Goal: Task Accomplishment & Management: Complete application form

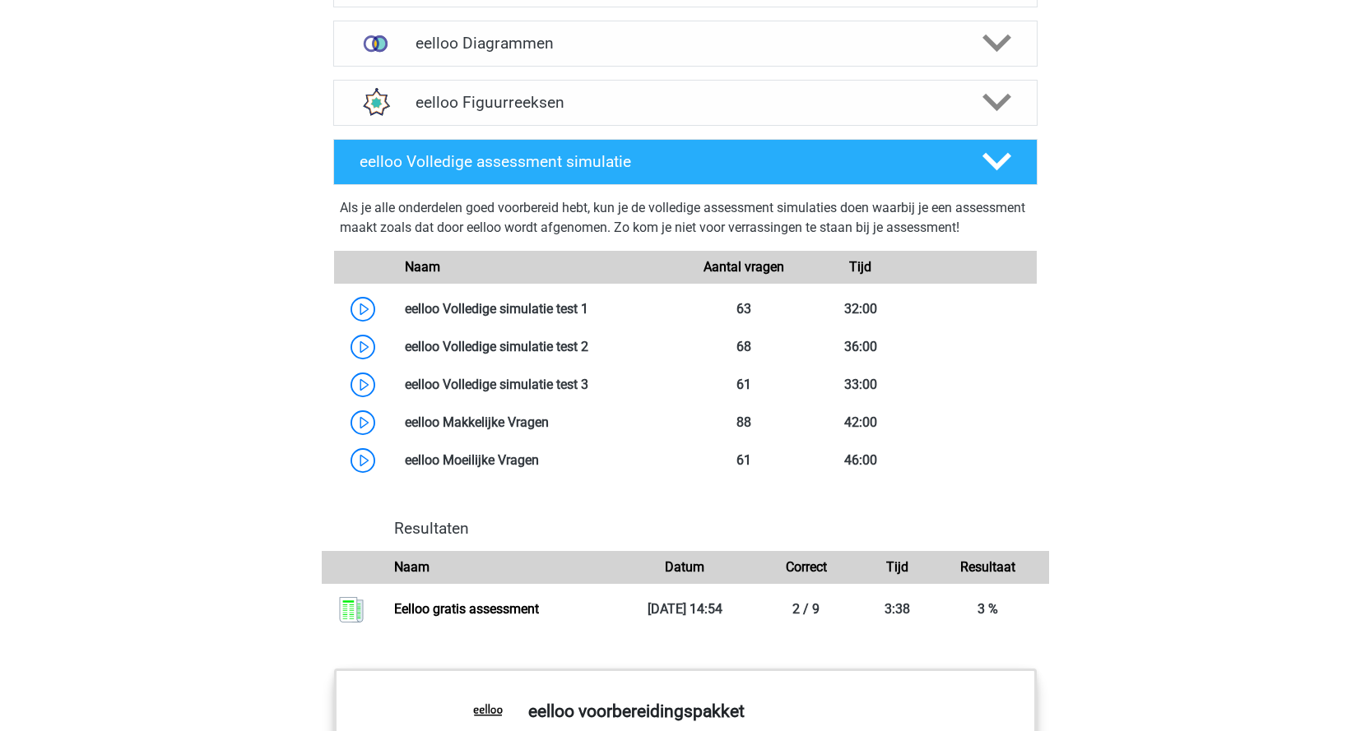
scroll to position [1189, 0]
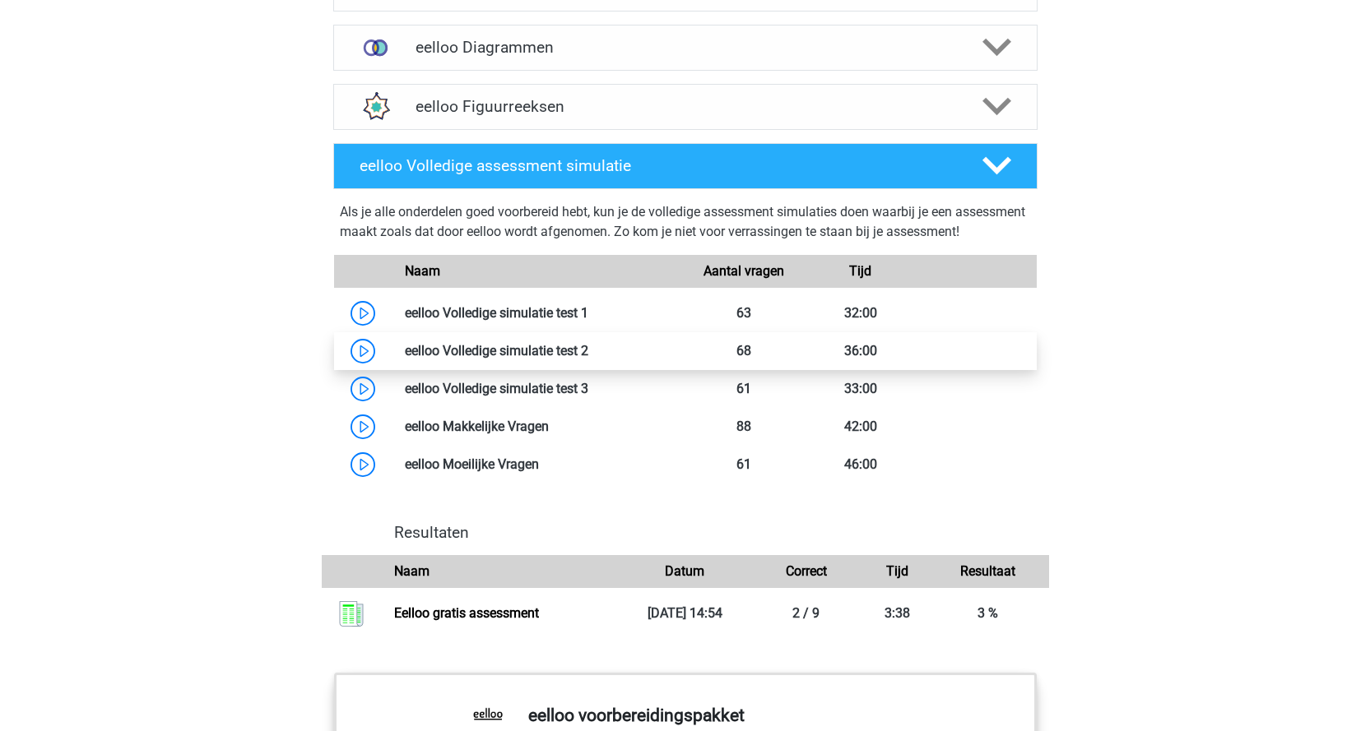
click at [588, 359] on link at bounding box center [588, 351] width 0 height 16
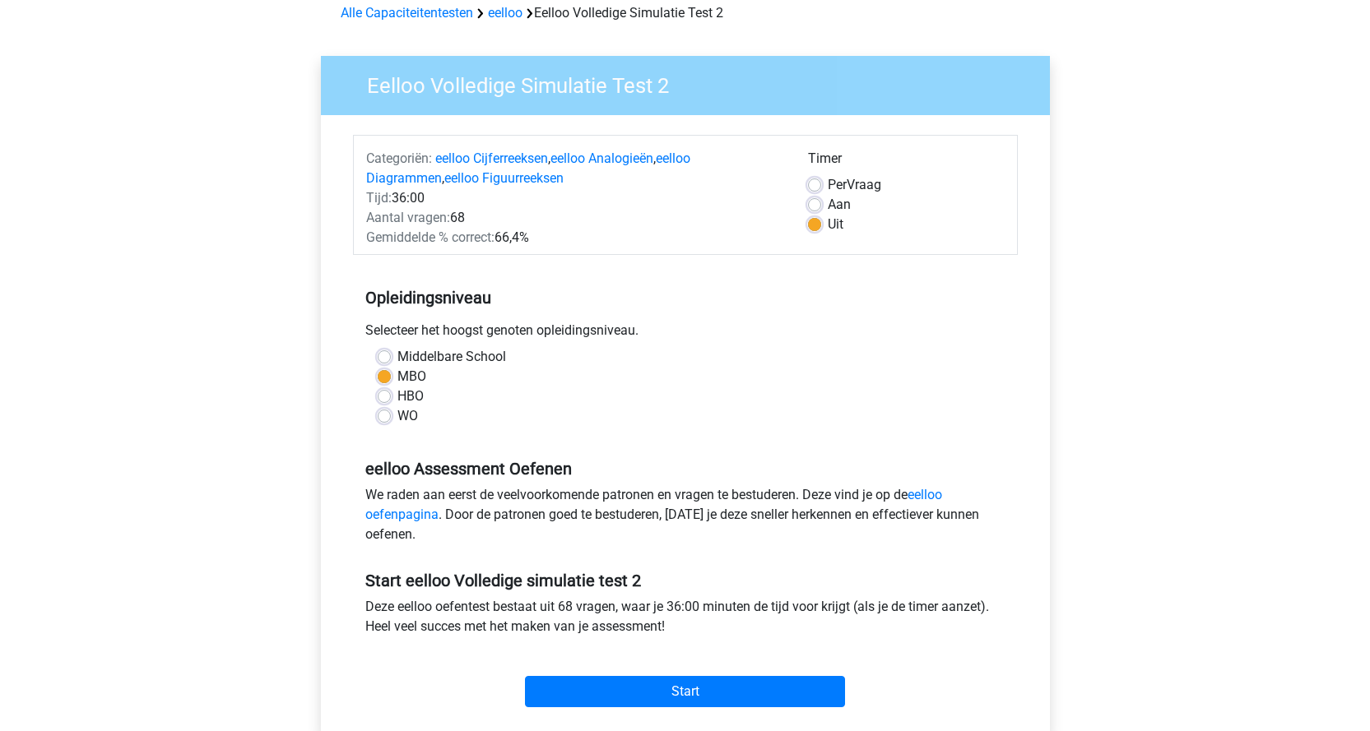
scroll to position [82, 0]
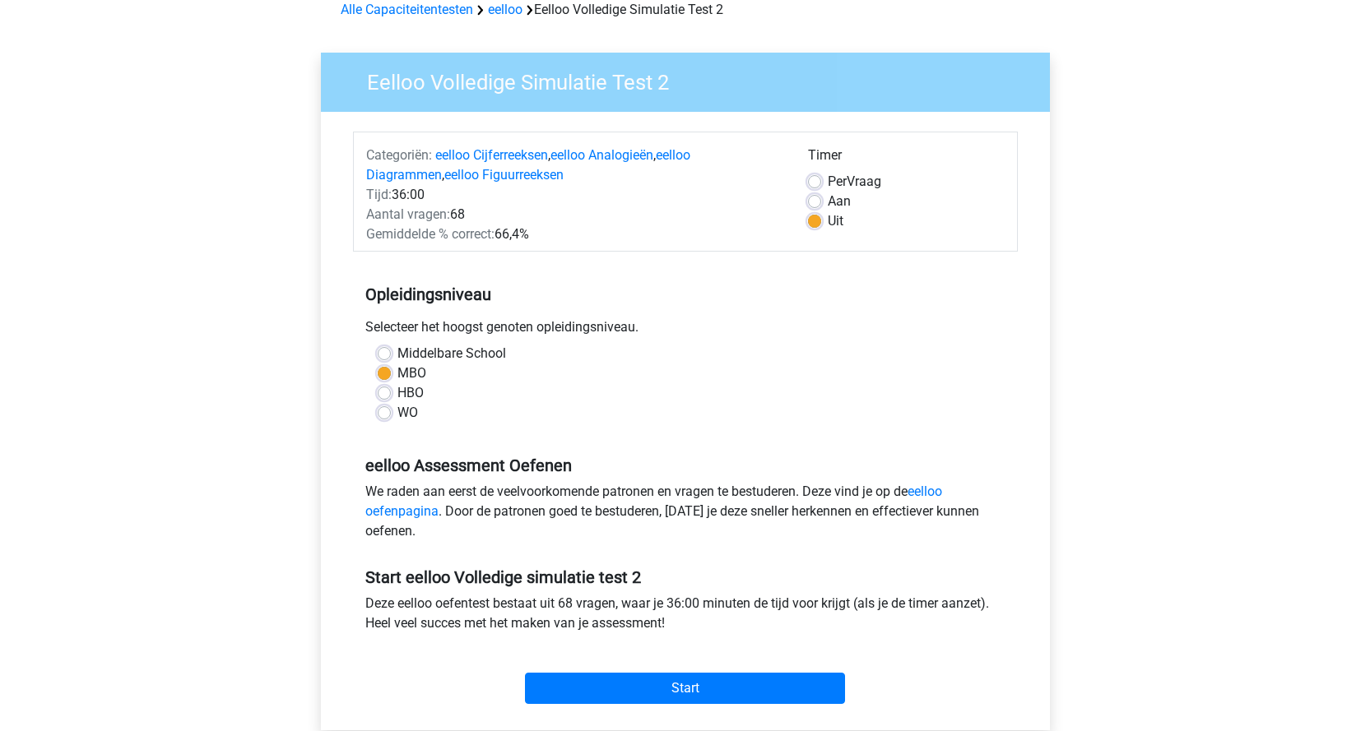
click at [392, 397] on div "HBO" at bounding box center [685, 393] width 615 height 20
click at [397, 397] on label "HBO" at bounding box center [410, 393] width 26 height 20
click at [387, 397] on input "HBO" at bounding box center [384, 391] width 13 height 16
radio input "true"
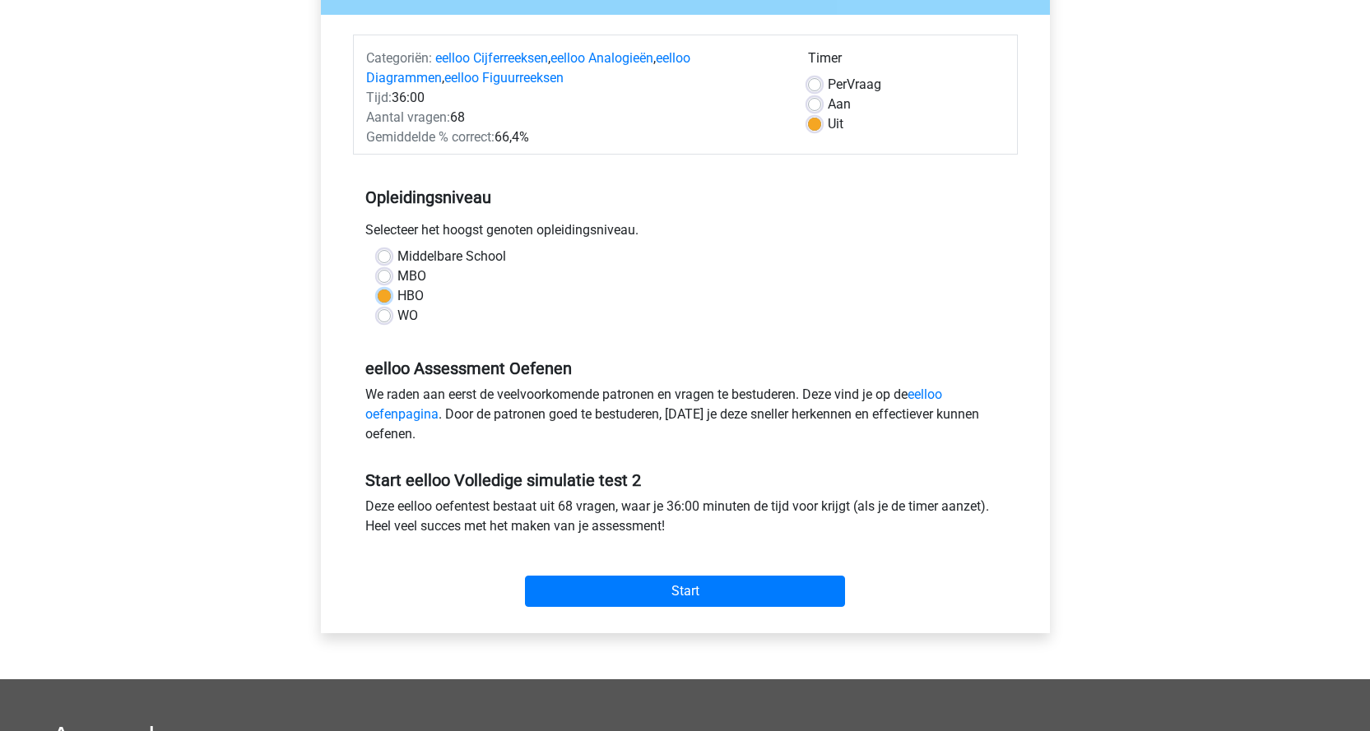
scroll to position [329, 0]
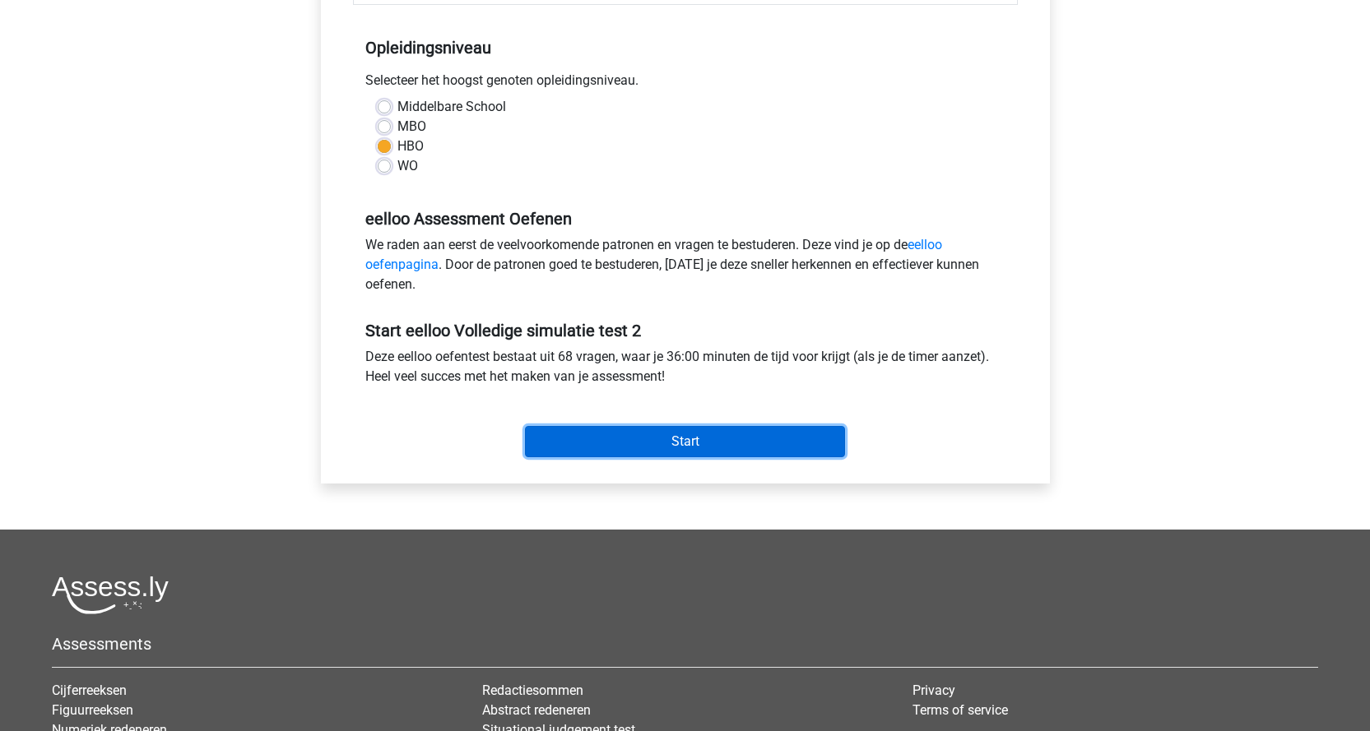
click at [749, 434] on input "Start" at bounding box center [685, 441] width 320 height 31
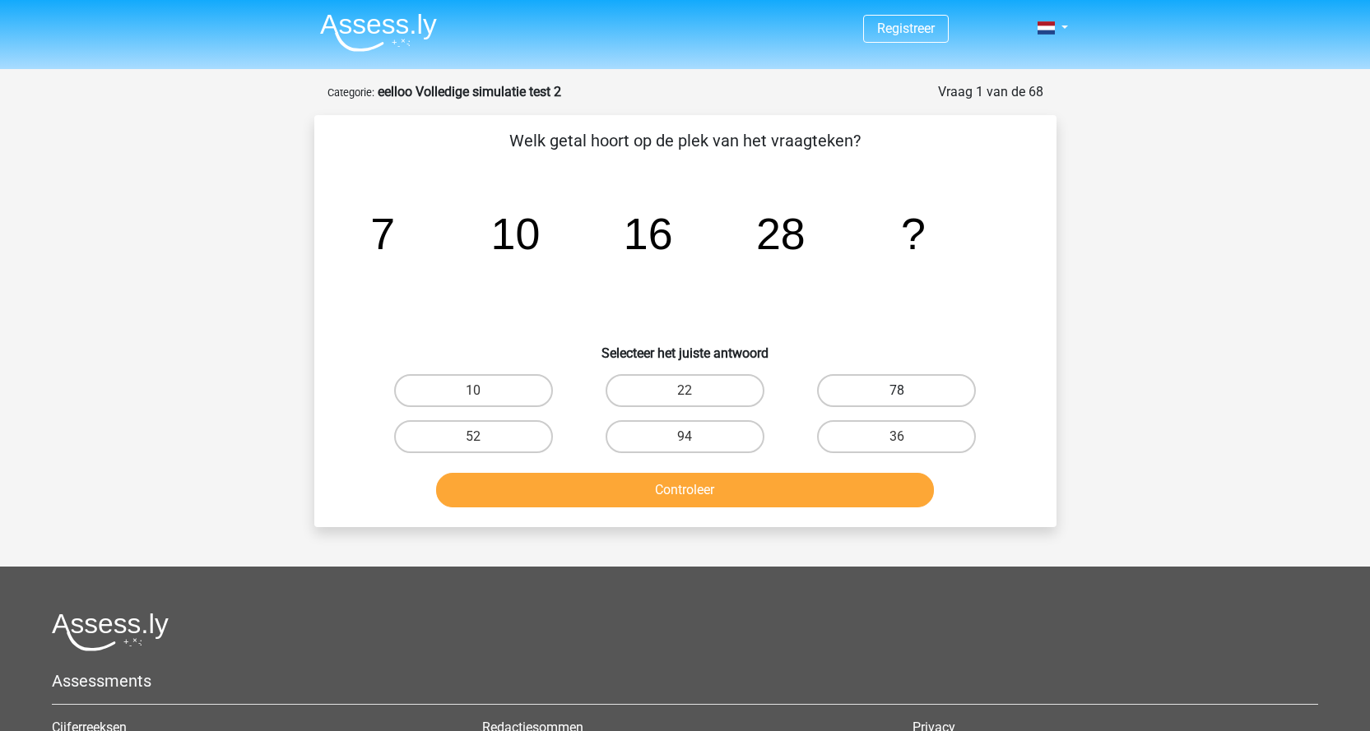
click at [883, 400] on label "78" at bounding box center [896, 390] width 159 height 33
click at [897, 400] on input "78" at bounding box center [902, 396] width 11 height 11
radio input "true"
click at [789, 493] on button "Controleer" at bounding box center [685, 490] width 498 height 35
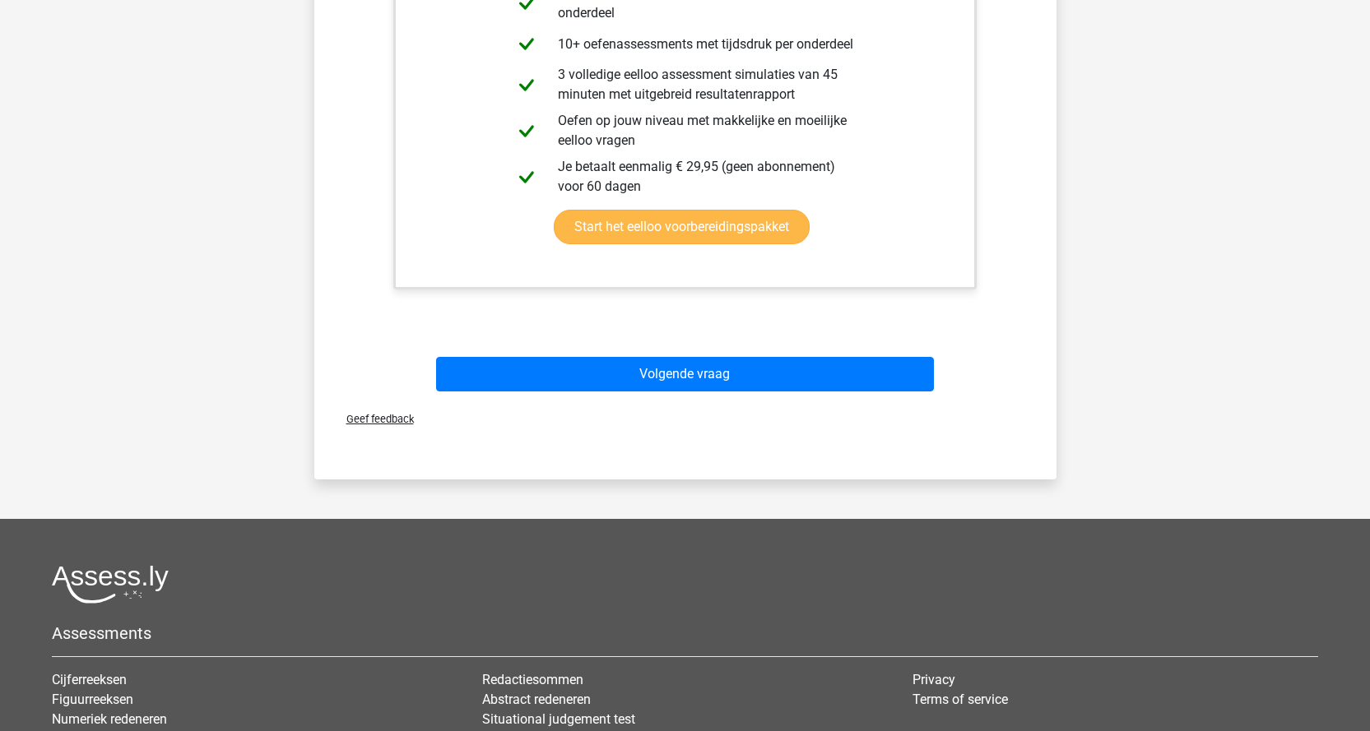
scroll to position [740, 0]
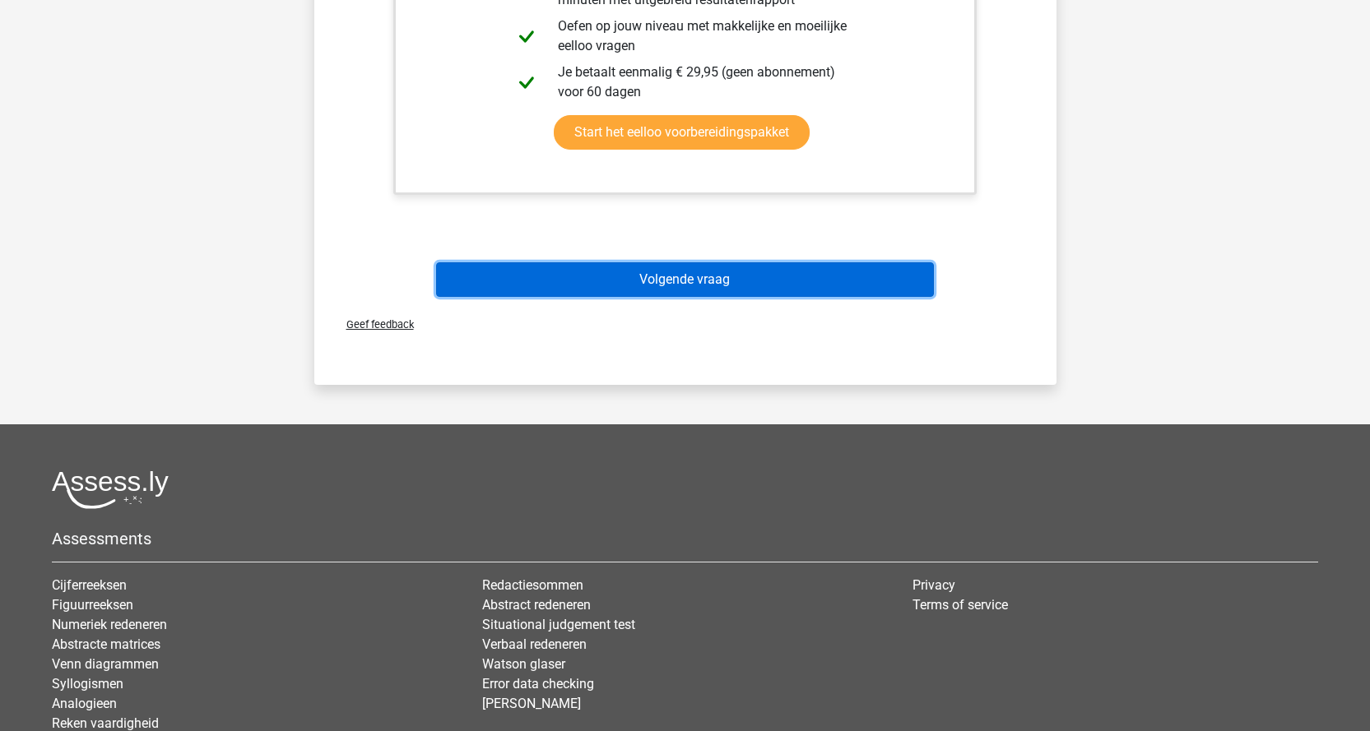
click at [747, 281] on button "Volgende vraag" at bounding box center [685, 279] width 498 height 35
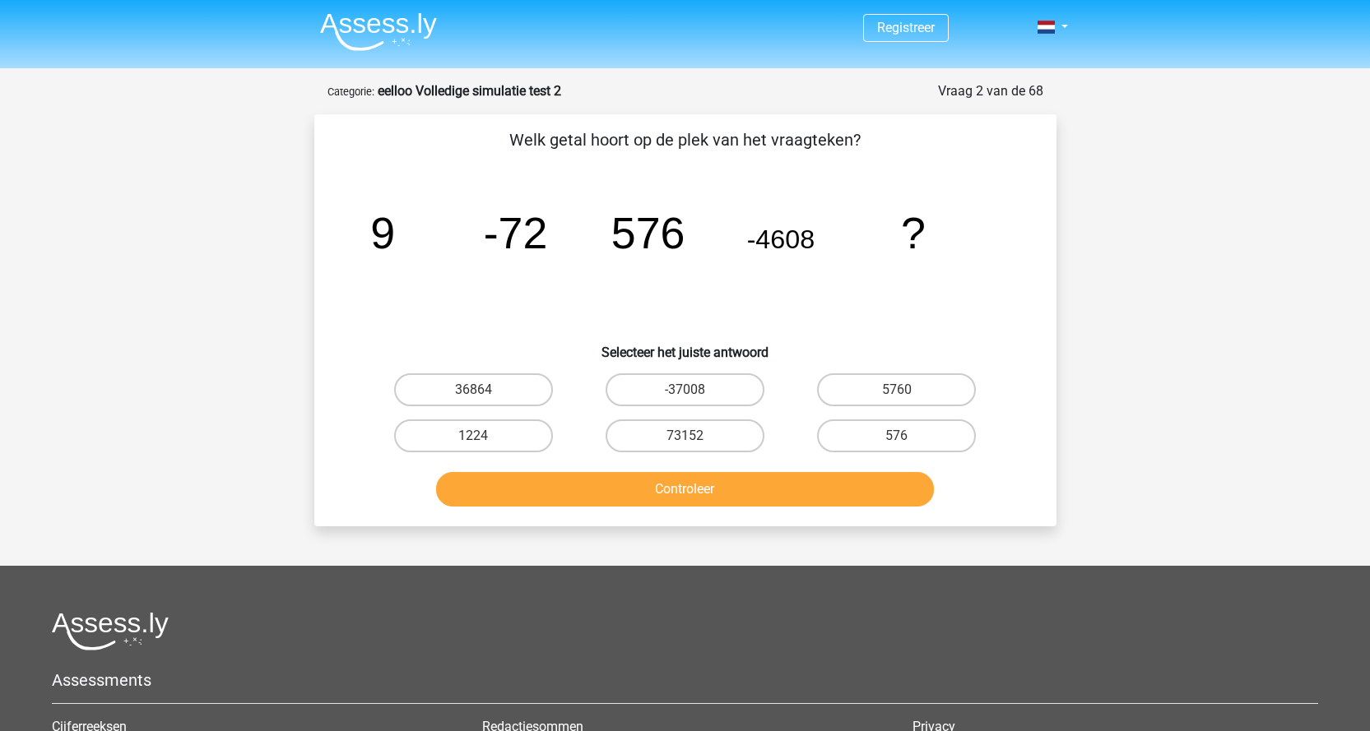
scroll to position [0, 0]
click at [712, 398] on label "-37008" at bounding box center [684, 390] width 159 height 33
click at [695, 398] on input "-37008" at bounding box center [689, 396] width 11 height 11
radio input "true"
click at [725, 494] on button "Controleer" at bounding box center [685, 490] width 498 height 35
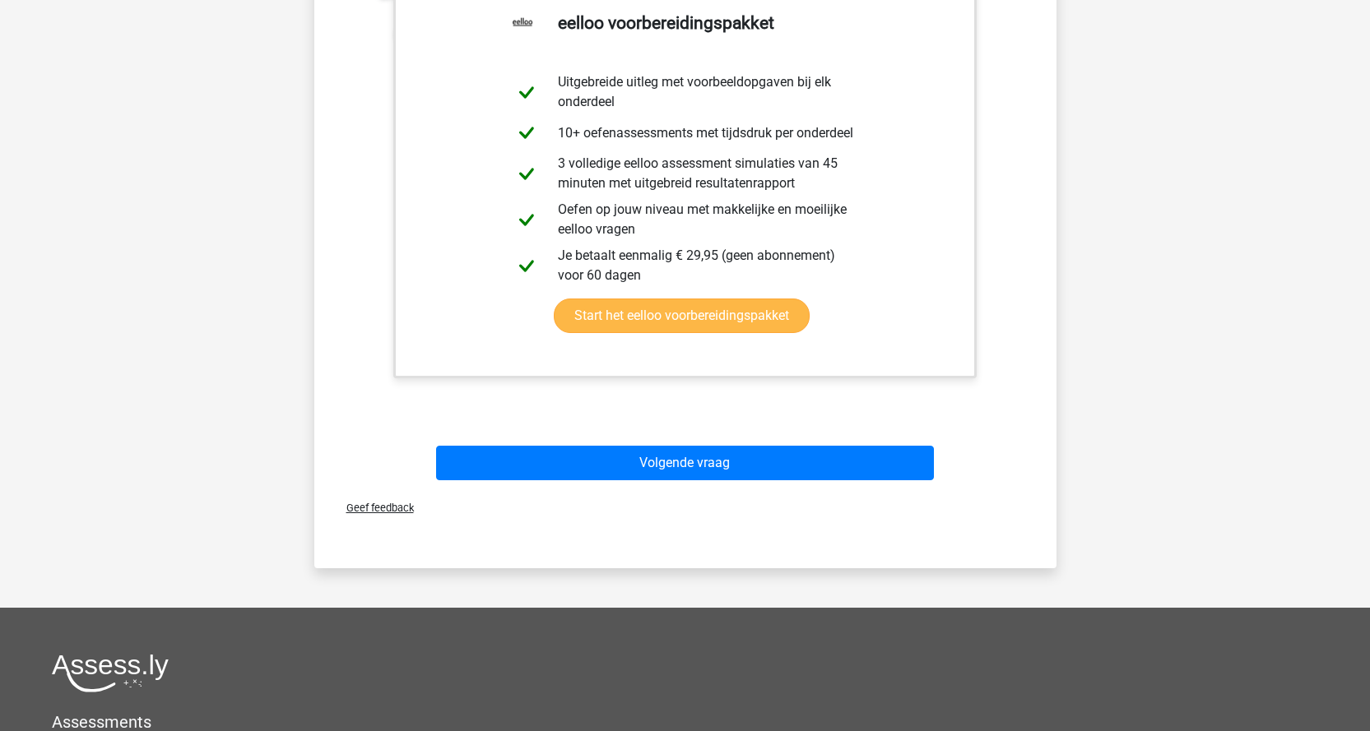
scroll to position [658, 0]
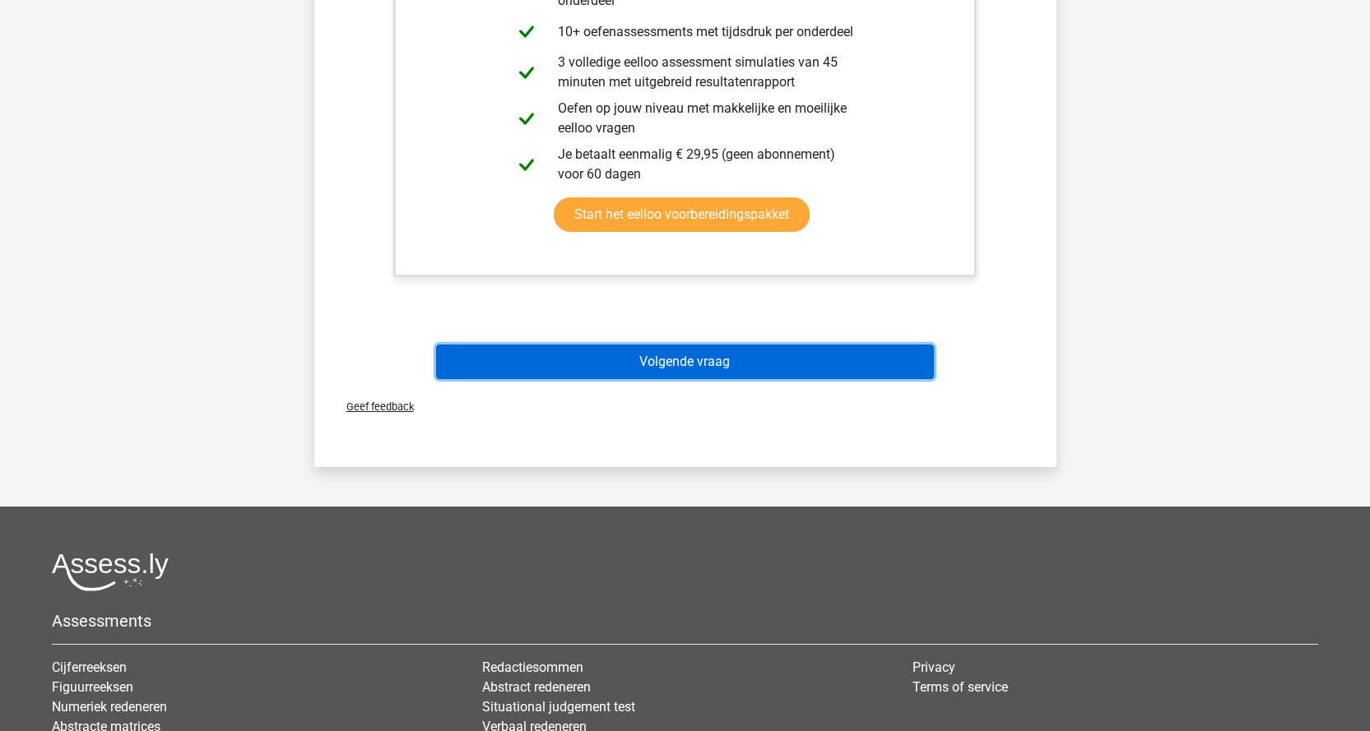
click at [737, 365] on button "Volgende vraag" at bounding box center [685, 362] width 498 height 35
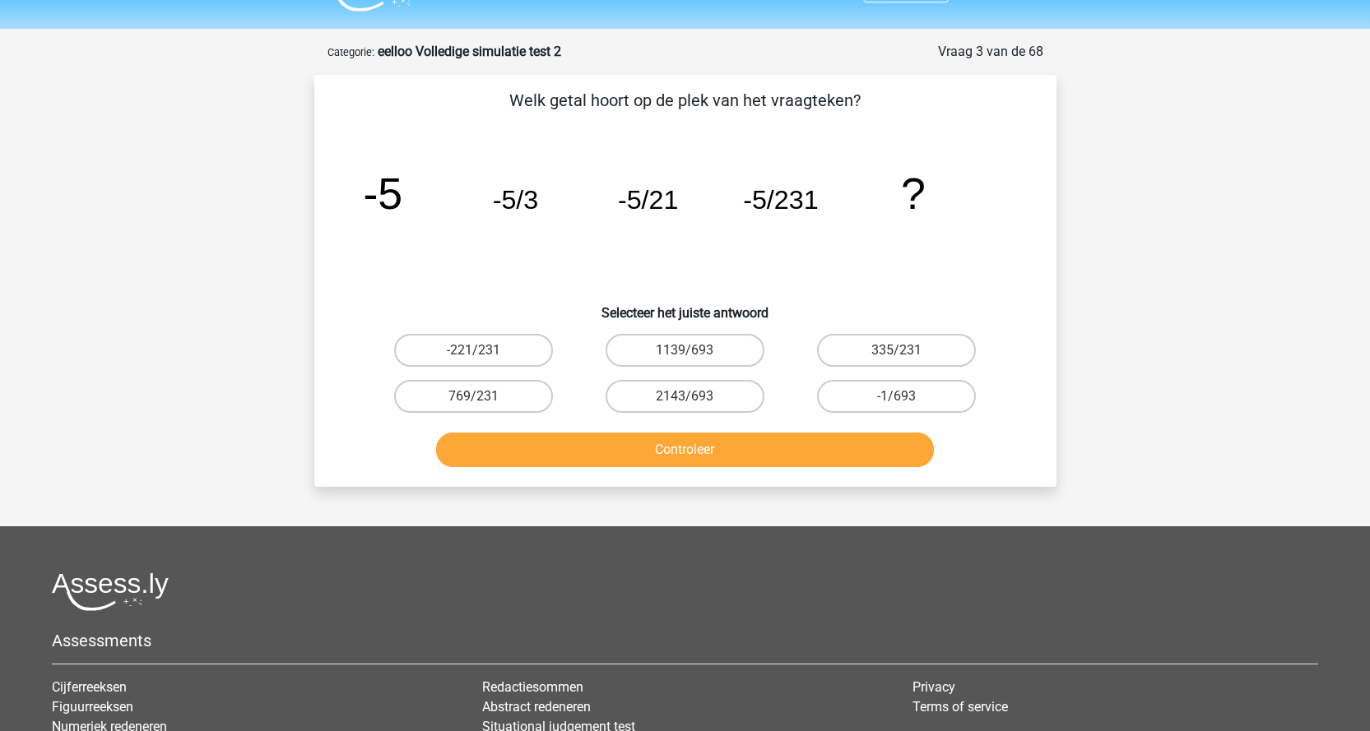
scroll to position [0, 0]
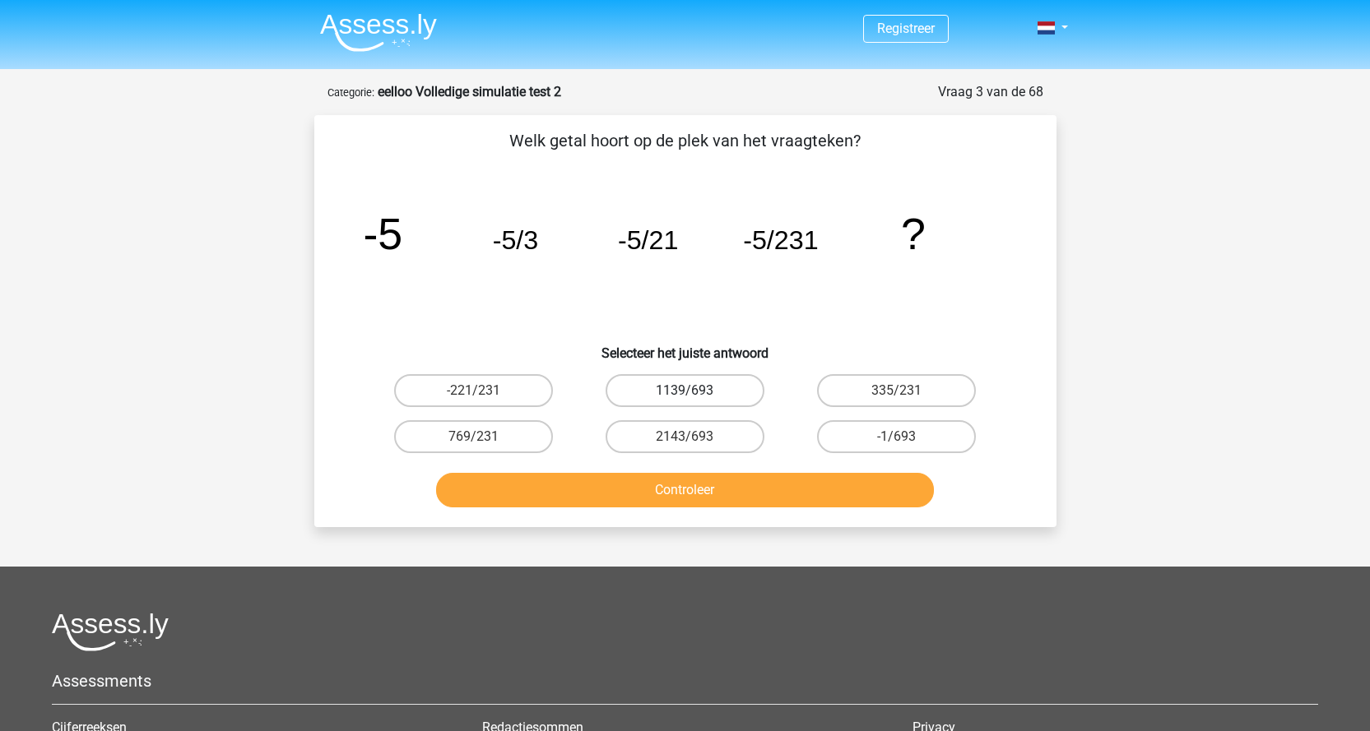
click at [685, 387] on label "1139/693" at bounding box center [684, 390] width 159 height 33
click at [685, 391] on input "1139/693" at bounding box center [689, 396] width 11 height 11
radio input "true"
click at [675, 498] on button "Controleer" at bounding box center [685, 490] width 498 height 35
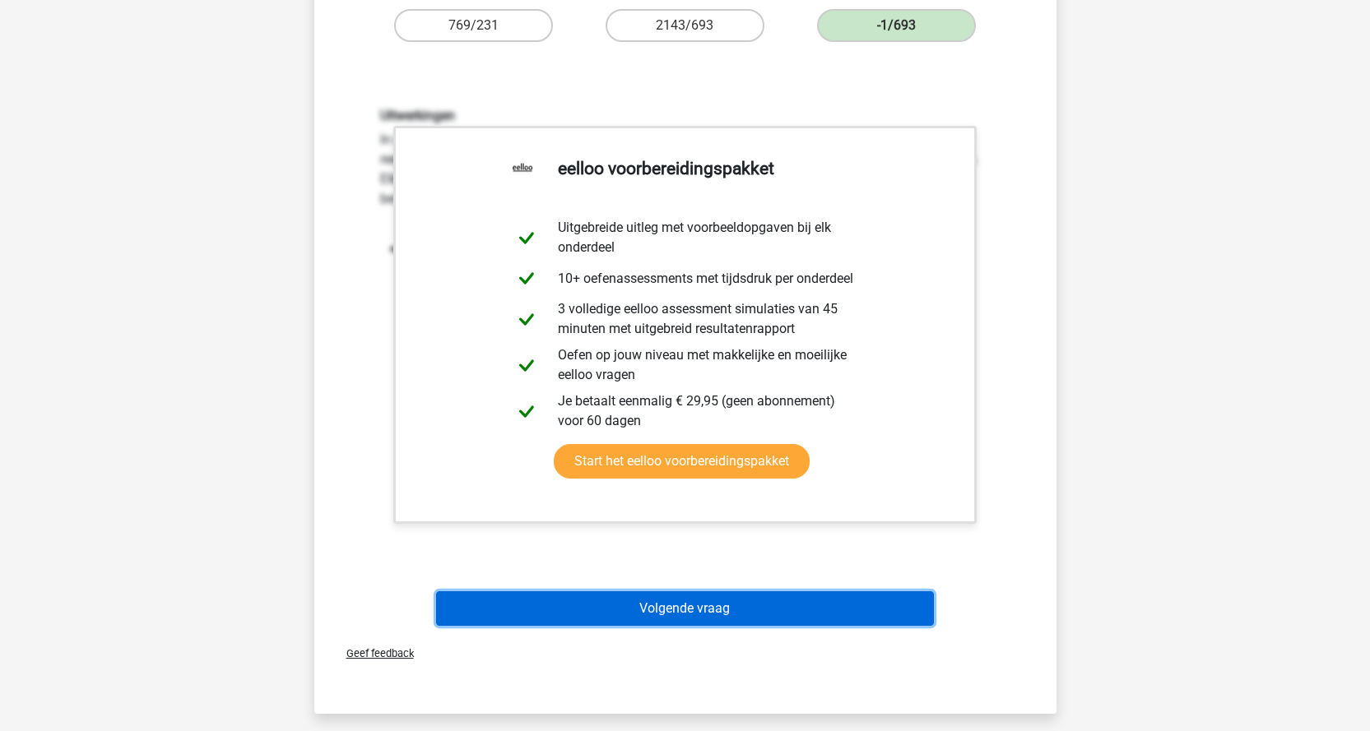
click at [840, 610] on button "Volgende vraag" at bounding box center [685, 608] width 498 height 35
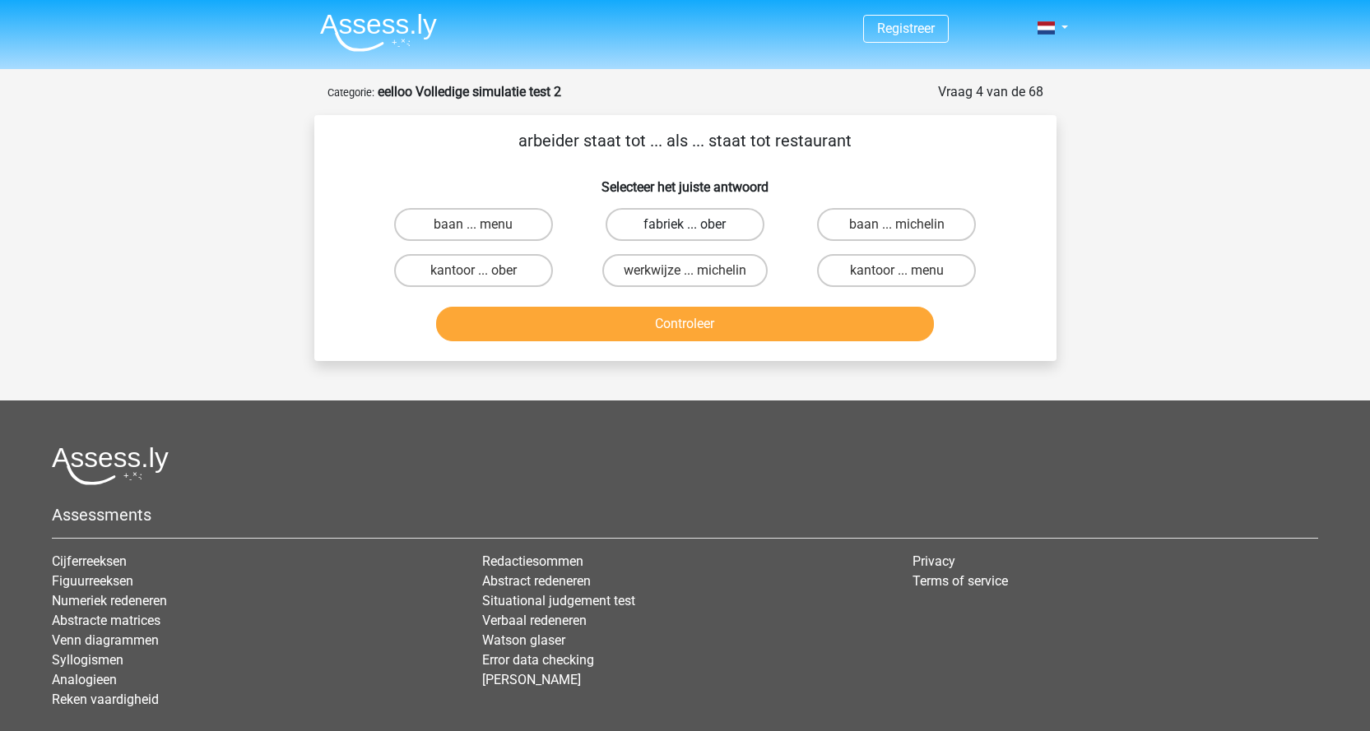
click at [734, 222] on label "fabriek ... ober" at bounding box center [684, 224] width 159 height 33
click at [695, 225] on input "fabriek ... ober" at bounding box center [689, 230] width 11 height 11
radio input "true"
click at [681, 333] on button "Controleer" at bounding box center [685, 324] width 498 height 35
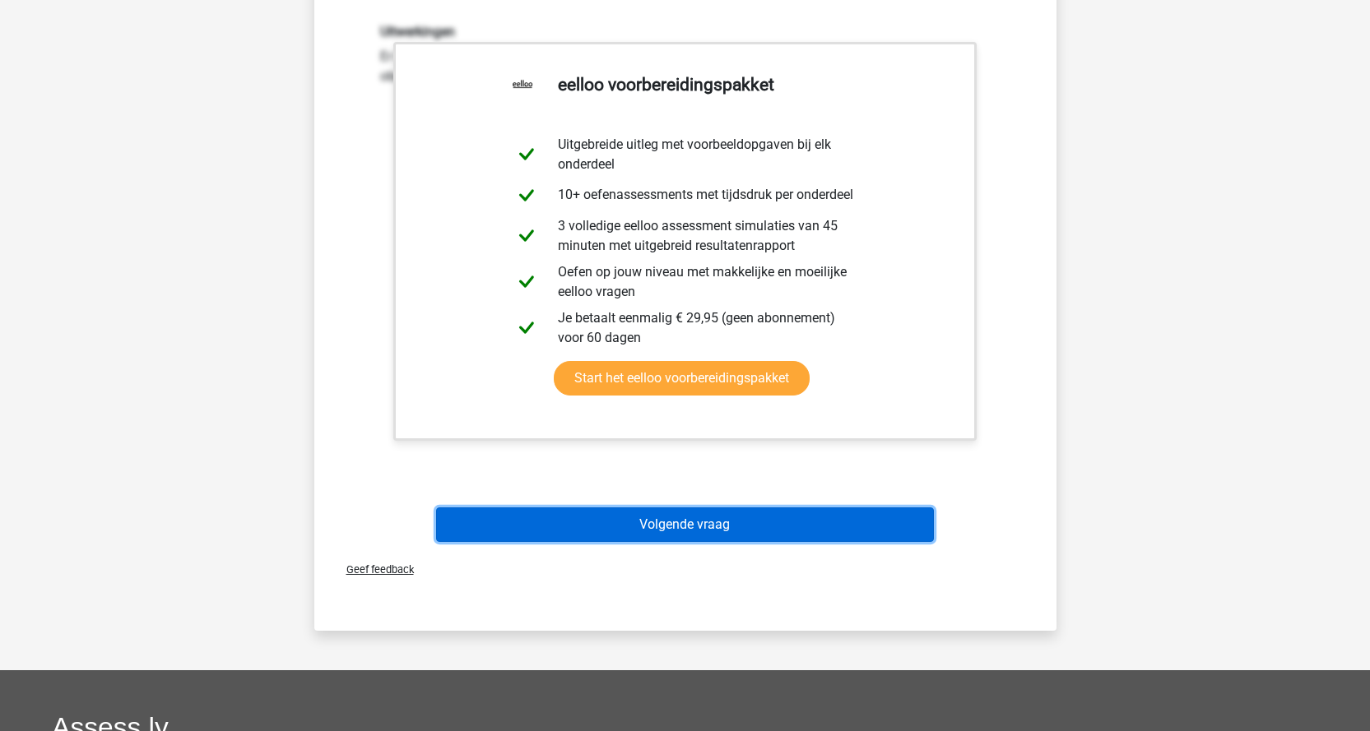
click at [791, 535] on button "Volgende vraag" at bounding box center [685, 525] width 498 height 35
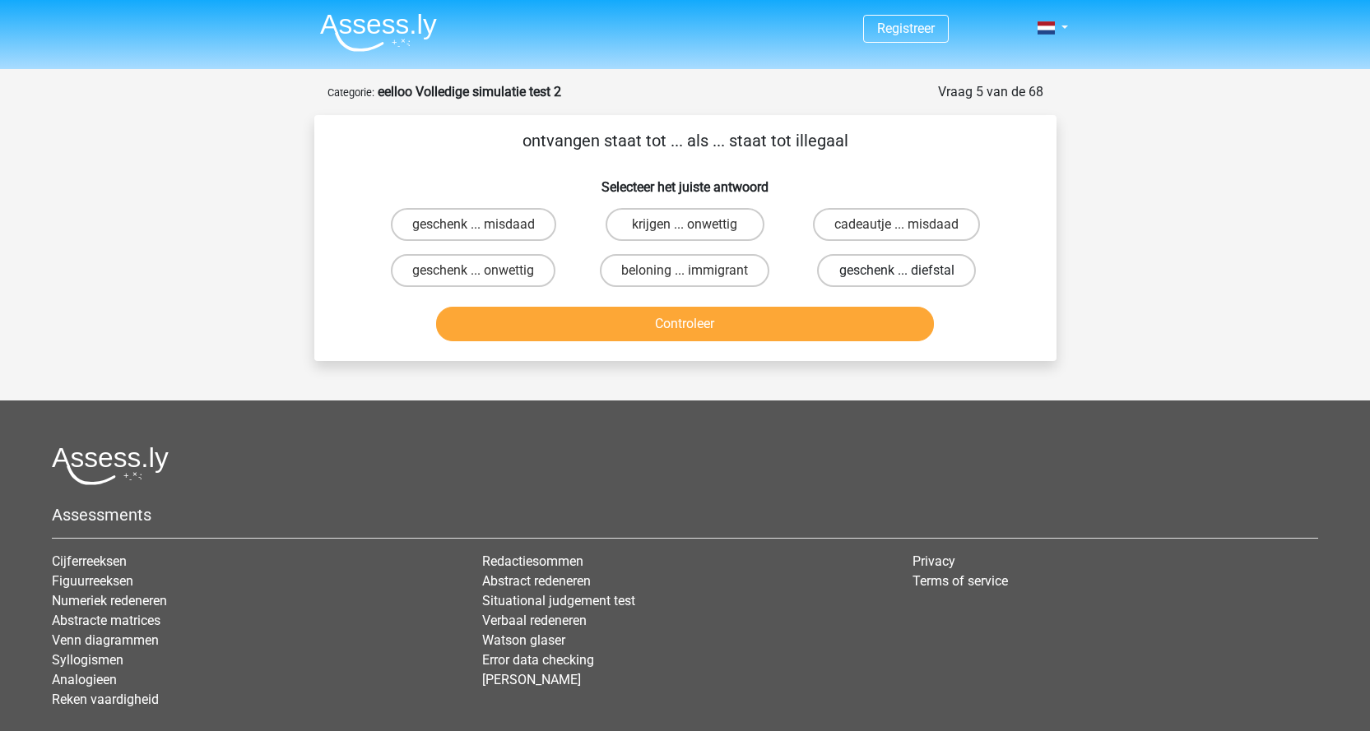
click at [869, 278] on label "geschenk ... diefstal" at bounding box center [896, 270] width 159 height 33
click at [897, 278] on input "geschenk ... diefstal" at bounding box center [902, 276] width 11 height 11
radio input "true"
click at [843, 320] on button "Controleer" at bounding box center [685, 324] width 498 height 35
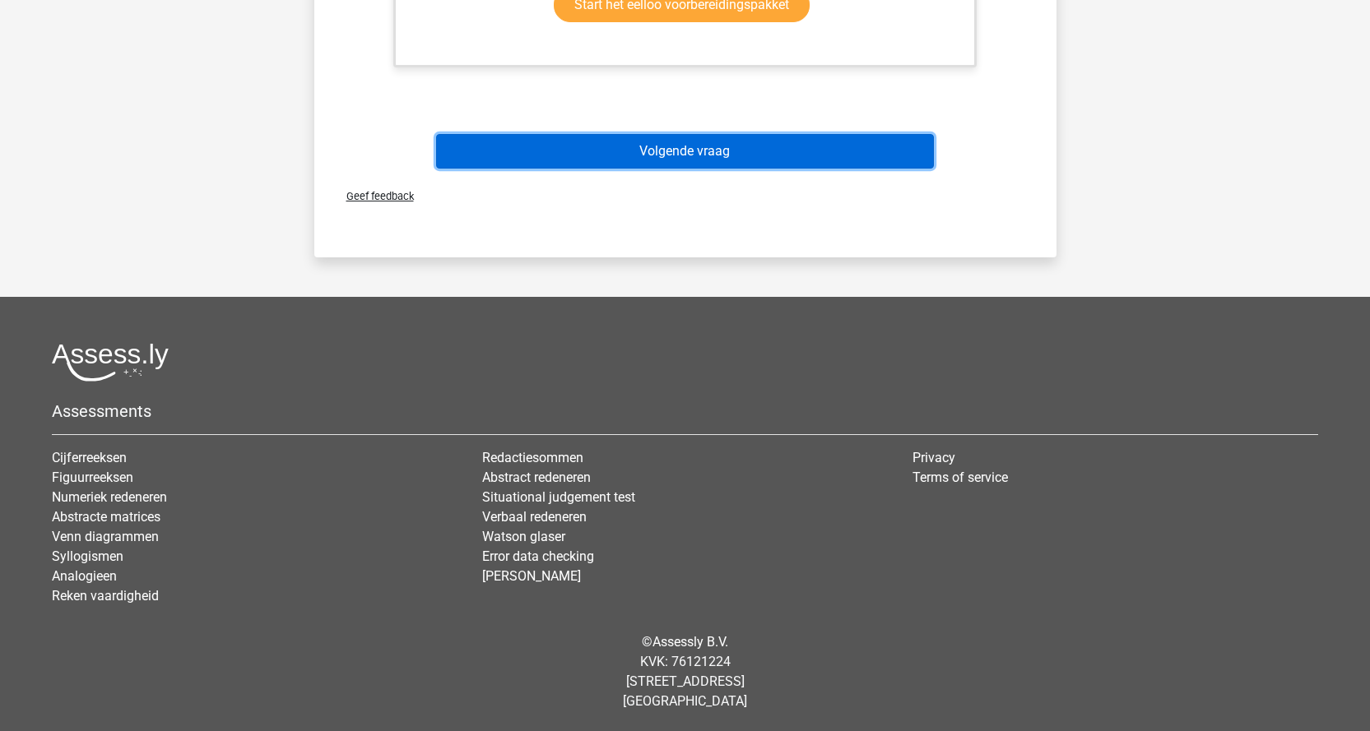
click at [703, 167] on button "Volgende vraag" at bounding box center [685, 151] width 498 height 35
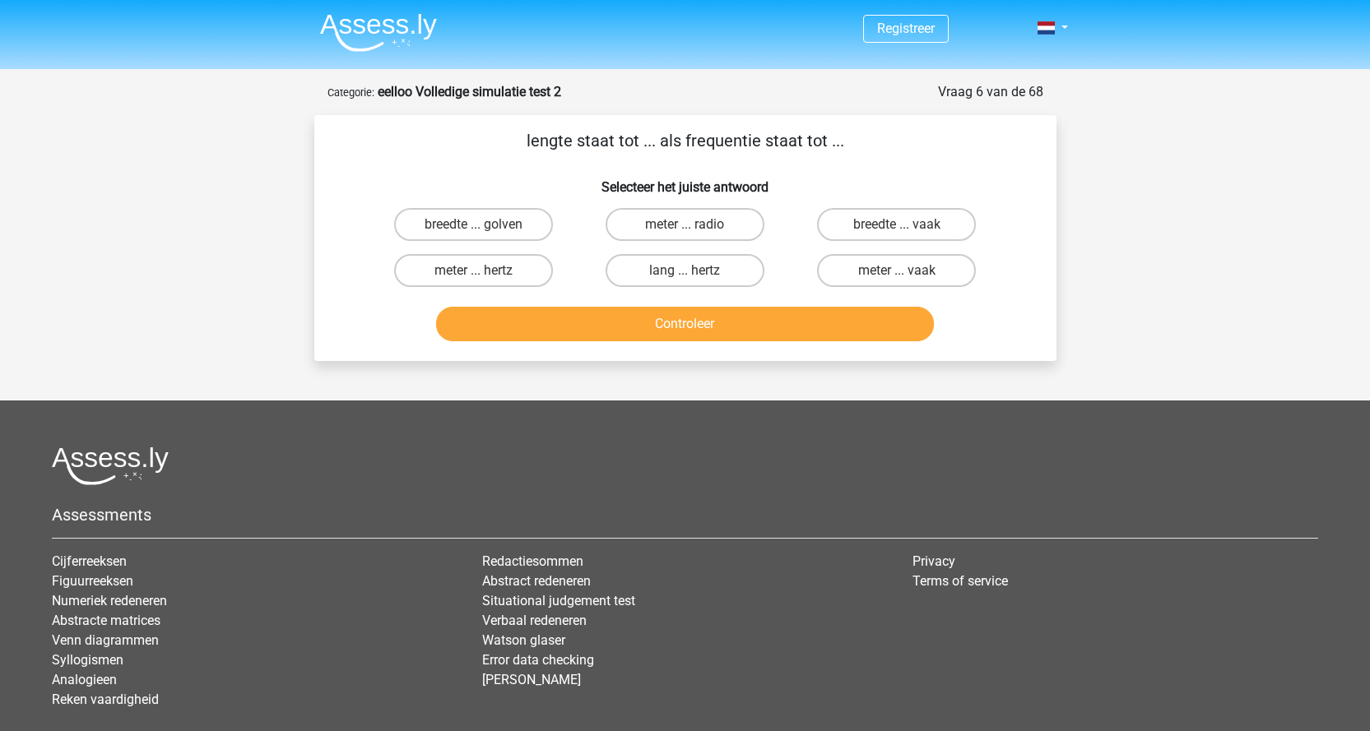
click at [684, 275] on input "lang ... hertz" at bounding box center [689, 276] width 11 height 11
radio input "true"
click at [499, 221] on label "breedte ... golven" at bounding box center [473, 224] width 159 height 33
click at [484, 225] on input "breedte ... golven" at bounding box center [478, 230] width 11 height 11
radio input "true"
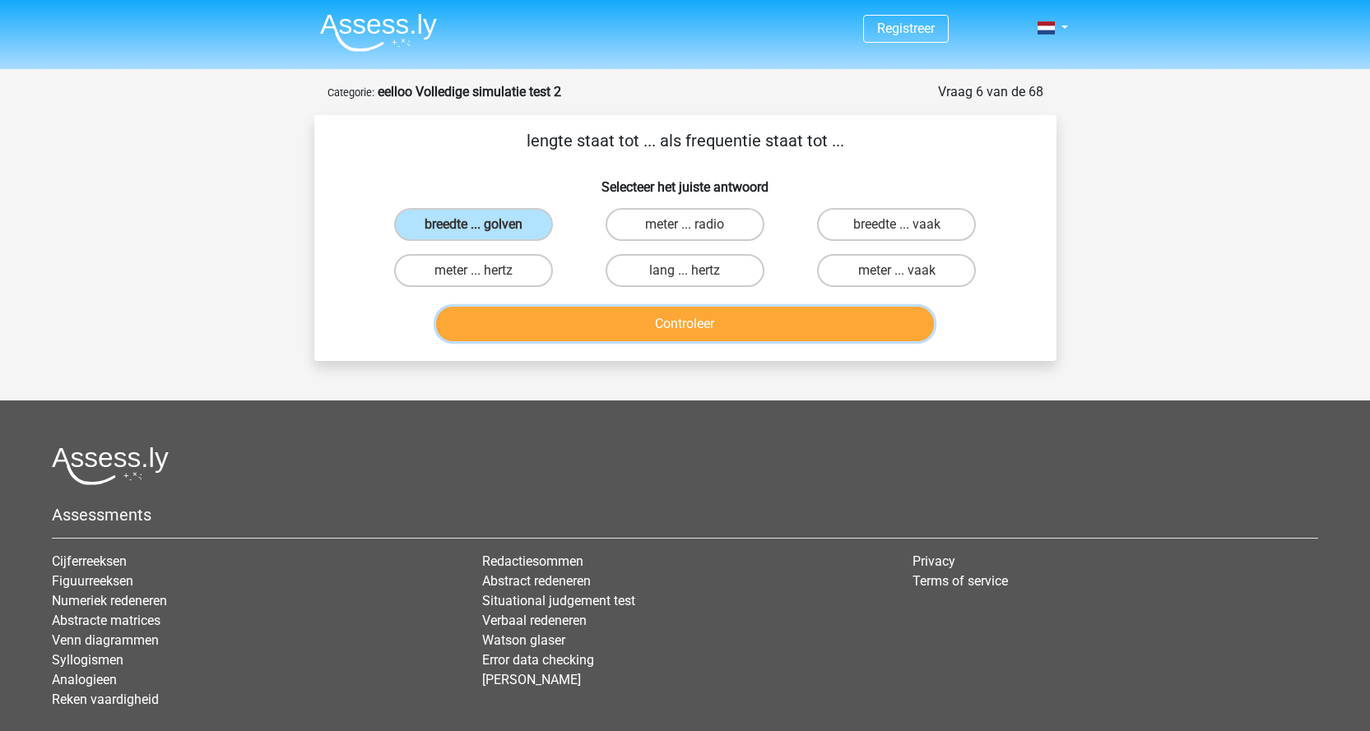
click at [582, 320] on button "Controleer" at bounding box center [685, 324] width 498 height 35
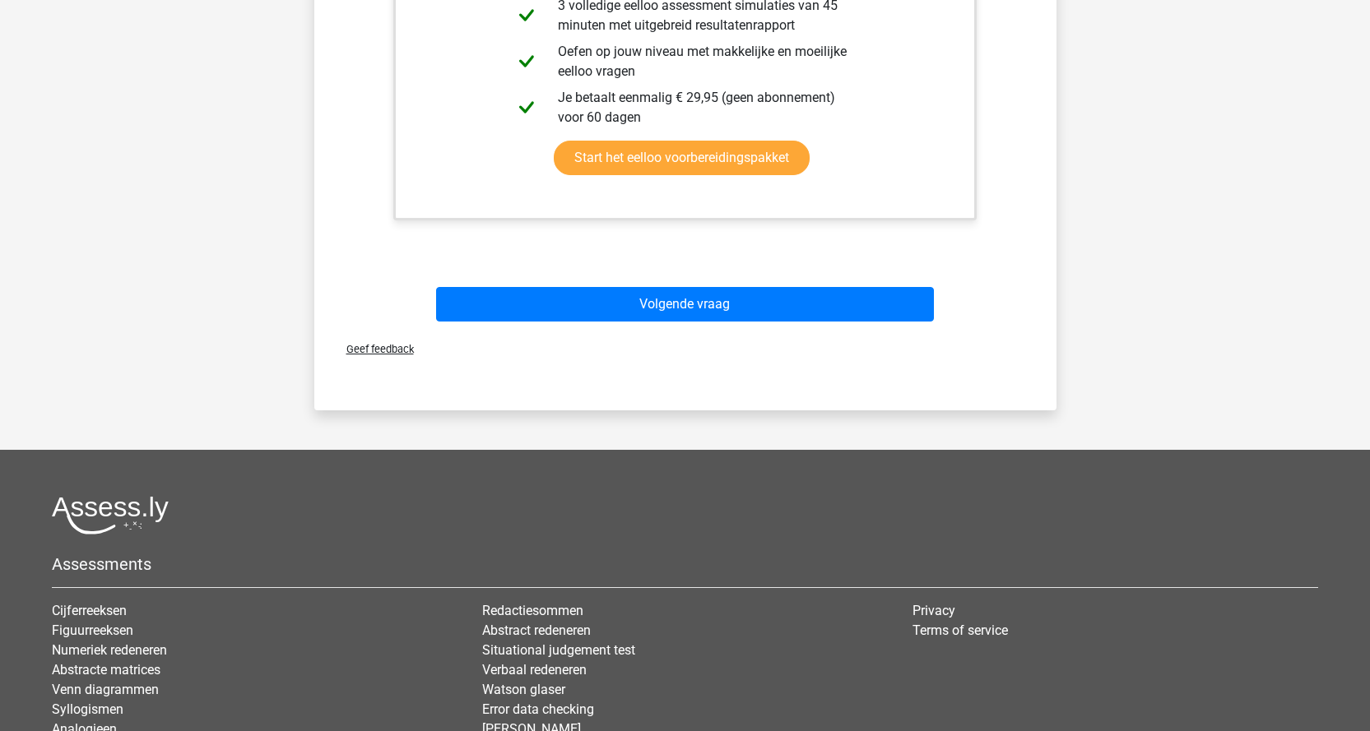
scroll to position [576, 0]
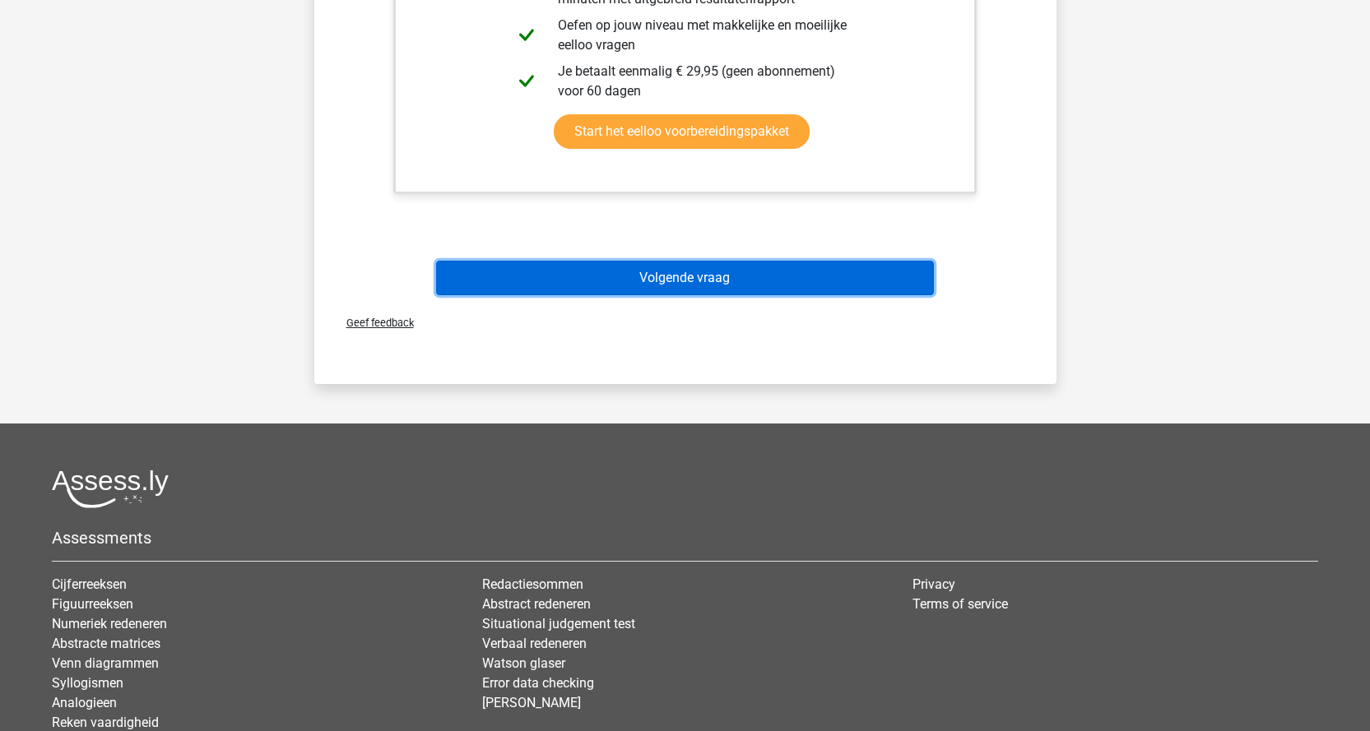
click at [730, 267] on button "Volgende vraag" at bounding box center [685, 278] width 498 height 35
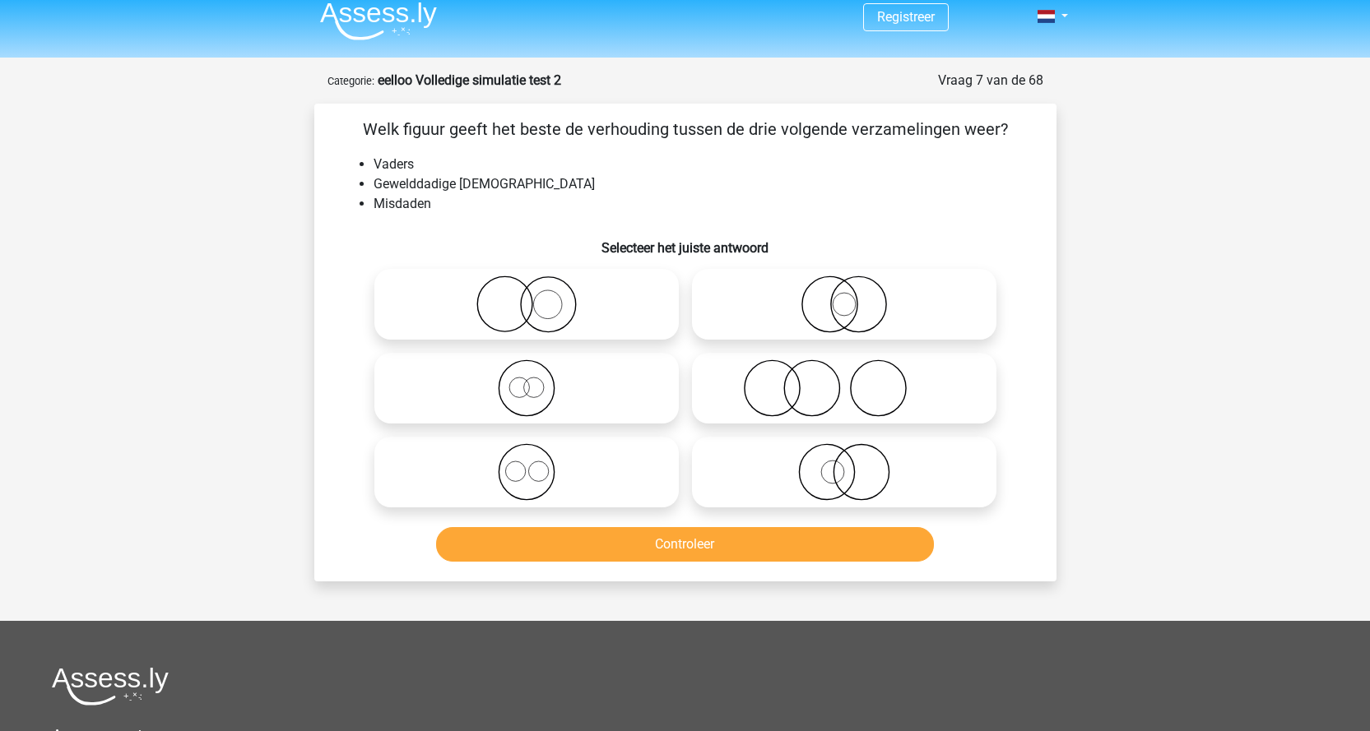
scroll to position [0, 0]
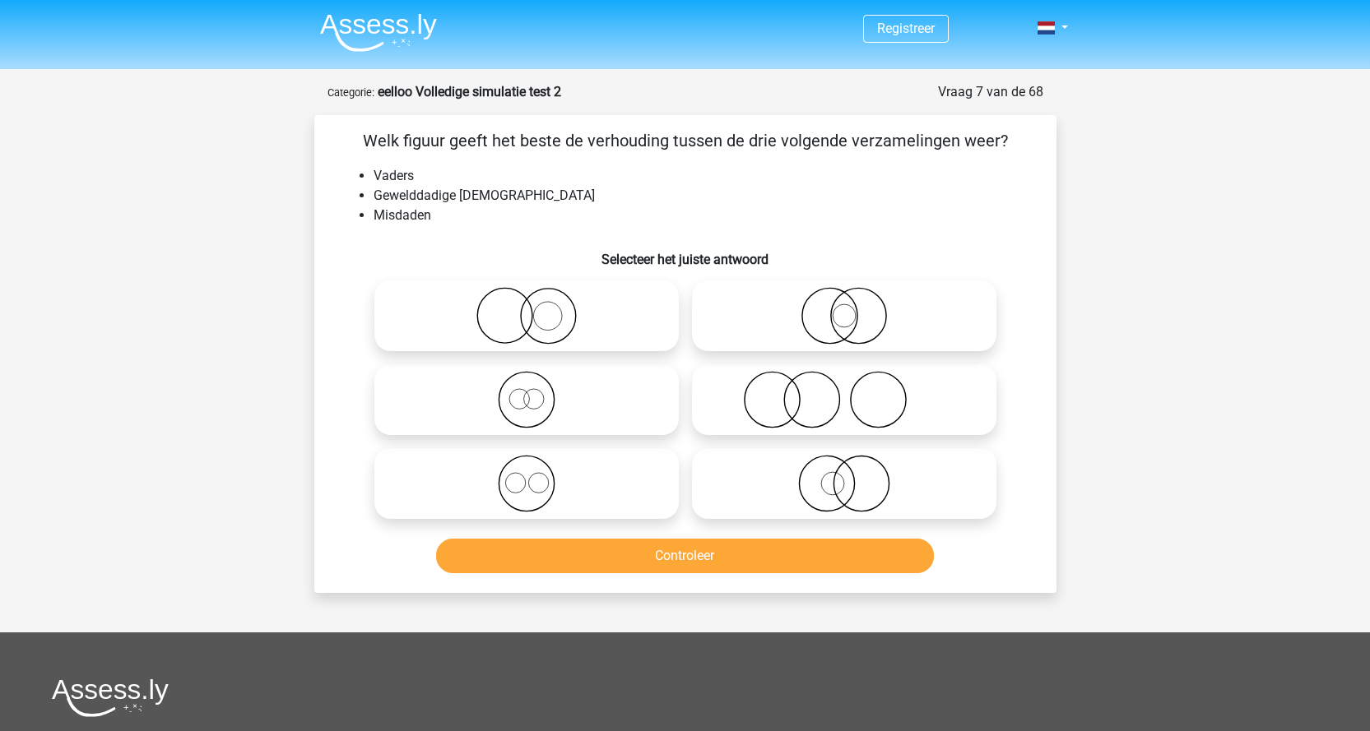
click at [860, 408] on icon at bounding box center [843, 400] width 291 height 58
click at [855, 392] on input "radio" at bounding box center [849, 386] width 11 height 11
radio input "true"
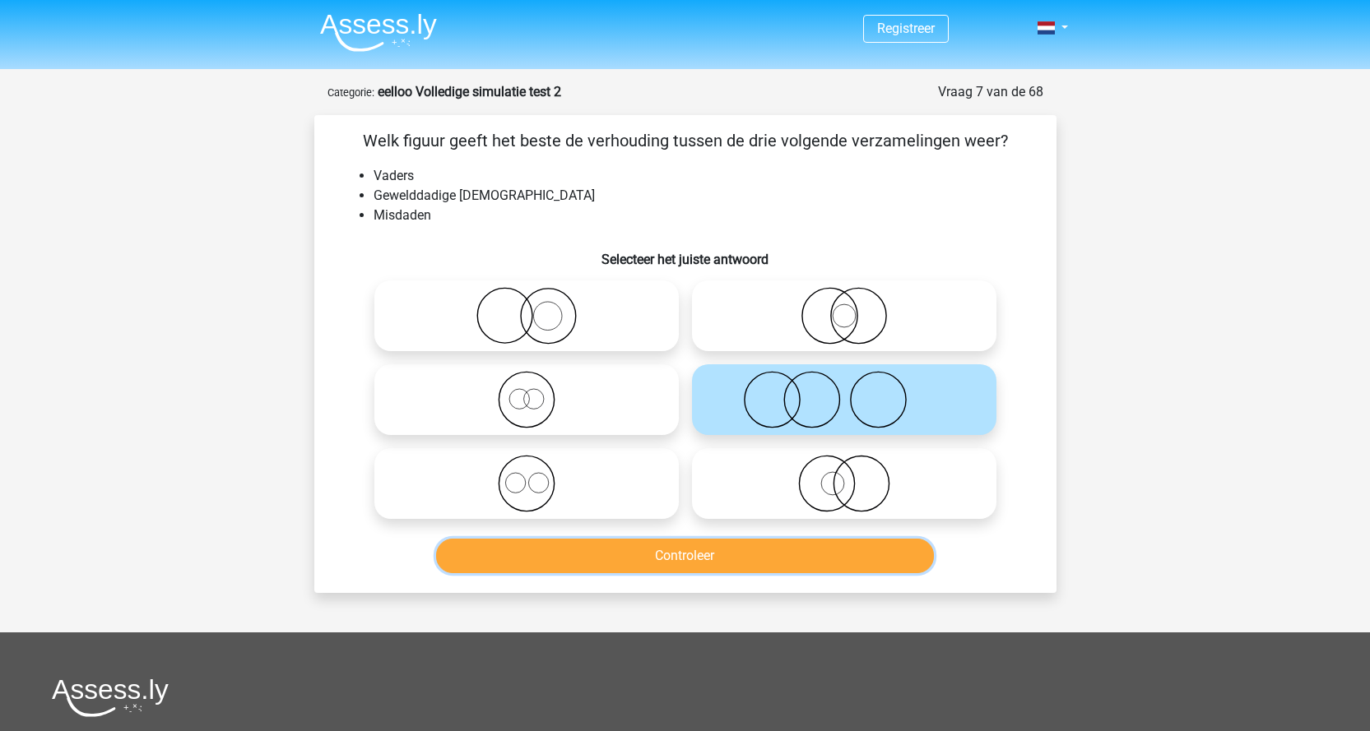
click at [777, 566] on button "Controleer" at bounding box center [685, 556] width 498 height 35
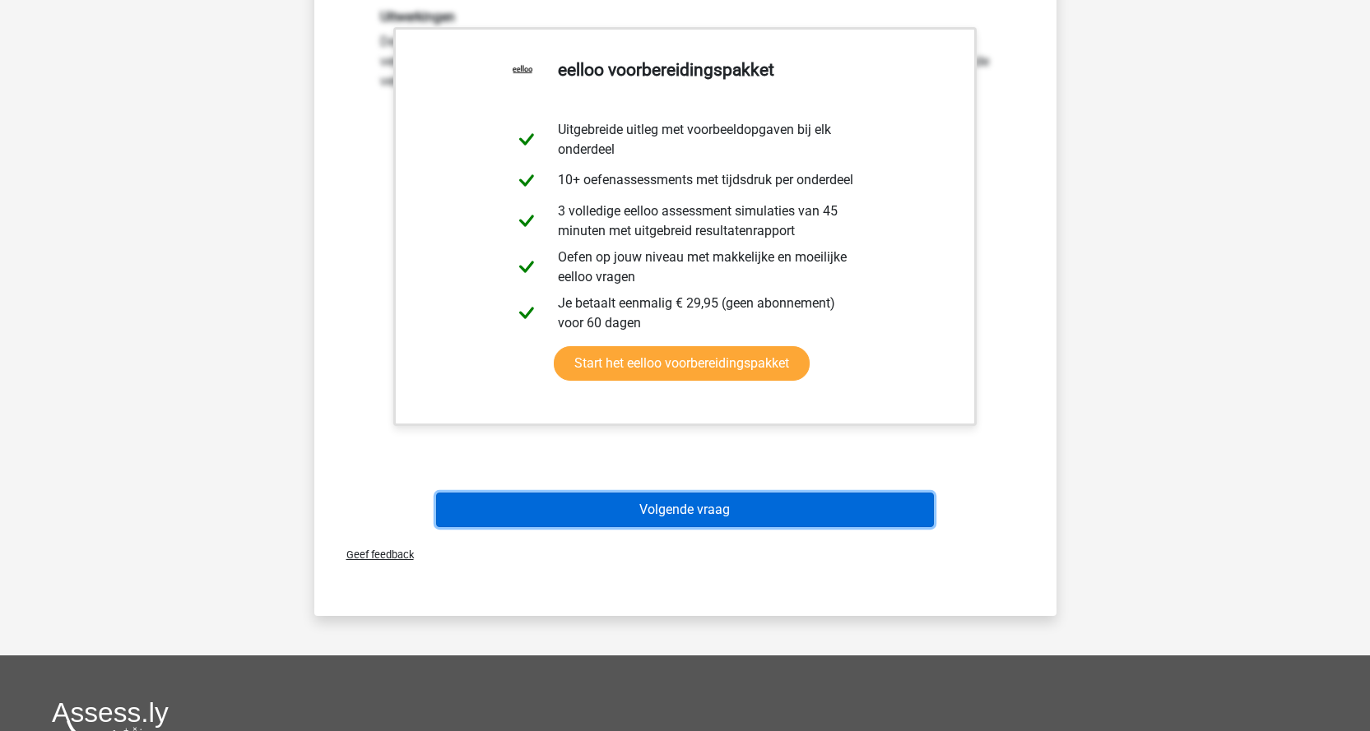
click at [859, 506] on button "Volgende vraag" at bounding box center [685, 510] width 498 height 35
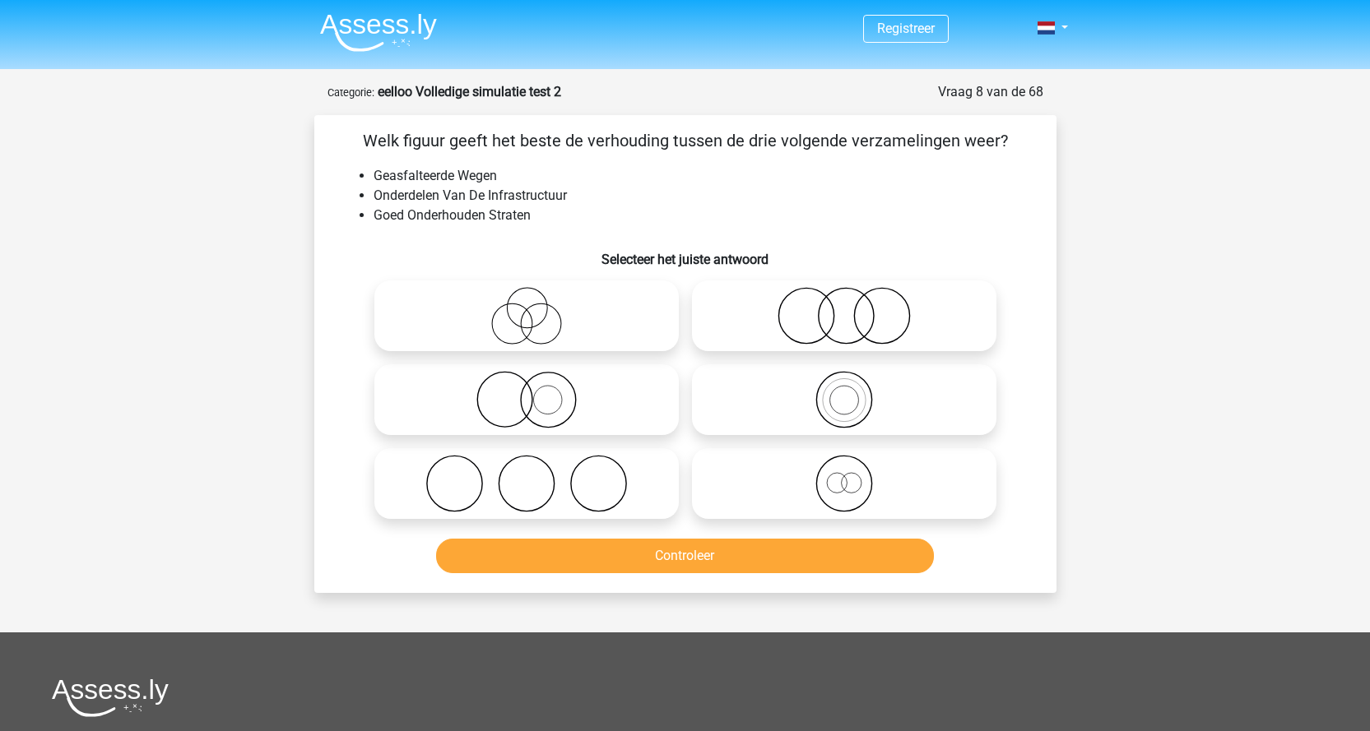
click at [540, 377] on icon at bounding box center [526, 400] width 291 height 58
click at [537, 381] on input "radio" at bounding box center [531, 386] width 11 height 11
radio input "true"
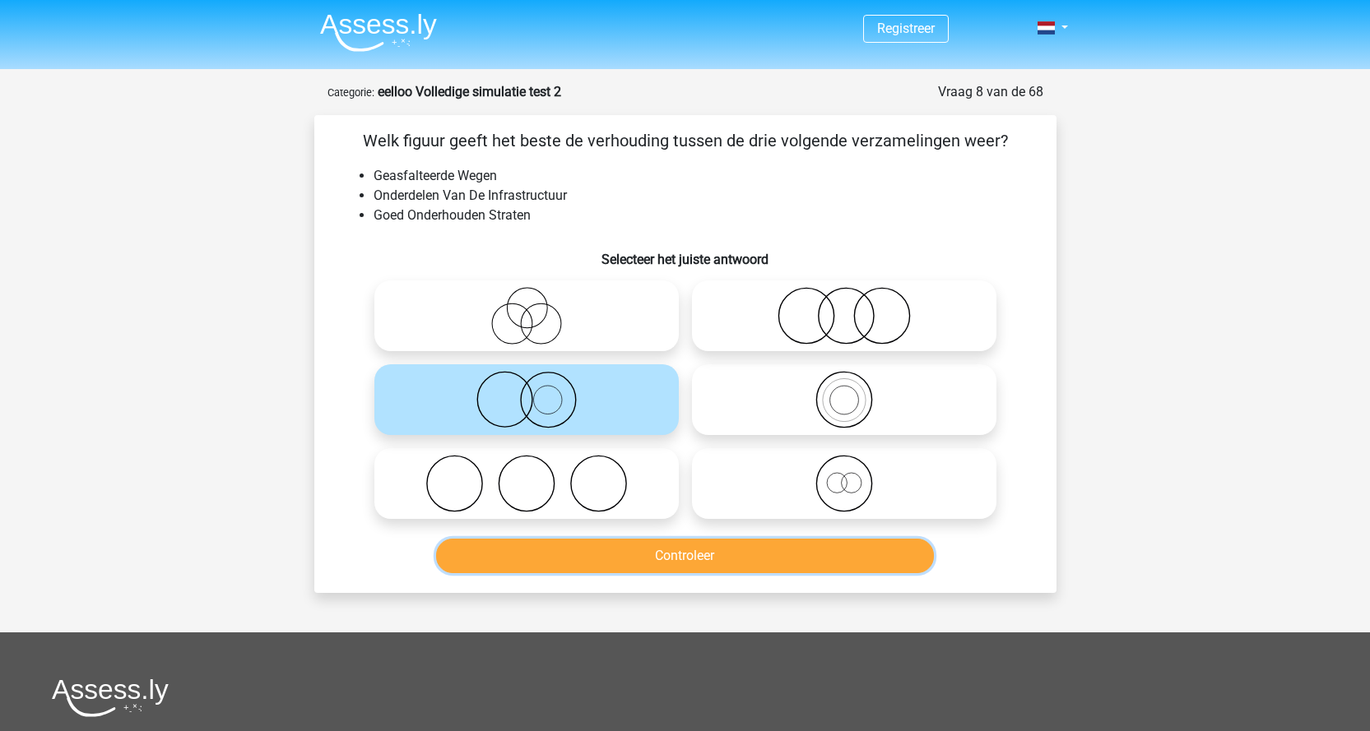
click at [687, 551] on button "Controleer" at bounding box center [685, 556] width 498 height 35
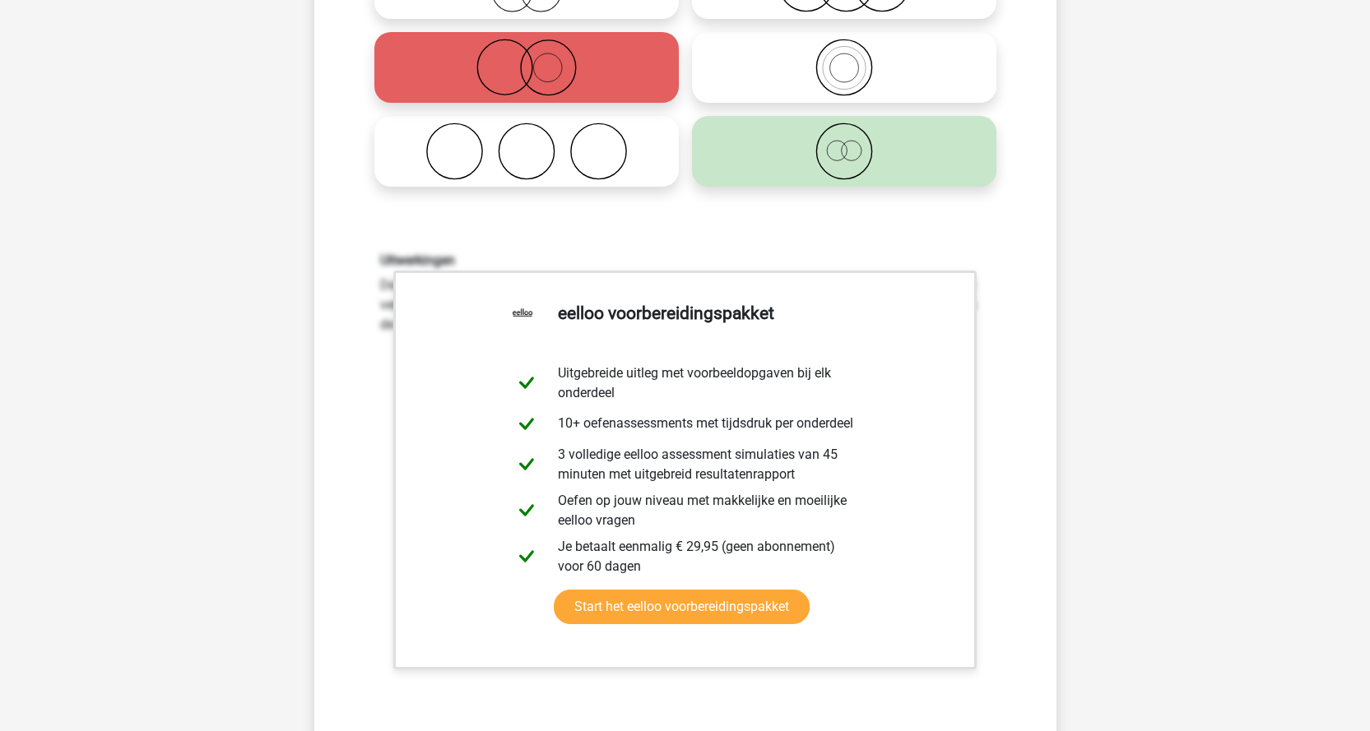
scroll to position [494, 0]
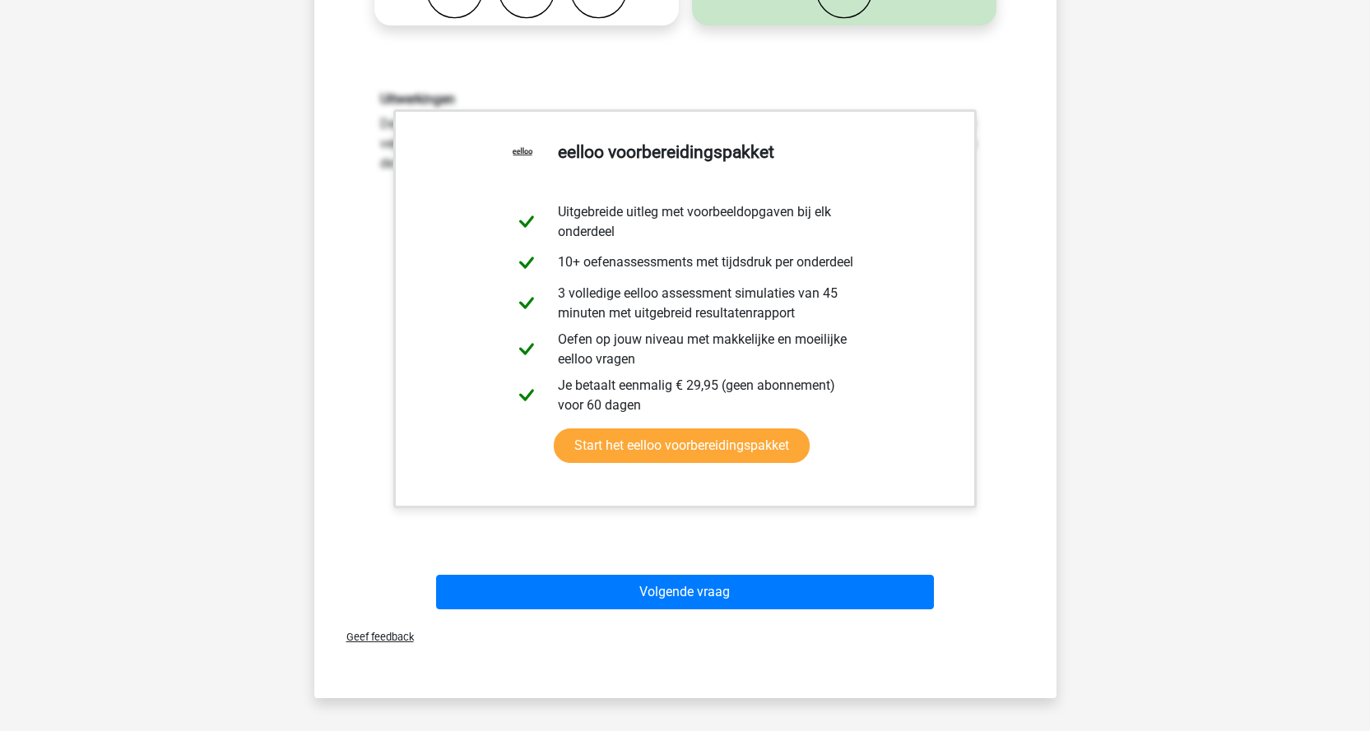
click at [701, 574] on div "Volgende vraag" at bounding box center [685, 589] width 689 height 54
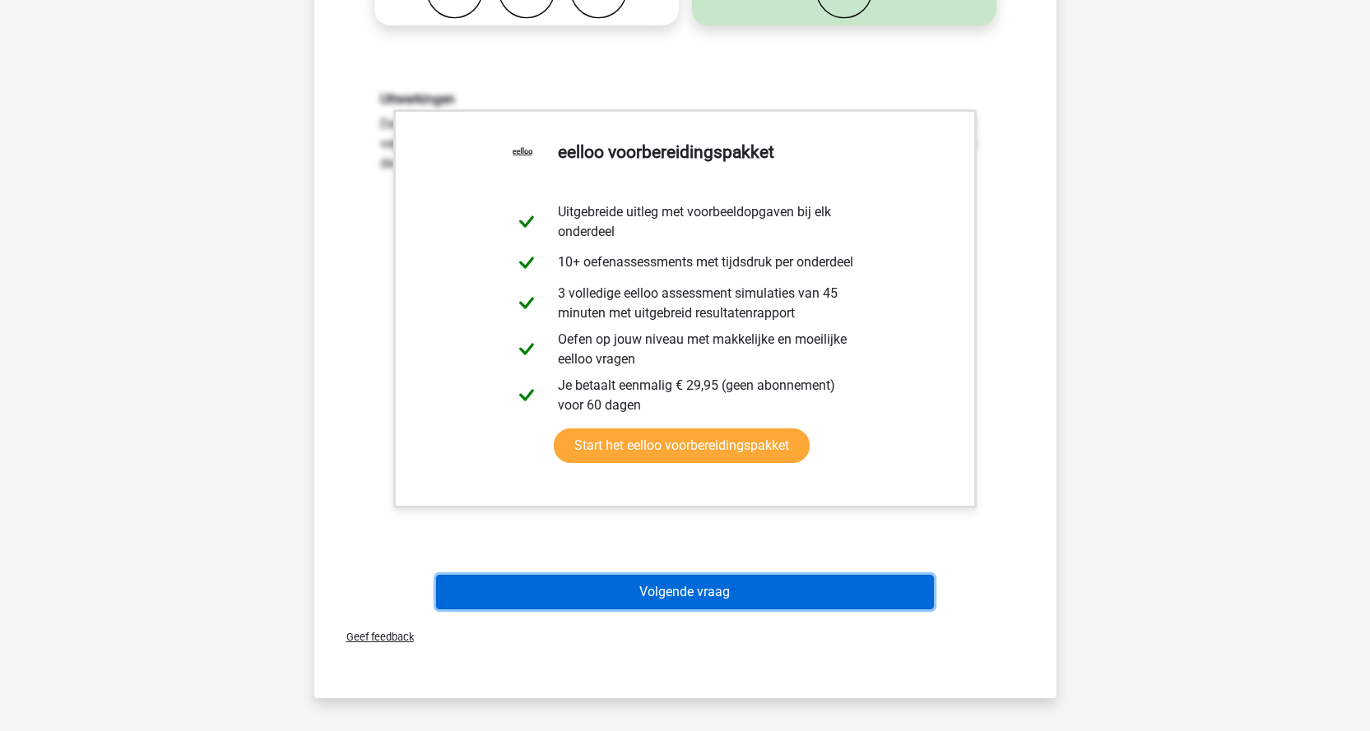
click at [701, 584] on button "Volgende vraag" at bounding box center [685, 592] width 498 height 35
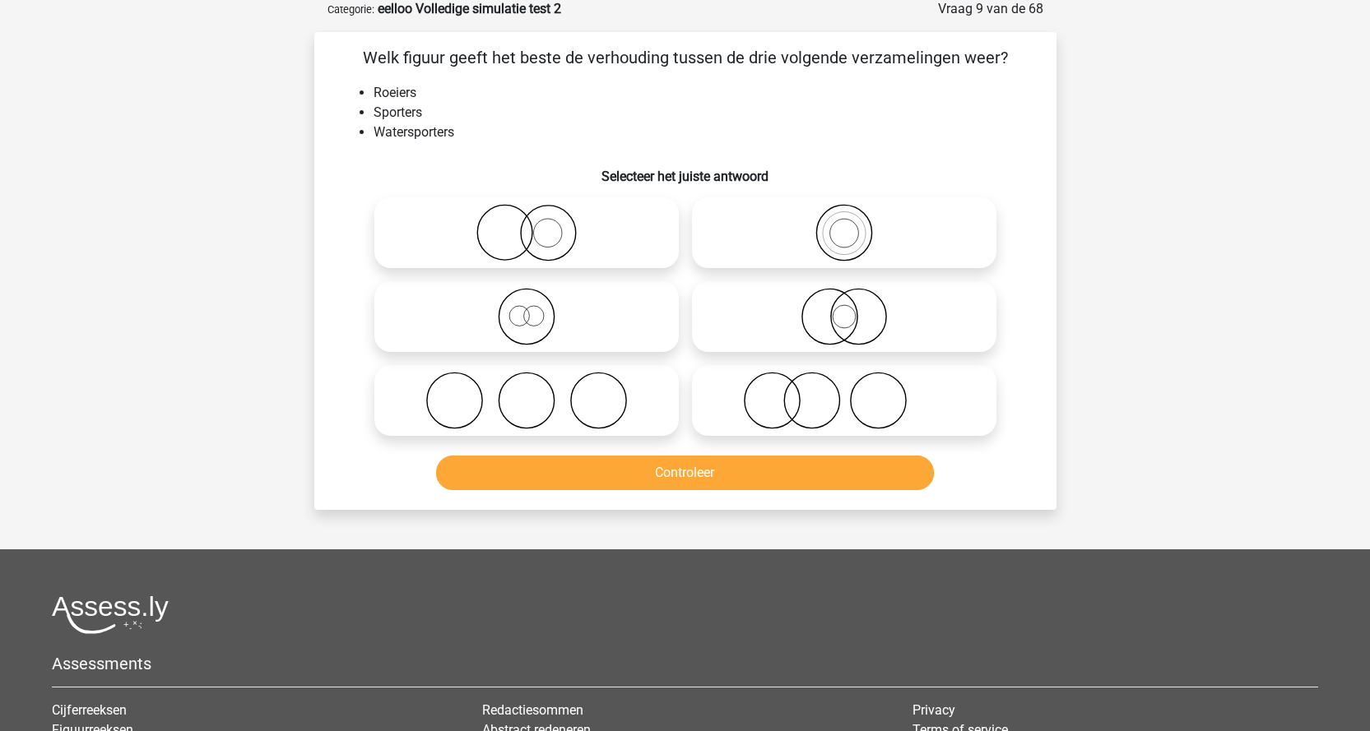
scroll to position [82, 0]
click at [571, 409] on circle at bounding box center [597, 401] width 55 height 55
click at [537, 393] on input "radio" at bounding box center [531, 388] width 11 height 11
radio input "true"
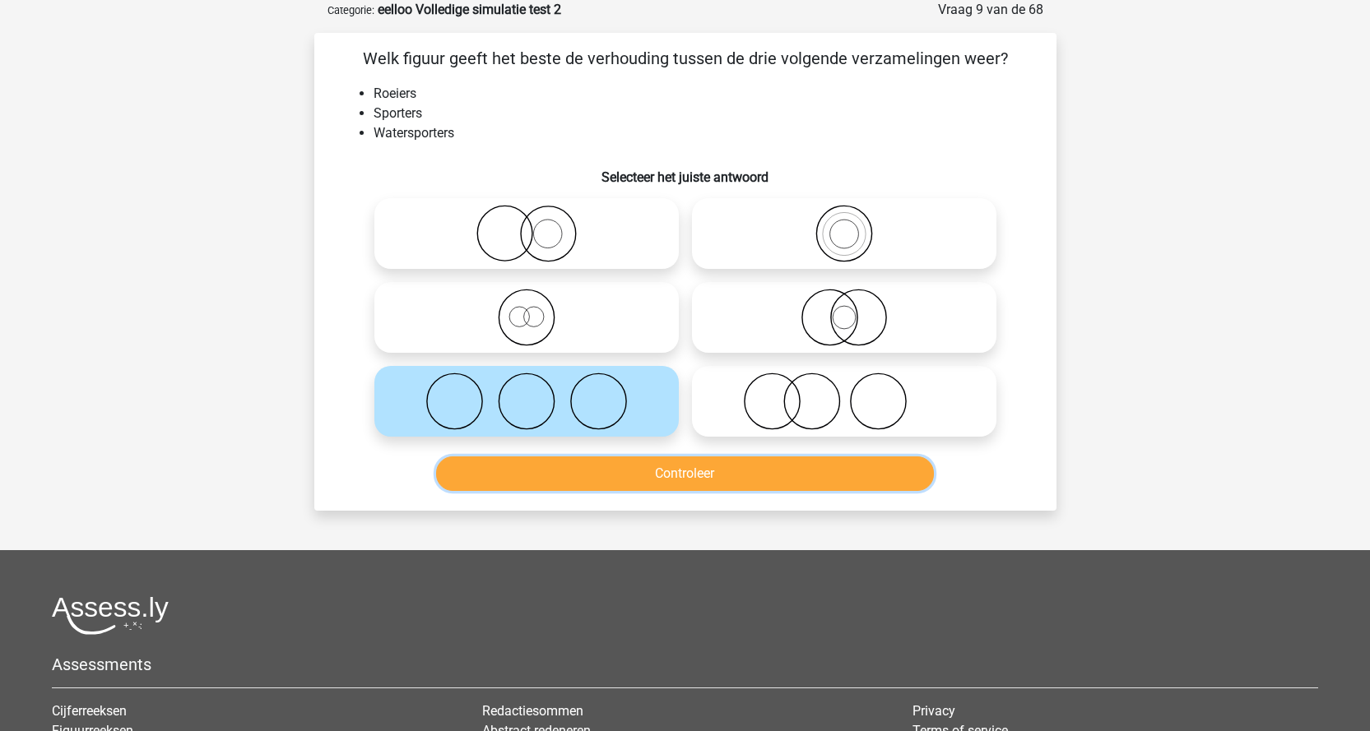
click at [652, 466] on button "Controleer" at bounding box center [685, 474] width 498 height 35
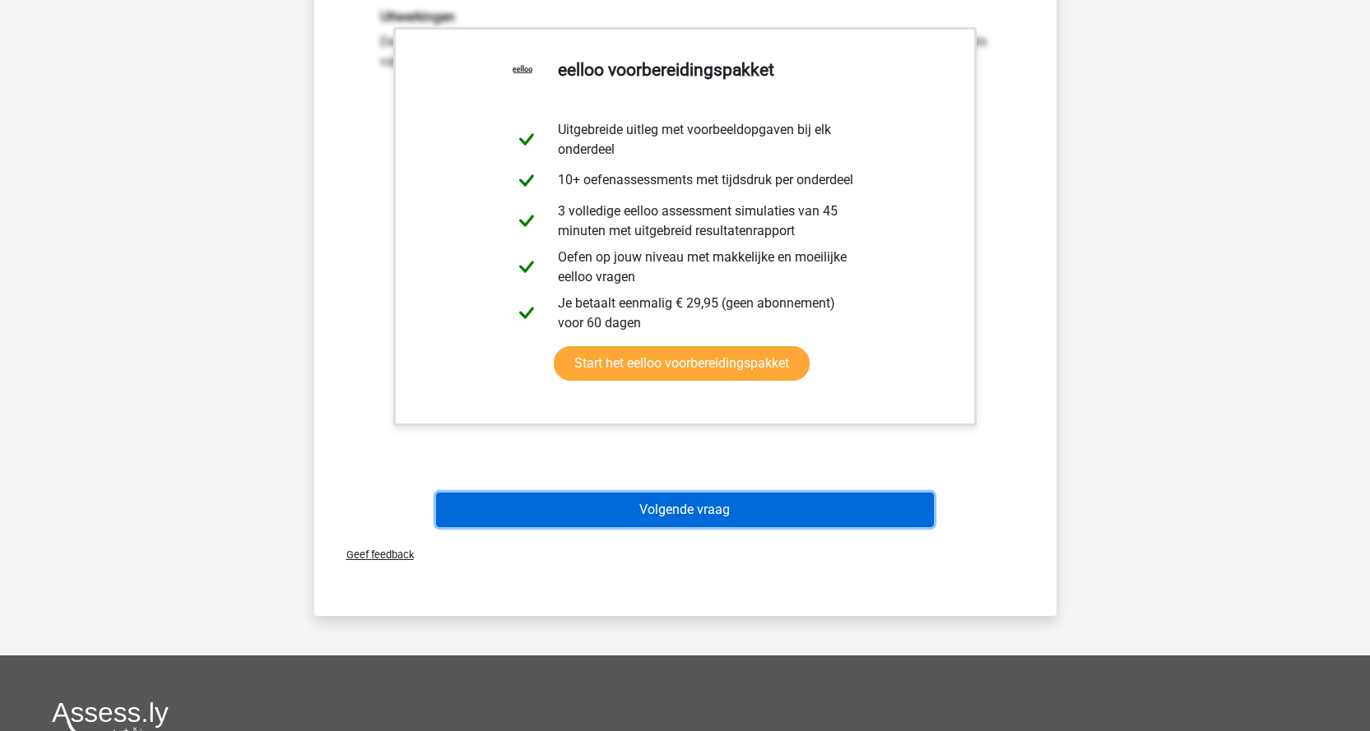
click at [785, 503] on button "Volgende vraag" at bounding box center [685, 510] width 498 height 35
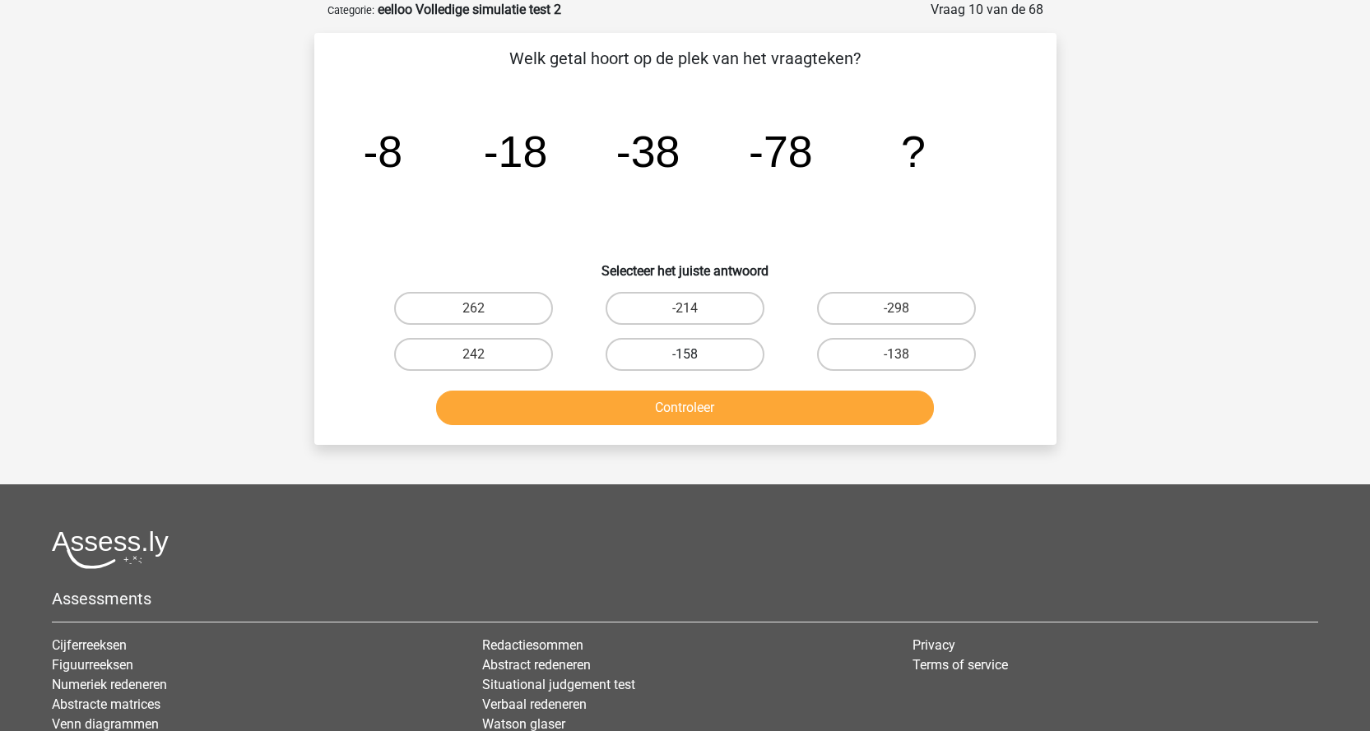
click at [671, 347] on label "-158" at bounding box center [684, 354] width 159 height 33
click at [684, 355] on input "-158" at bounding box center [689, 360] width 11 height 11
radio input "true"
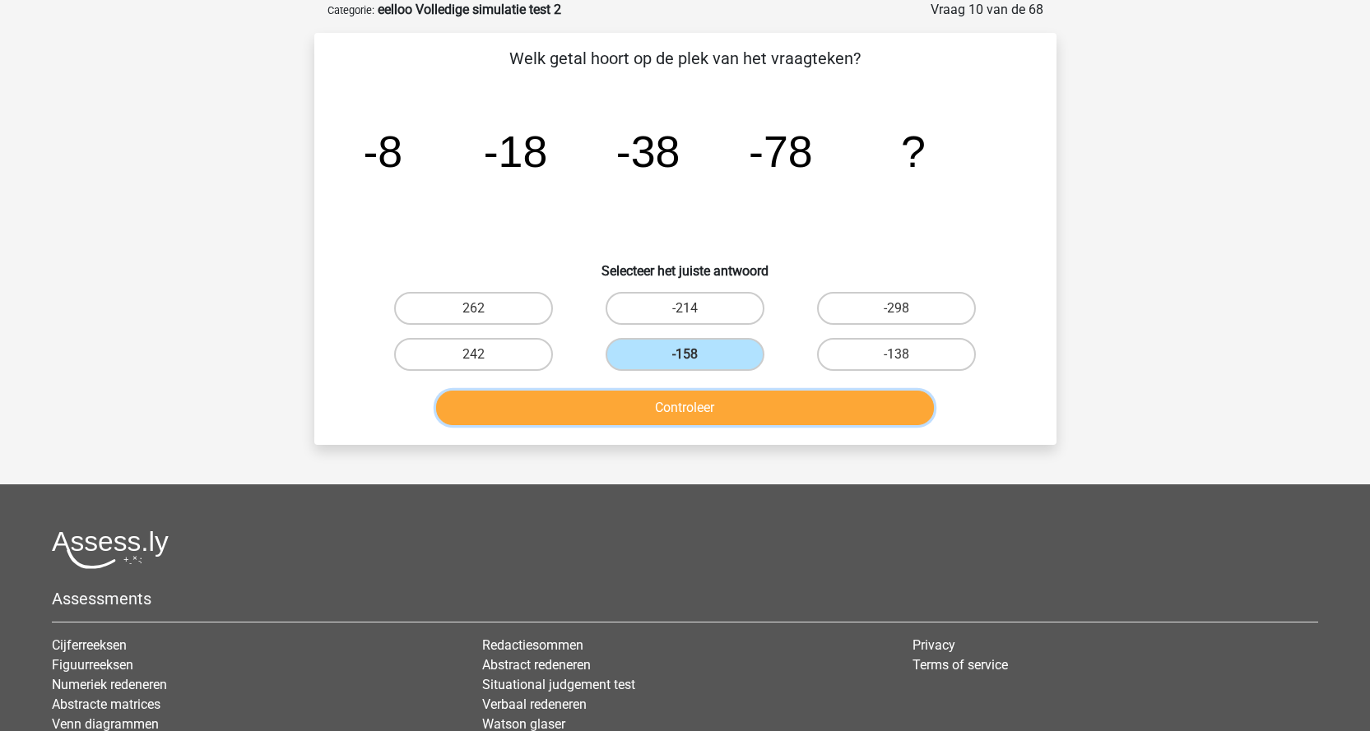
click at [718, 412] on button "Controleer" at bounding box center [685, 408] width 498 height 35
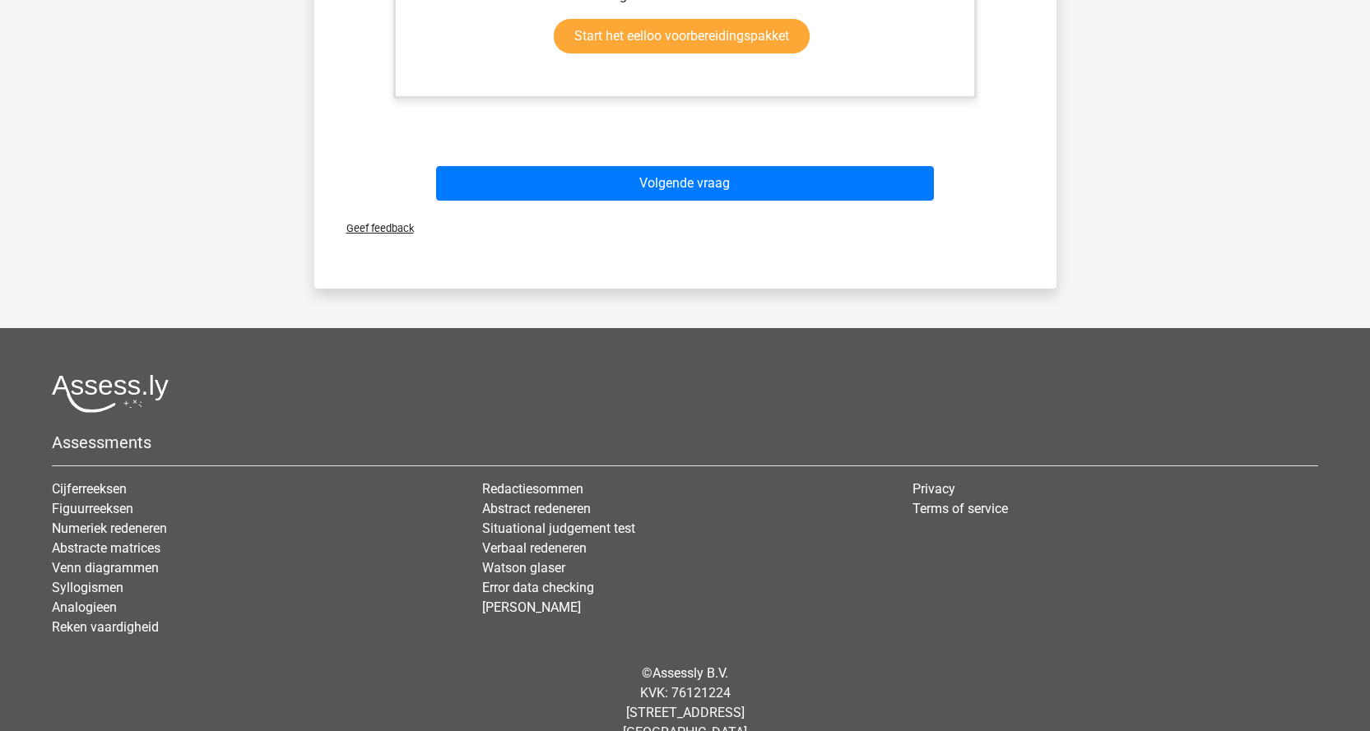
scroll to position [868, 0]
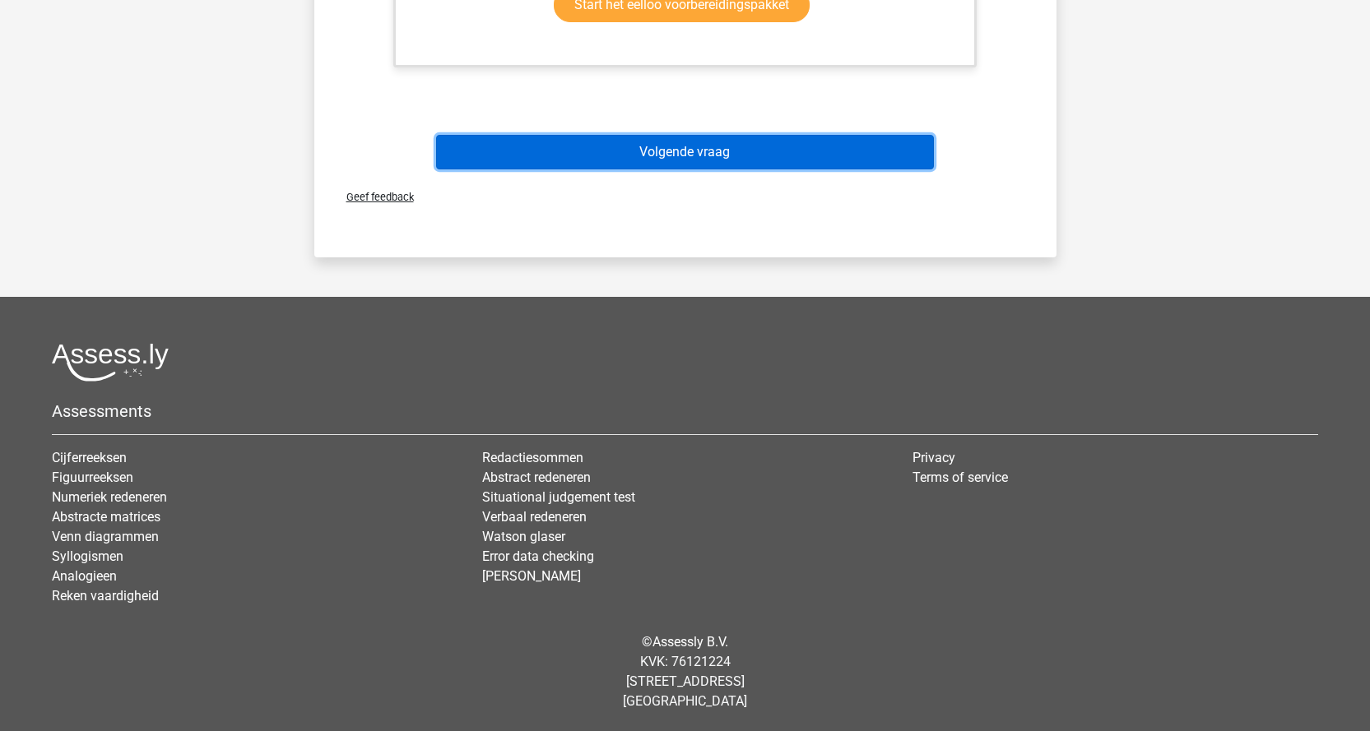
click at [704, 157] on button "Volgende vraag" at bounding box center [685, 152] width 498 height 35
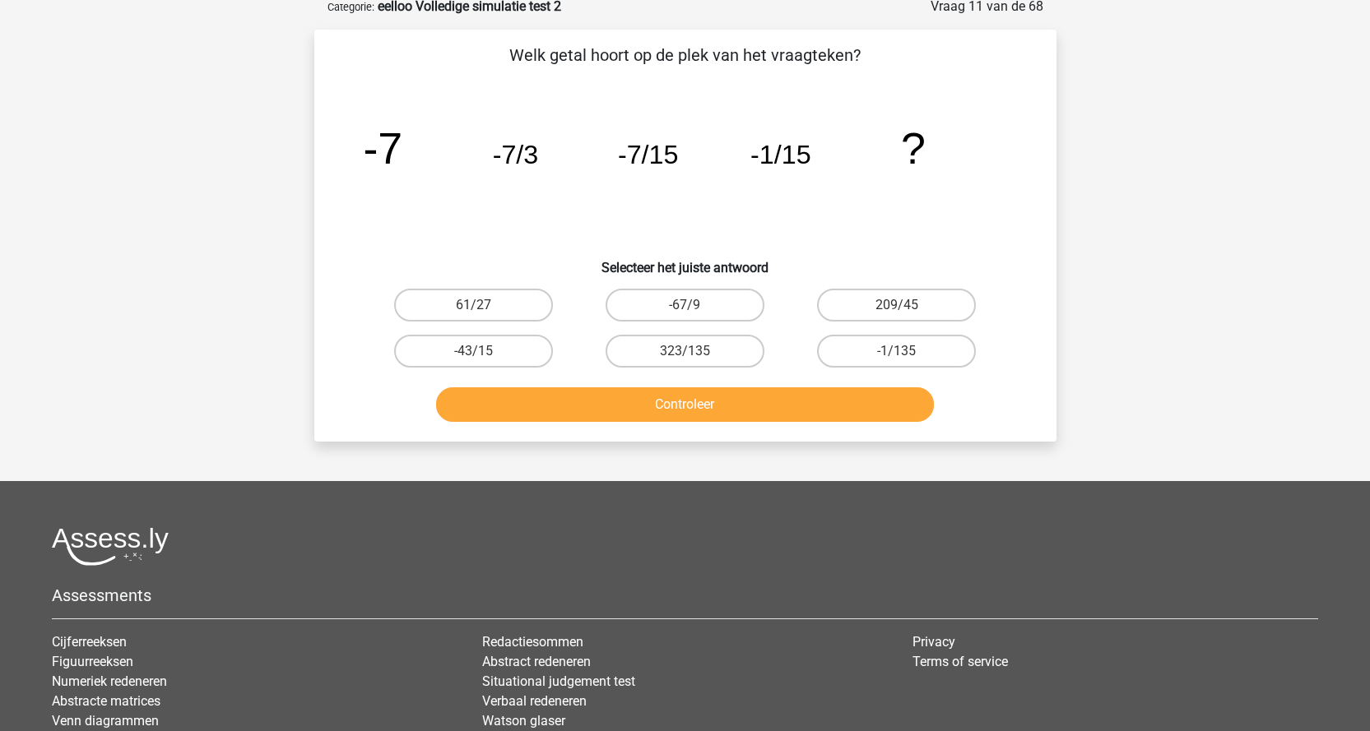
scroll to position [82, 0]
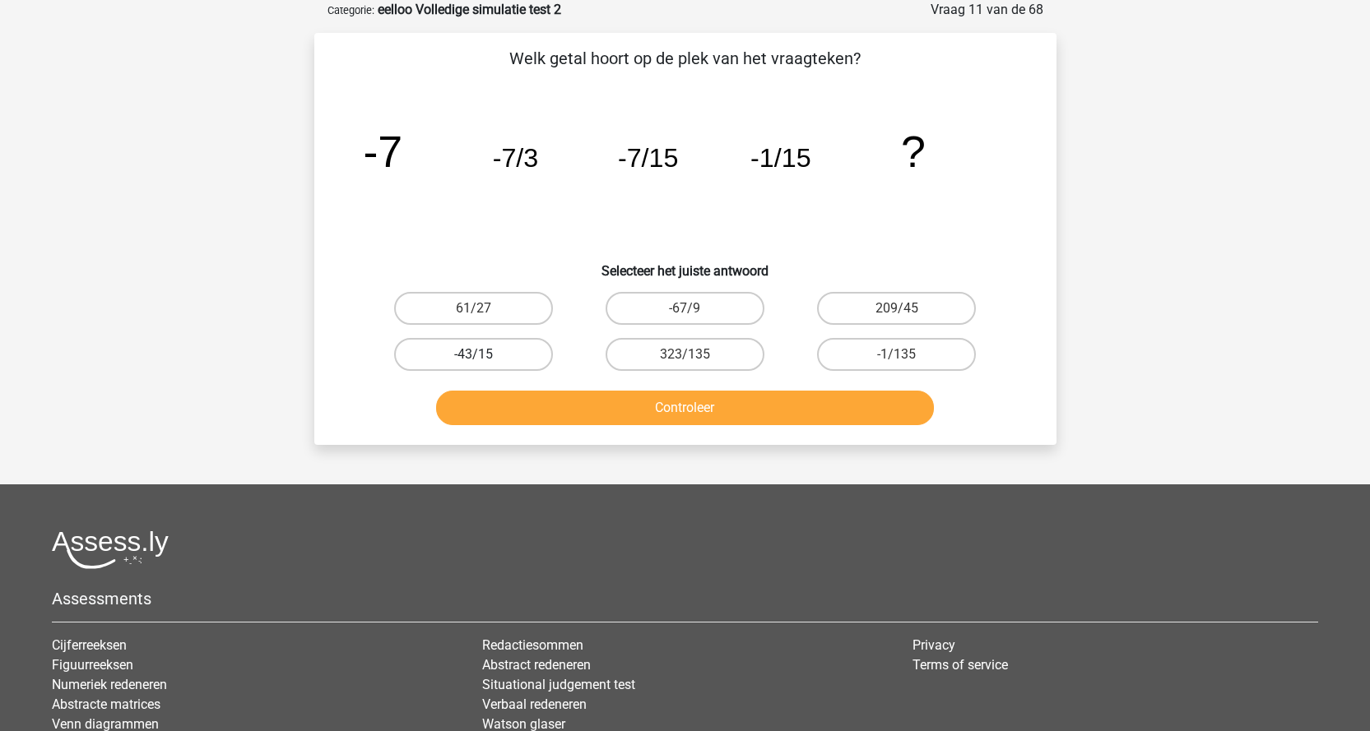
click at [526, 348] on label "-43/15" at bounding box center [473, 354] width 159 height 33
click at [484, 355] on input "-43/15" at bounding box center [478, 360] width 11 height 11
radio input "true"
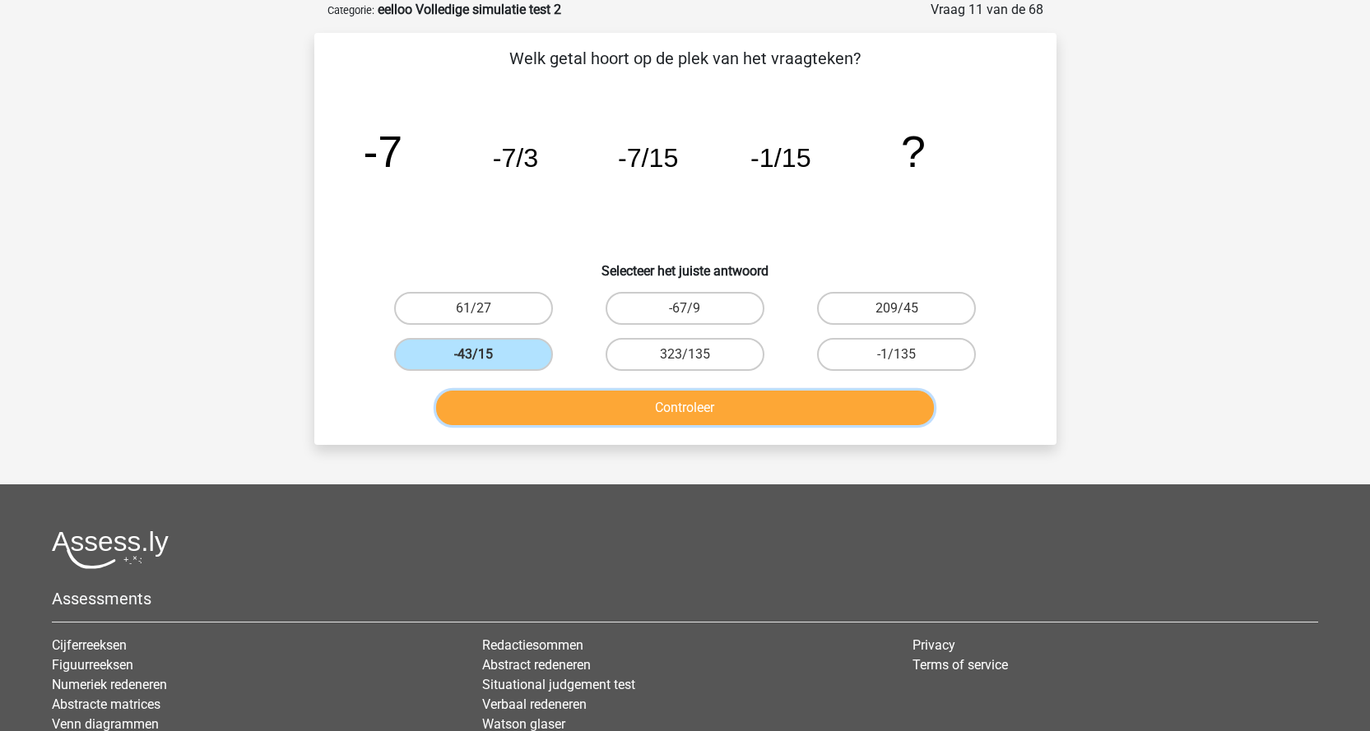
click at [578, 415] on button "Controleer" at bounding box center [685, 408] width 498 height 35
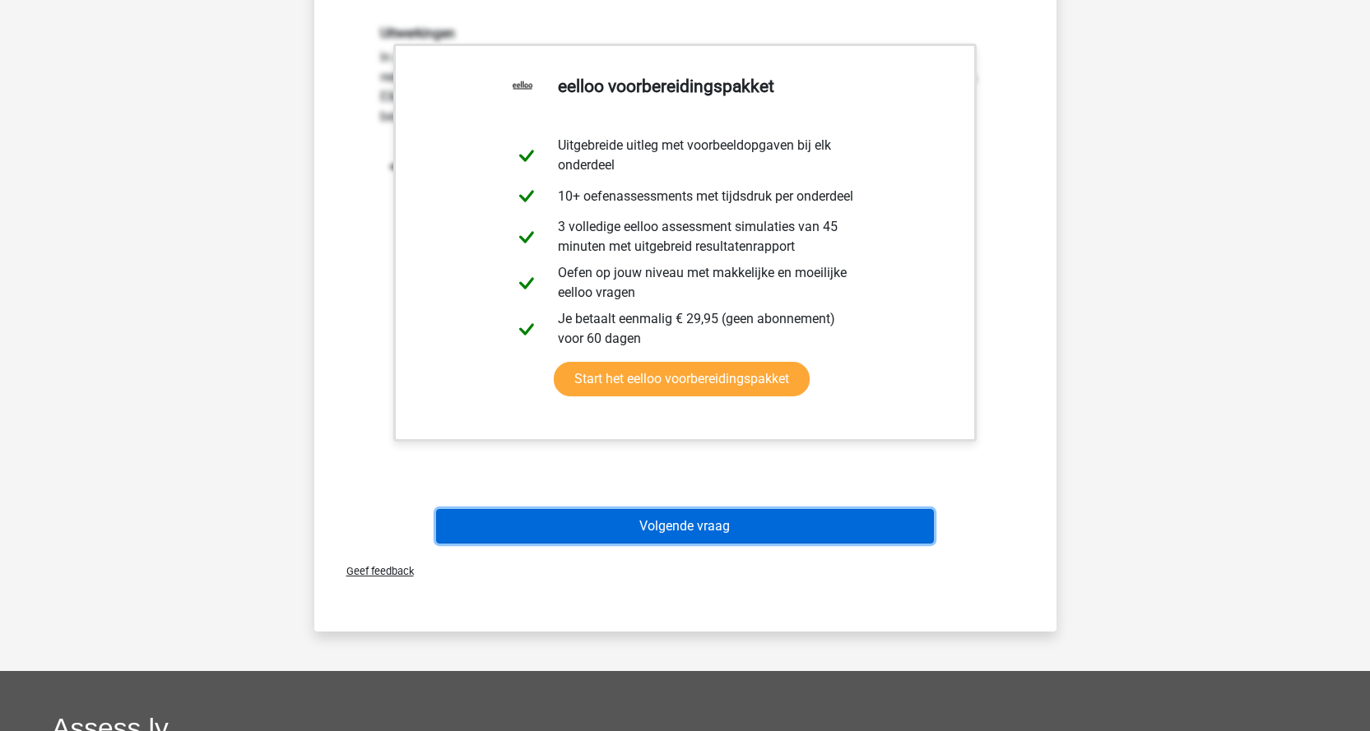
click at [734, 530] on button "Volgende vraag" at bounding box center [685, 526] width 498 height 35
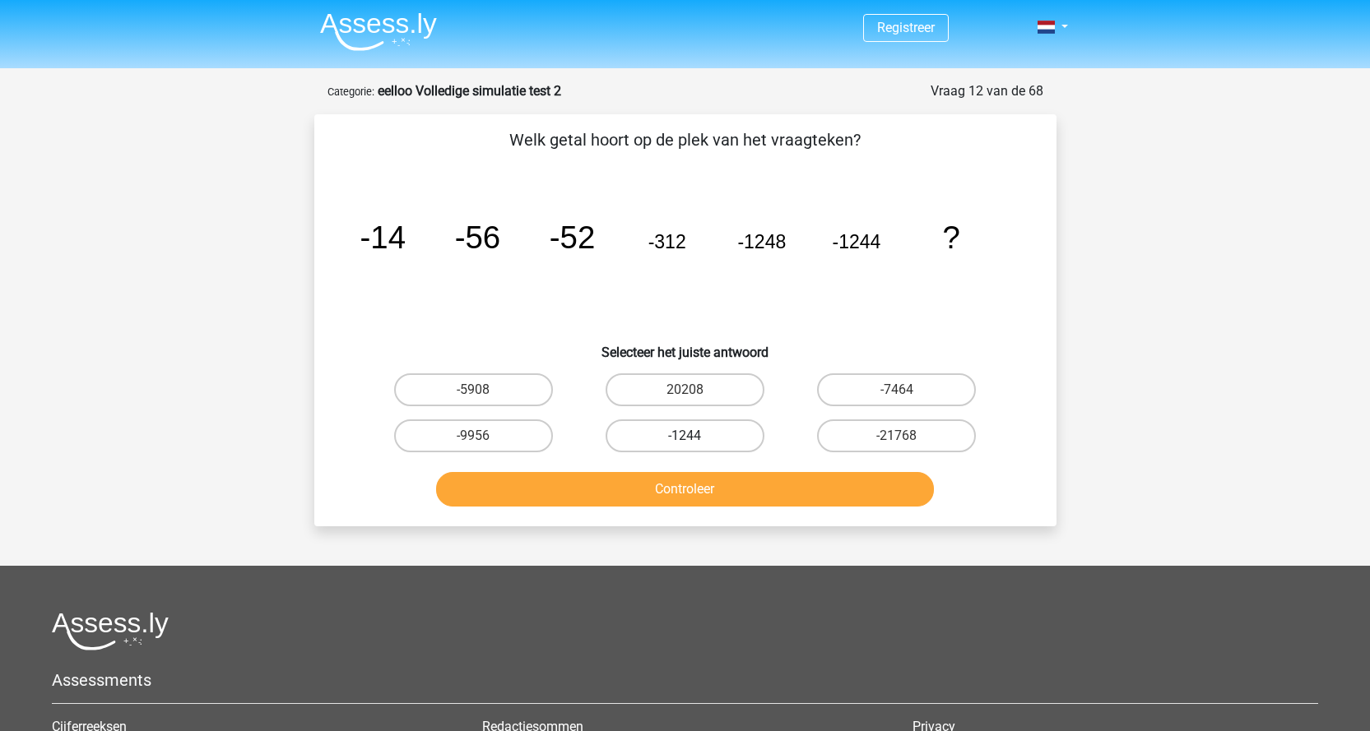
scroll to position [0, 0]
click at [884, 443] on label "-21768" at bounding box center [896, 436] width 159 height 33
click at [897, 443] on input "-21768" at bounding box center [902, 442] width 11 height 11
radio input "true"
click at [854, 486] on button "Controleer" at bounding box center [685, 490] width 498 height 35
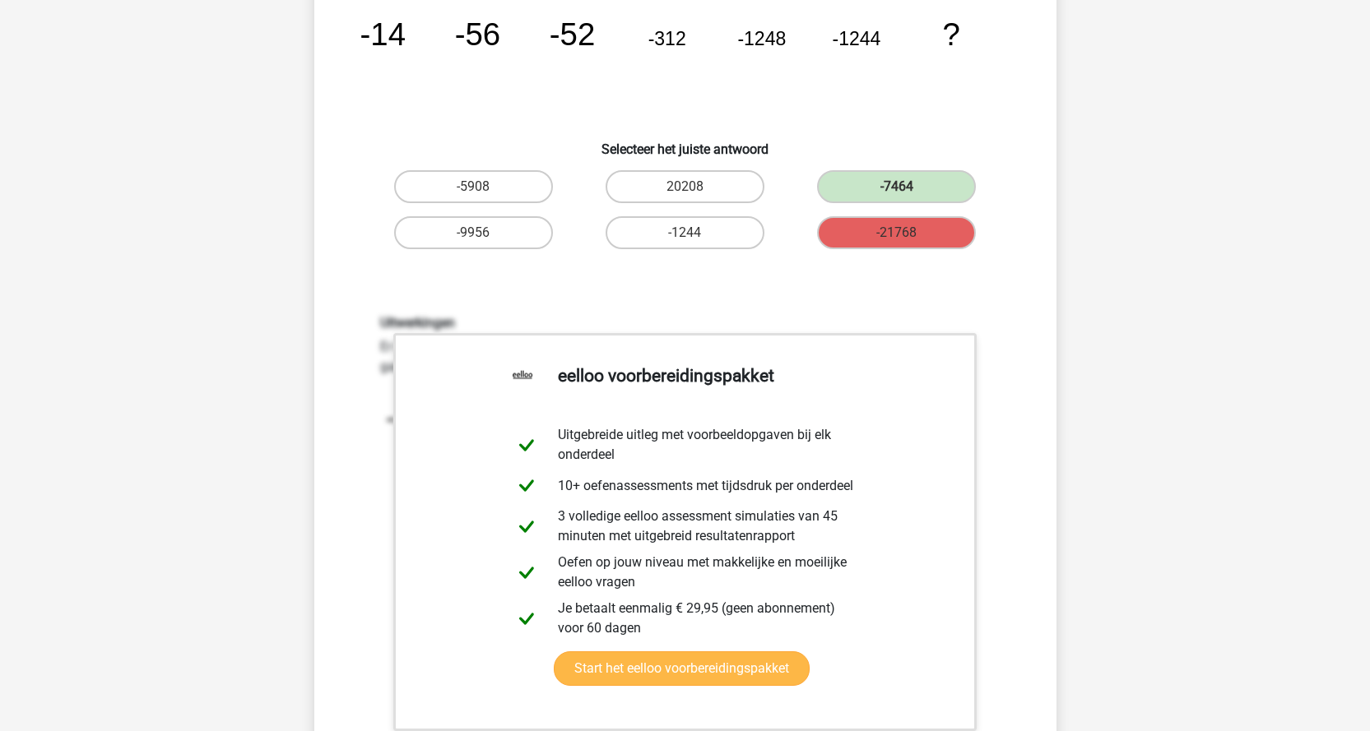
scroll to position [329, 0]
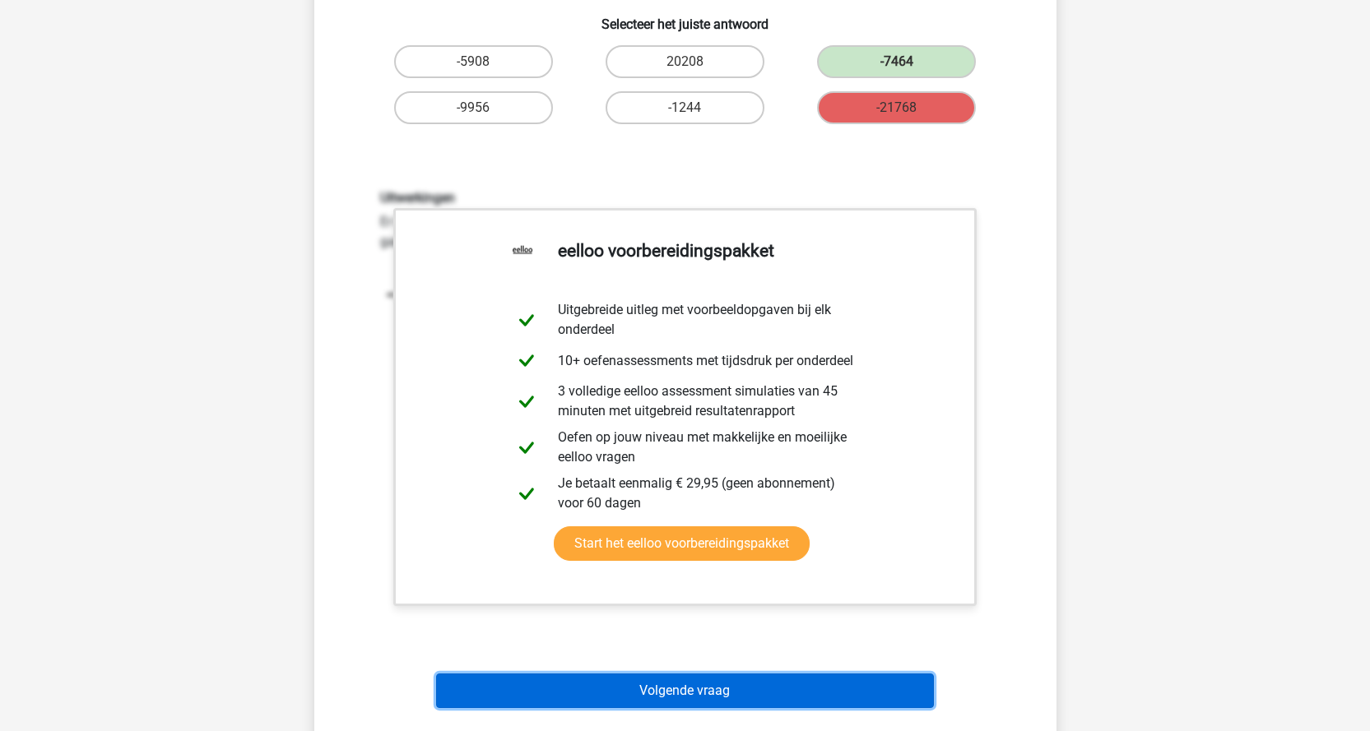
click at [717, 685] on button "Volgende vraag" at bounding box center [685, 691] width 498 height 35
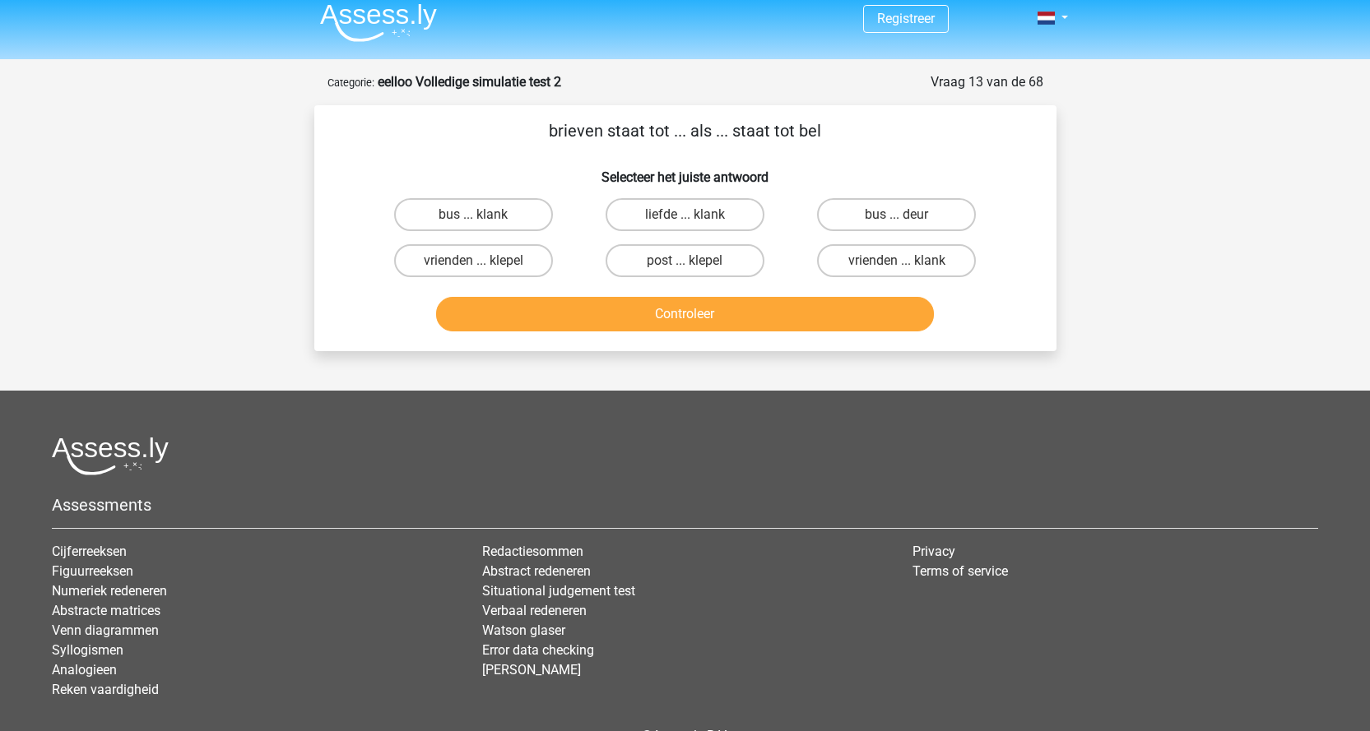
scroll to position [0, 0]
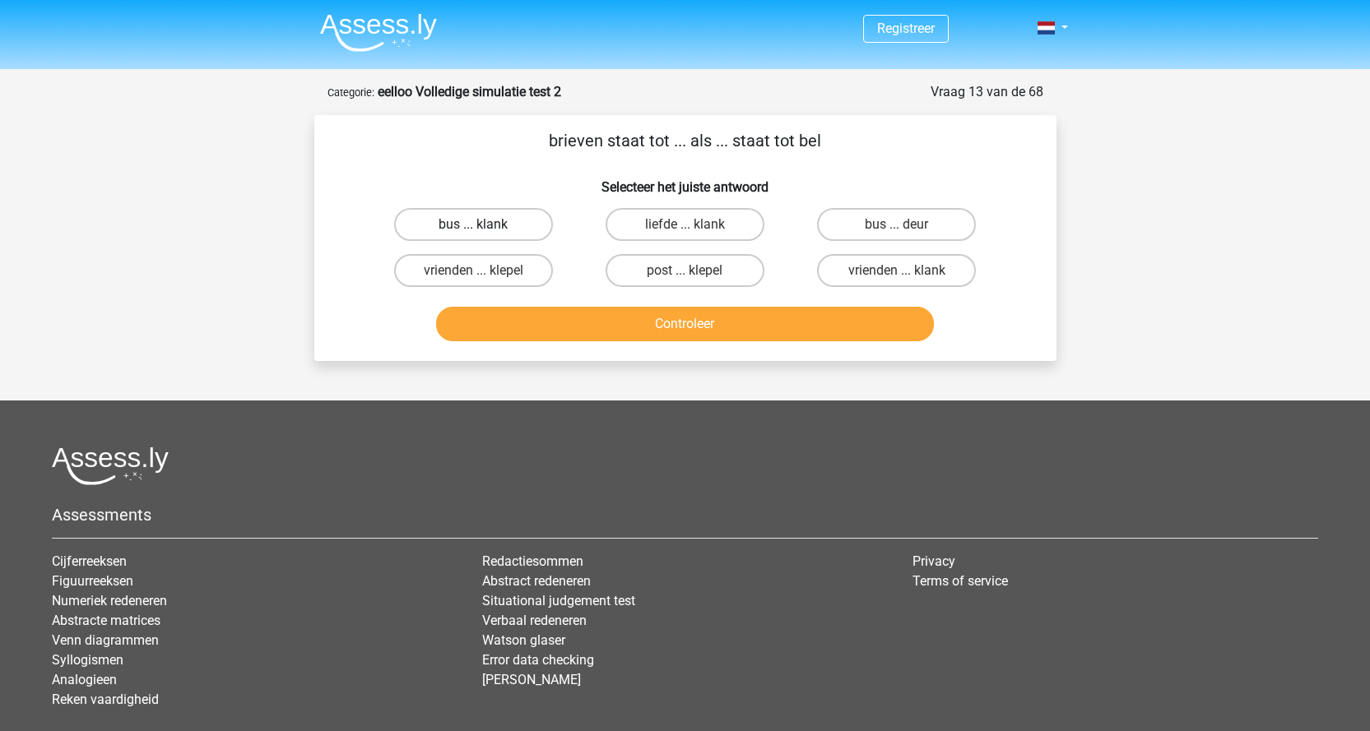
click at [532, 233] on label "bus ... klank" at bounding box center [473, 224] width 159 height 33
click at [484, 233] on input "bus ... klank" at bounding box center [478, 230] width 11 height 11
radio input "true"
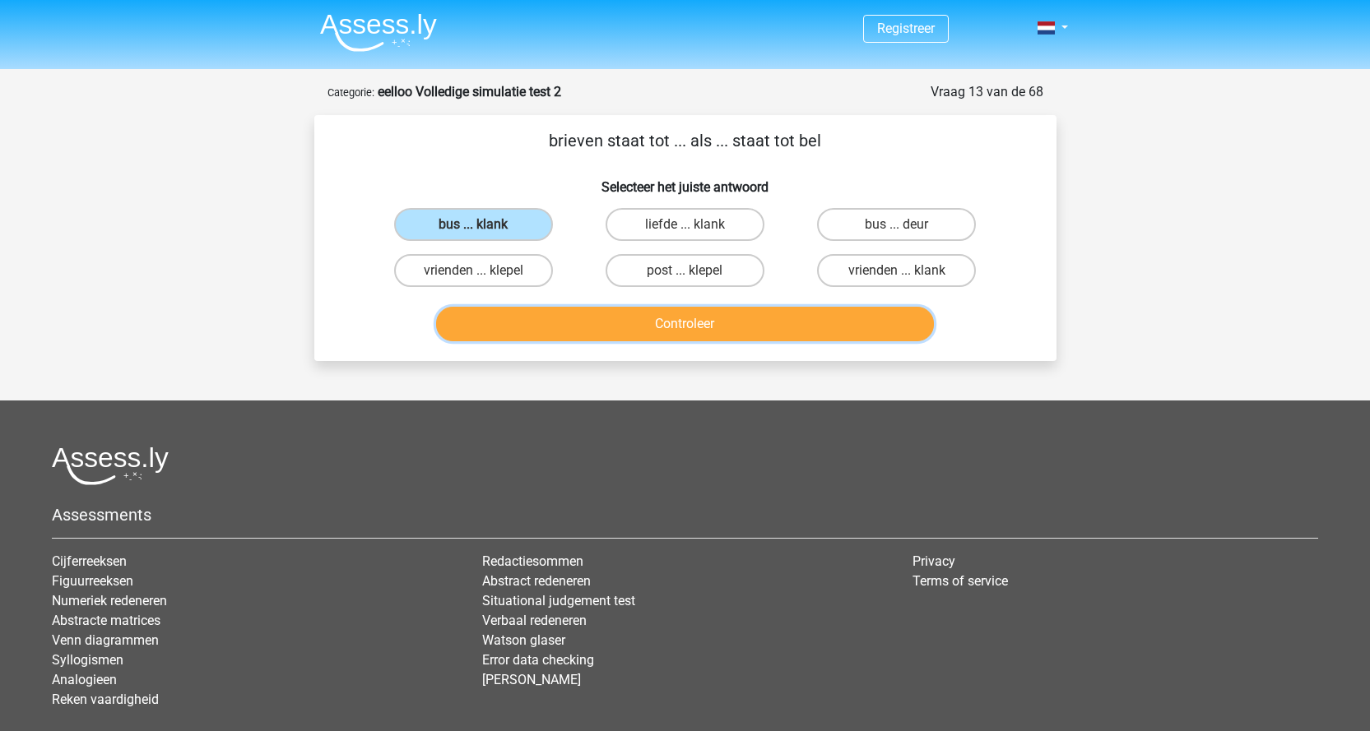
click at [574, 318] on button "Controleer" at bounding box center [685, 324] width 498 height 35
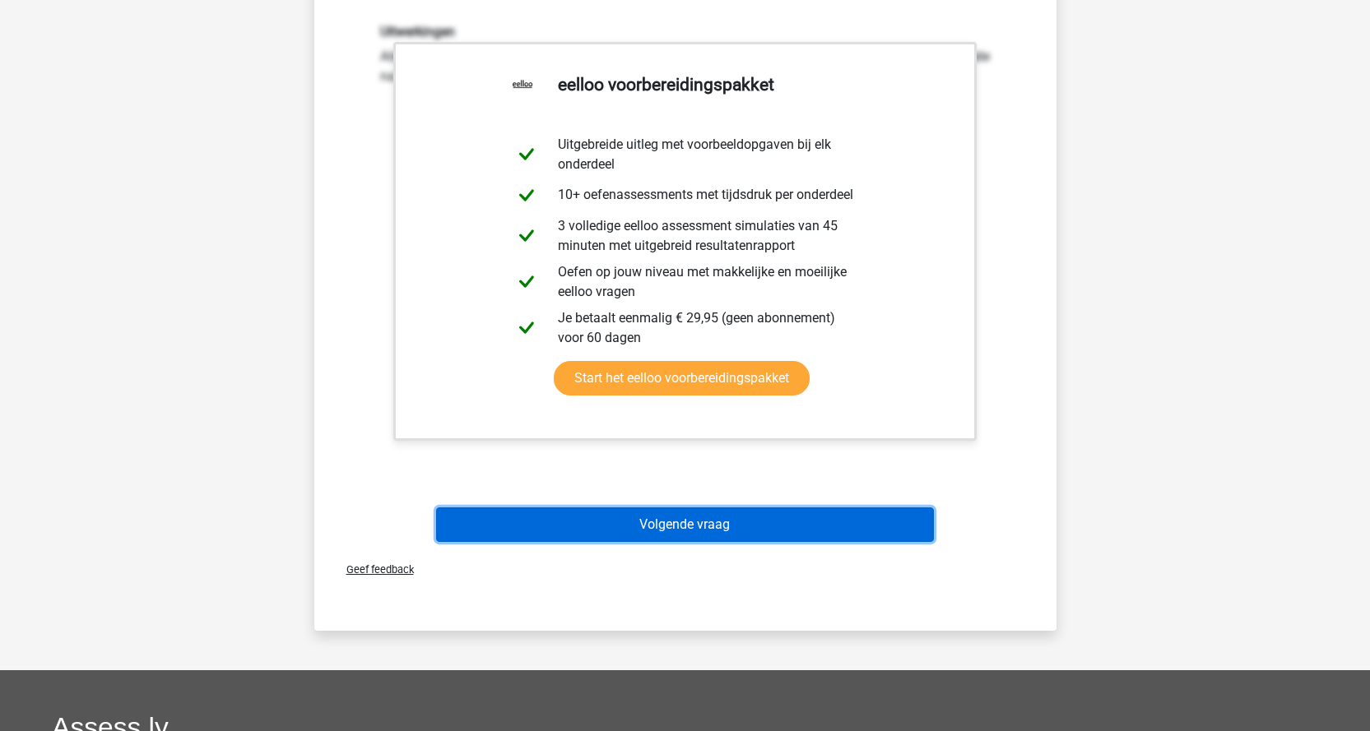
click at [869, 519] on button "Volgende vraag" at bounding box center [685, 525] width 498 height 35
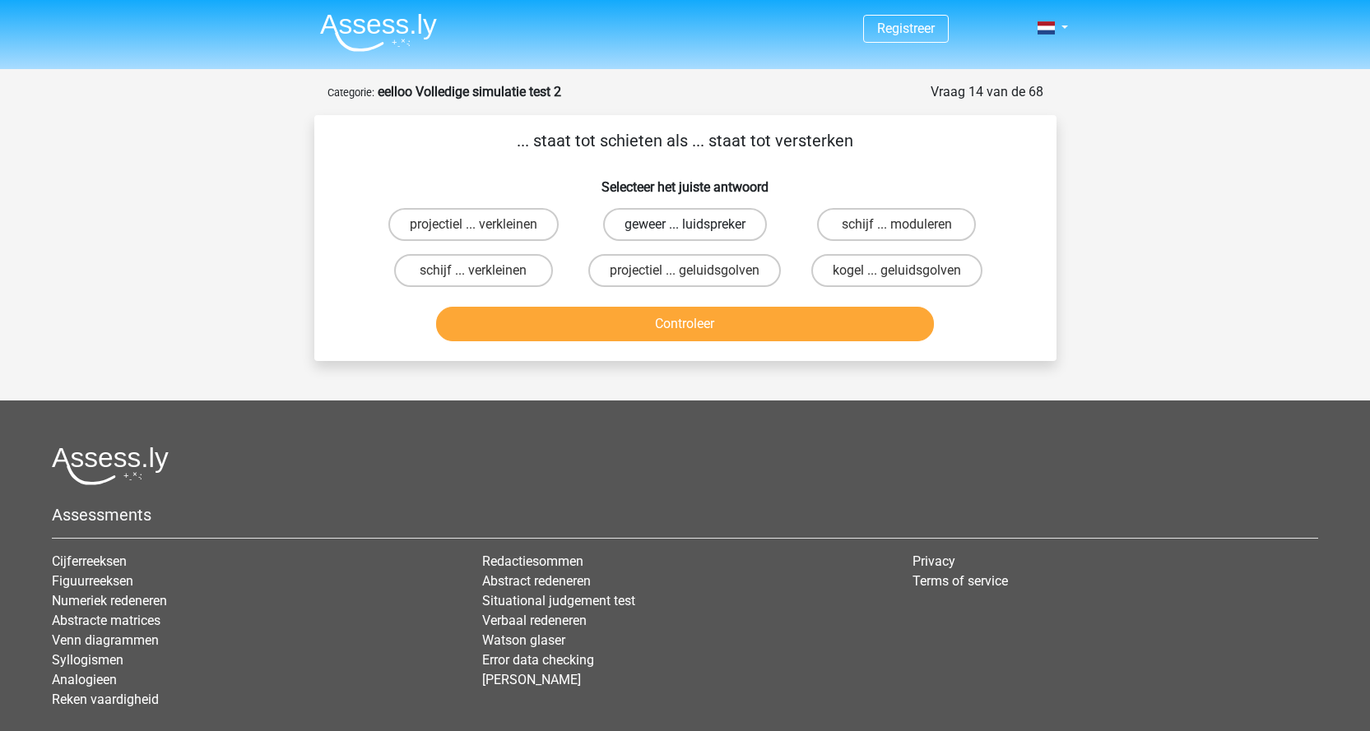
click at [726, 235] on label "geweer ... luidspreker" at bounding box center [685, 224] width 164 height 33
click at [695, 235] on input "geweer ... luidspreker" at bounding box center [689, 230] width 11 height 11
radio input "true"
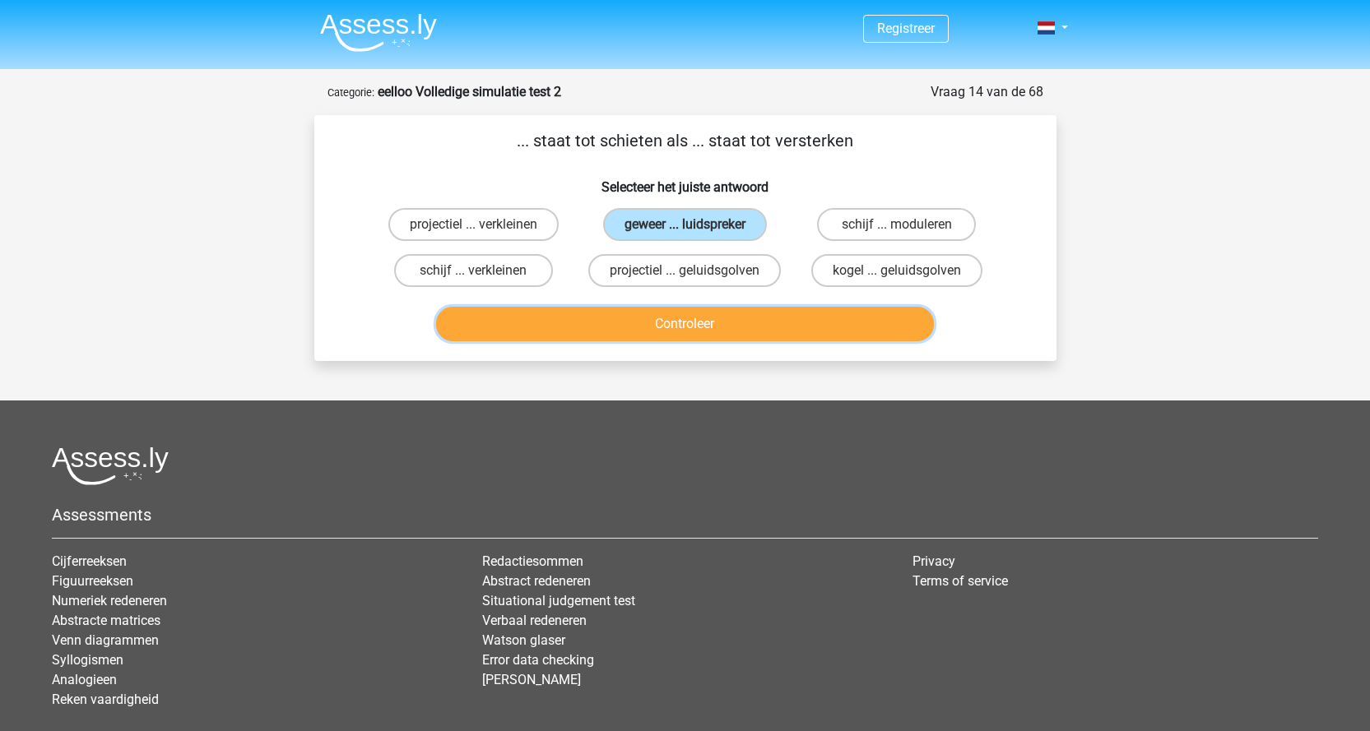
click at [700, 332] on button "Controleer" at bounding box center [685, 324] width 498 height 35
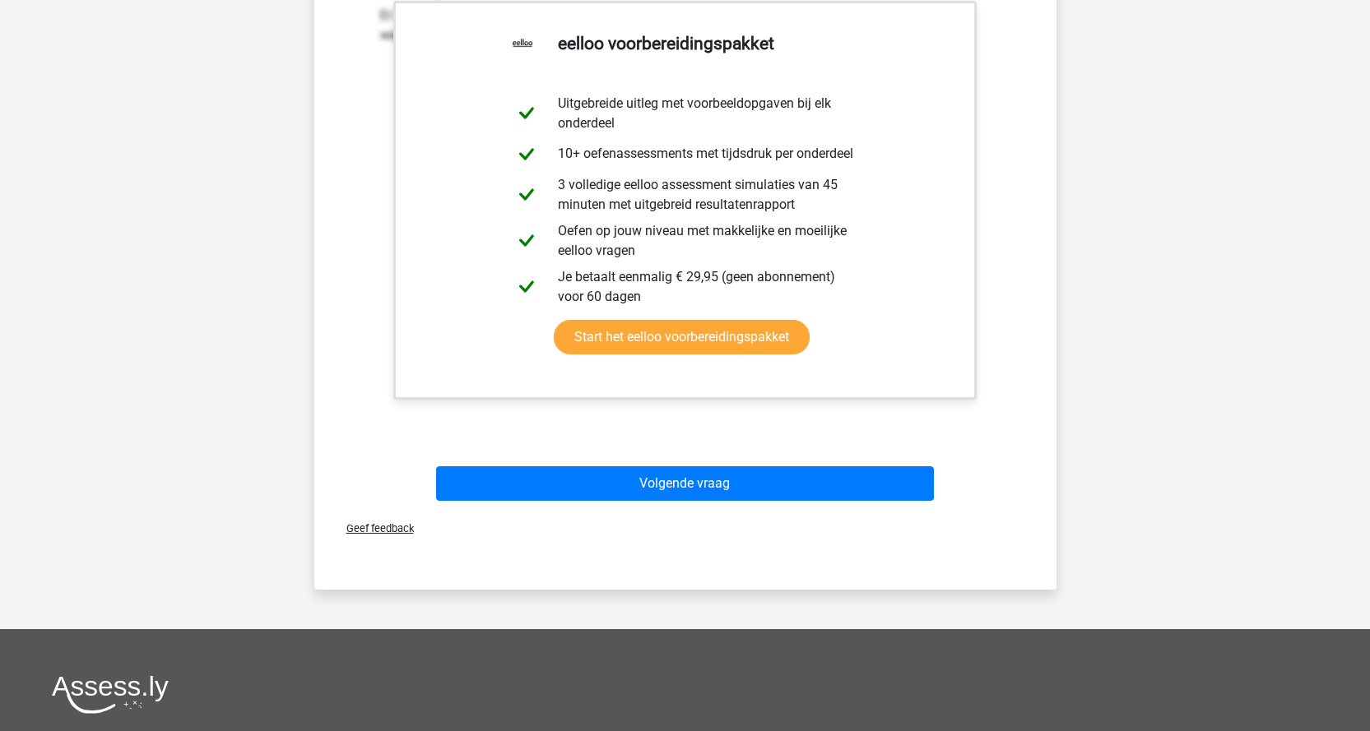
scroll to position [411, 0]
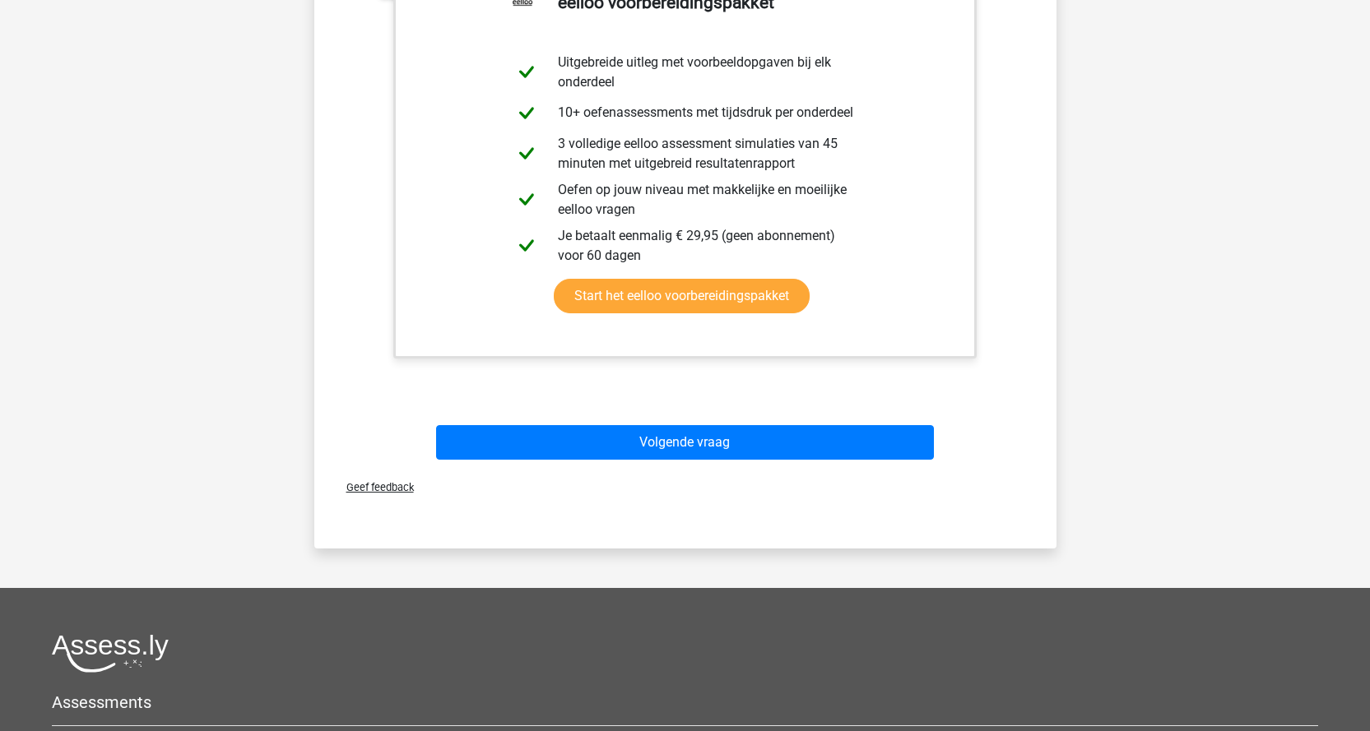
drag, startPoint x: 782, startPoint y: 462, endPoint x: 778, endPoint y: 451, distance: 12.2
click at [781, 460] on div "Volgende vraag" at bounding box center [685, 445] width 635 height 41
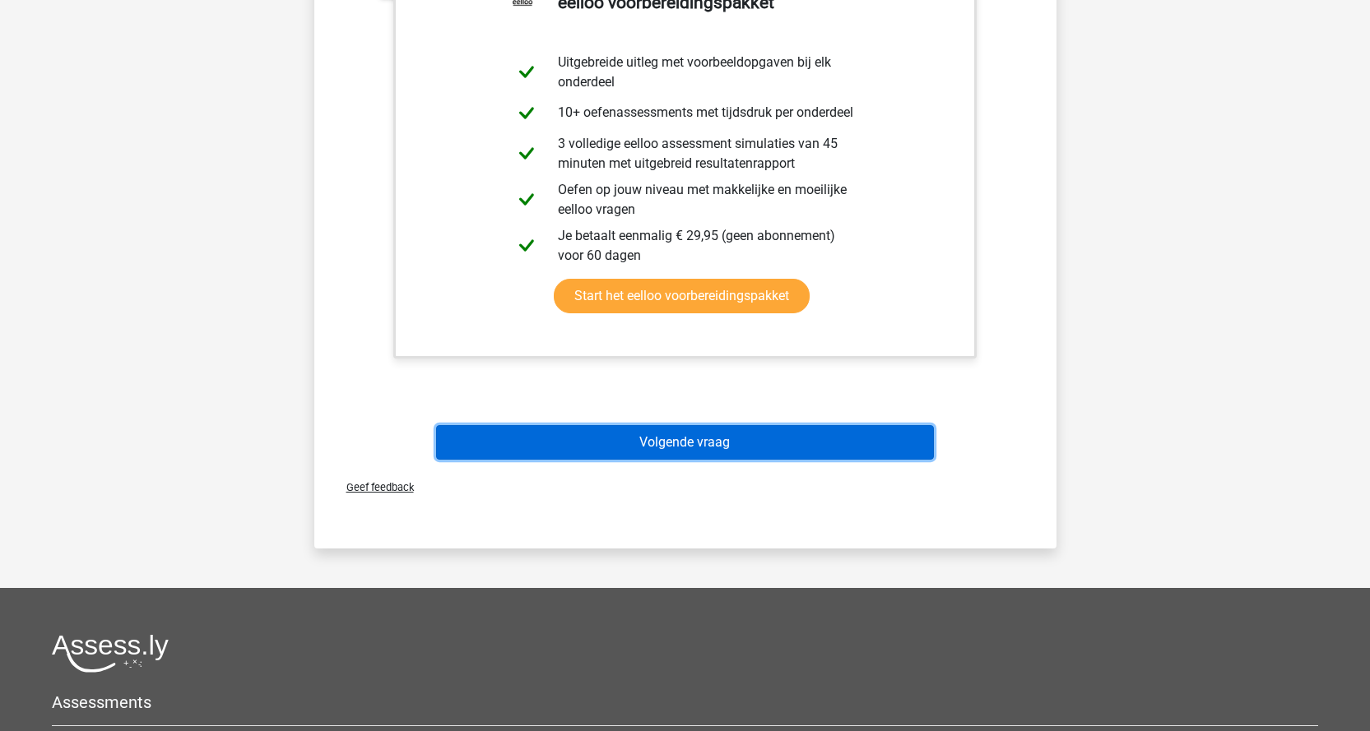
click at [778, 450] on button "Volgende vraag" at bounding box center [685, 442] width 498 height 35
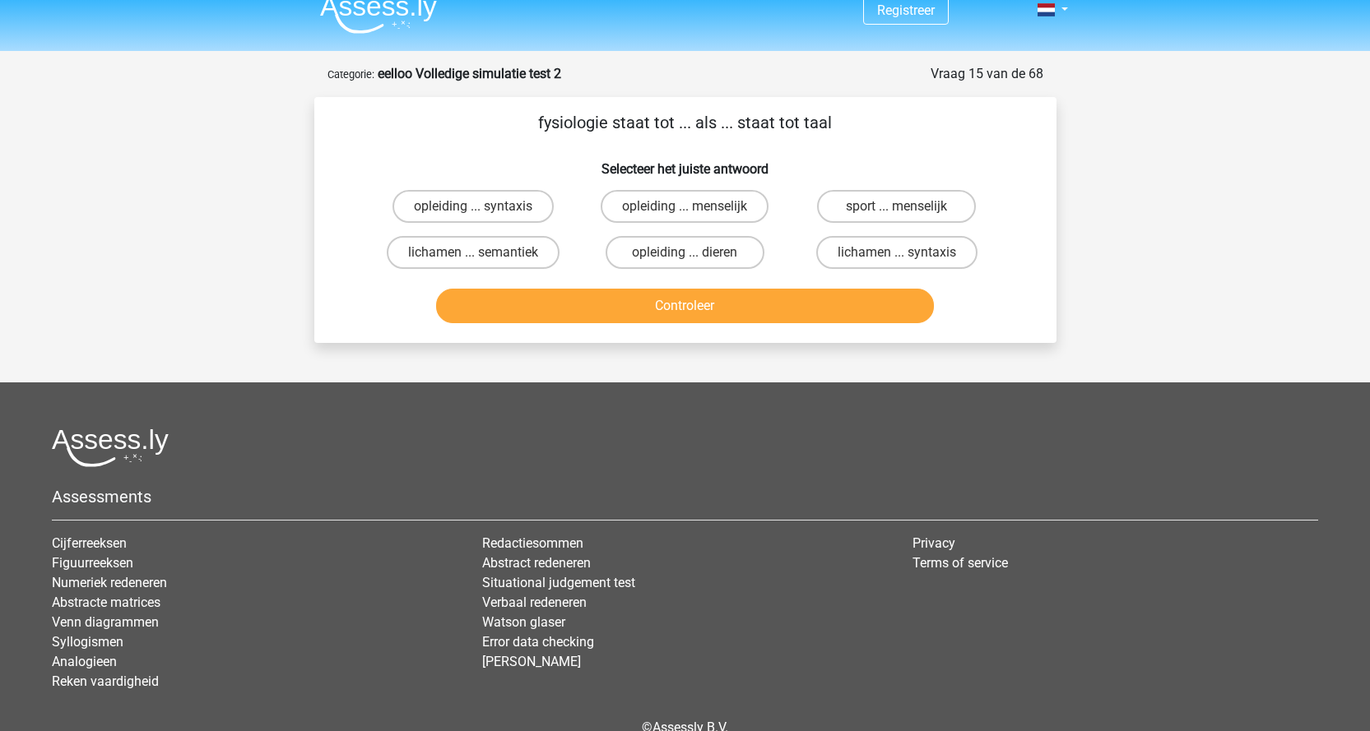
scroll to position [0, 0]
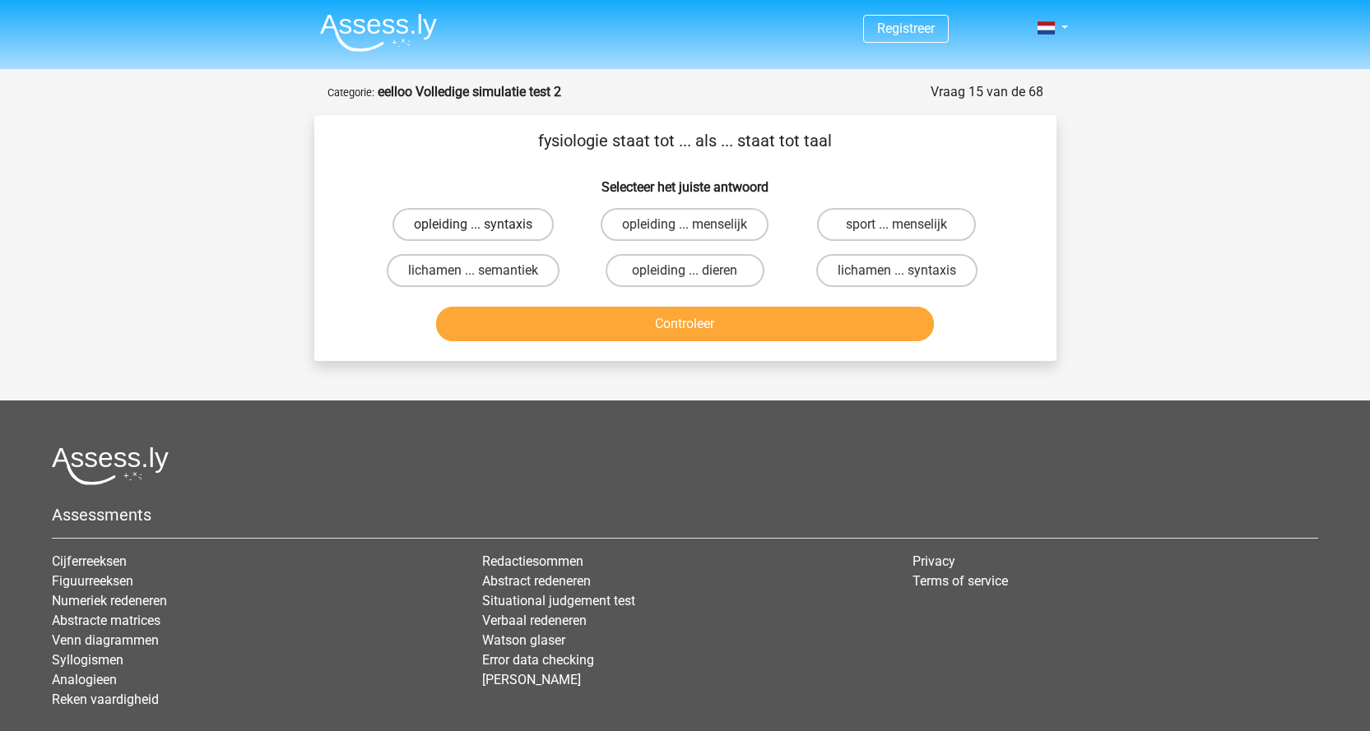
drag, startPoint x: 520, startPoint y: 210, endPoint x: 505, endPoint y: 231, distance: 26.0
click at [505, 231] on label "opleiding ... syntaxis" at bounding box center [472, 224] width 161 height 33
click at [484, 231] on input "opleiding ... syntaxis" at bounding box center [478, 230] width 11 height 11
radio input "true"
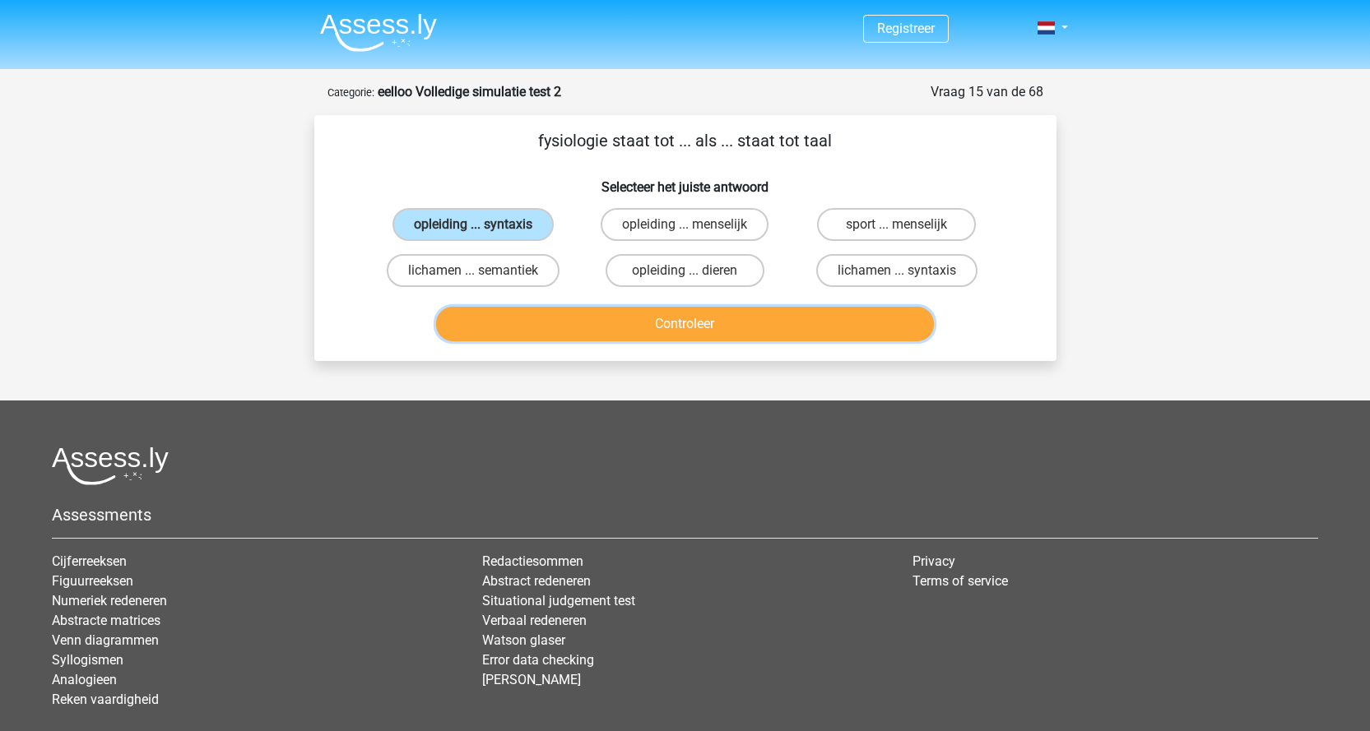
click at [624, 327] on button "Controleer" at bounding box center [685, 324] width 498 height 35
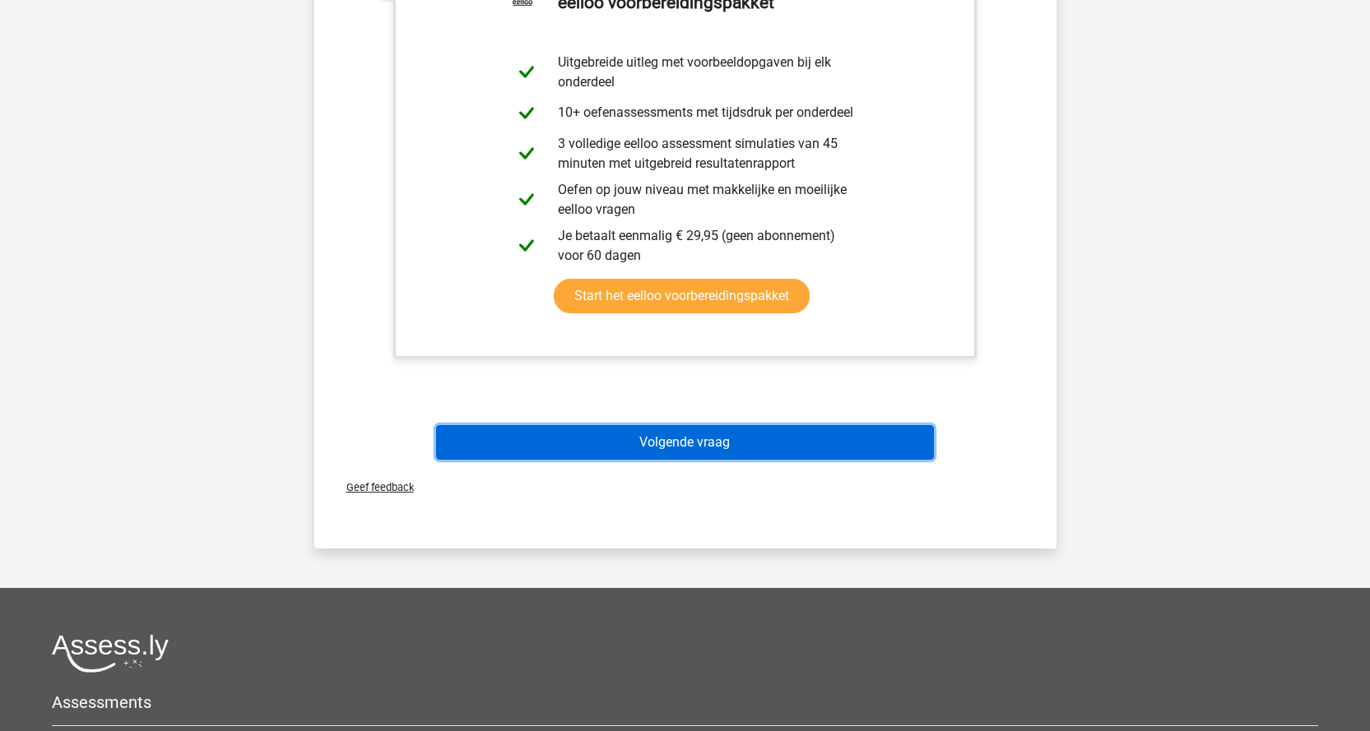
click at [764, 455] on button "Volgende vraag" at bounding box center [685, 442] width 498 height 35
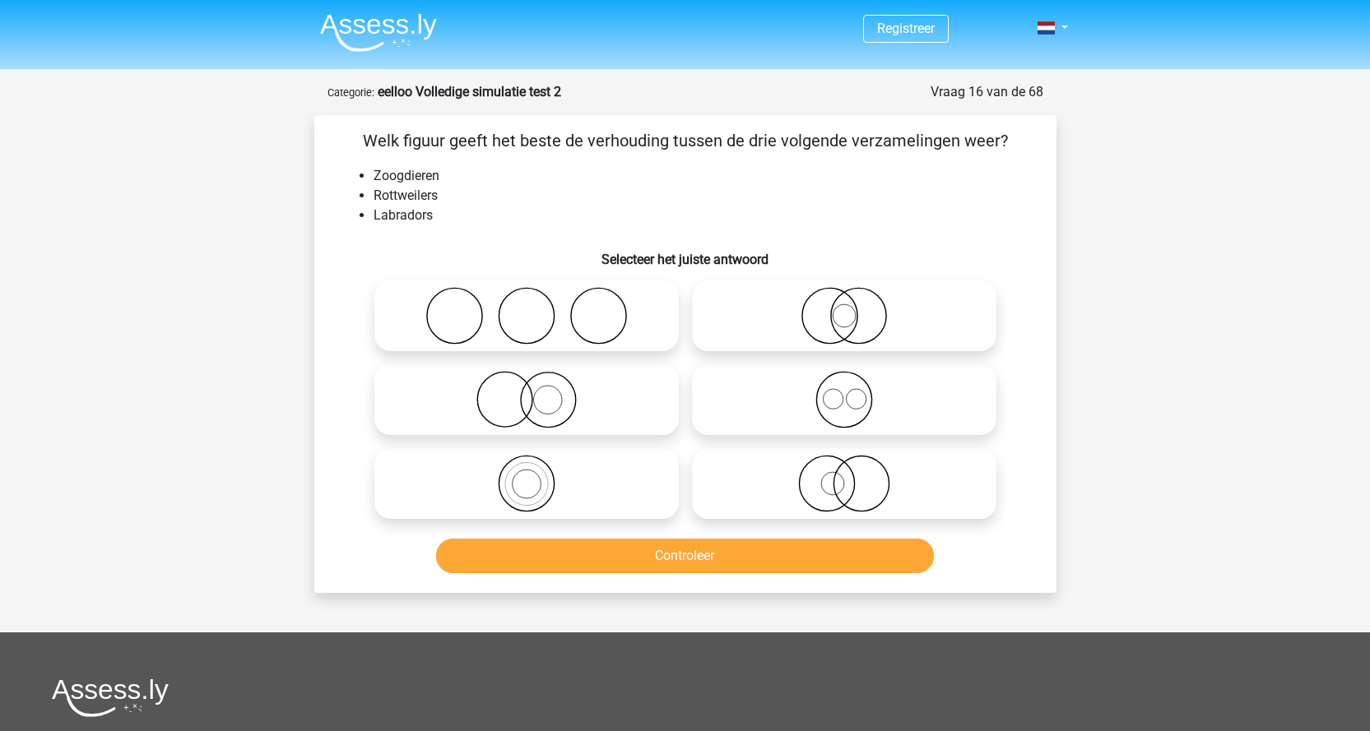
click at [838, 415] on icon at bounding box center [843, 400] width 291 height 58
click at [844, 392] on input "radio" at bounding box center [849, 386] width 11 height 11
radio input "true"
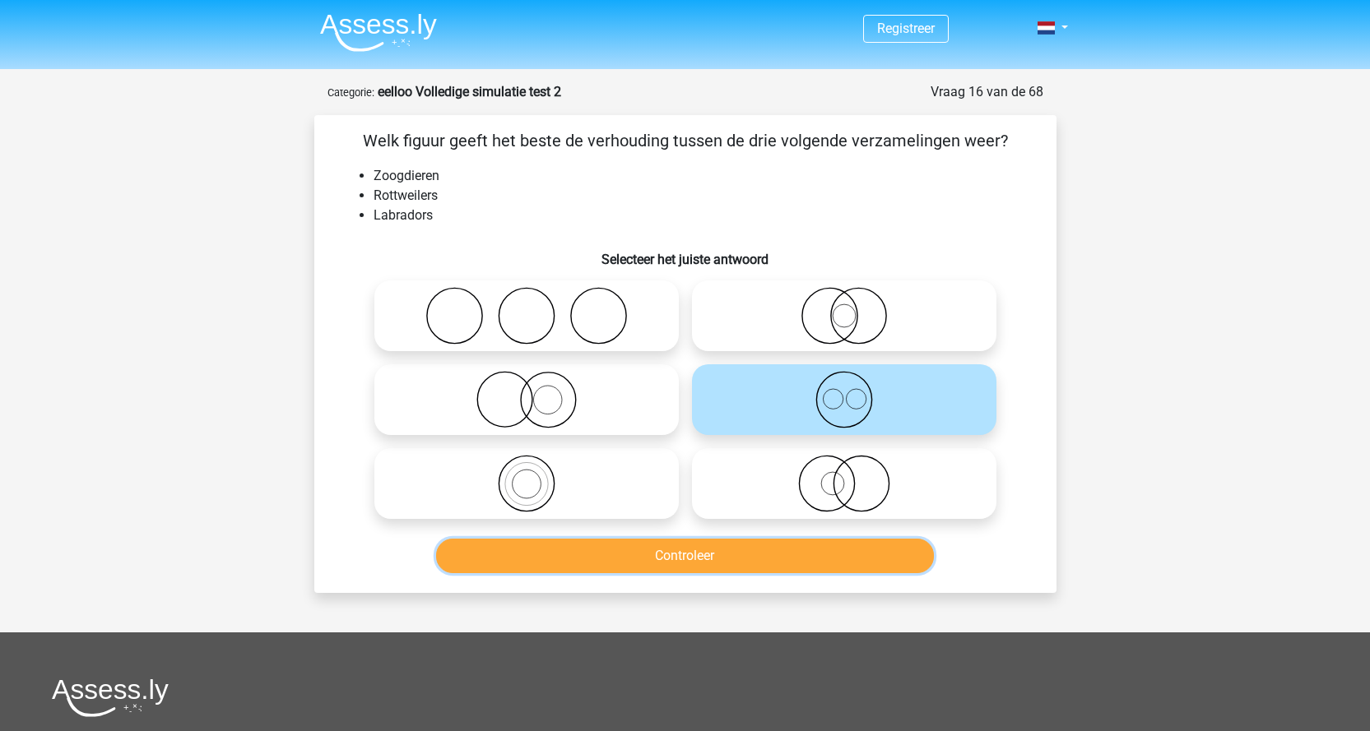
click at [820, 549] on button "Controleer" at bounding box center [685, 556] width 498 height 35
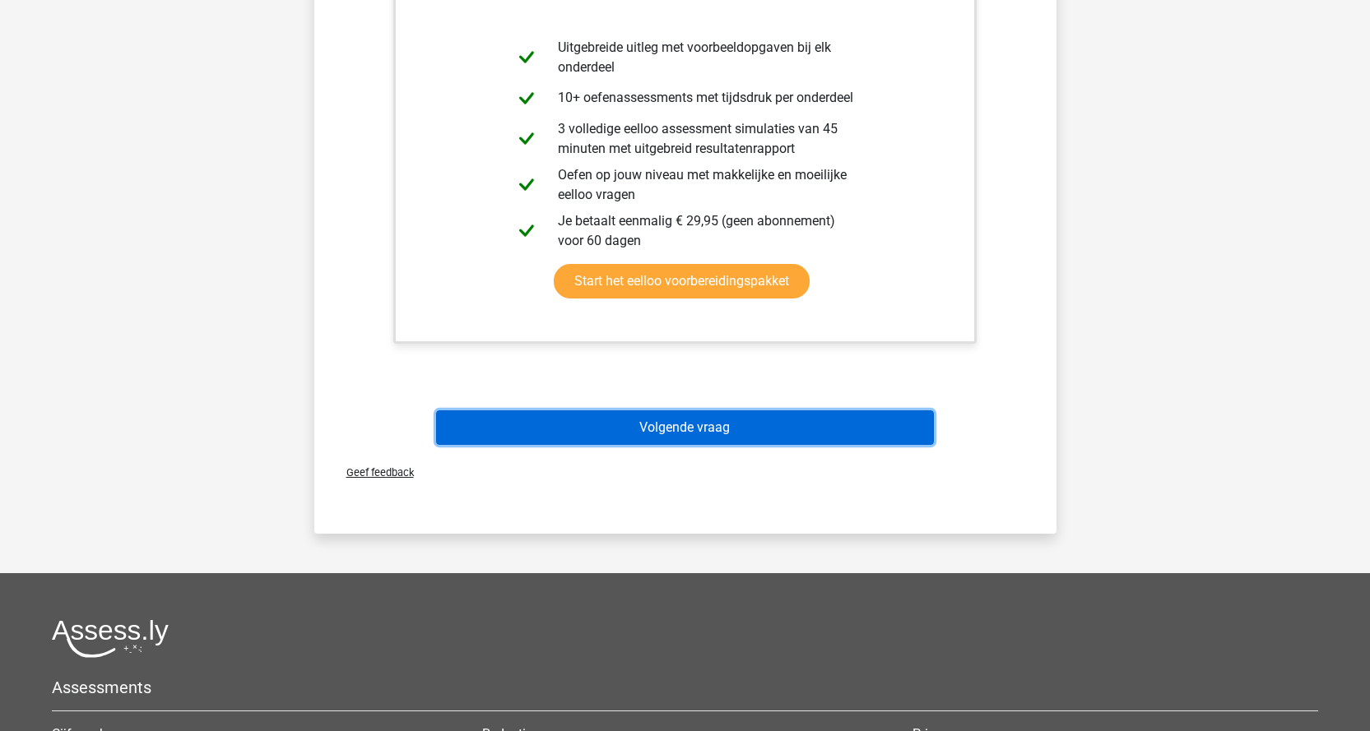
click at [895, 415] on button "Volgende vraag" at bounding box center [685, 427] width 498 height 35
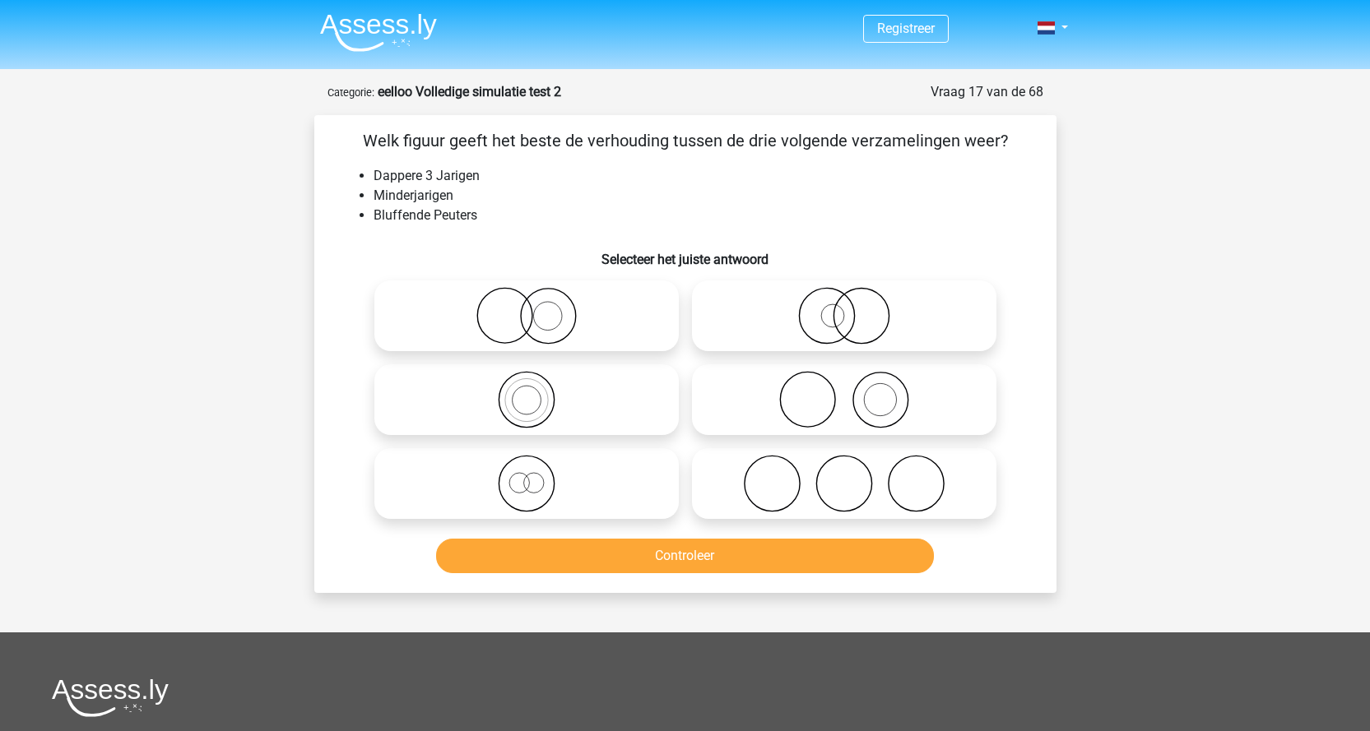
click at [545, 482] on icon at bounding box center [526, 484] width 291 height 58
click at [537, 475] on input "radio" at bounding box center [531, 470] width 11 height 11
radio input "true"
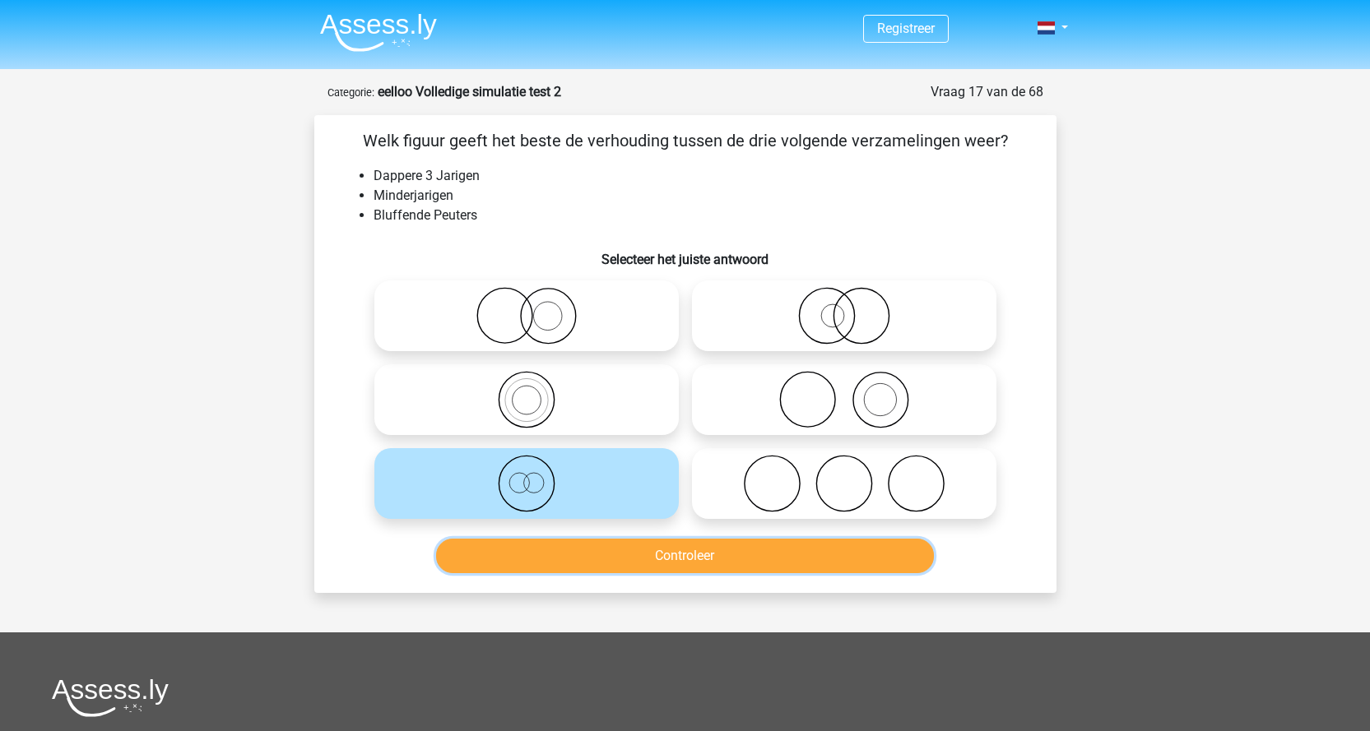
click at [603, 564] on button "Controleer" at bounding box center [685, 556] width 498 height 35
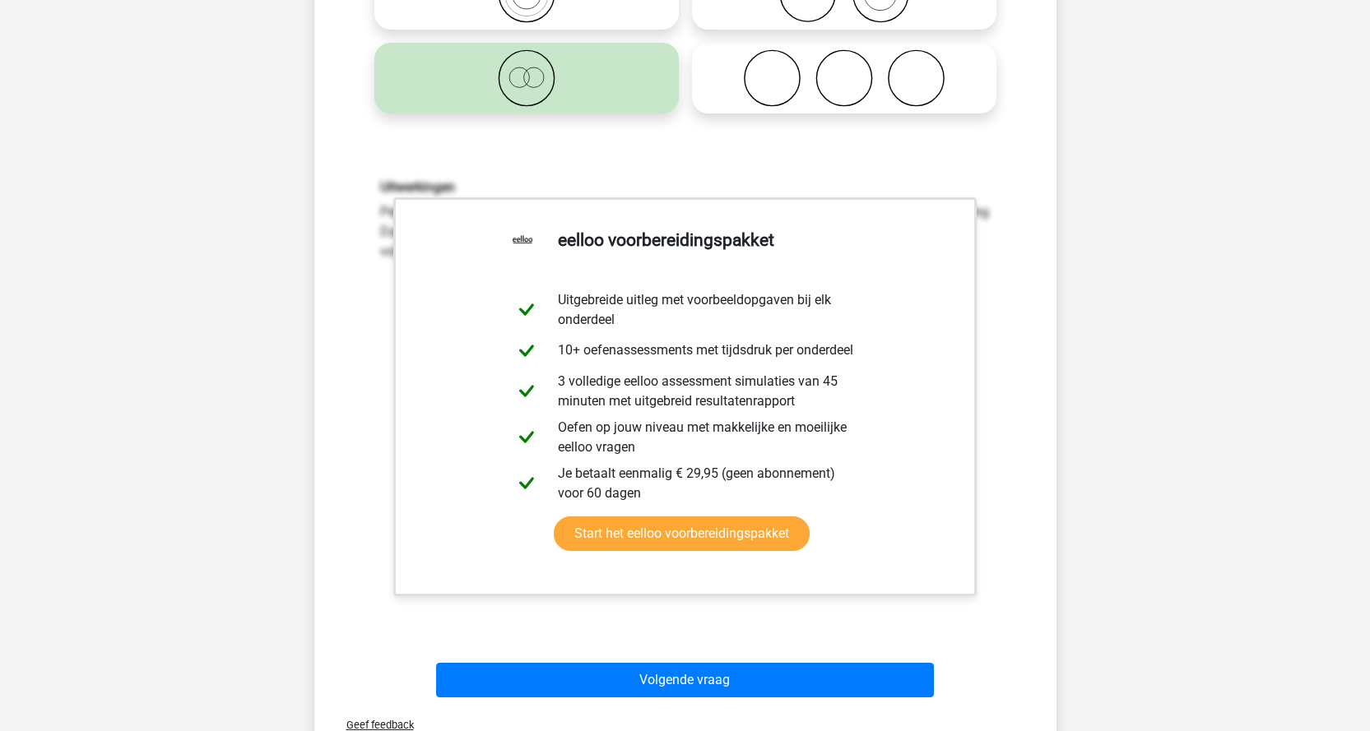
scroll to position [411, 0]
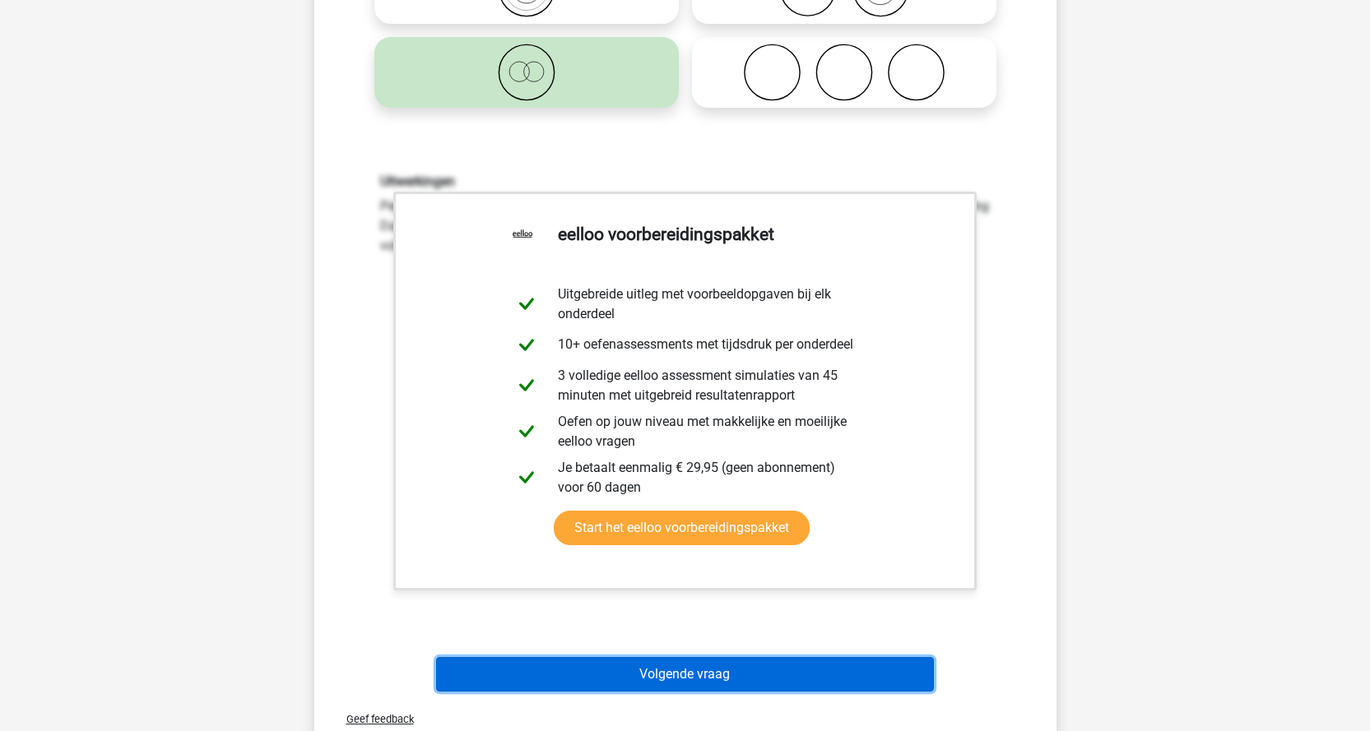
click at [740, 661] on button "Volgende vraag" at bounding box center [685, 674] width 498 height 35
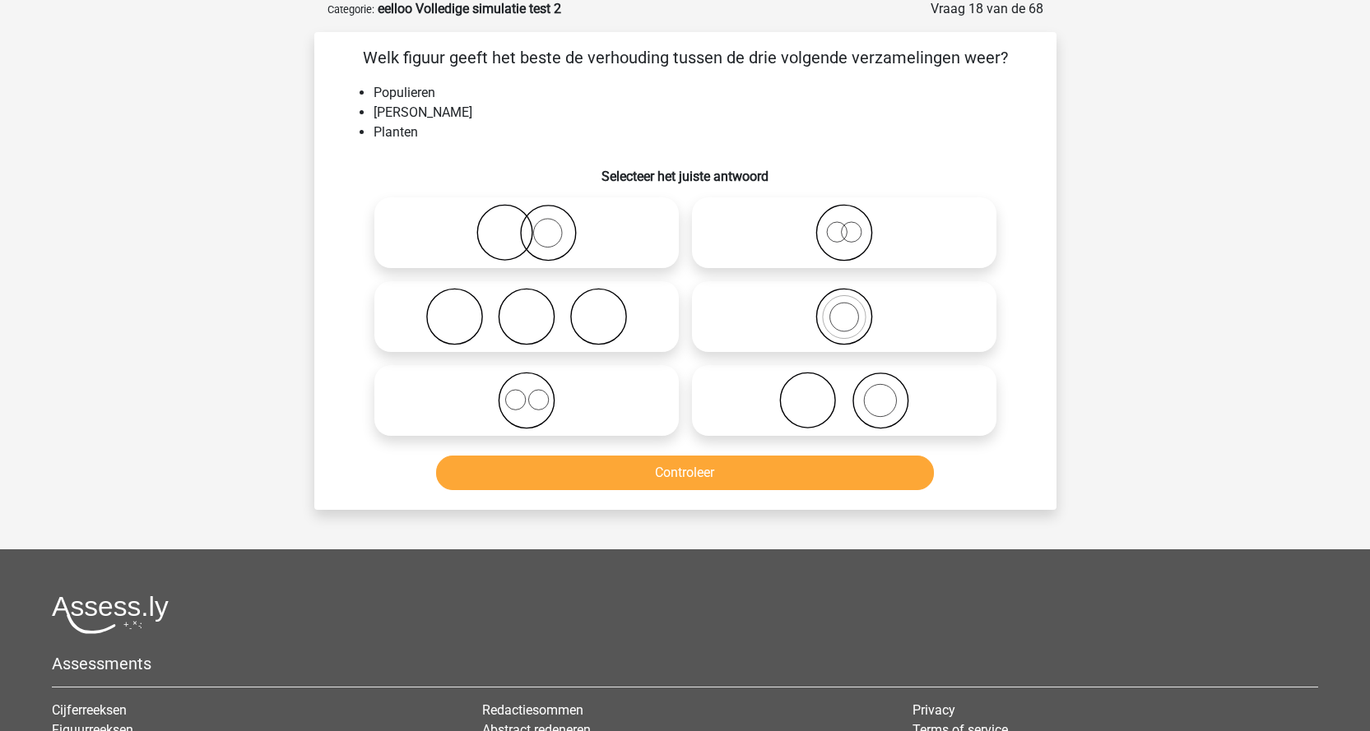
scroll to position [82, 0]
click at [871, 219] on icon at bounding box center [843, 234] width 291 height 58
click at [855, 219] on input "radio" at bounding box center [849, 220] width 11 height 11
radio input "true"
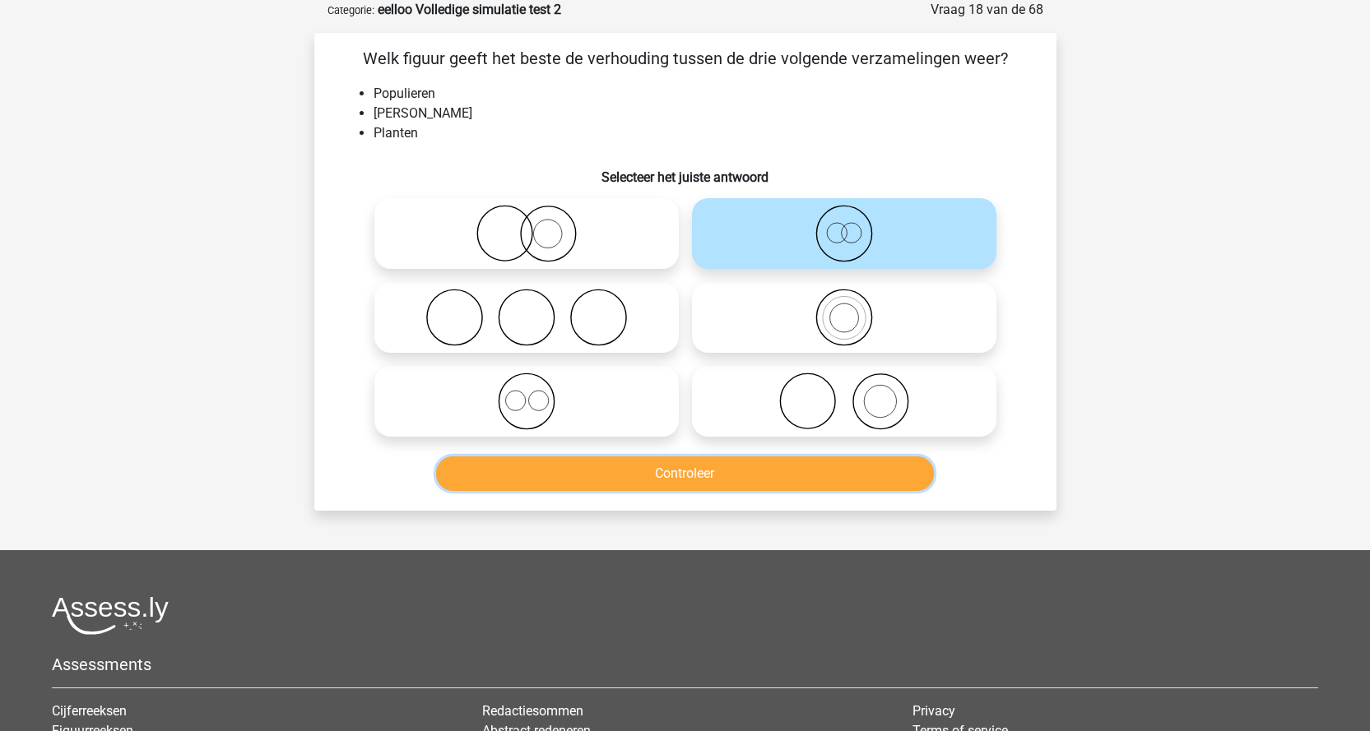
click at [704, 469] on button "Controleer" at bounding box center [685, 474] width 498 height 35
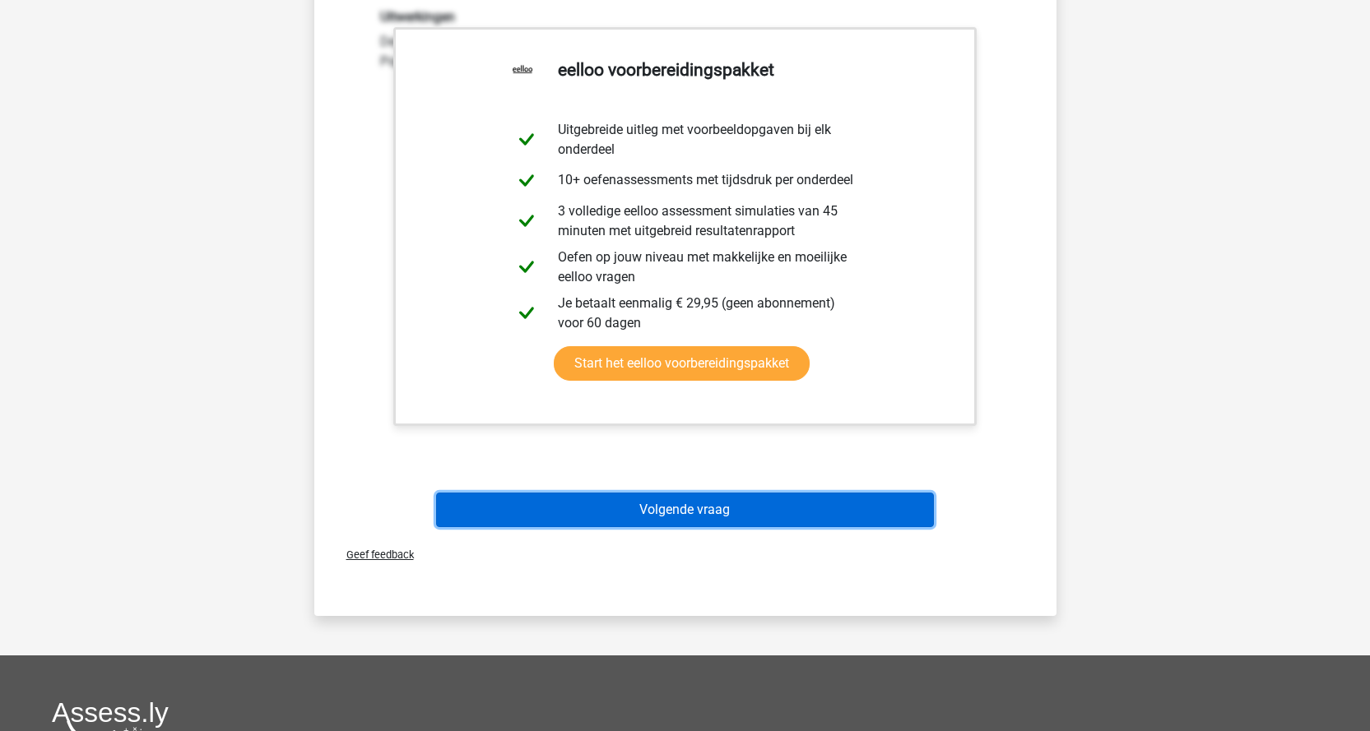
click at [695, 504] on button "Volgende vraag" at bounding box center [685, 510] width 498 height 35
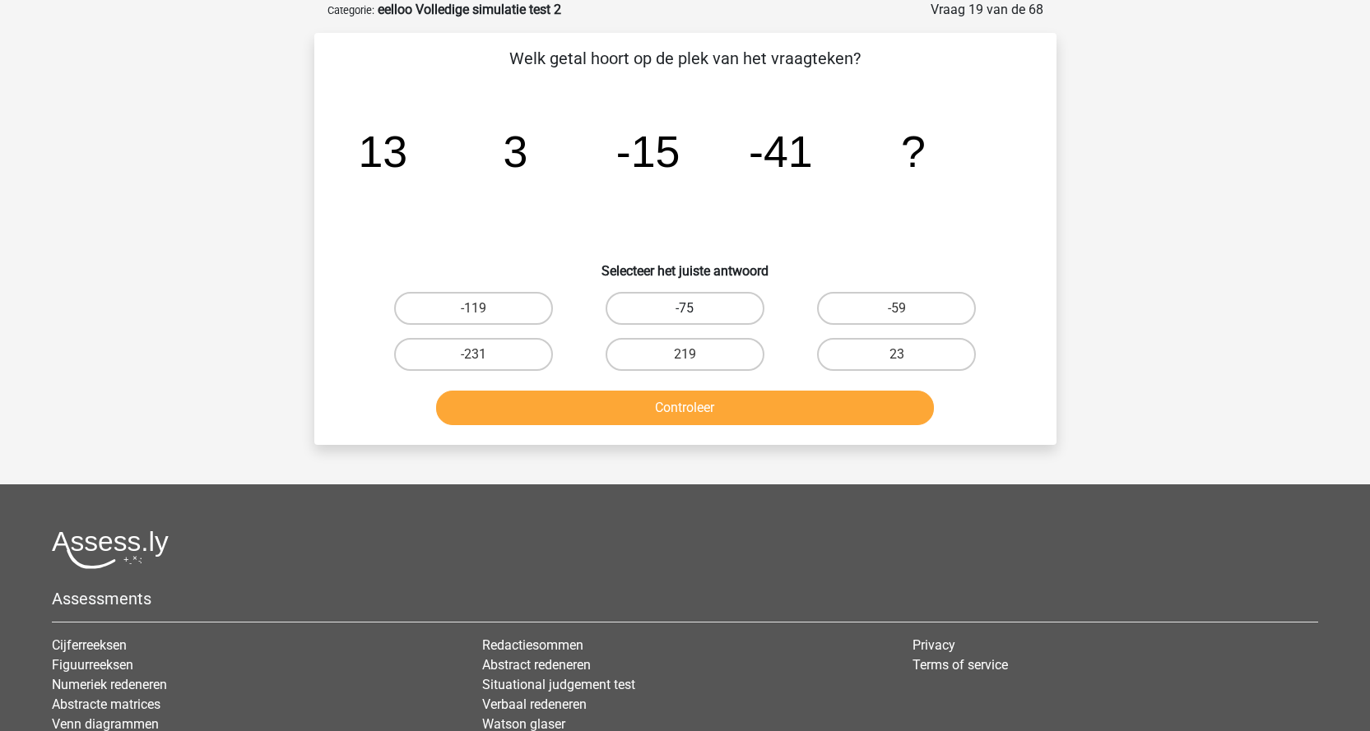
click at [751, 294] on label "-75" at bounding box center [684, 308] width 159 height 33
click at [695, 308] on input "-75" at bounding box center [689, 313] width 11 height 11
radio input "true"
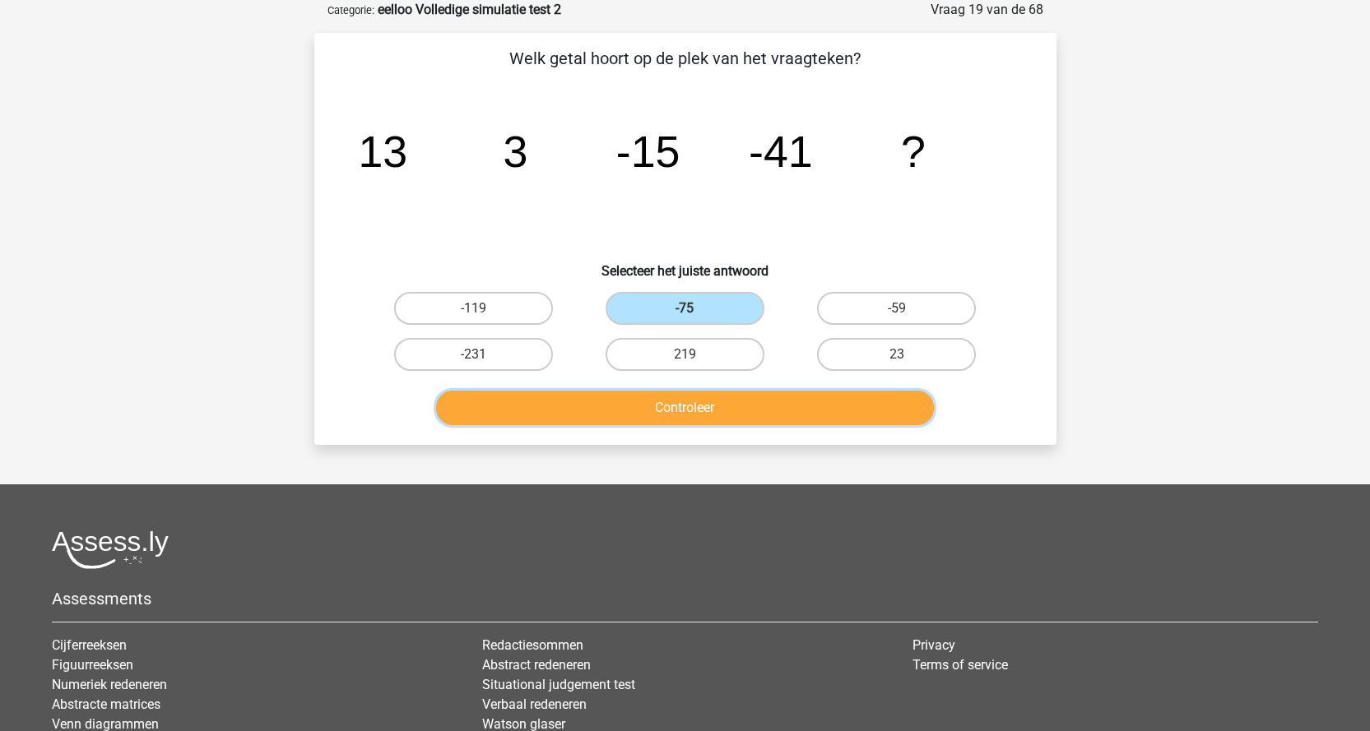
click at [749, 413] on button "Controleer" at bounding box center [685, 408] width 498 height 35
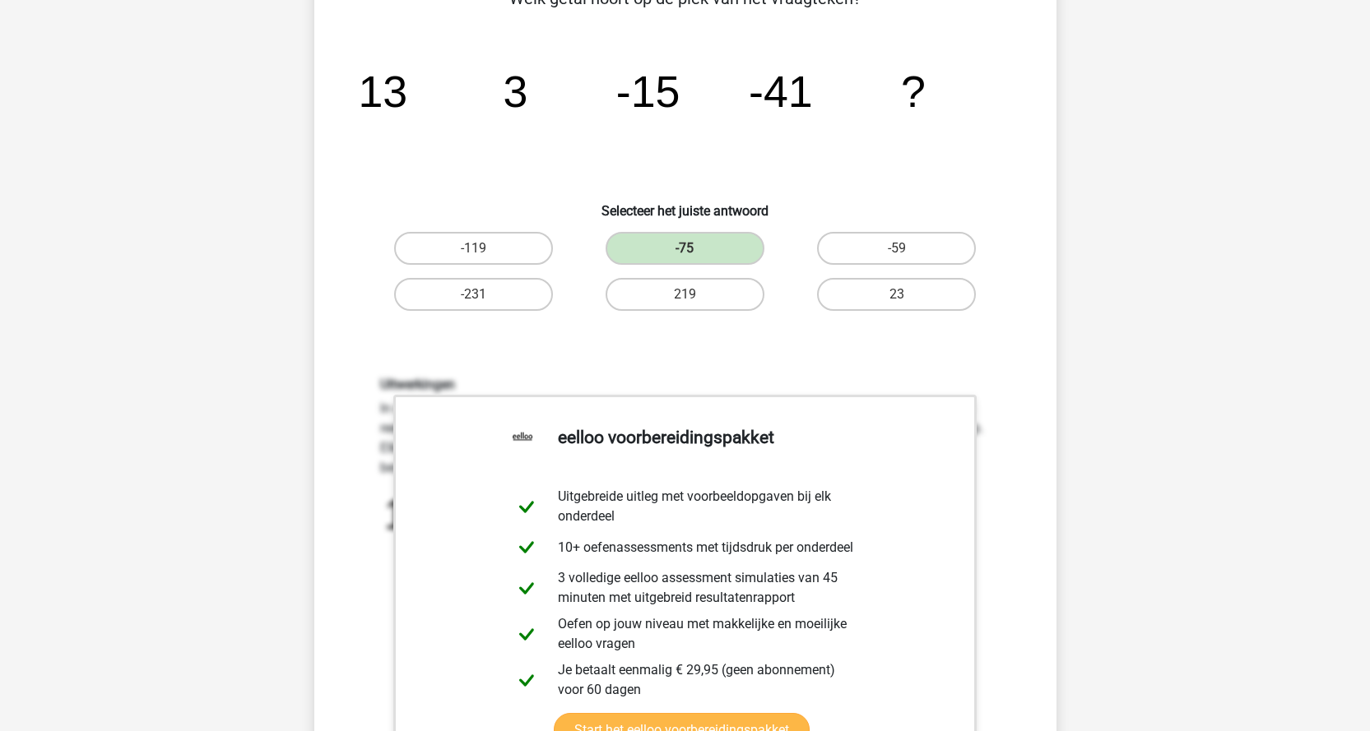
scroll to position [411, 0]
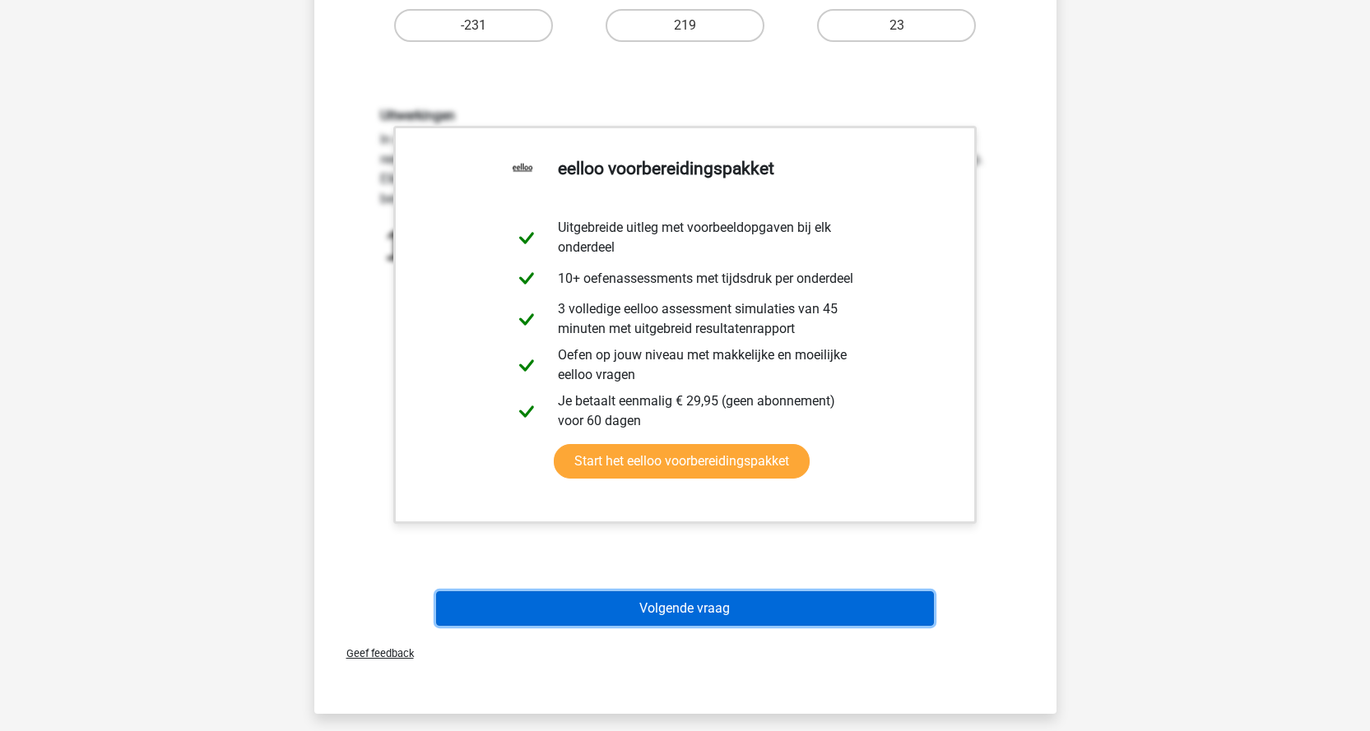
click at [905, 605] on button "Volgende vraag" at bounding box center [685, 608] width 498 height 35
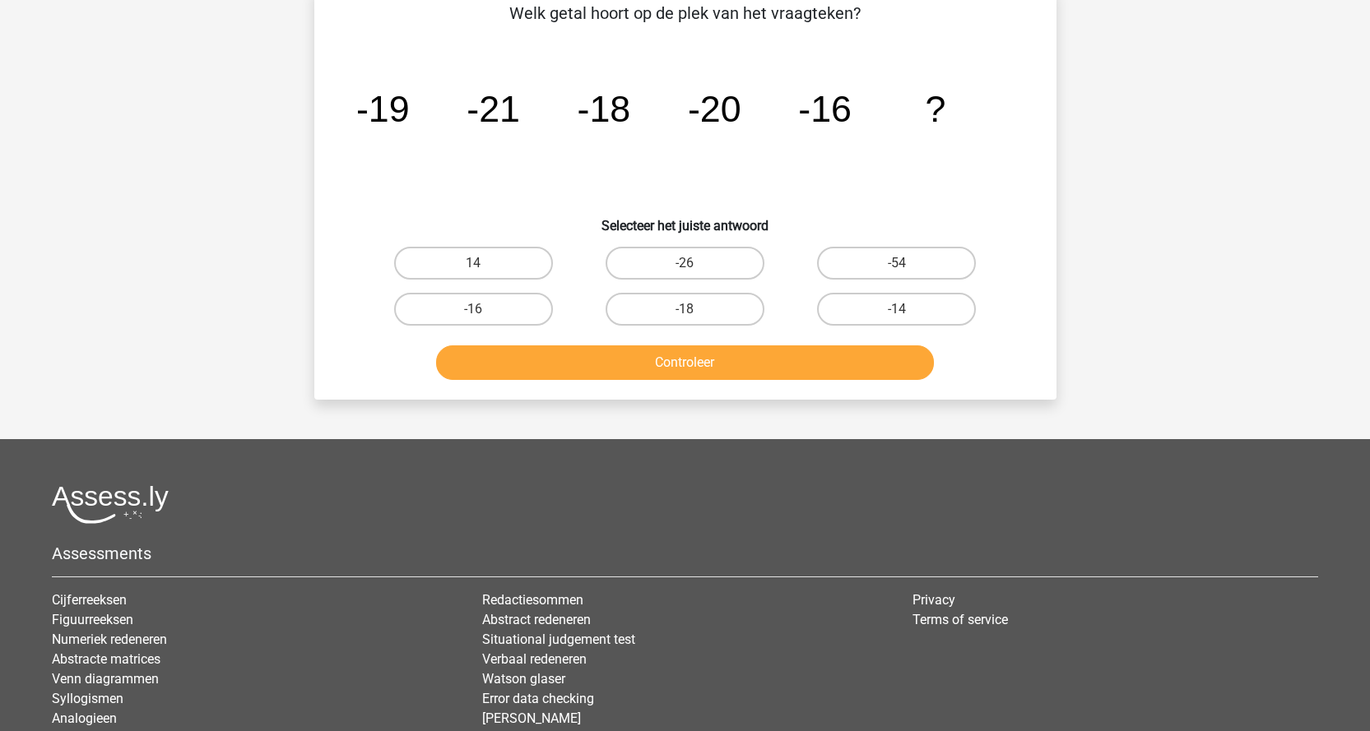
scroll to position [82, 0]
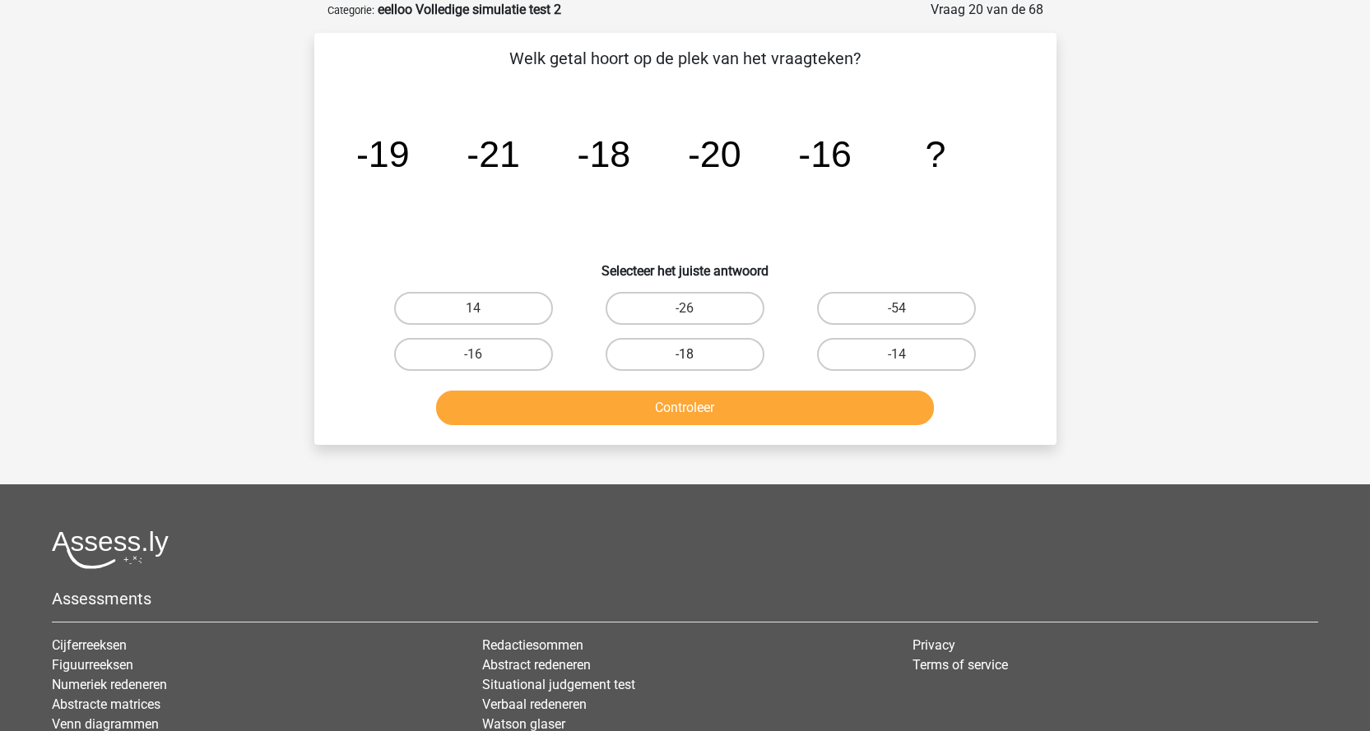
click at [690, 350] on label "-18" at bounding box center [684, 354] width 159 height 33
click at [690, 355] on input "-18" at bounding box center [689, 360] width 11 height 11
radio input "true"
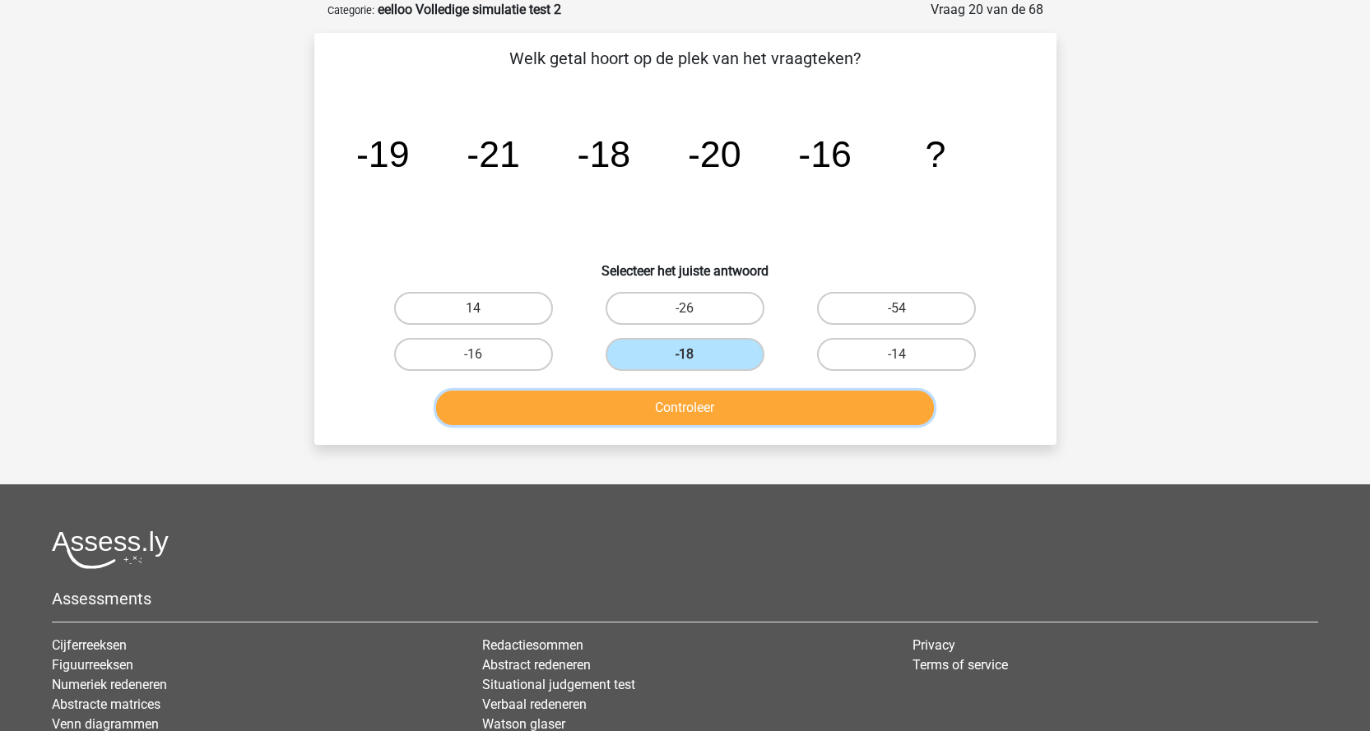
click at [680, 406] on button "Controleer" at bounding box center [685, 408] width 498 height 35
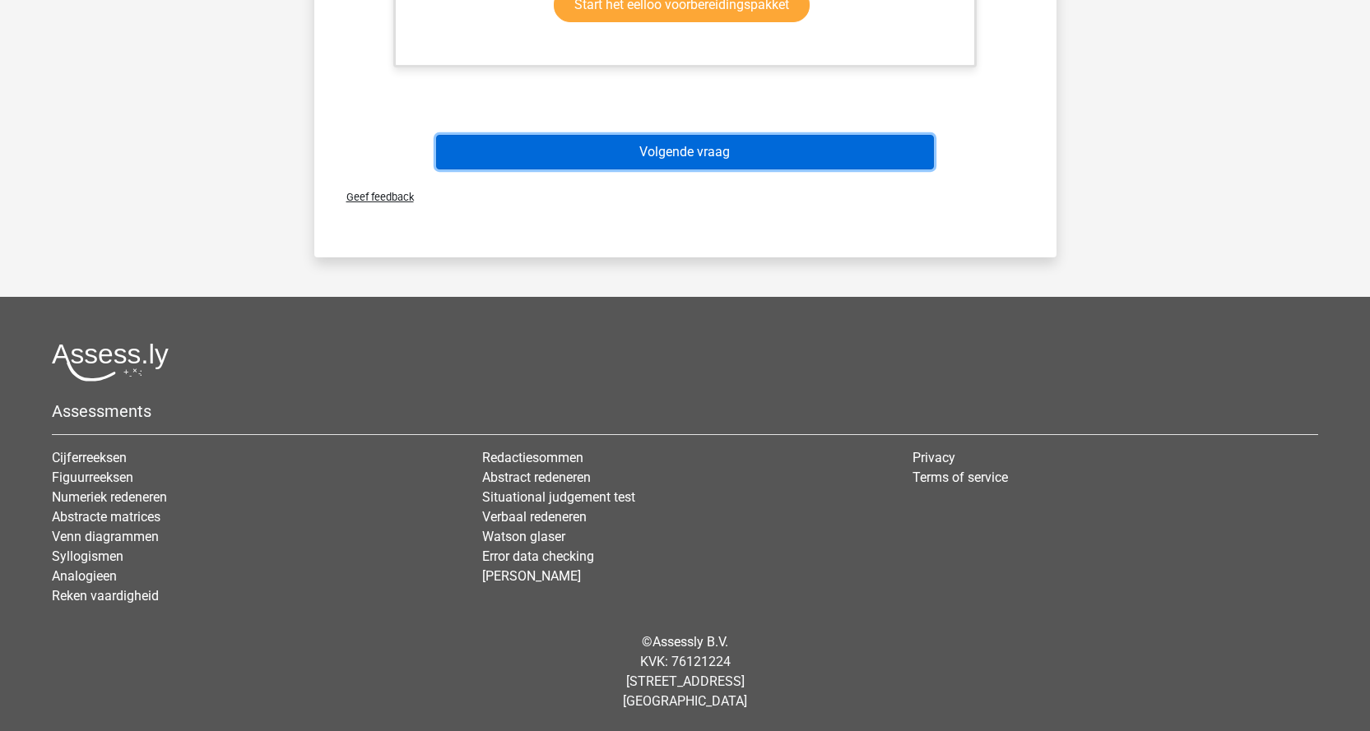
click at [727, 160] on button "Volgende vraag" at bounding box center [685, 152] width 498 height 35
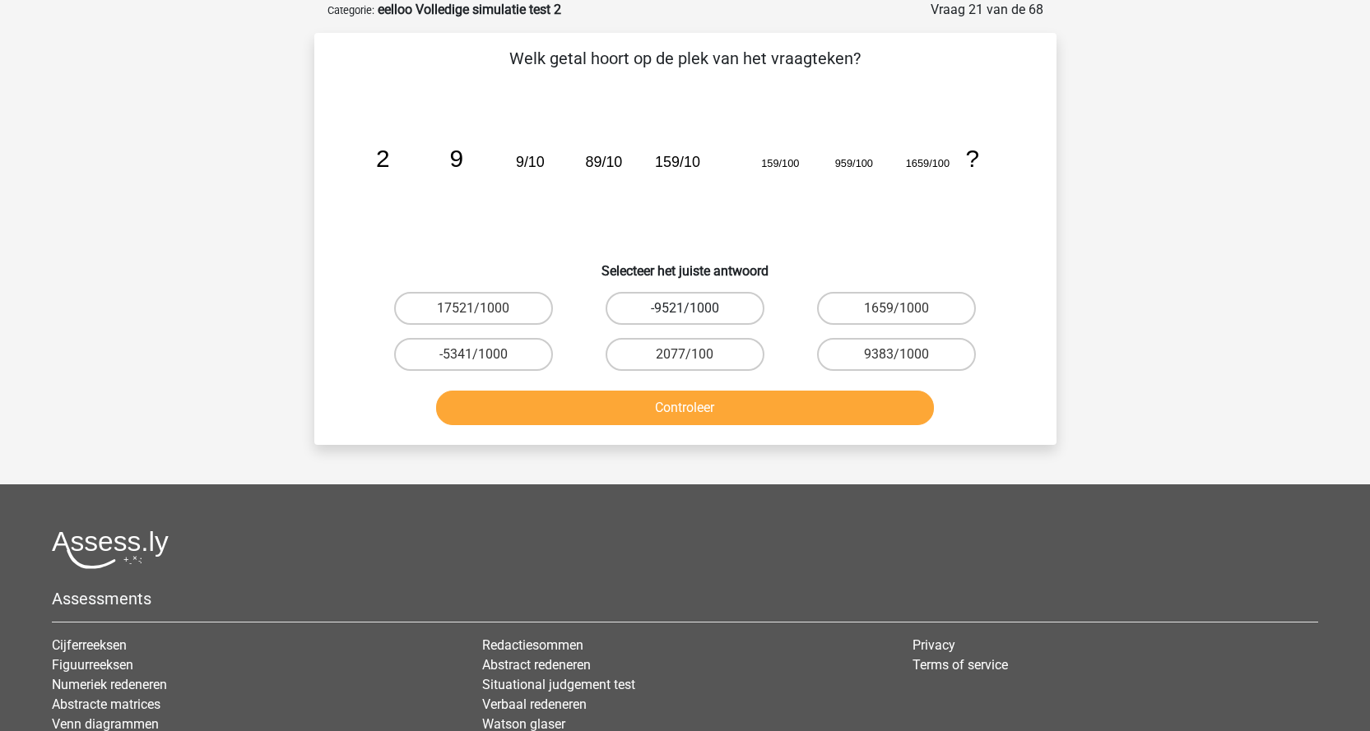
click at [695, 299] on label "-9521/1000" at bounding box center [684, 308] width 159 height 33
click at [695, 308] on input "-9521/1000" at bounding box center [689, 313] width 11 height 11
radio input "true"
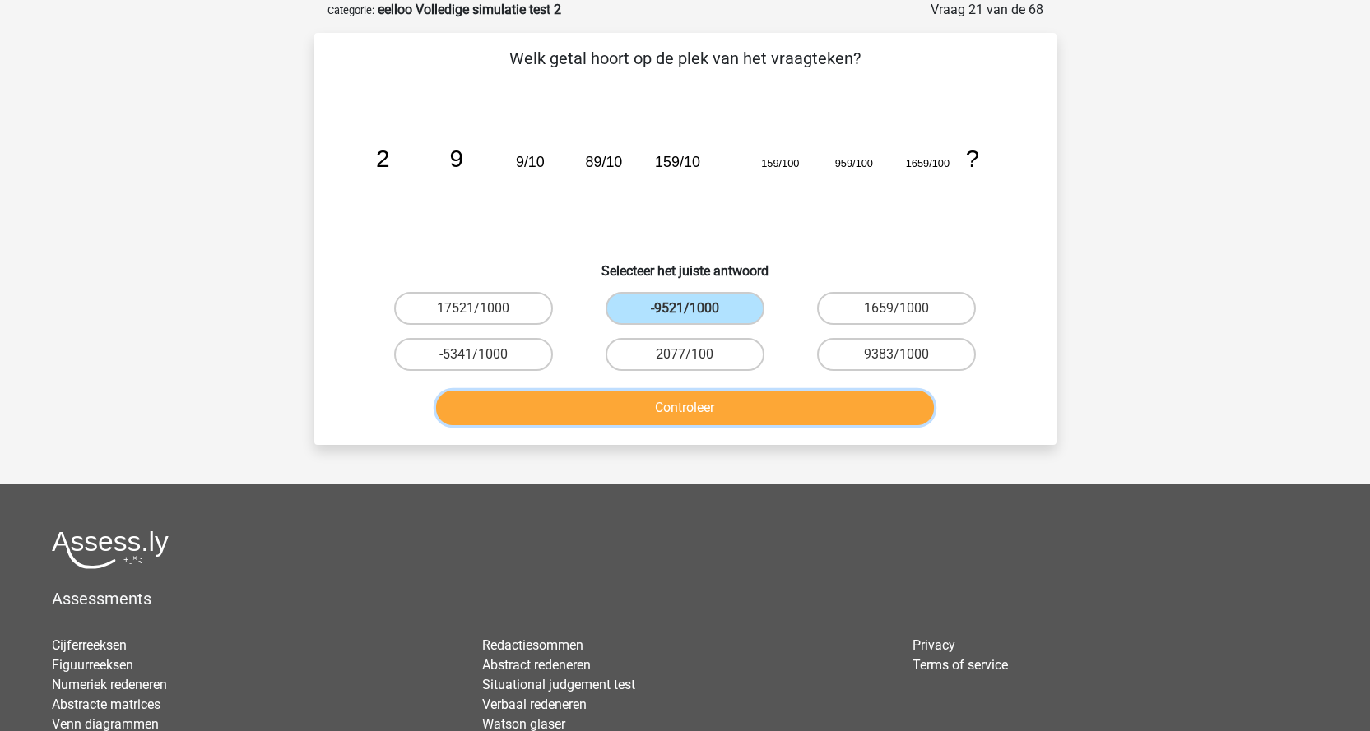
click at [738, 420] on button "Controleer" at bounding box center [685, 408] width 498 height 35
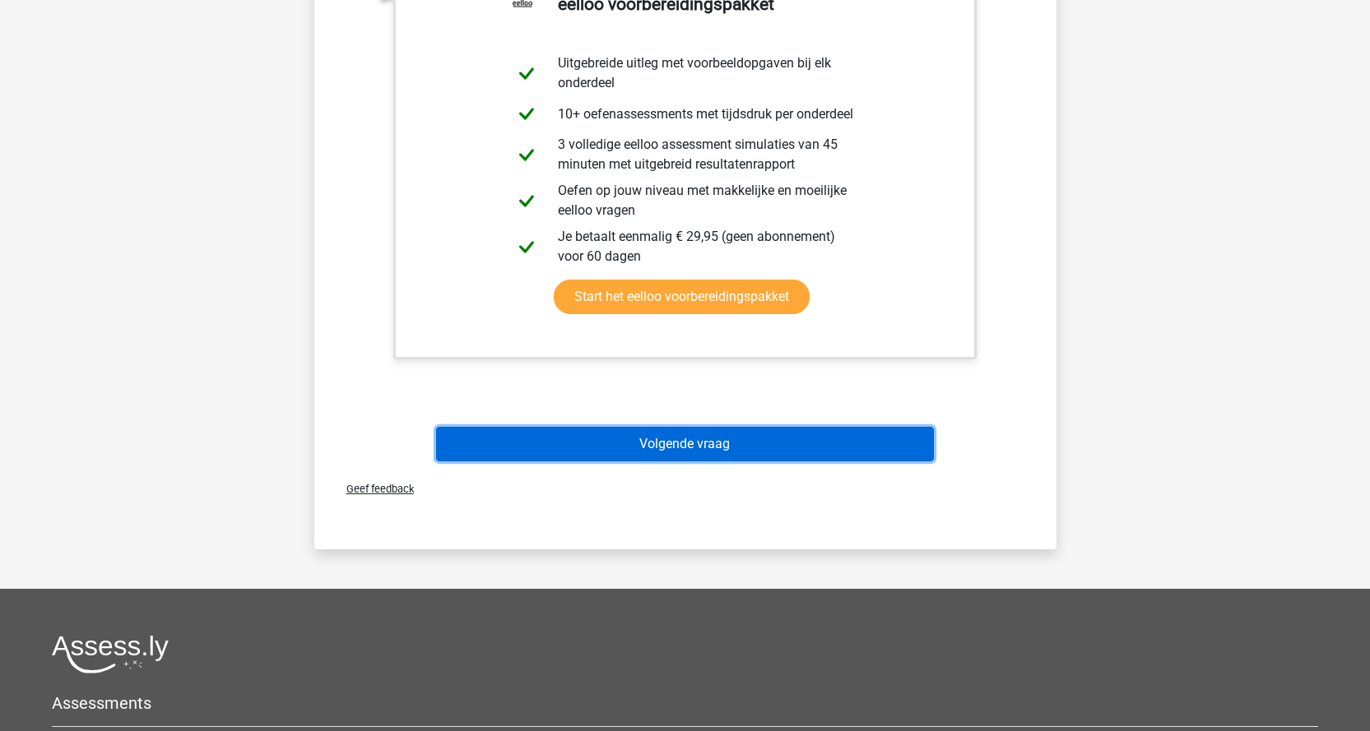
click at [726, 452] on button "Volgende vraag" at bounding box center [685, 444] width 498 height 35
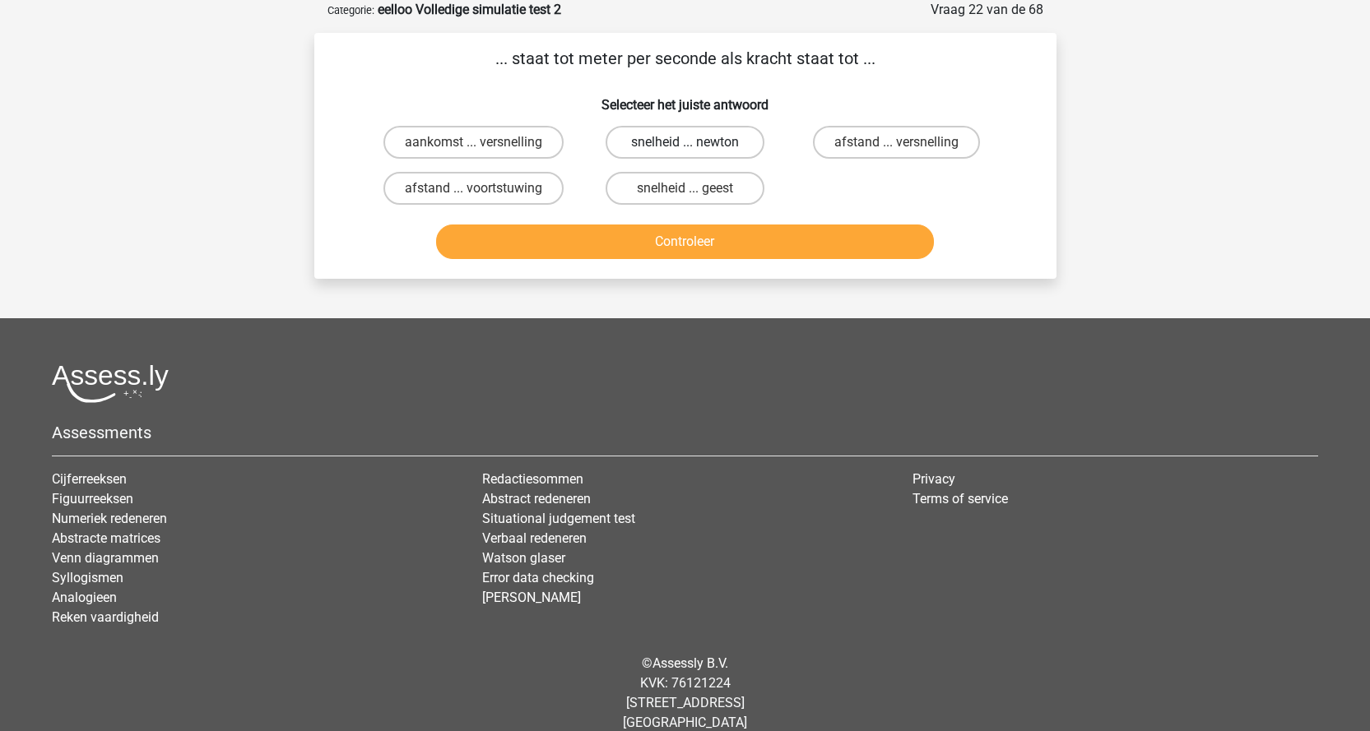
click at [638, 146] on label "snelheid ... newton" at bounding box center [684, 142] width 159 height 33
click at [684, 146] on input "snelheid ... newton" at bounding box center [689, 147] width 11 height 11
radio input "true"
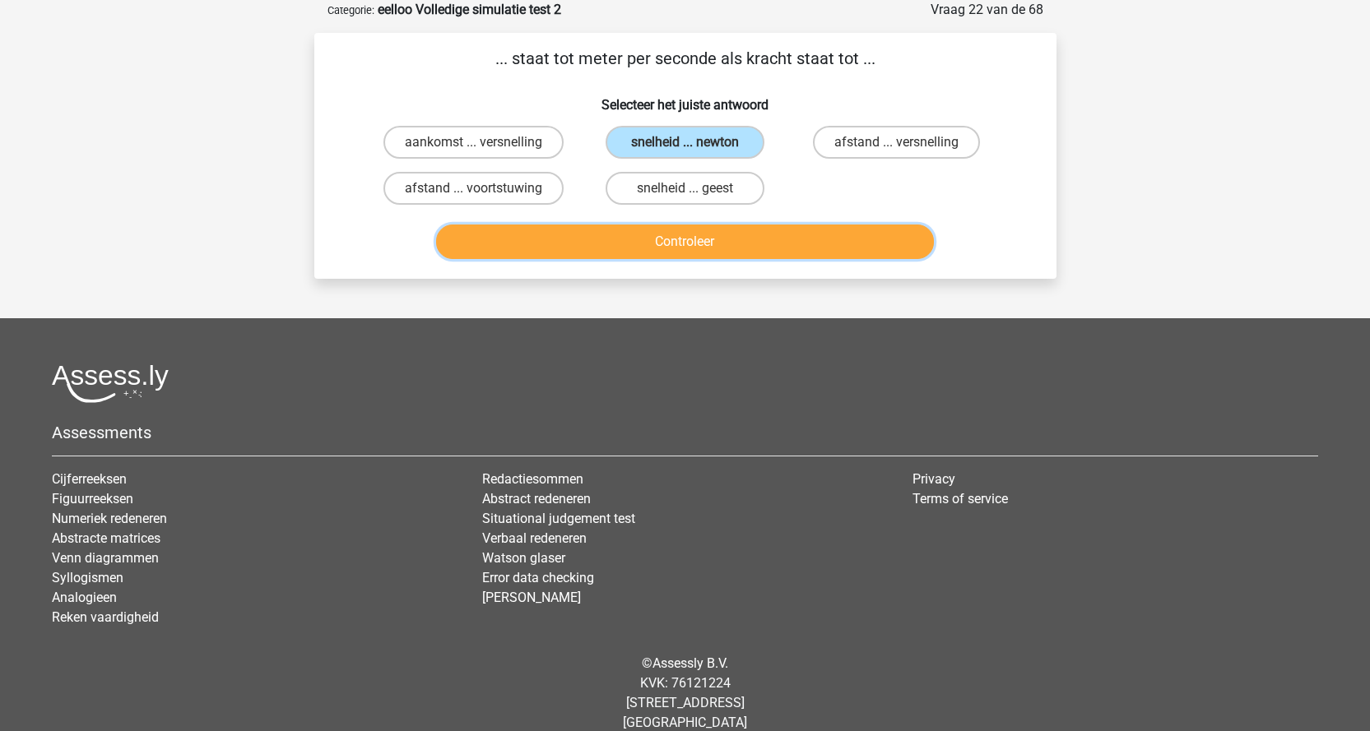
click at [709, 239] on button "Controleer" at bounding box center [685, 242] width 498 height 35
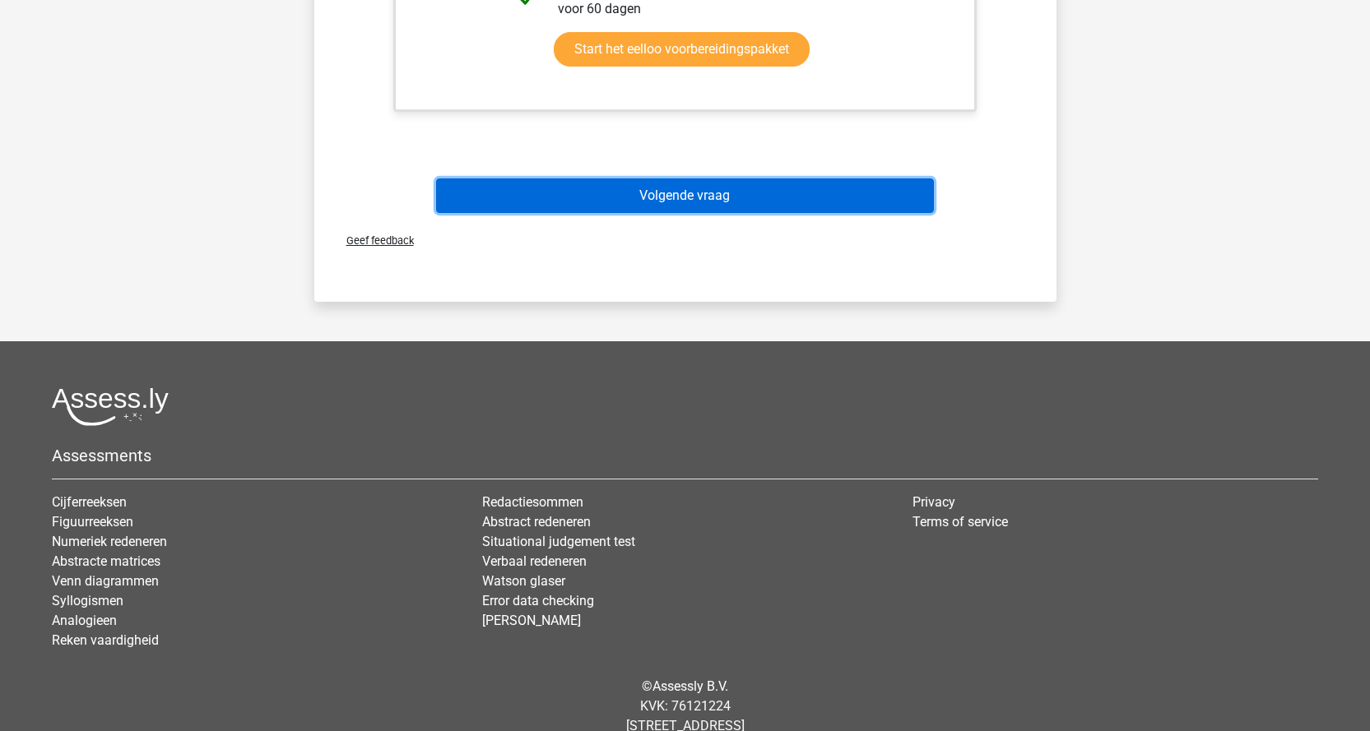
click at [731, 191] on button "Volgende vraag" at bounding box center [685, 196] width 498 height 35
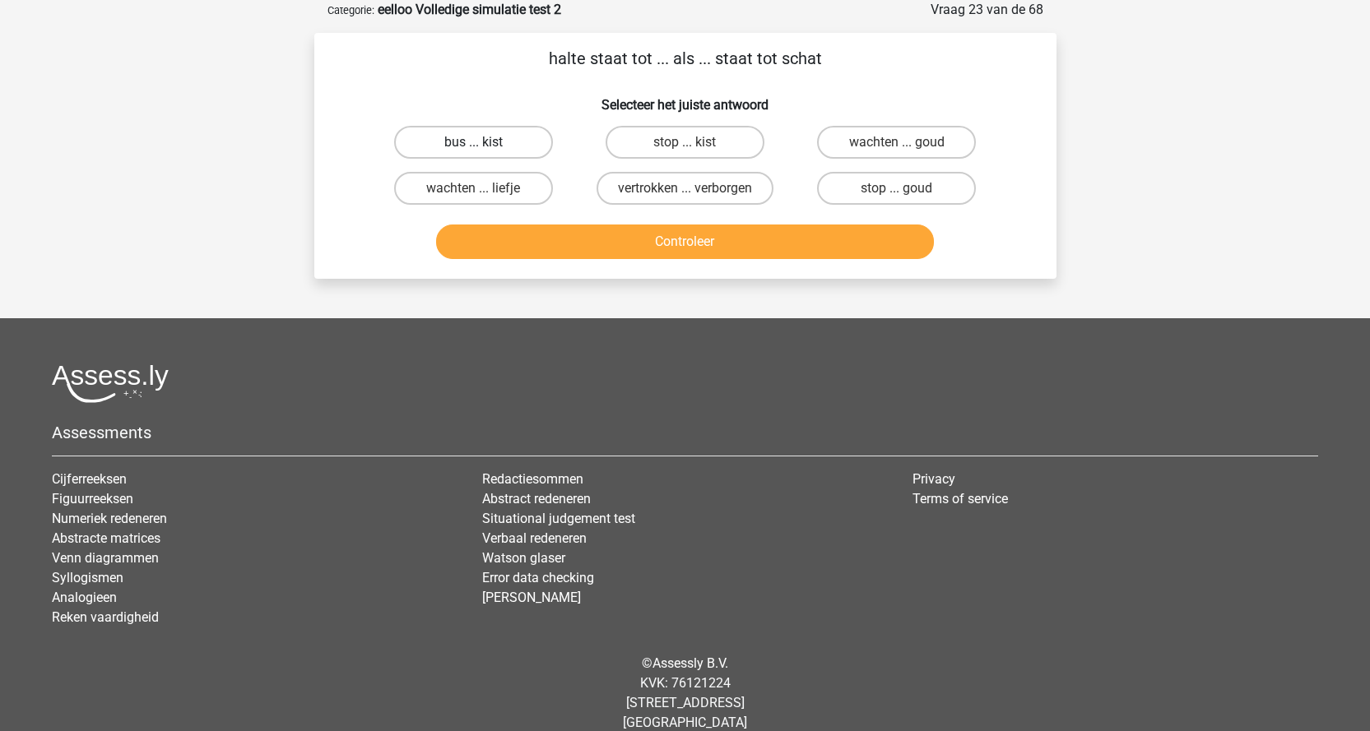
click at [475, 139] on label "bus ... kist" at bounding box center [473, 142] width 159 height 33
click at [475, 142] on input "bus ... kist" at bounding box center [478, 147] width 11 height 11
radio input "true"
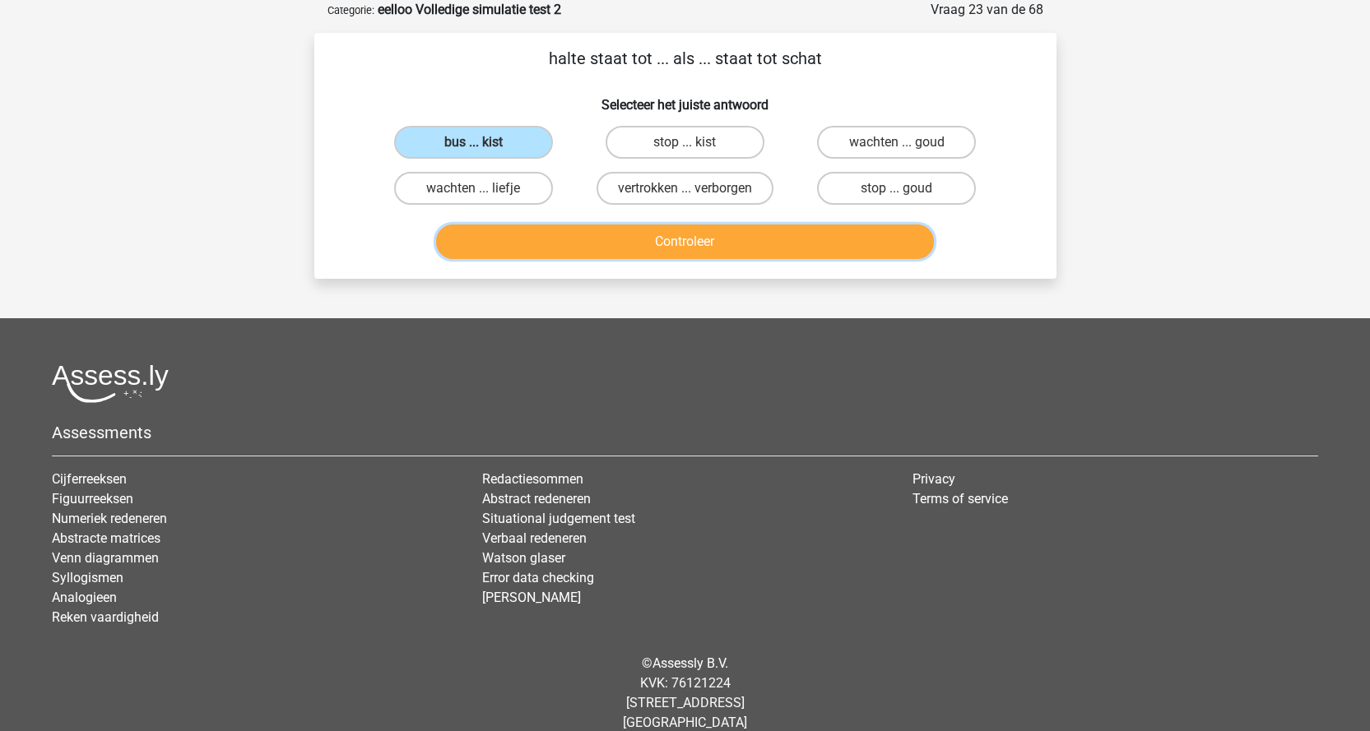
click at [612, 248] on button "Controleer" at bounding box center [685, 242] width 498 height 35
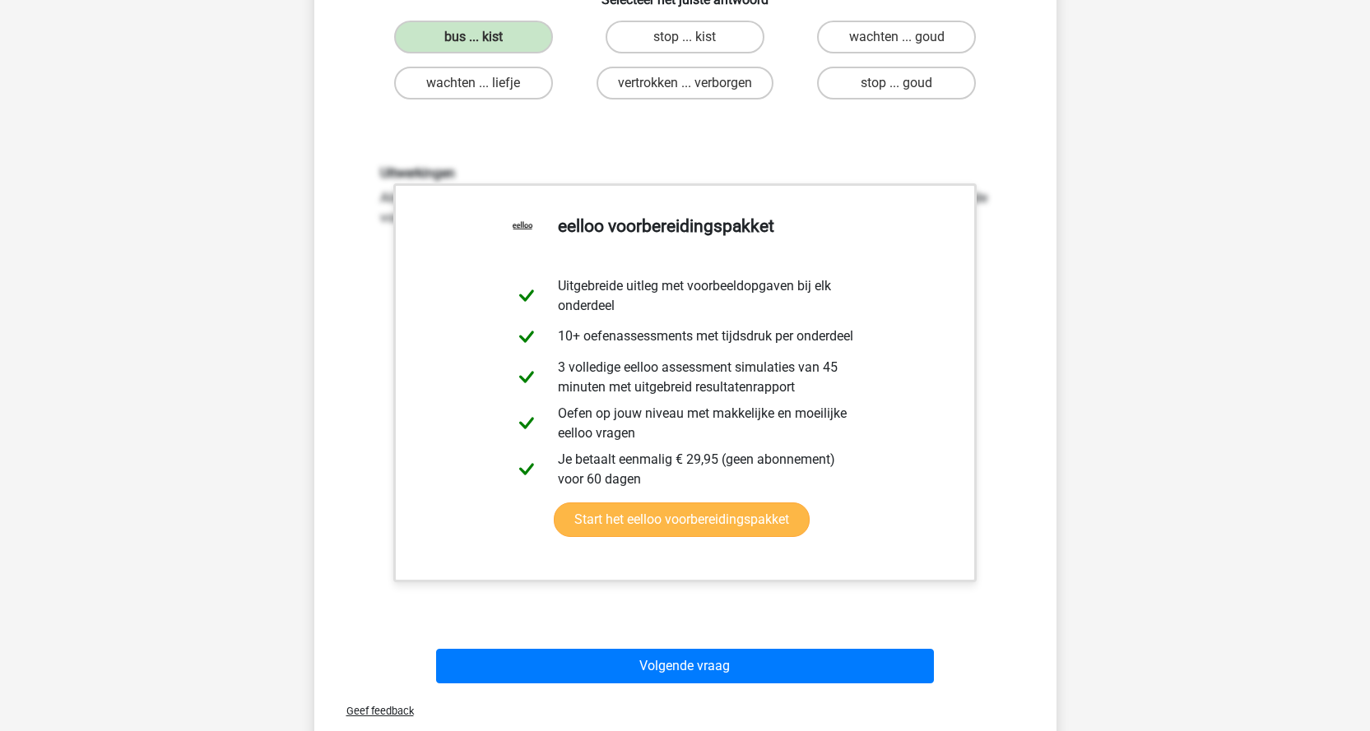
scroll to position [576, 0]
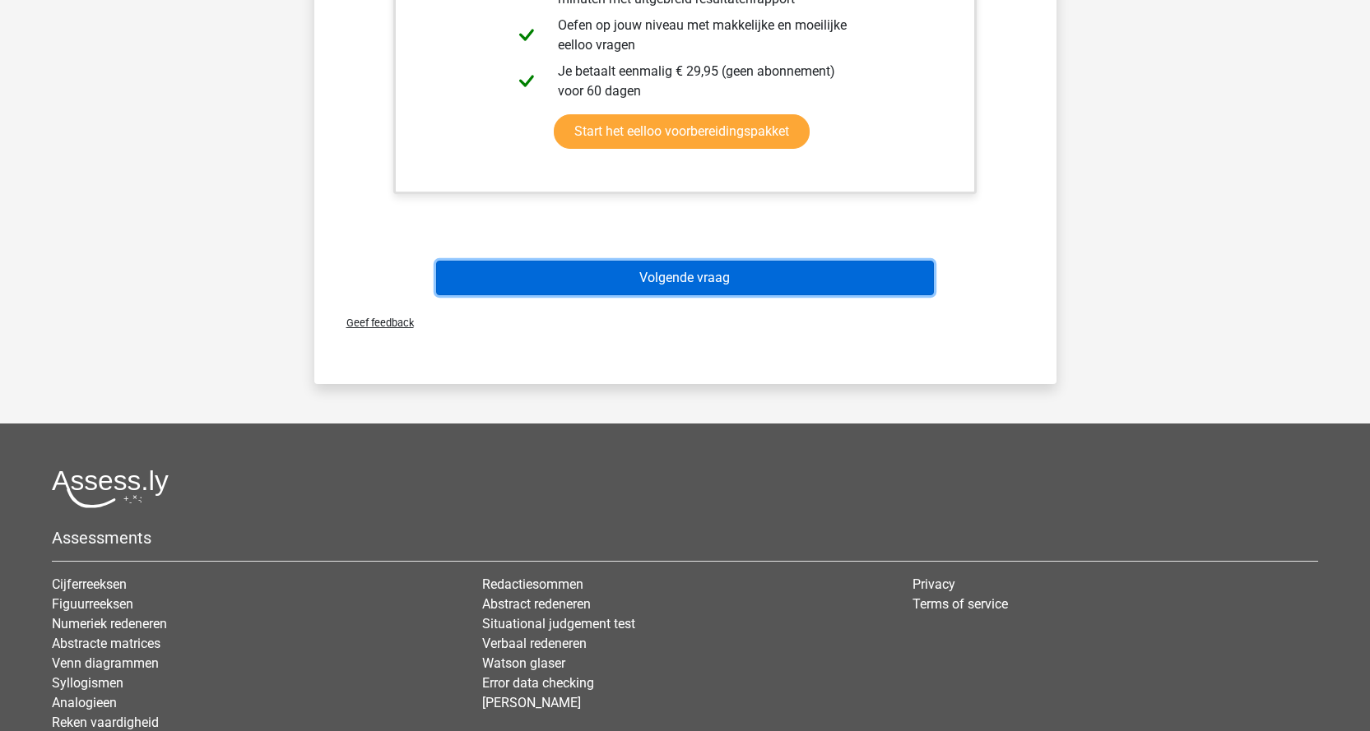
click at [716, 270] on button "Volgende vraag" at bounding box center [685, 278] width 498 height 35
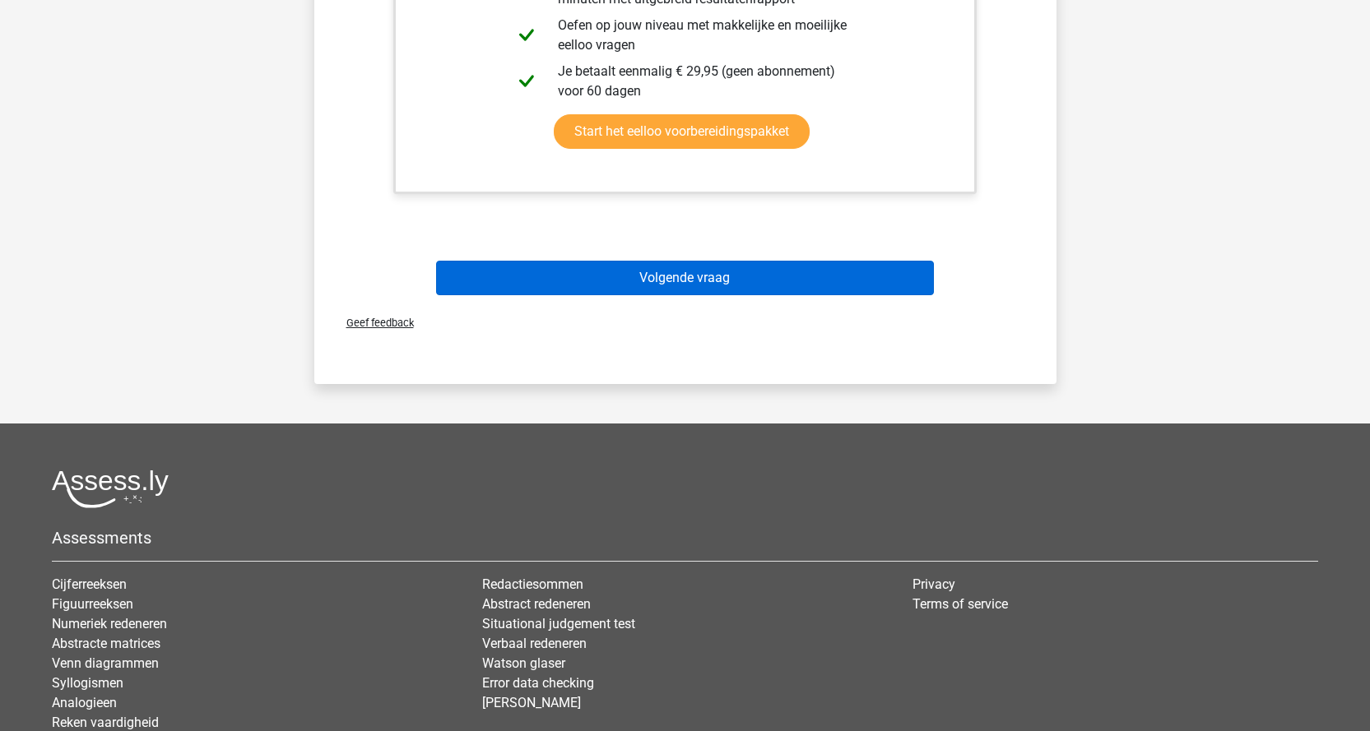
scroll to position [82, 0]
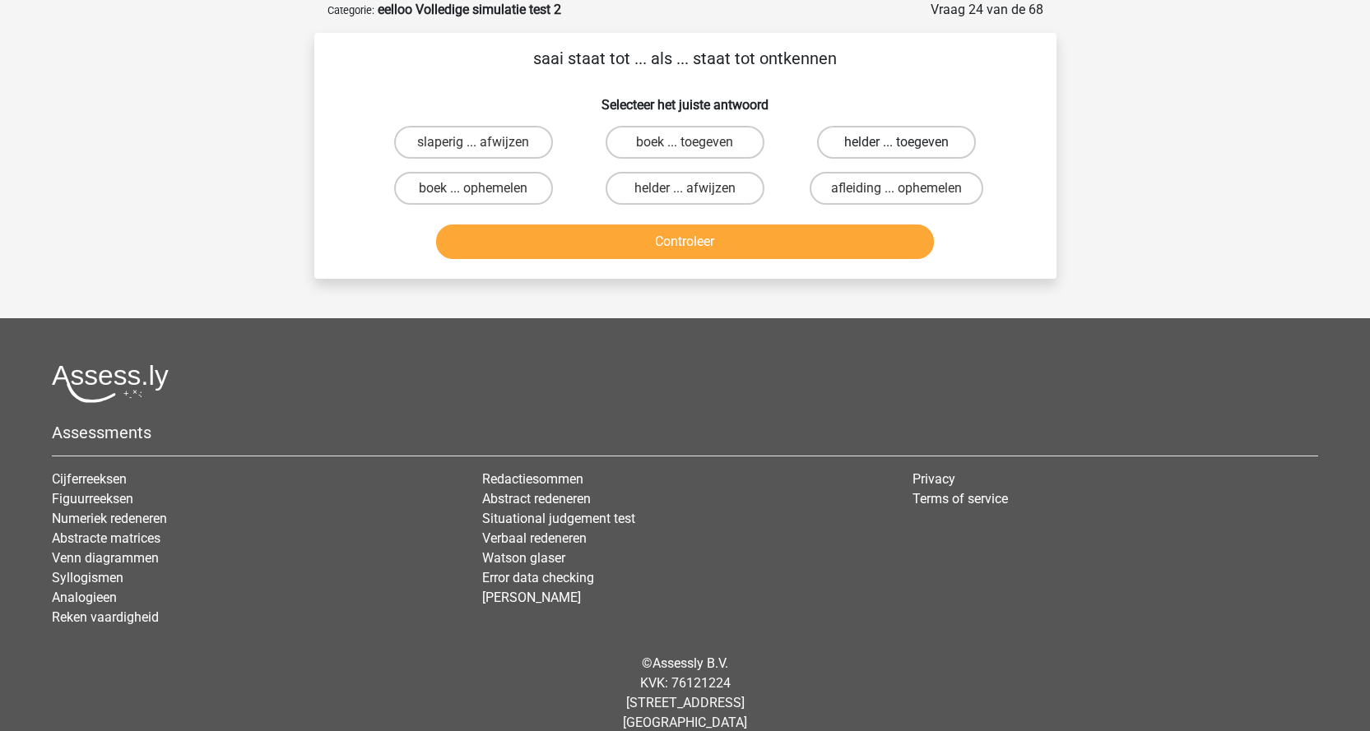
click at [893, 143] on label "helder ... toegeven" at bounding box center [896, 142] width 159 height 33
click at [897, 143] on input "helder ... toegeven" at bounding box center [902, 147] width 11 height 11
radio input "true"
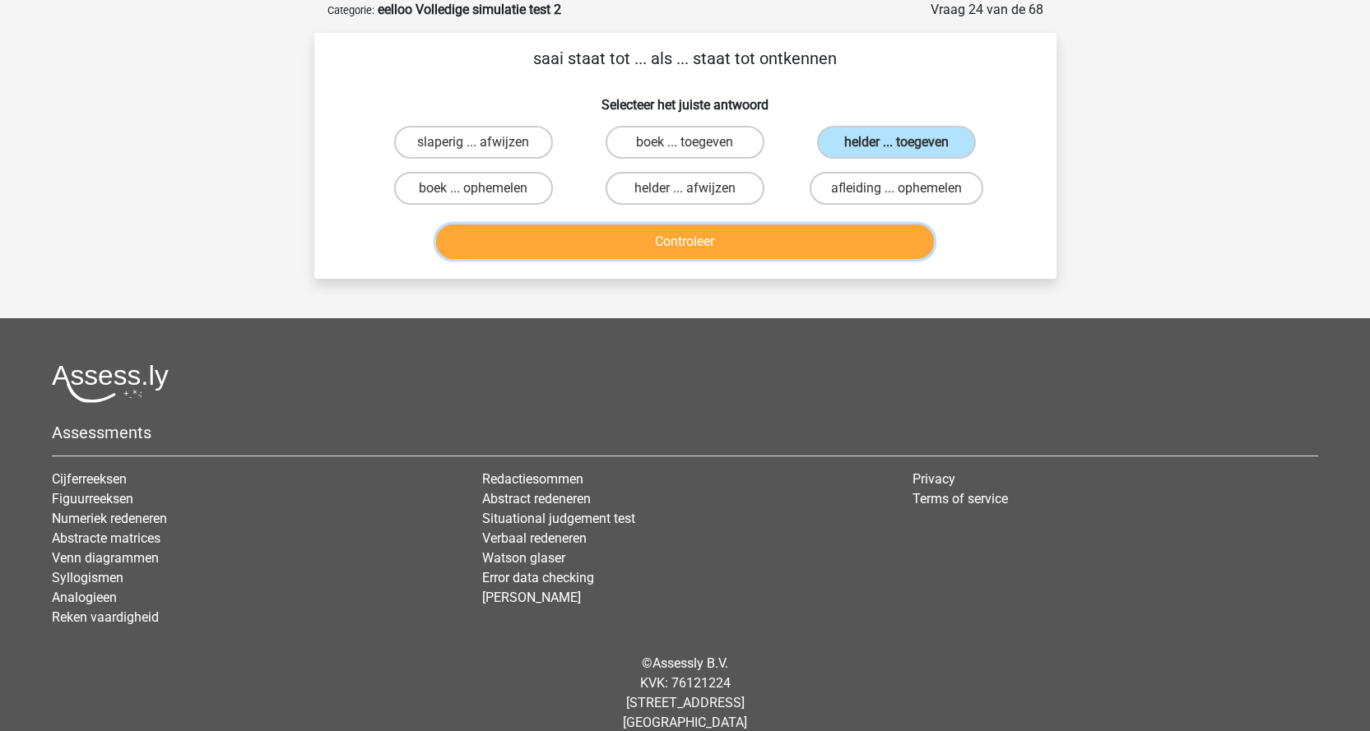
click at [810, 234] on button "Controleer" at bounding box center [685, 242] width 498 height 35
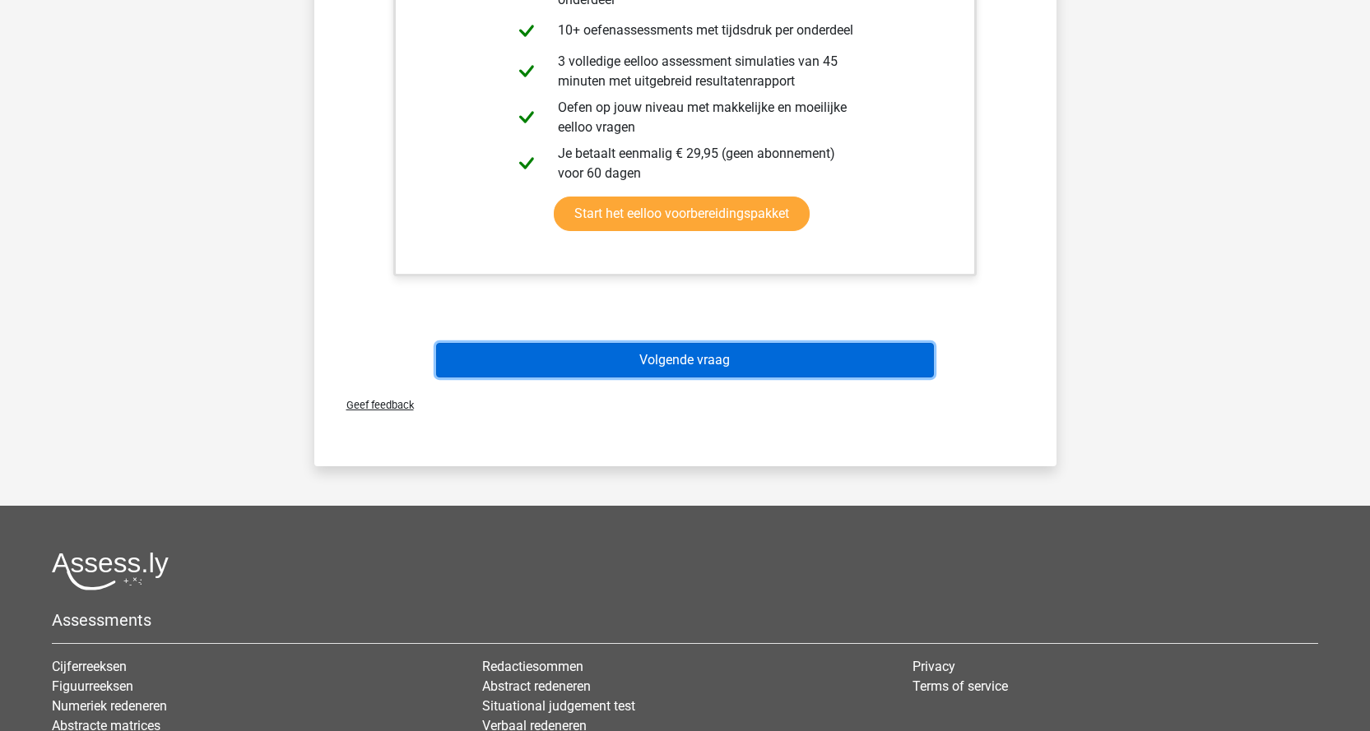
click at [763, 366] on button "Volgende vraag" at bounding box center [685, 360] width 498 height 35
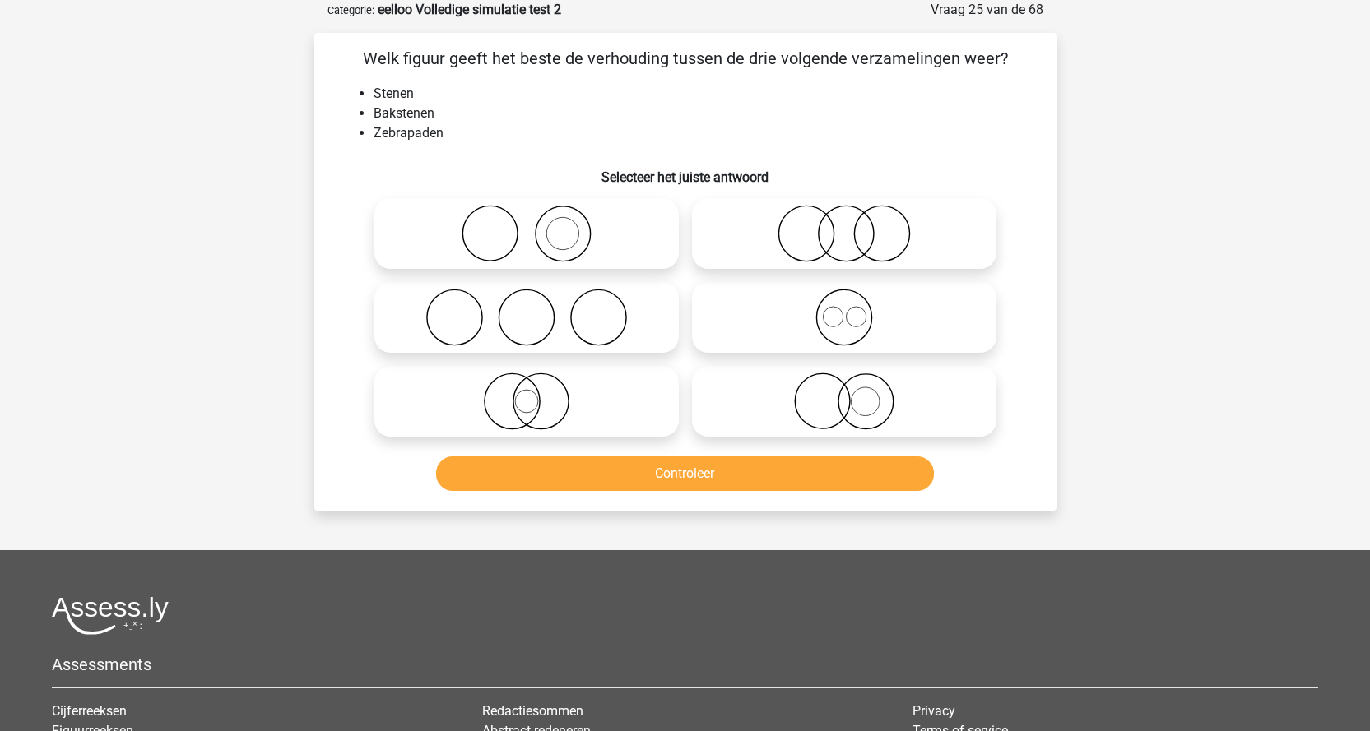
click at [593, 239] on icon at bounding box center [526, 234] width 291 height 58
click at [537, 225] on input "radio" at bounding box center [531, 220] width 11 height 11
radio input "true"
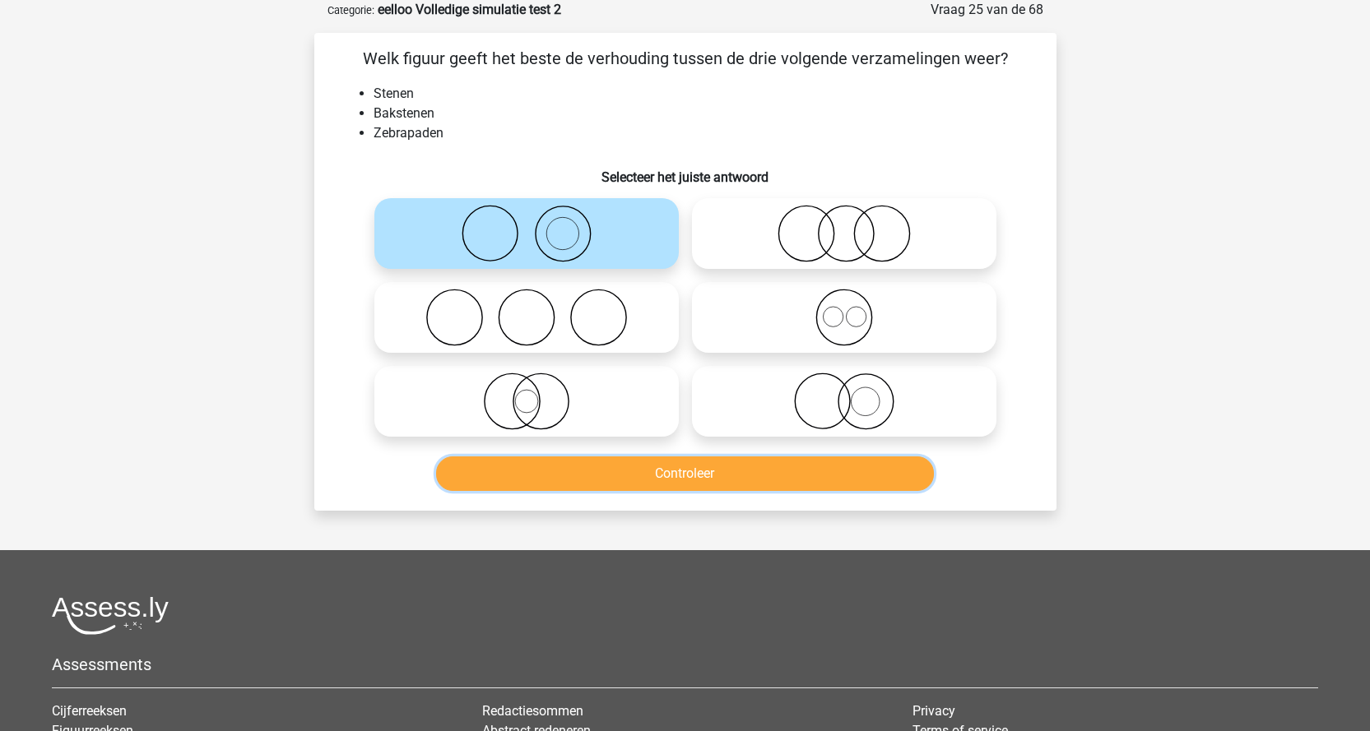
click at [621, 466] on button "Controleer" at bounding box center [685, 474] width 498 height 35
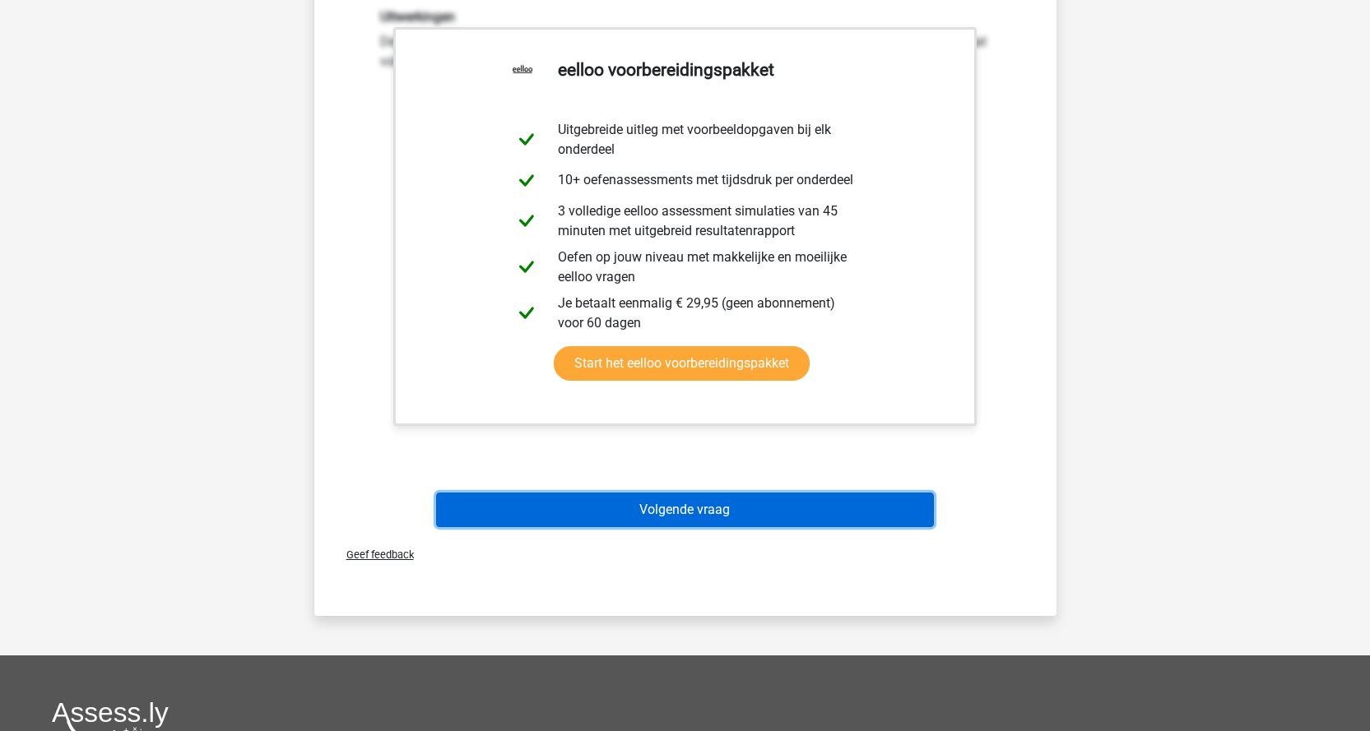
click at [767, 502] on button "Volgende vraag" at bounding box center [685, 510] width 498 height 35
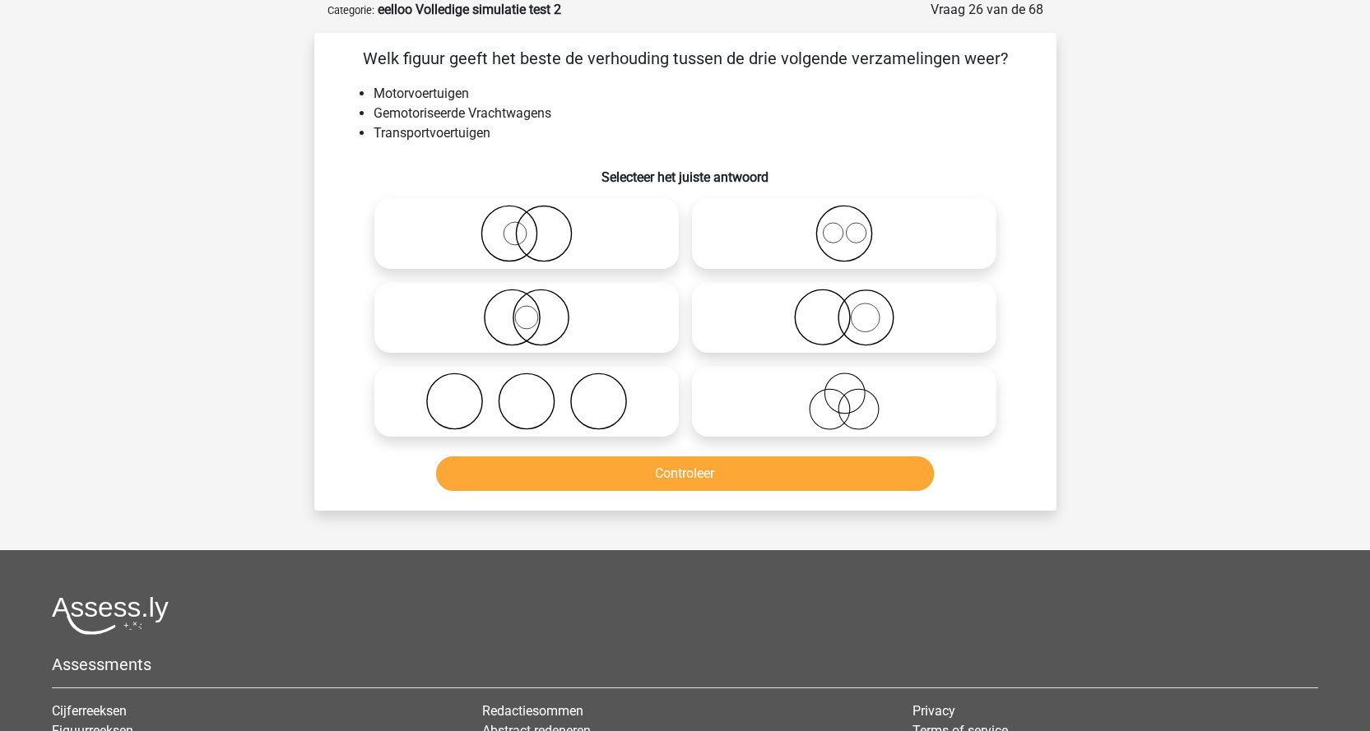
click at [902, 234] on icon at bounding box center [843, 234] width 291 height 58
click at [855, 225] on input "radio" at bounding box center [849, 220] width 11 height 11
radio input "true"
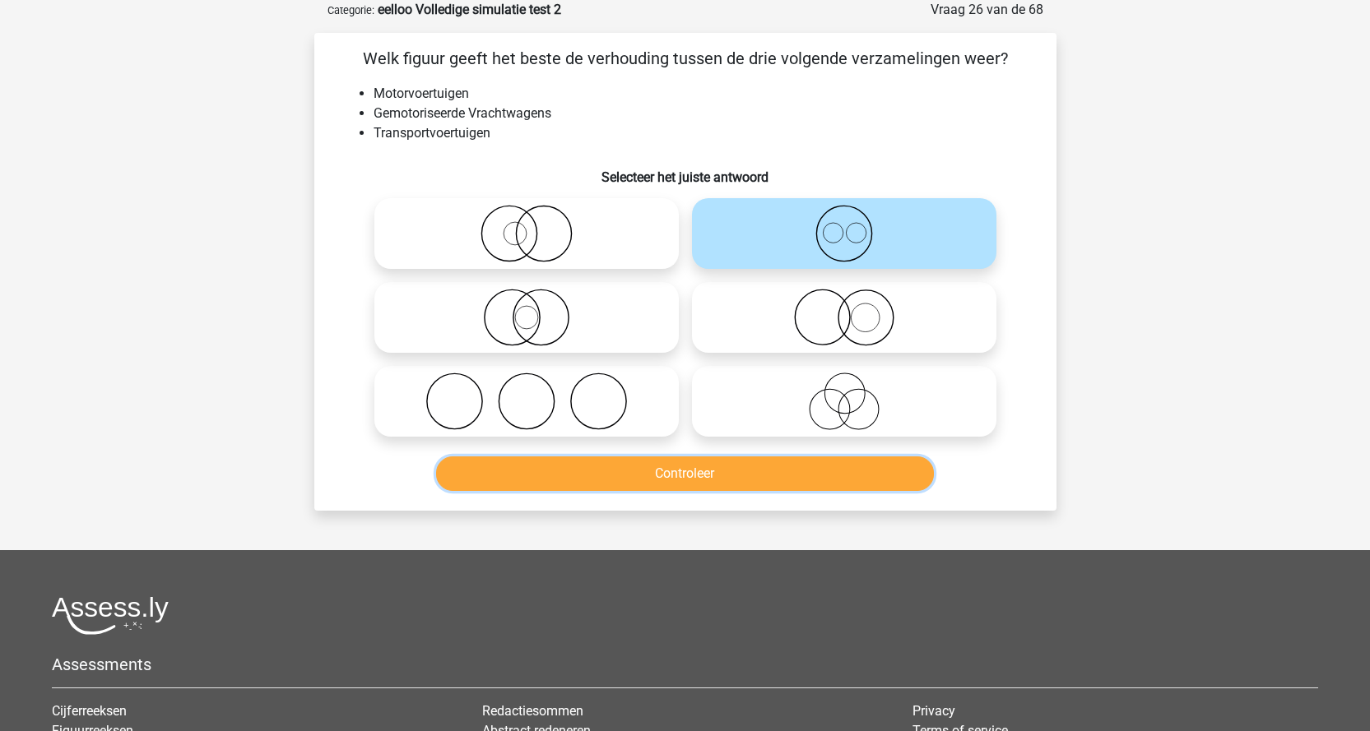
click at [793, 478] on button "Controleer" at bounding box center [685, 474] width 498 height 35
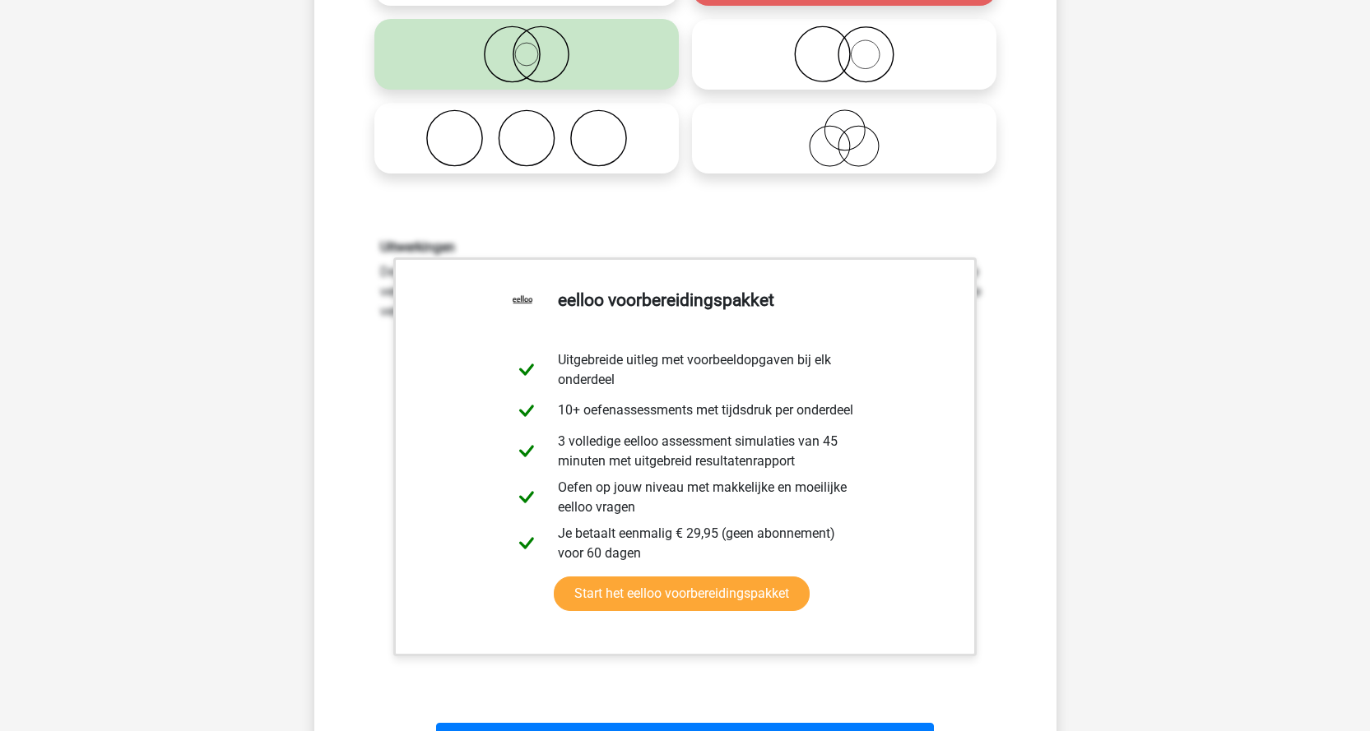
scroll to position [576, 0]
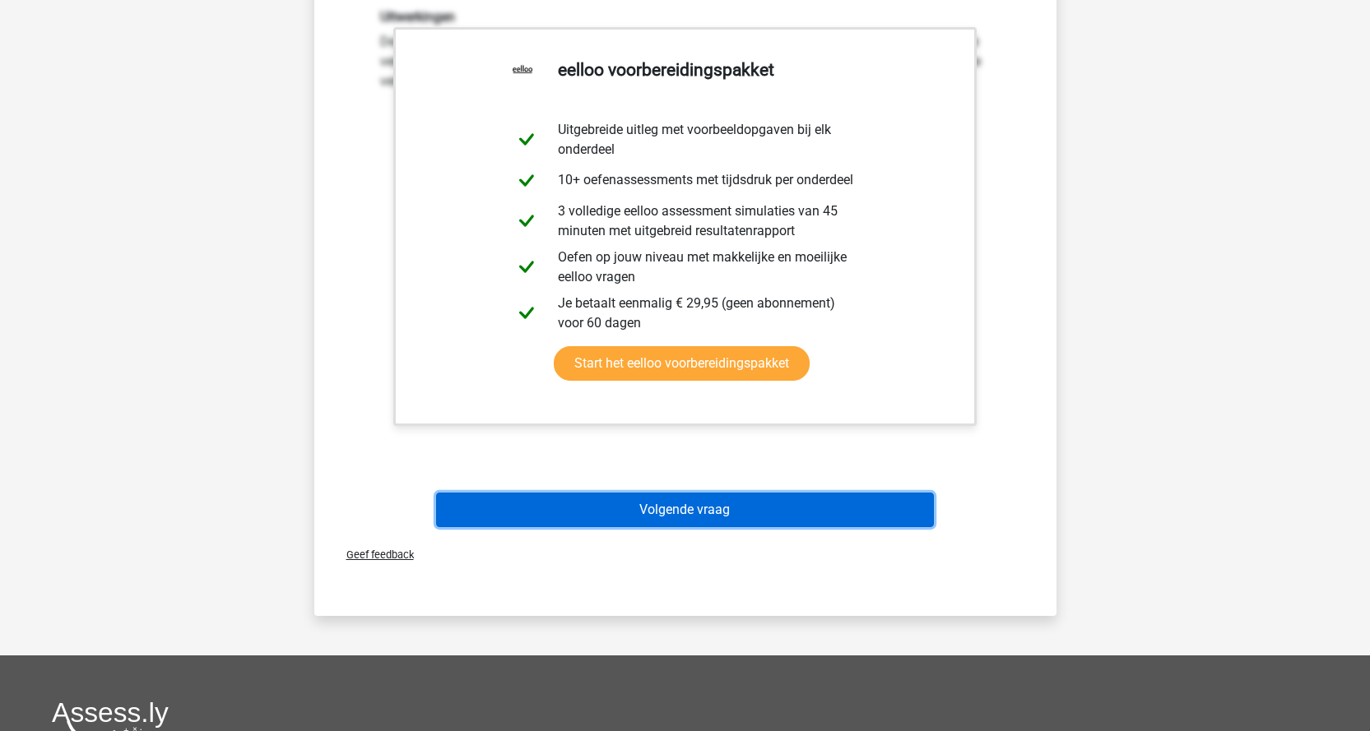
click at [786, 518] on button "Volgende vraag" at bounding box center [685, 510] width 498 height 35
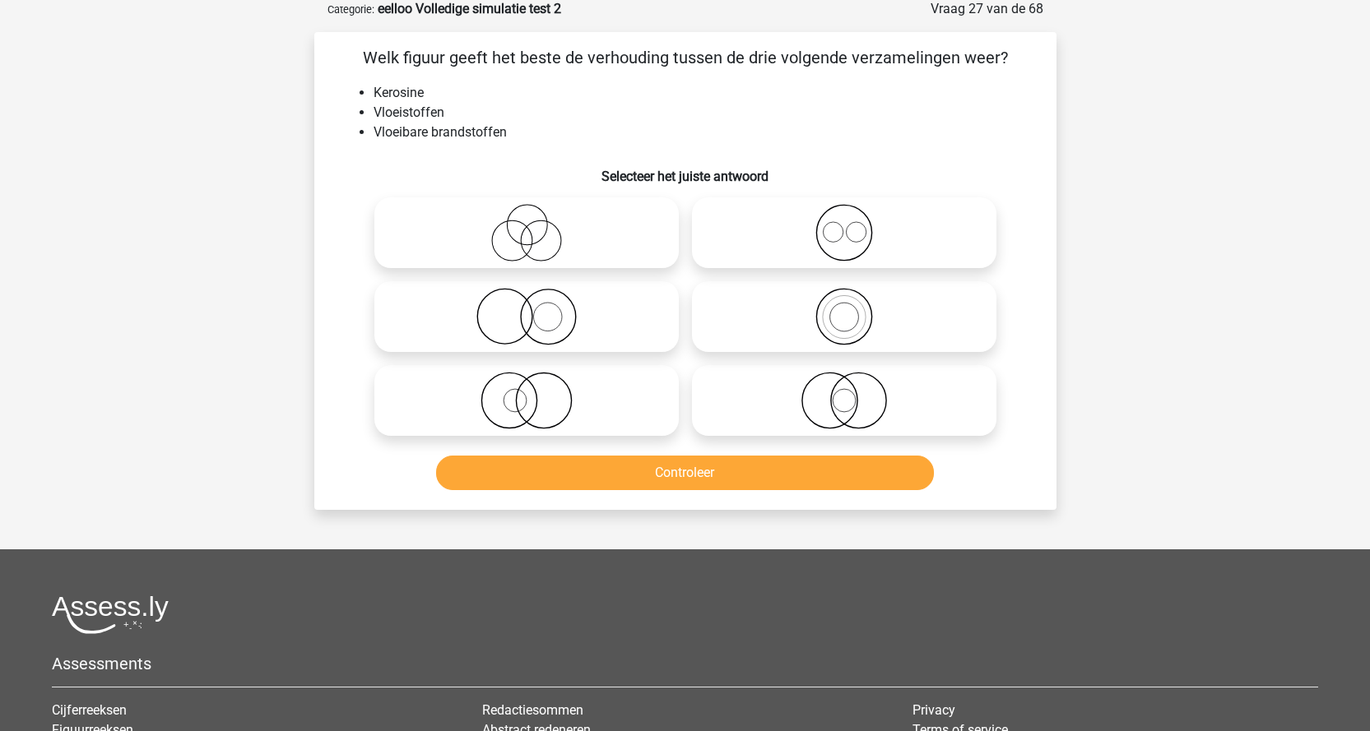
scroll to position [82, 0]
click at [585, 319] on icon at bounding box center [526, 318] width 291 height 58
click at [537, 309] on input "radio" at bounding box center [531, 304] width 11 height 11
radio input "true"
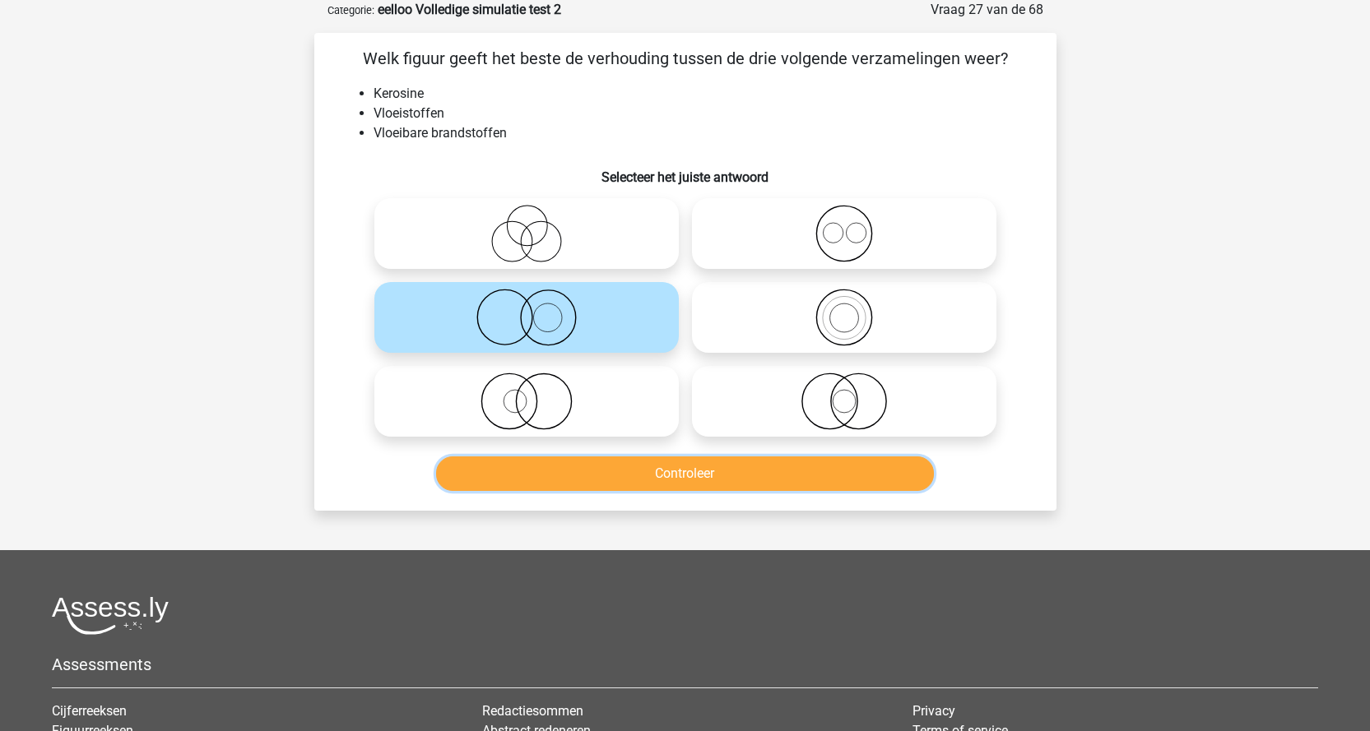
click at [637, 462] on button "Controleer" at bounding box center [685, 474] width 498 height 35
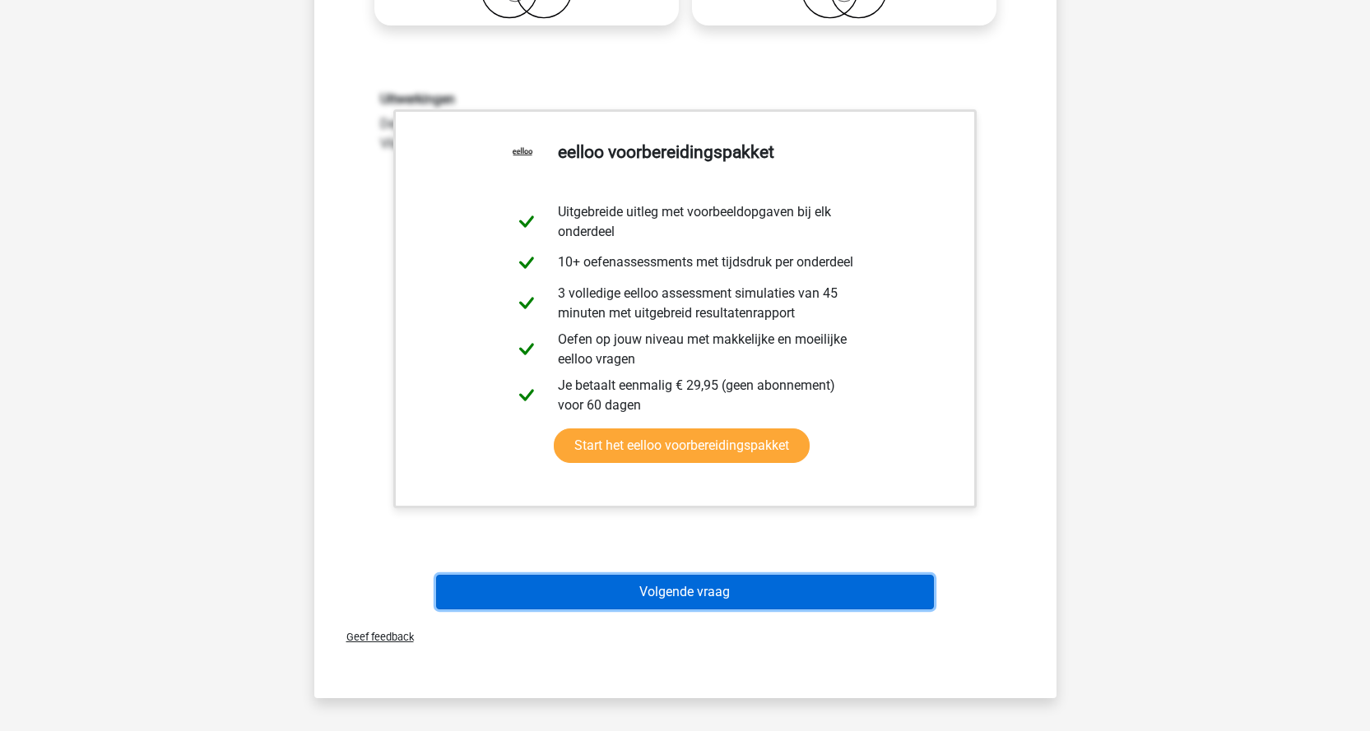
click at [803, 580] on button "Volgende vraag" at bounding box center [685, 592] width 498 height 35
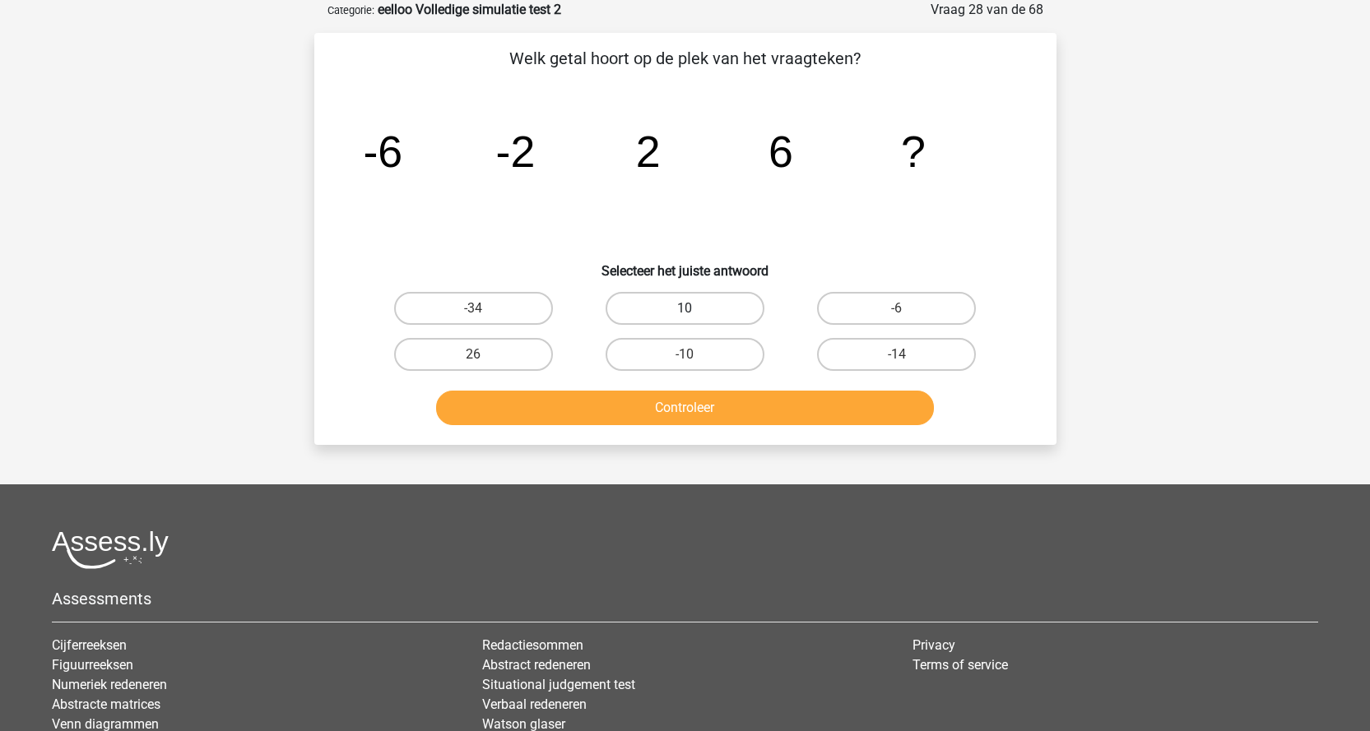
drag, startPoint x: 706, startPoint y: 311, endPoint x: 689, endPoint y: 346, distance: 38.3
click at [705, 312] on label "10" at bounding box center [684, 308] width 159 height 33
click at [695, 312] on input "10" at bounding box center [689, 313] width 11 height 11
radio input "true"
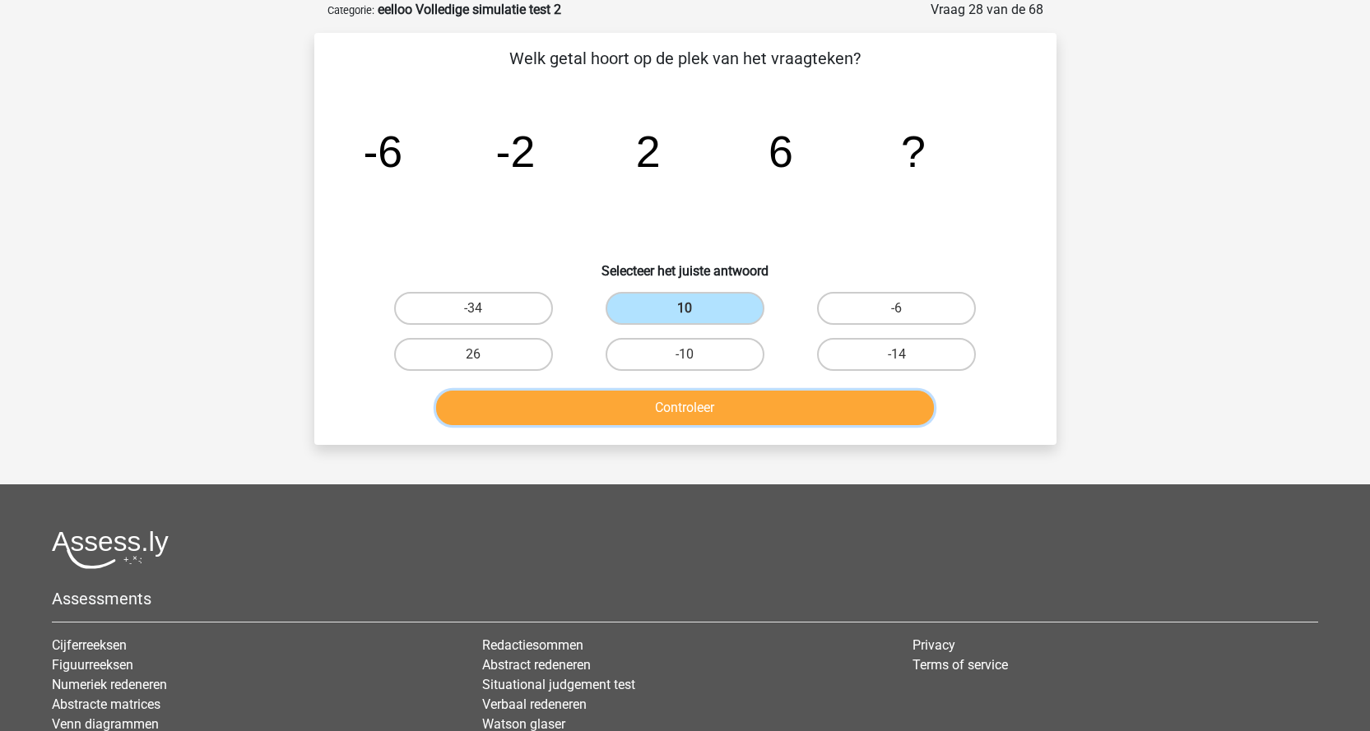
click at [688, 416] on button "Controleer" at bounding box center [685, 408] width 498 height 35
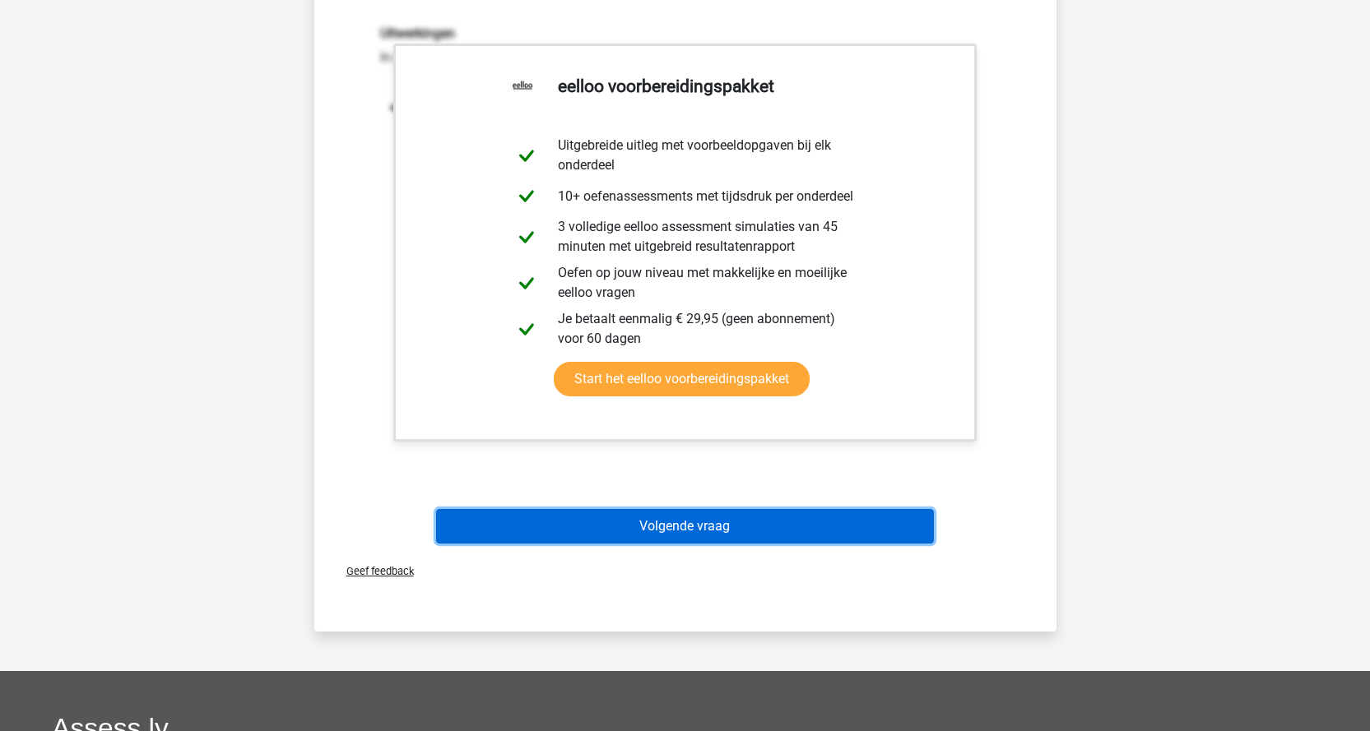
click at [726, 517] on button "Volgende vraag" at bounding box center [685, 526] width 498 height 35
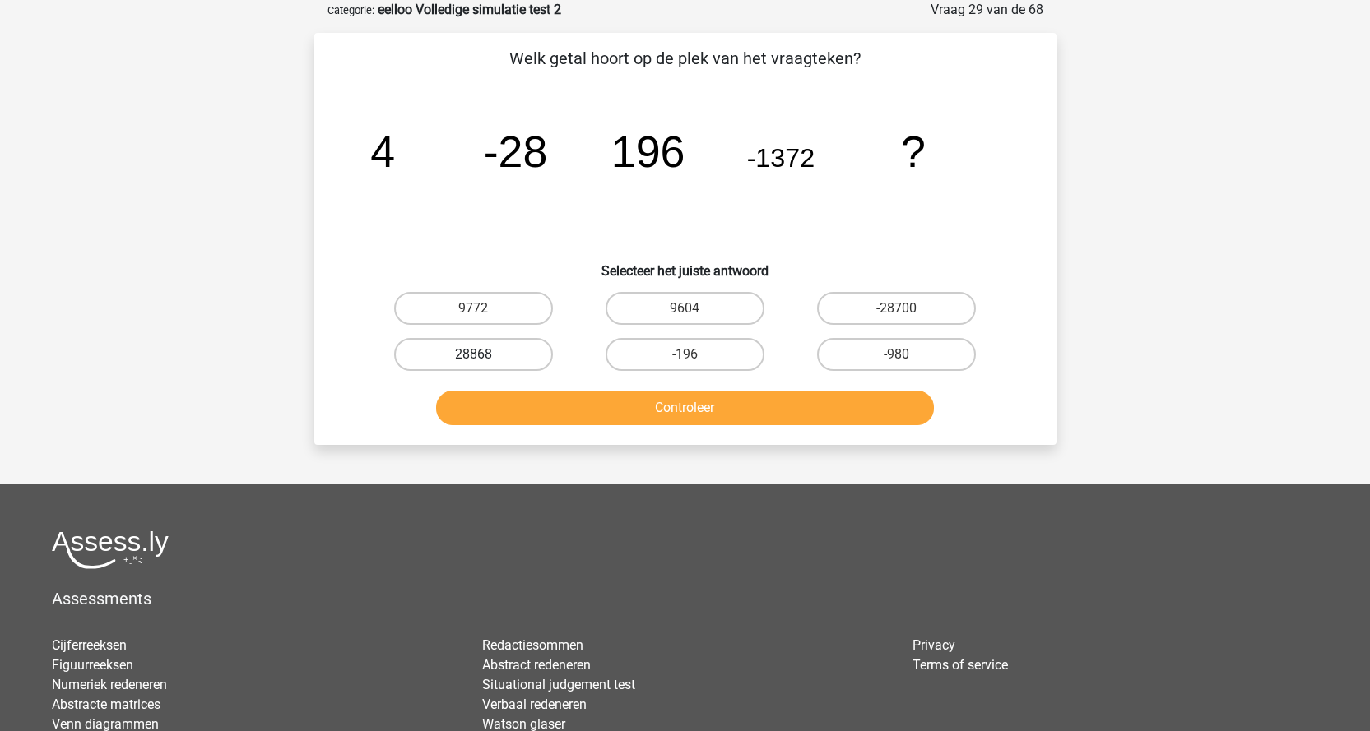
click at [517, 355] on label "28868" at bounding box center [473, 354] width 159 height 33
click at [484, 355] on input "28868" at bounding box center [478, 360] width 11 height 11
radio input "true"
click at [655, 320] on label "9604" at bounding box center [684, 308] width 159 height 33
click at [684, 319] on input "9604" at bounding box center [689, 313] width 11 height 11
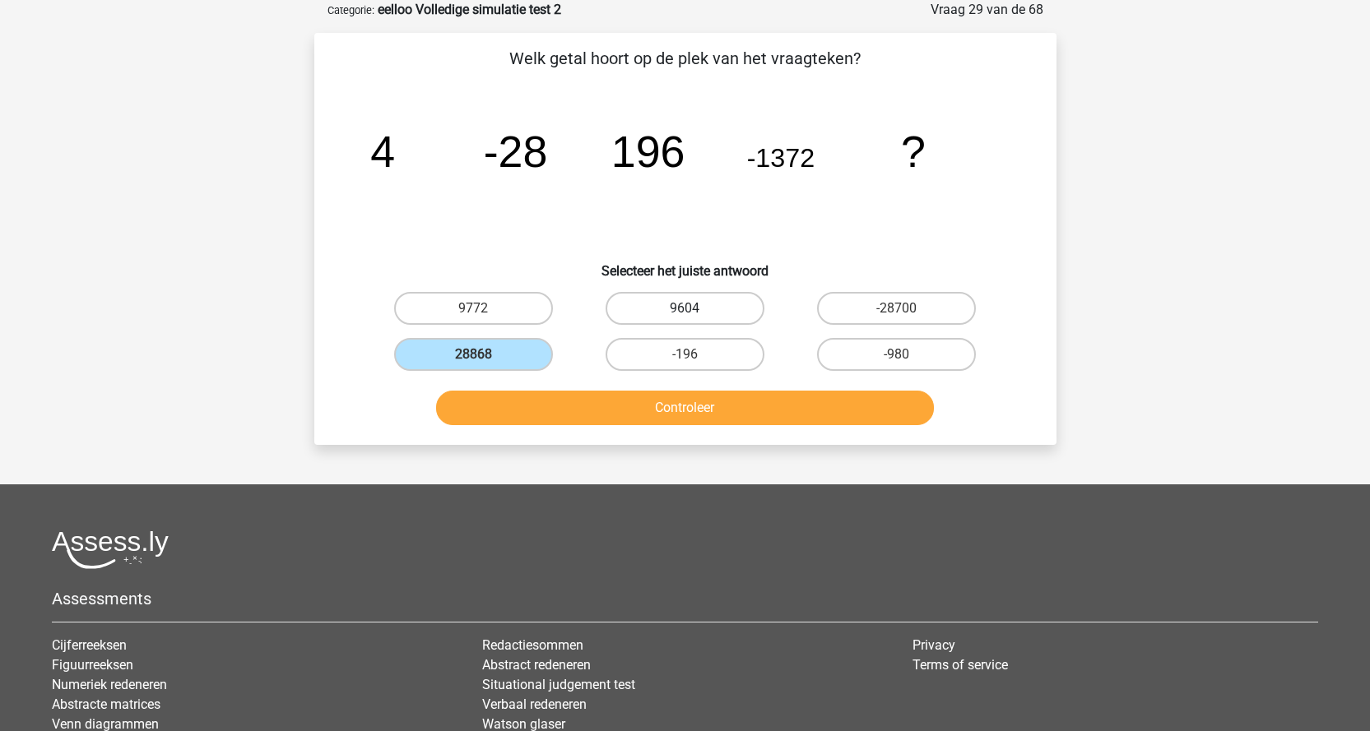
radio input "true"
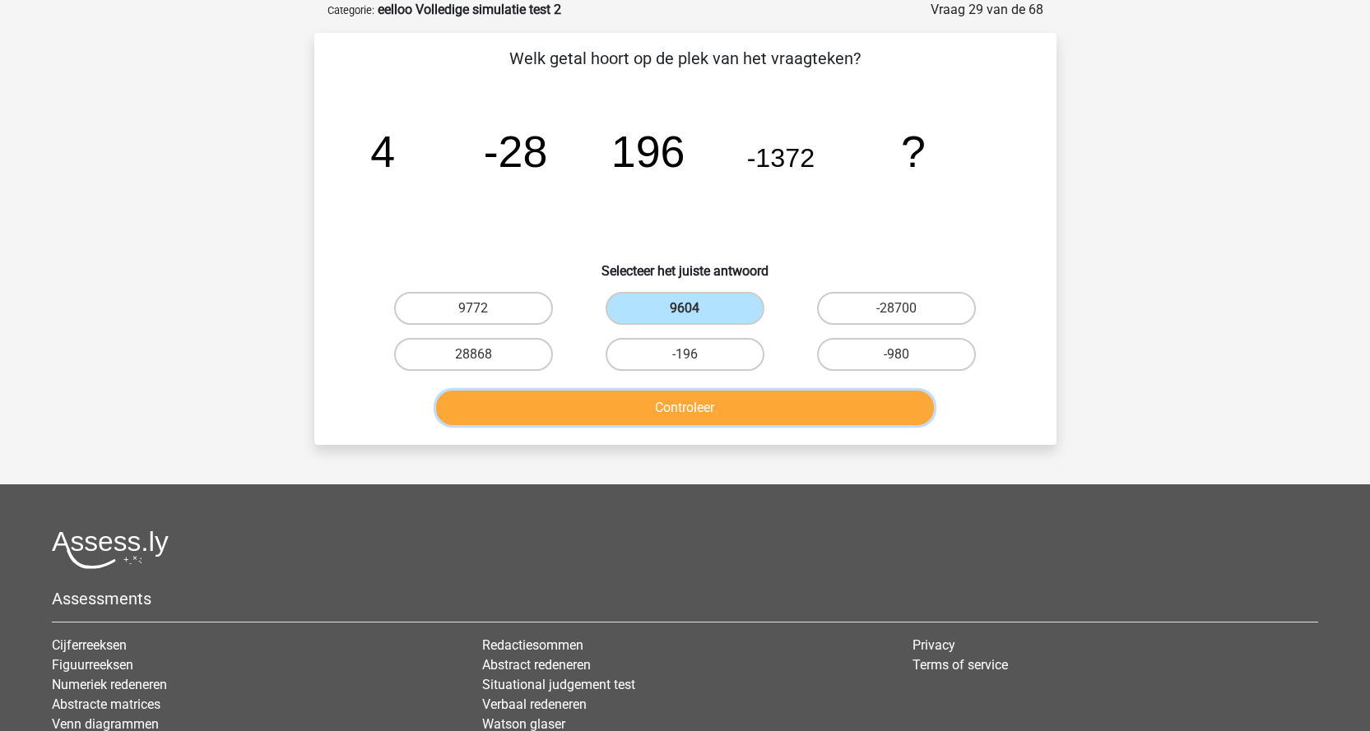
click at [656, 401] on button "Controleer" at bounding box center [685, 408] width 498 height 35
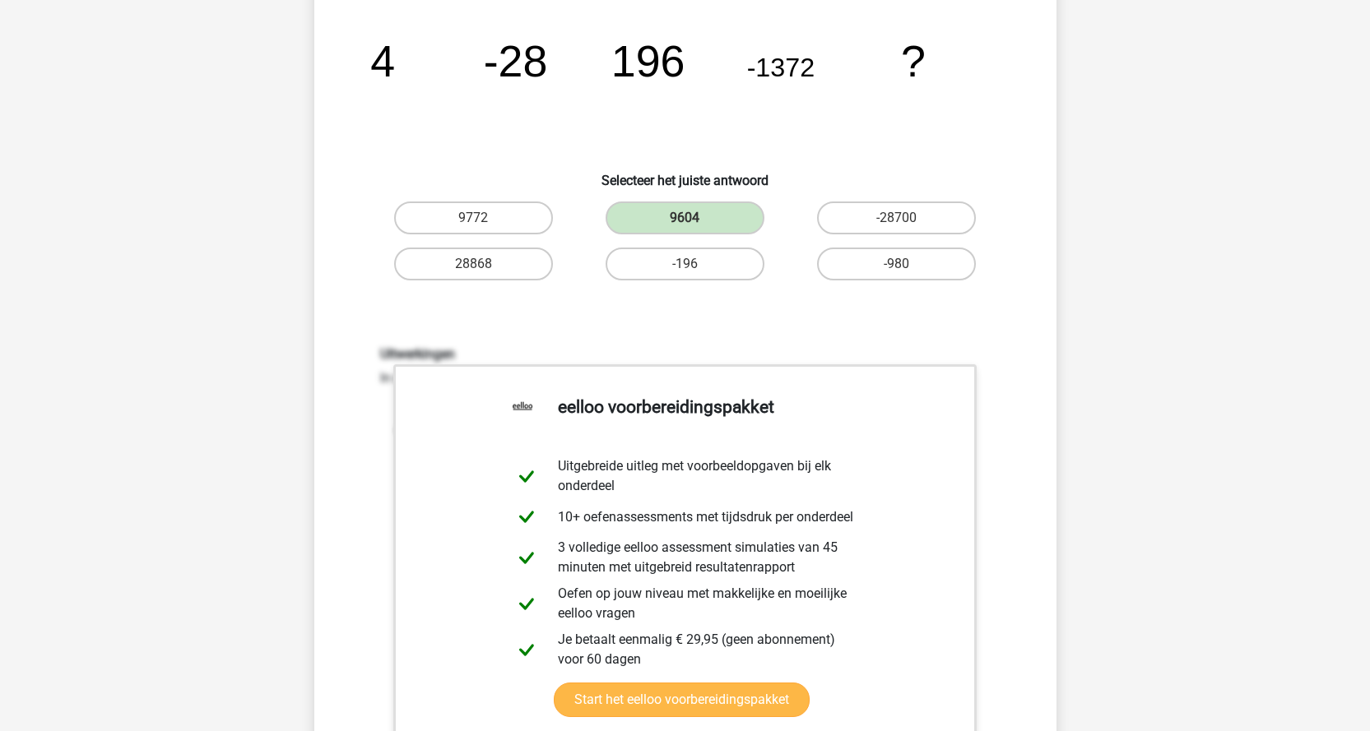
scroll to position [411, 0]
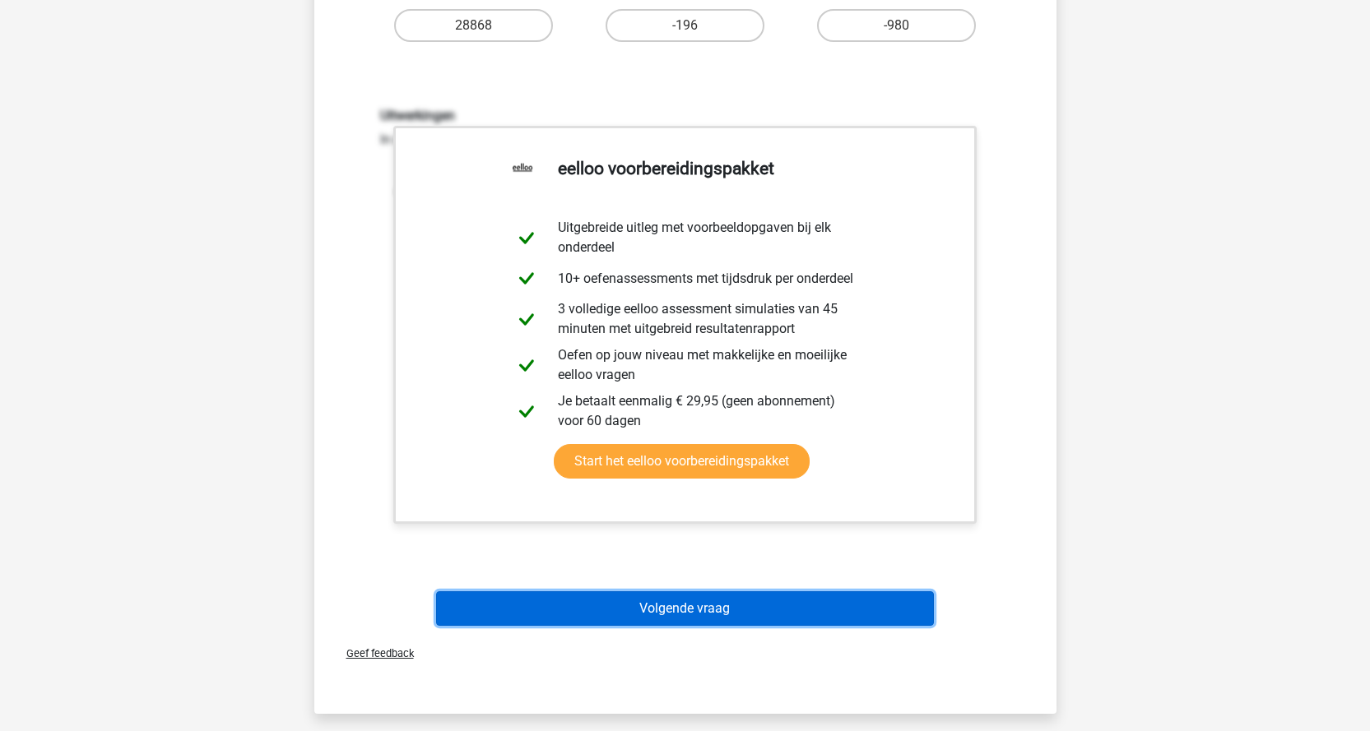
click at [827, 610] on button "Volgende vraag" at bounding box center [685, 608] width 498 height 35
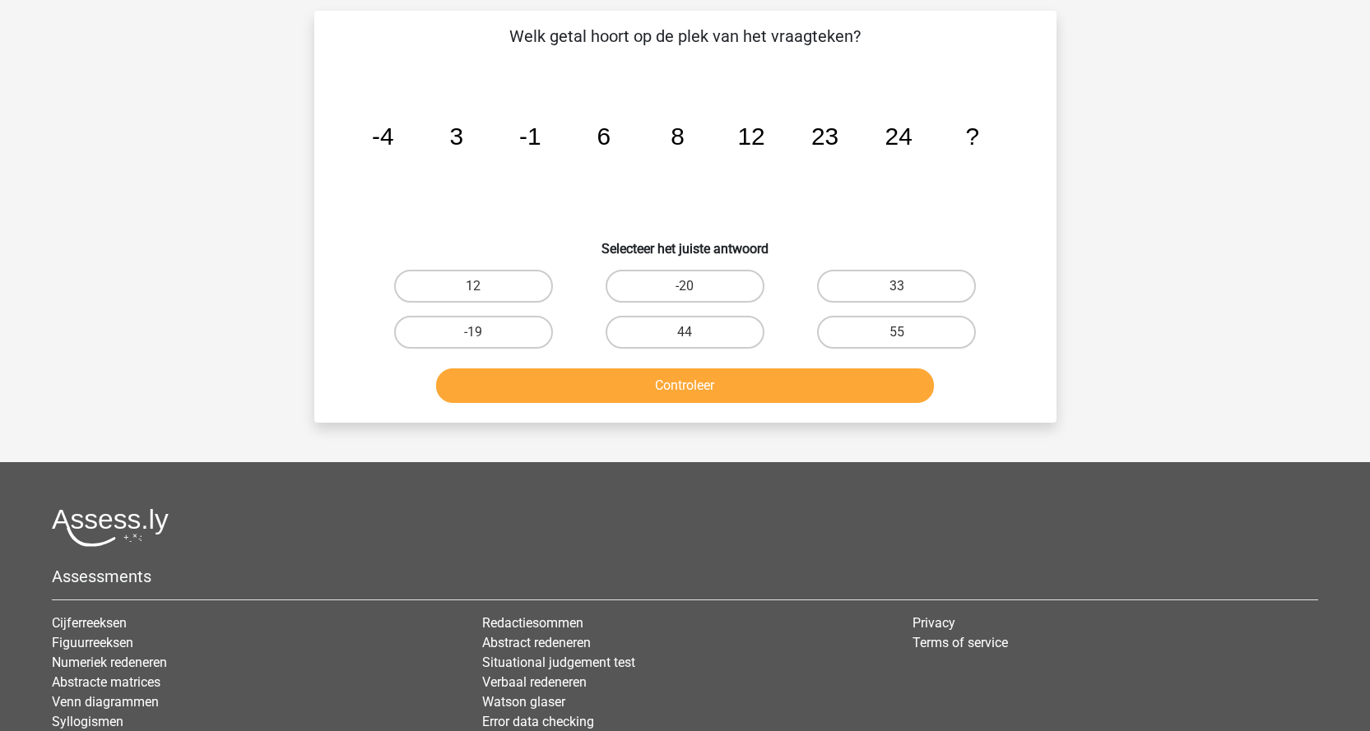
scroll to position [82, 0]
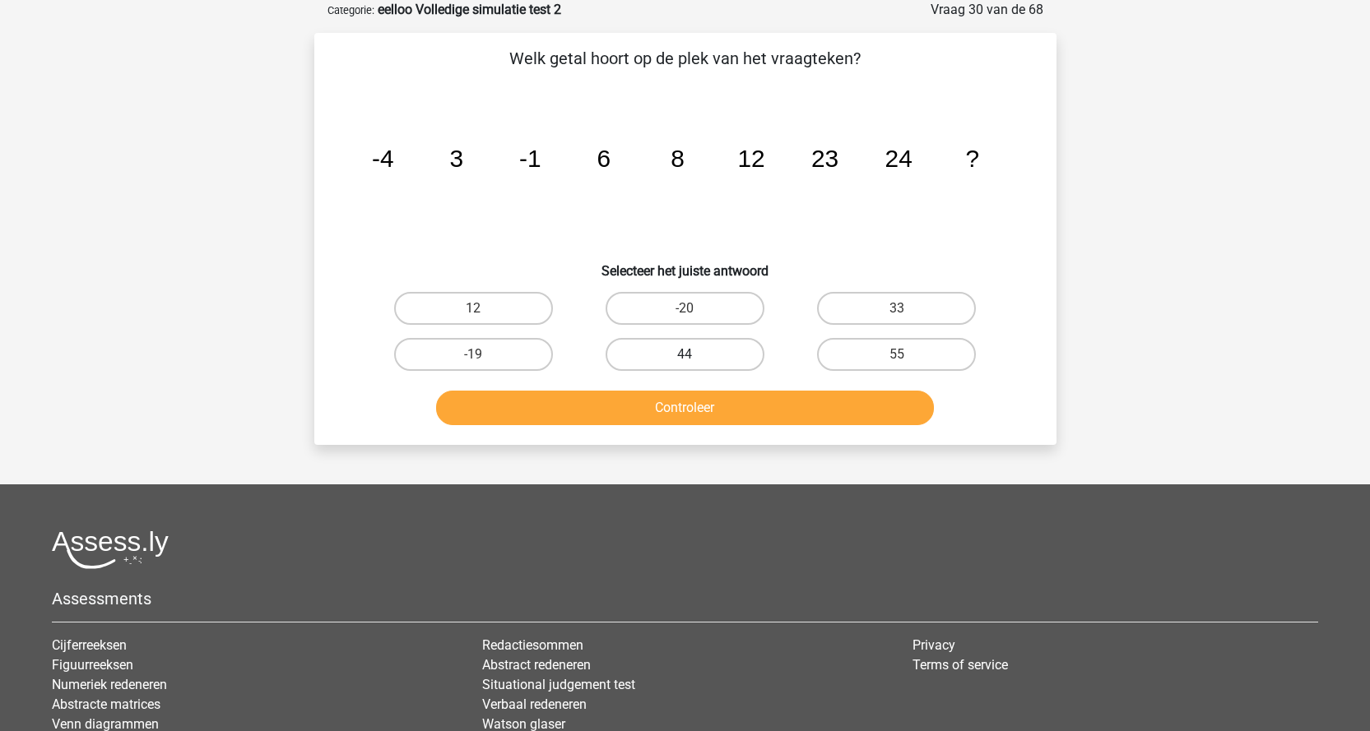
click at [706, 359] on label "44" at bounding box center [684, 354] width 159 height 33
click at [695, 359] on input "44" at bounding box center [689, 360] width 11 height 11
radio input "true"
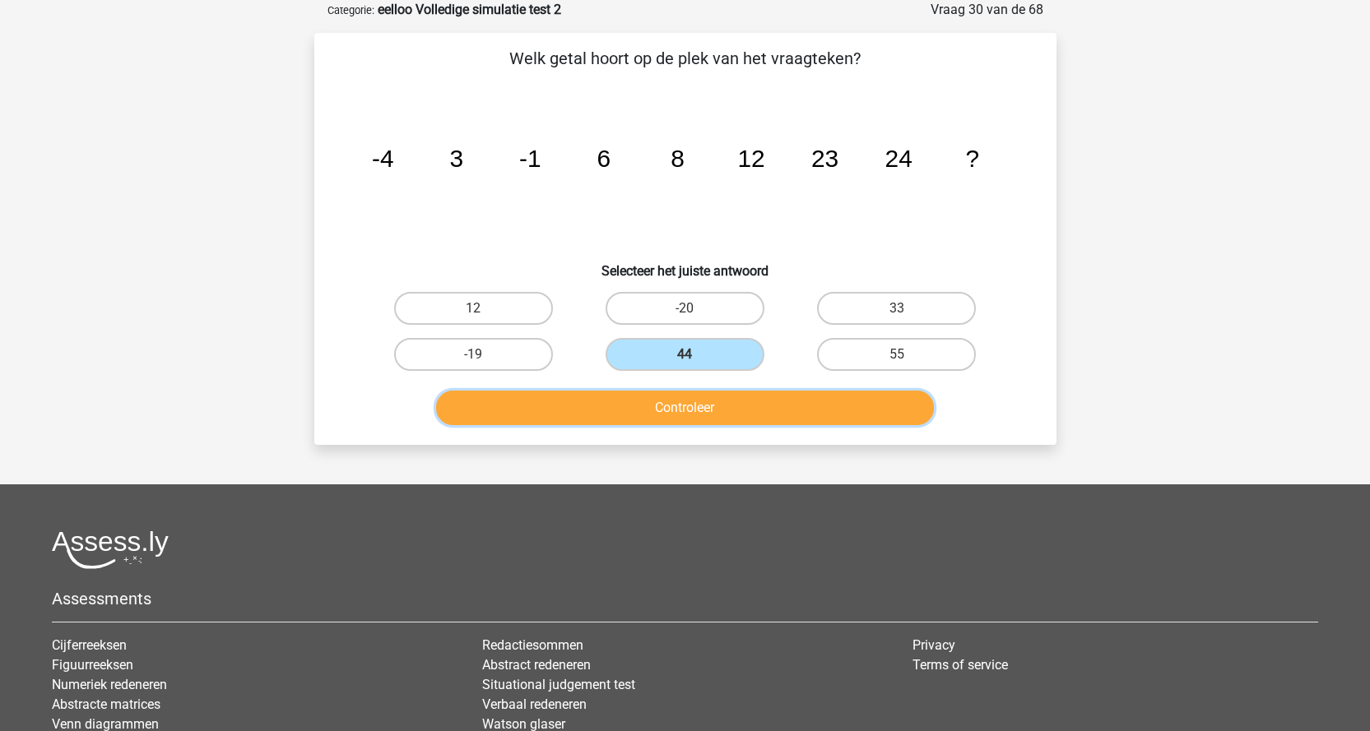
click at [710, 407] on button "Controleer" at bounding box center [685, 408] width 498 height 35
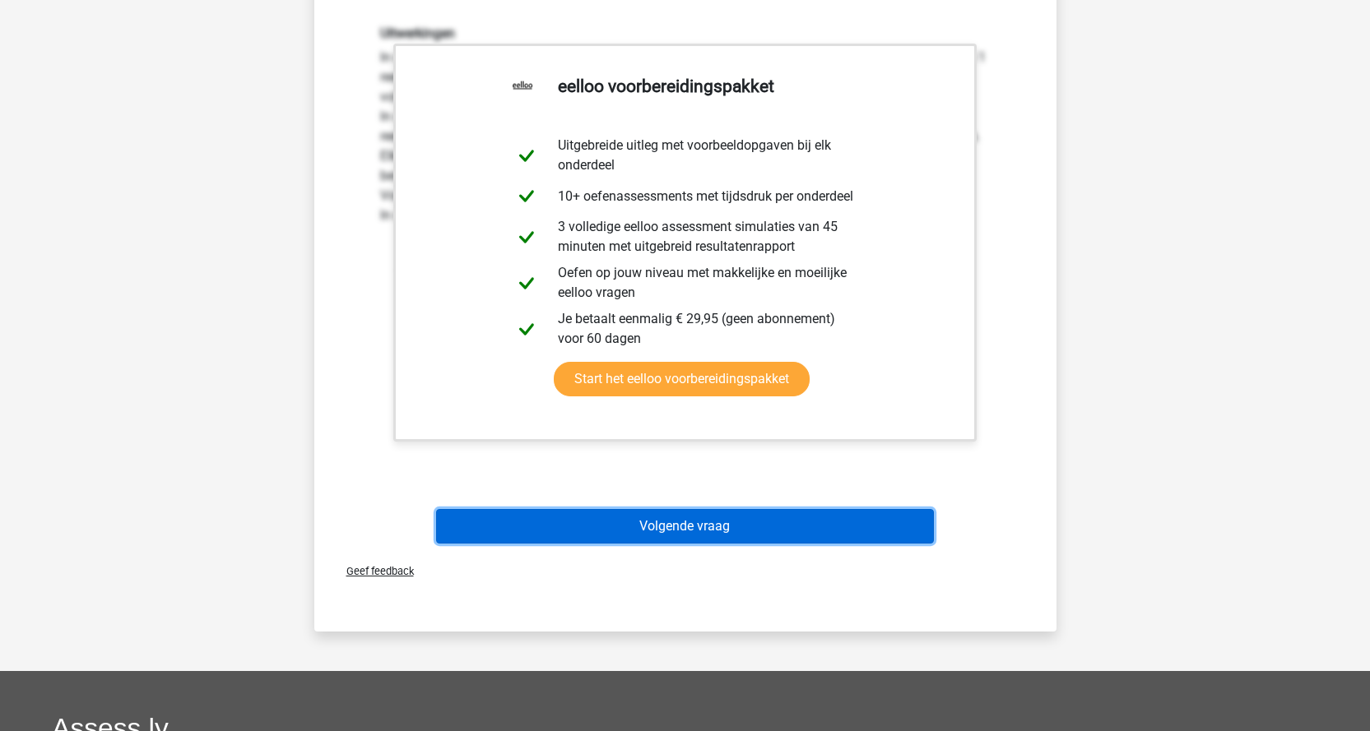
click at [769, 515] on button "Volgende vraag" at bounding box center [685, 526] width 498 height 35
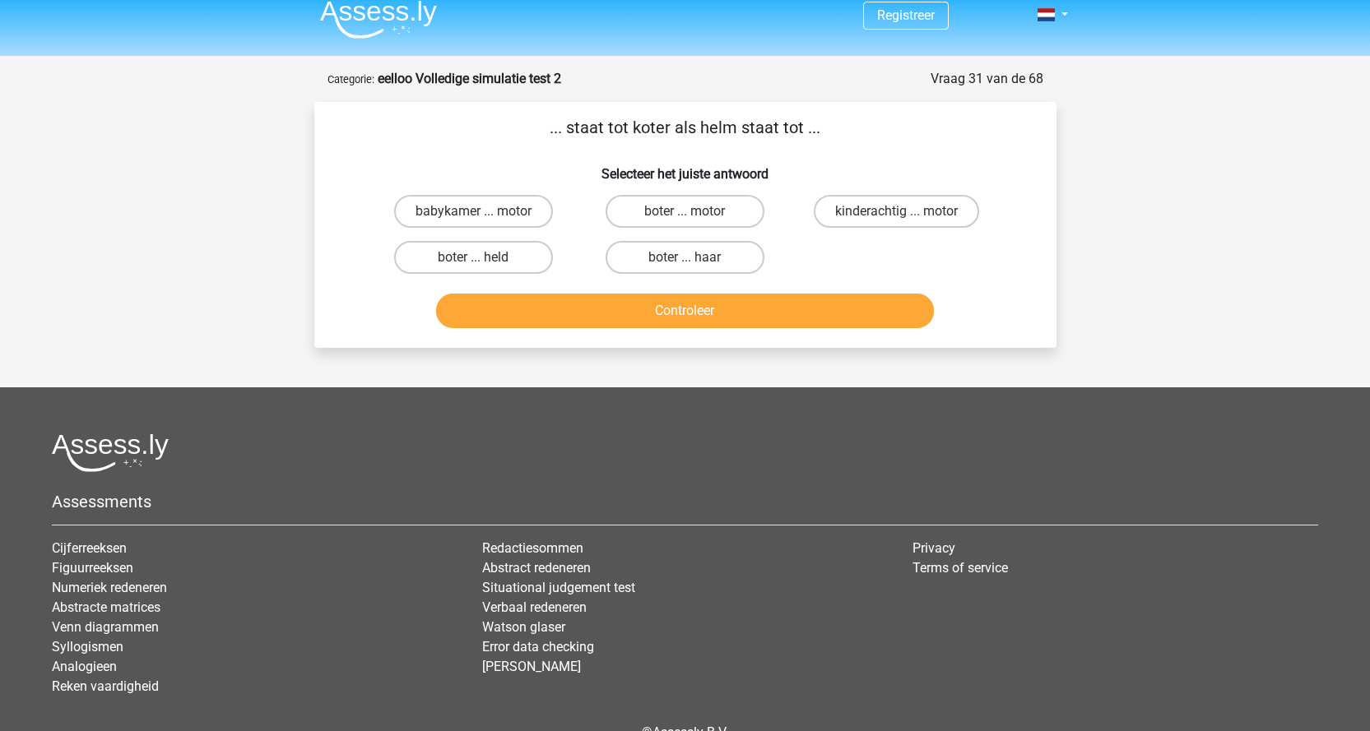
scroll to position [0, 0]
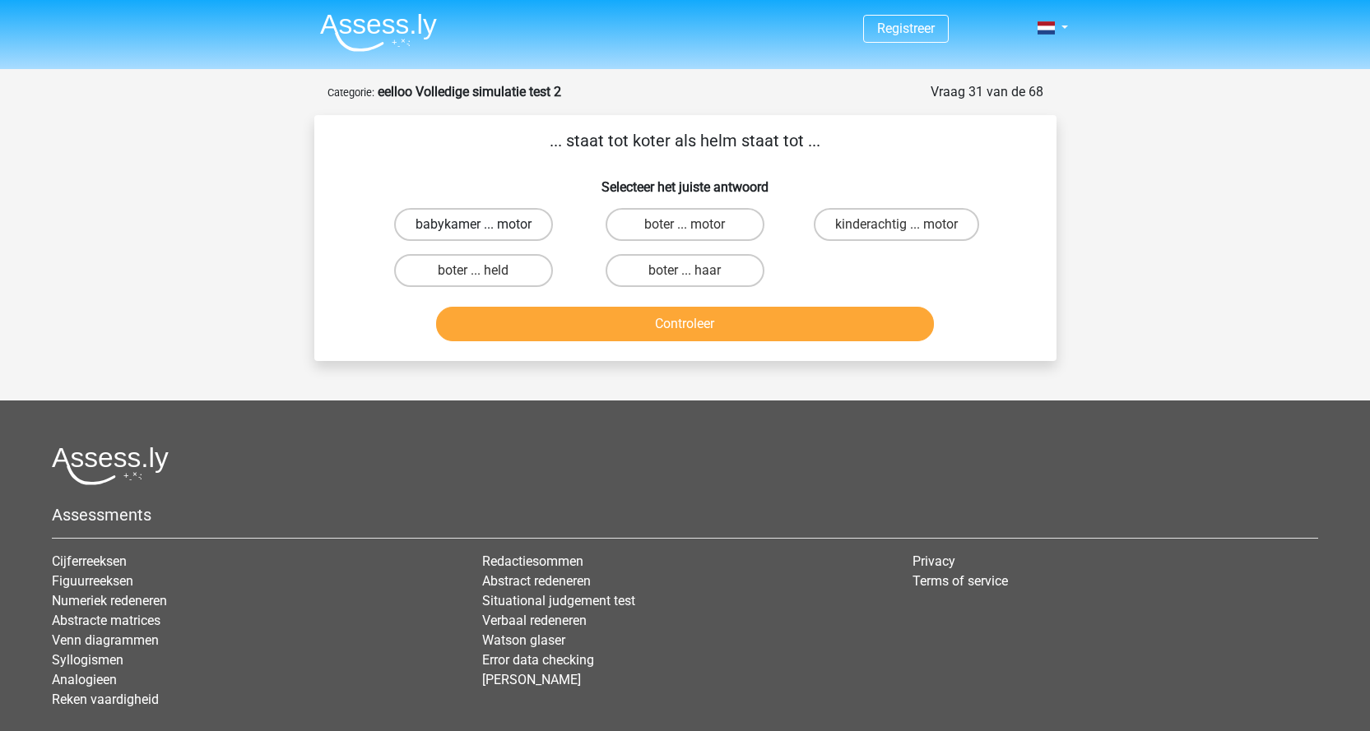
click at [517, 232] on label "babykamer ... motor" at bounding box center [473, 224] width 159 height 33
click at [484, 232] on input "babykamer ... motor" at bounding box center [478, 230] width 11 height 11
radio input "true"
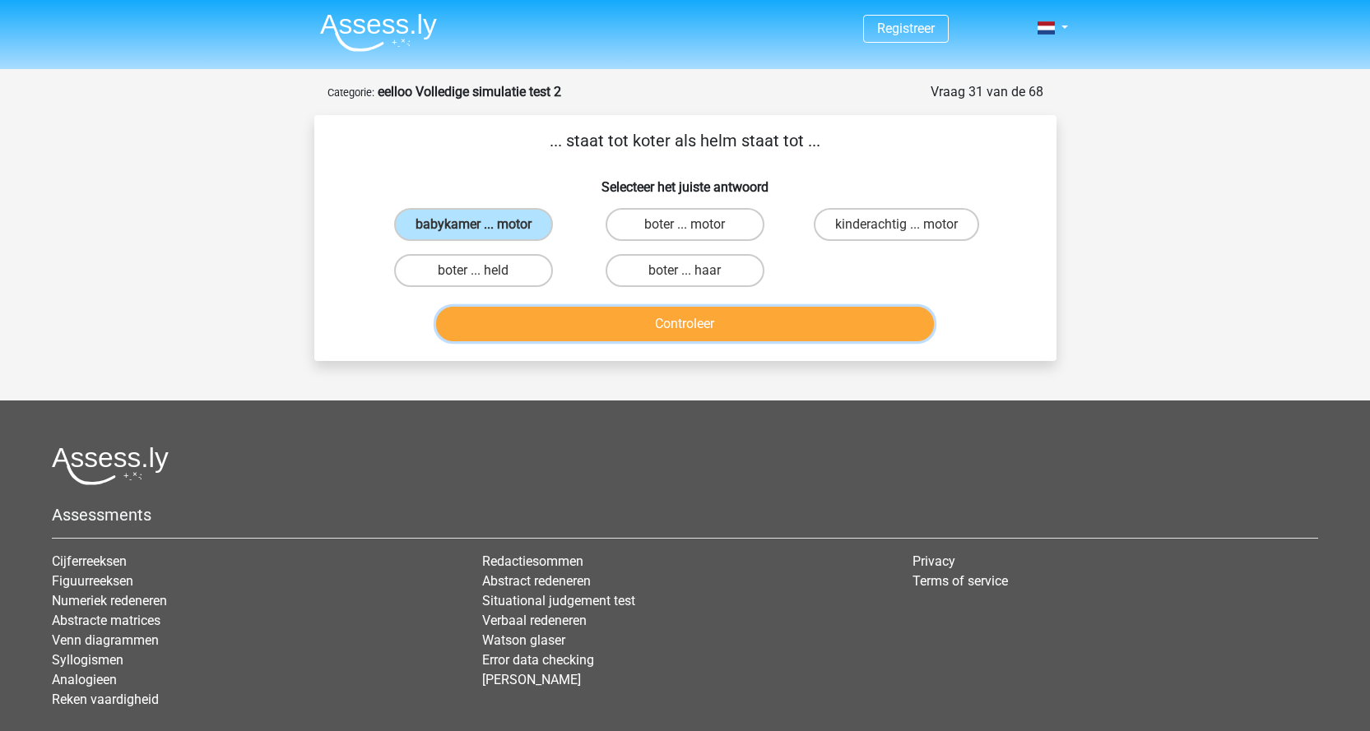
click at [594, 319] on button "Controleer" at bounding box center [685, 324] width 498 height 35
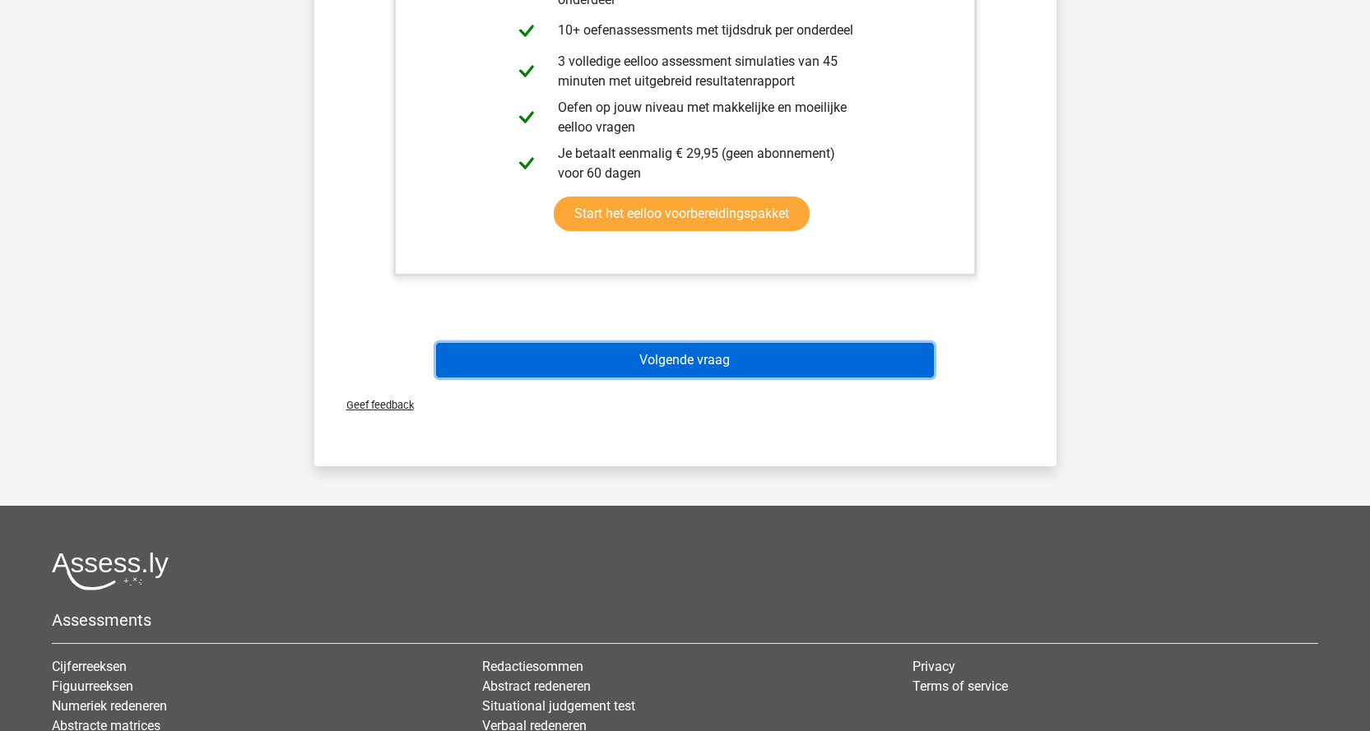
click at [727, 359] on button "Volgende vraag" at bounding box center [685, 360] width 498 height 35
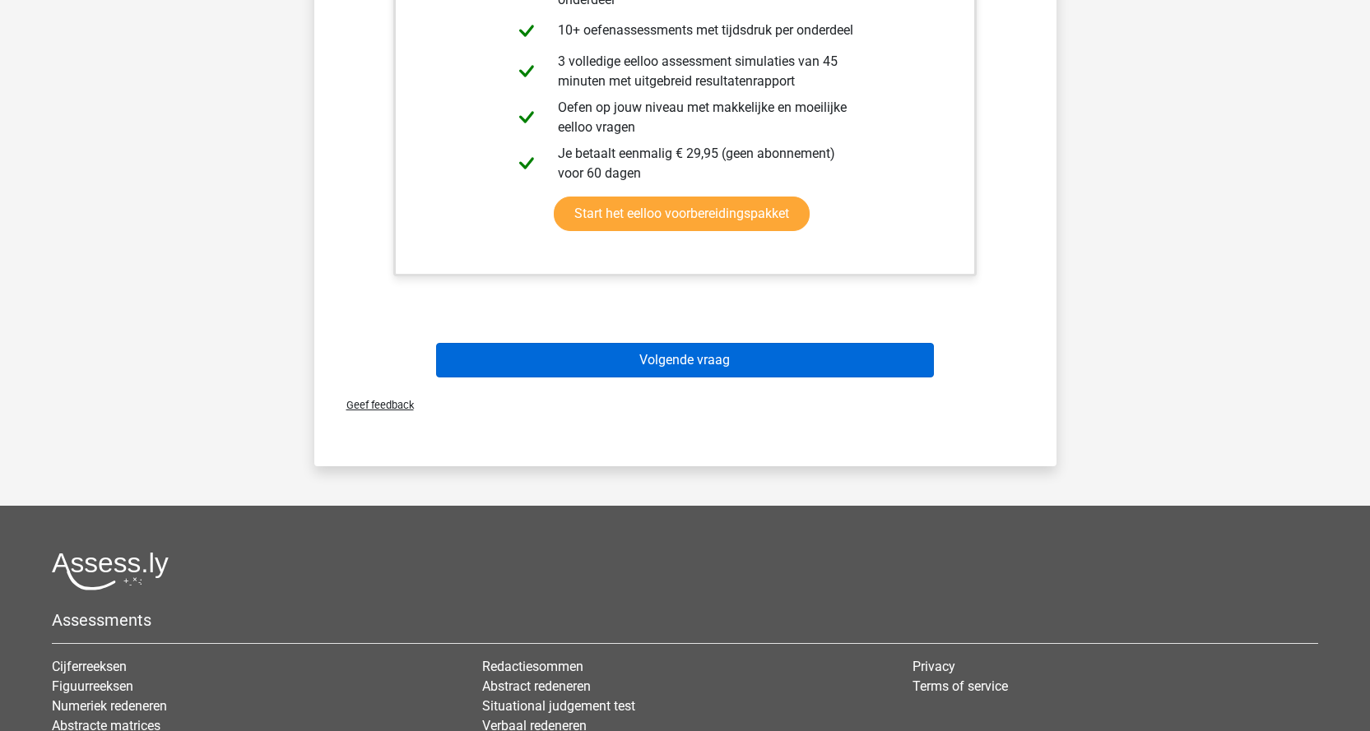
scroll to position [82, 0]
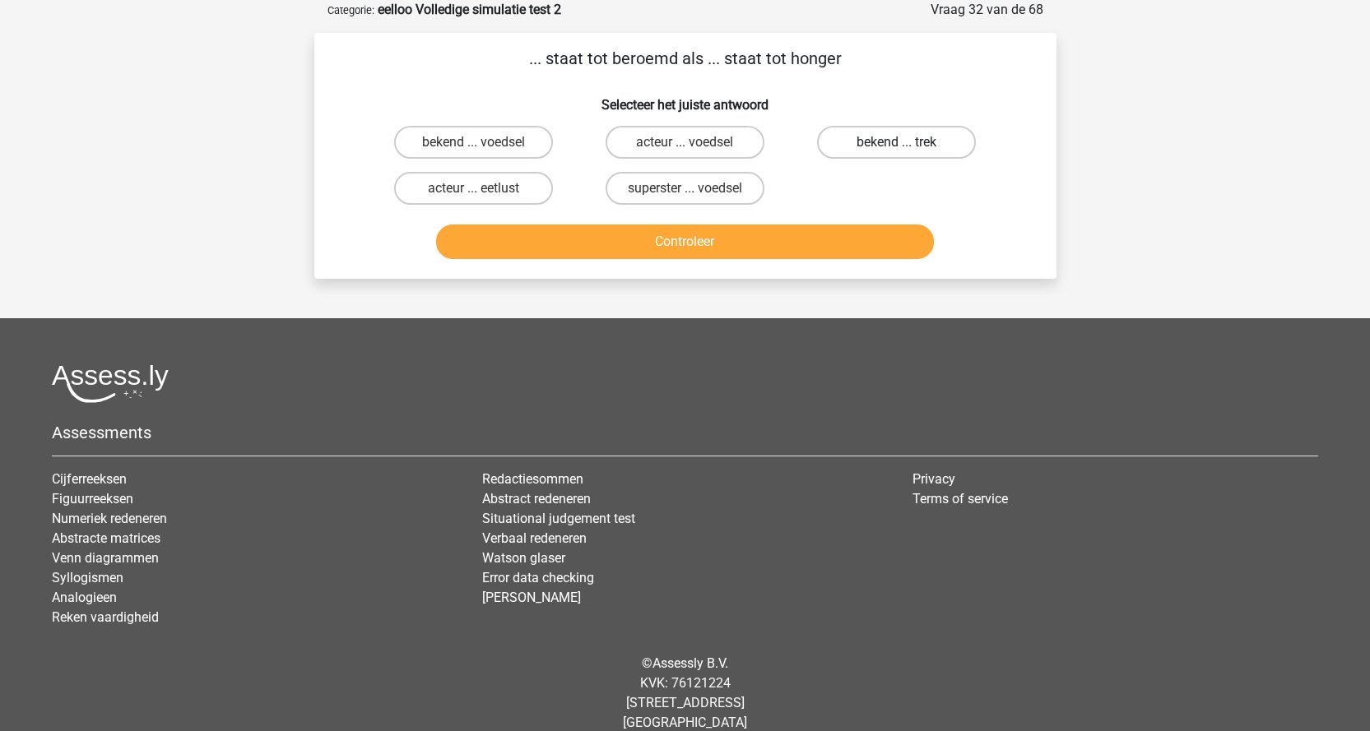
click at [911, 145] on label "bekend ... trek" at bounding box center [896, 142] width 159 height 33
click at [907, 145] on input "bekend ... trek" at bounding box center [902, 147] width 11 height 11
radio input "true"
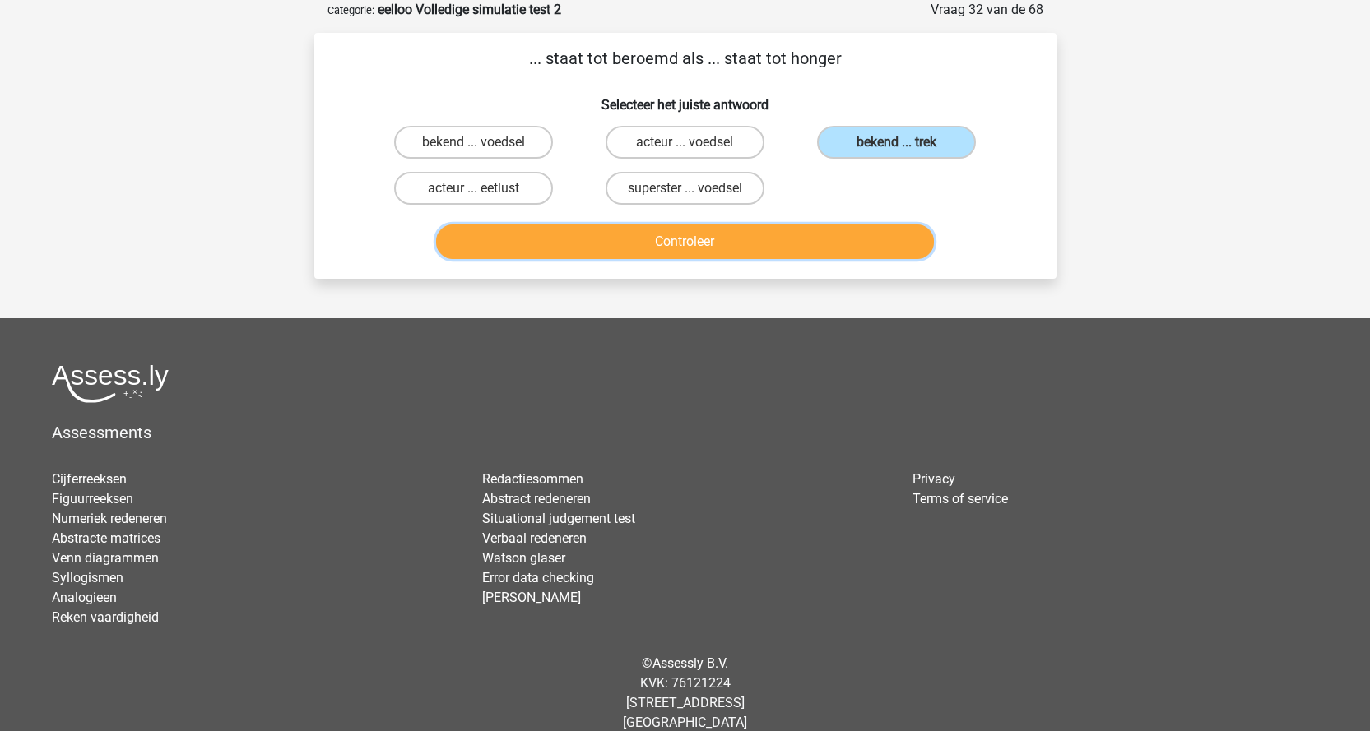
click at [826, 248] on button "Controleer" at bounding box center [685, 242] width 498 height 35
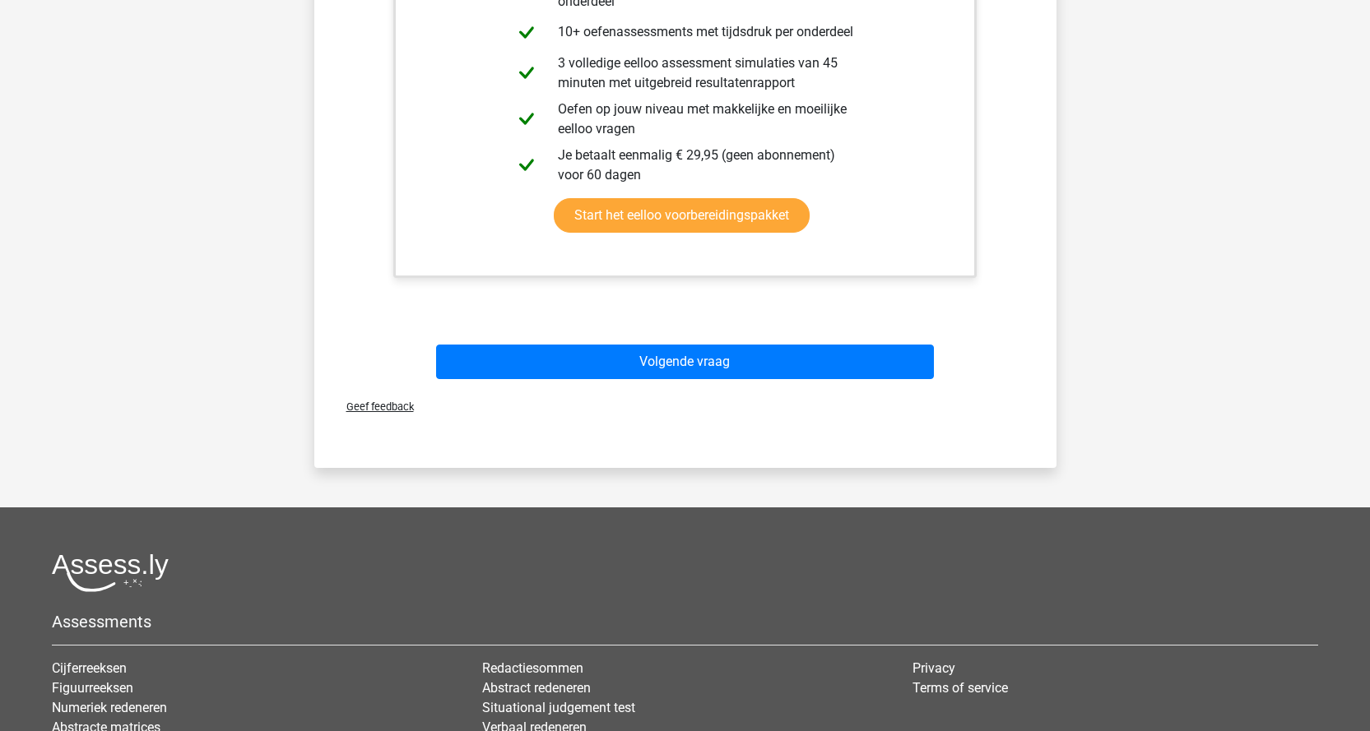
scroll to position [494, 0]
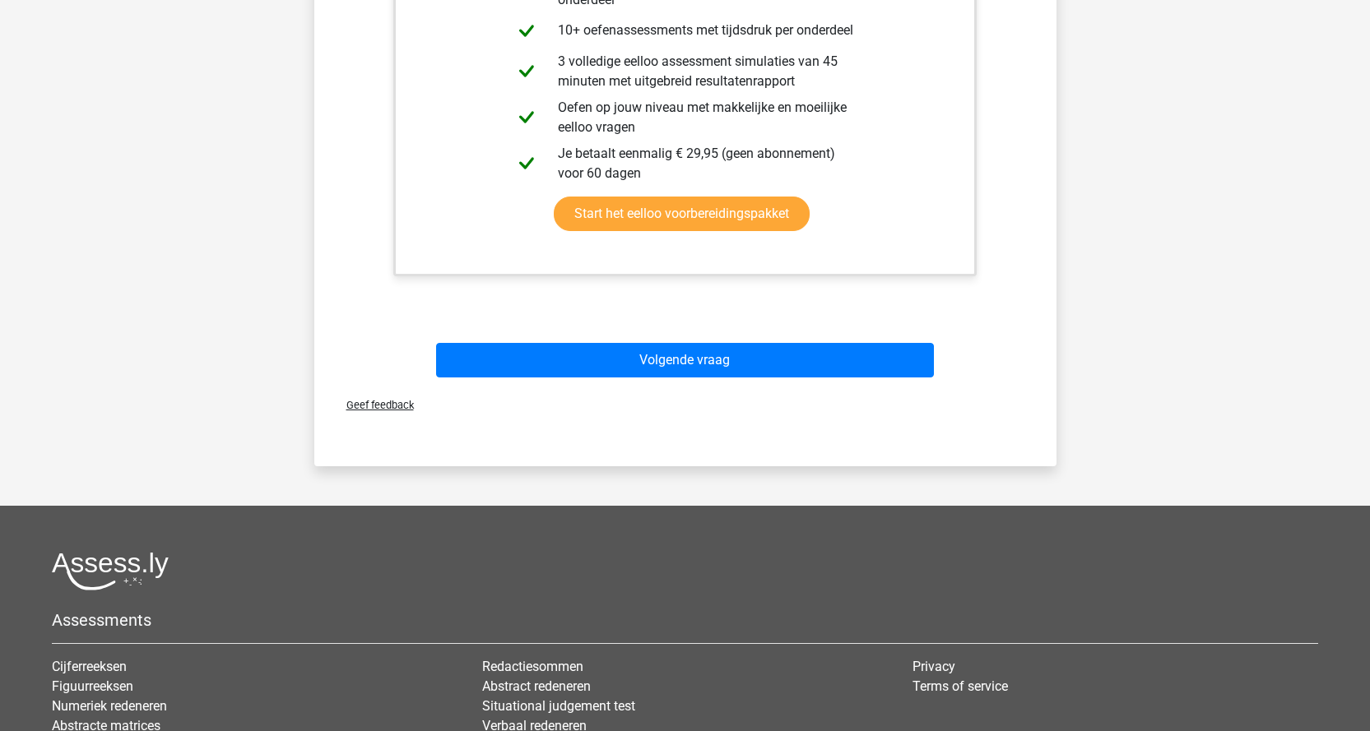
click at [718, 341] on div "Volgende vraag" at bounding box center [685, 357] width 689 height 54
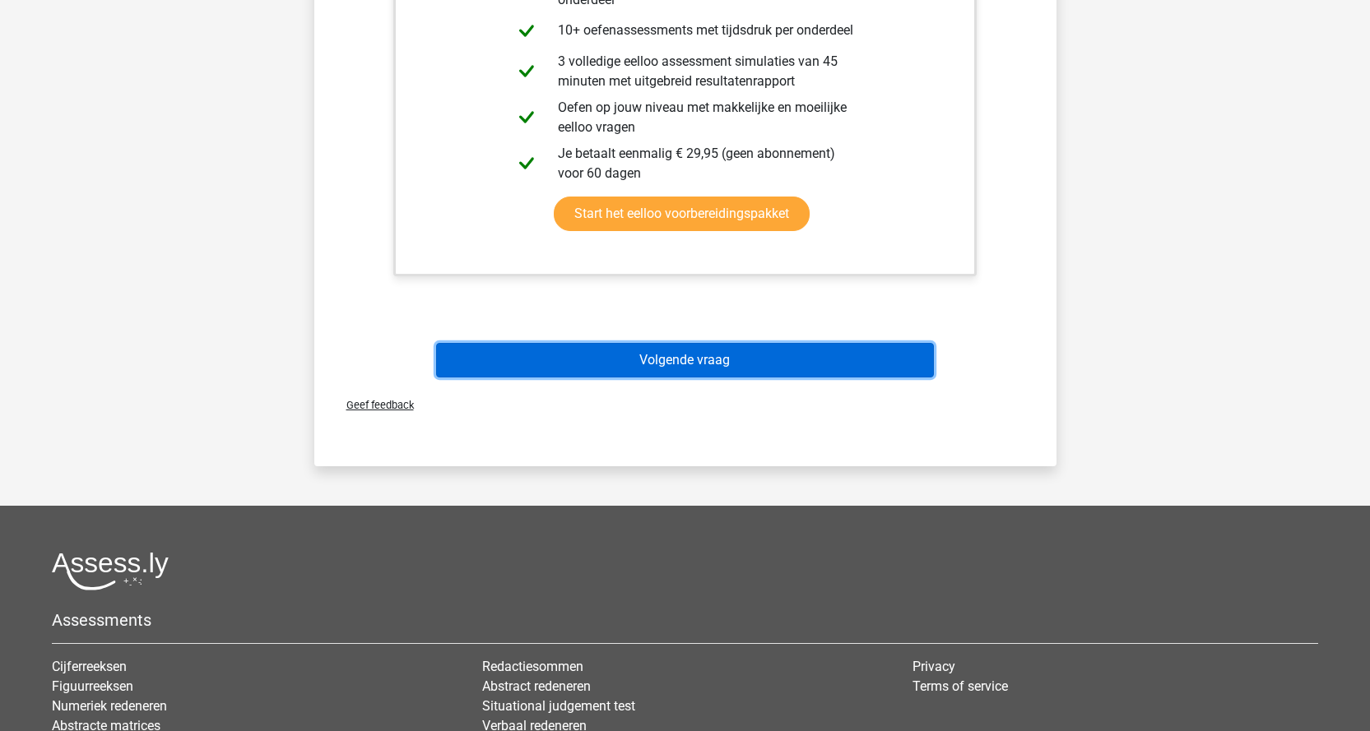
click at [721, 364] on button "Volgende vraag" at bounding box center [685, 360] width 498 height 35
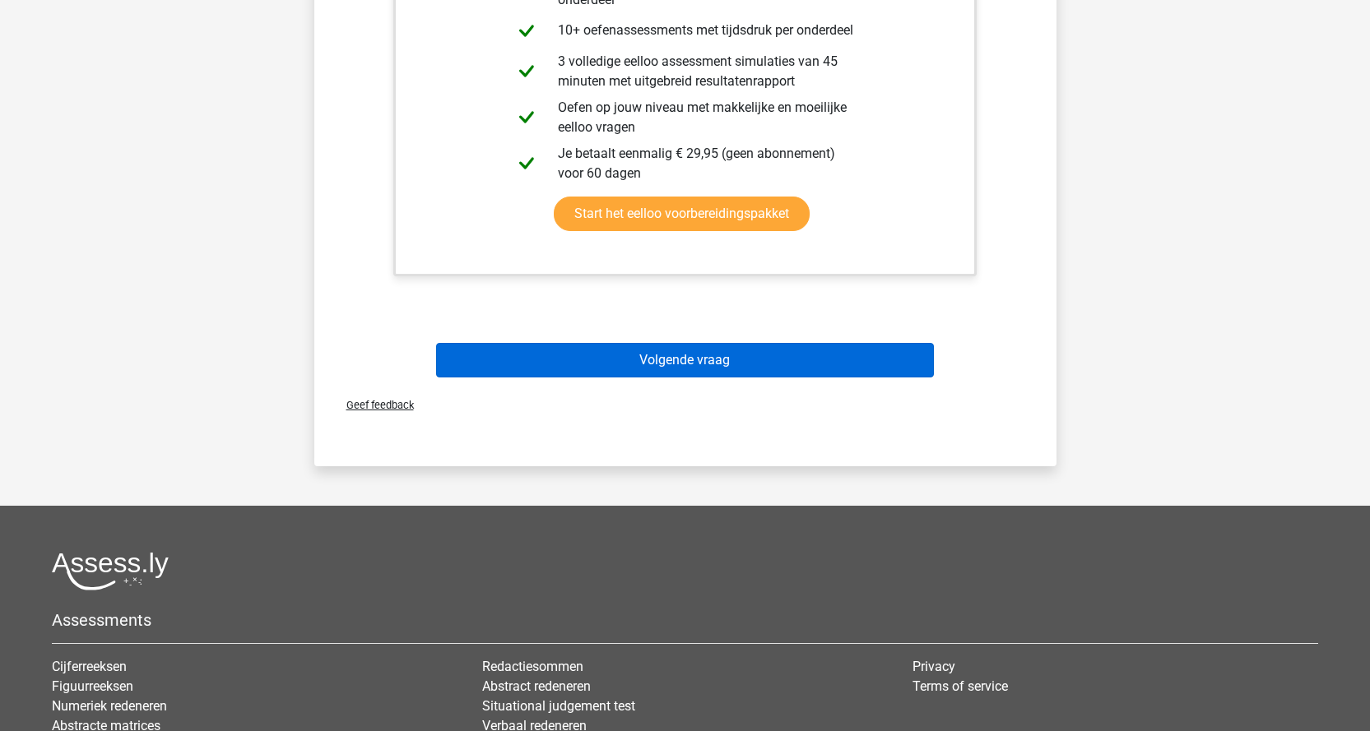
scroll to position [82, 0]
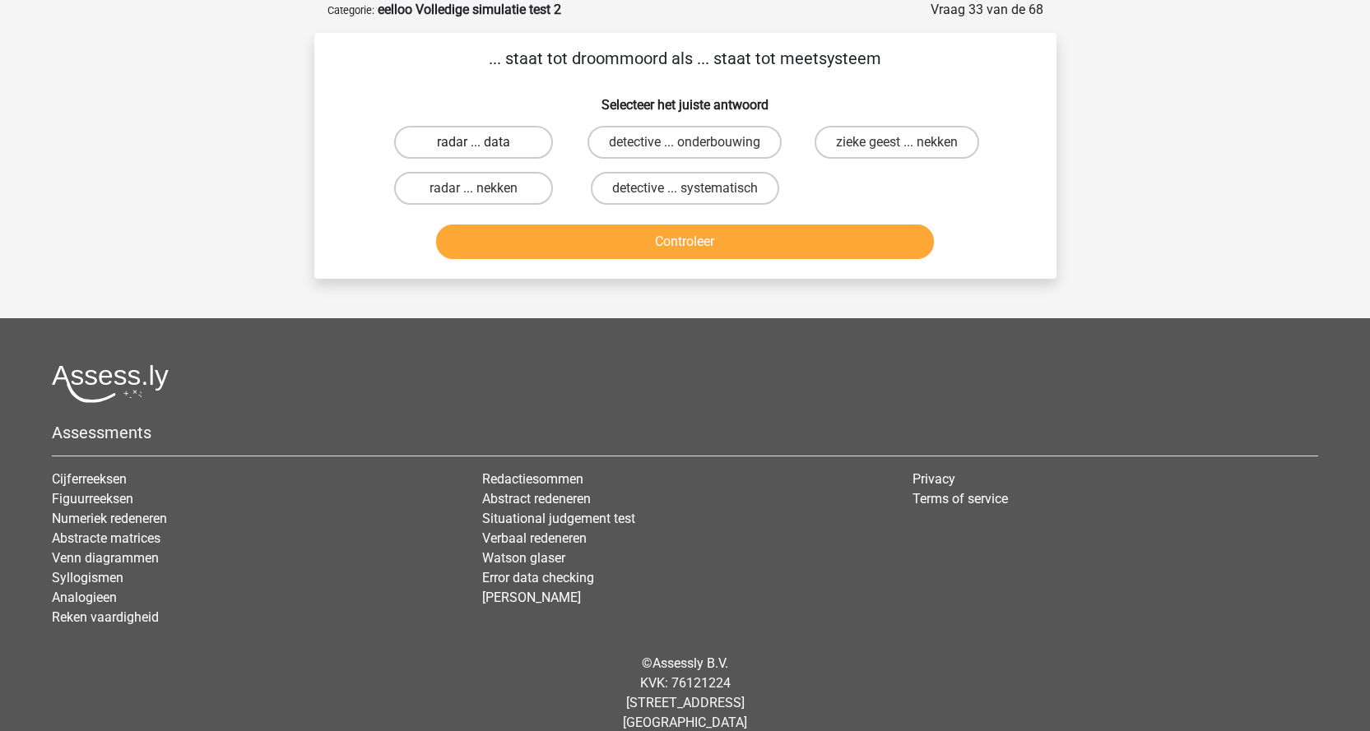
click at [534, 151] on label "radar ... data" at bounding box center [473, 142] width 159 height 33
click at [484, 151] on input "radar ... data" at bounding box center [478, 147] width 11 height 11
radio input "true"
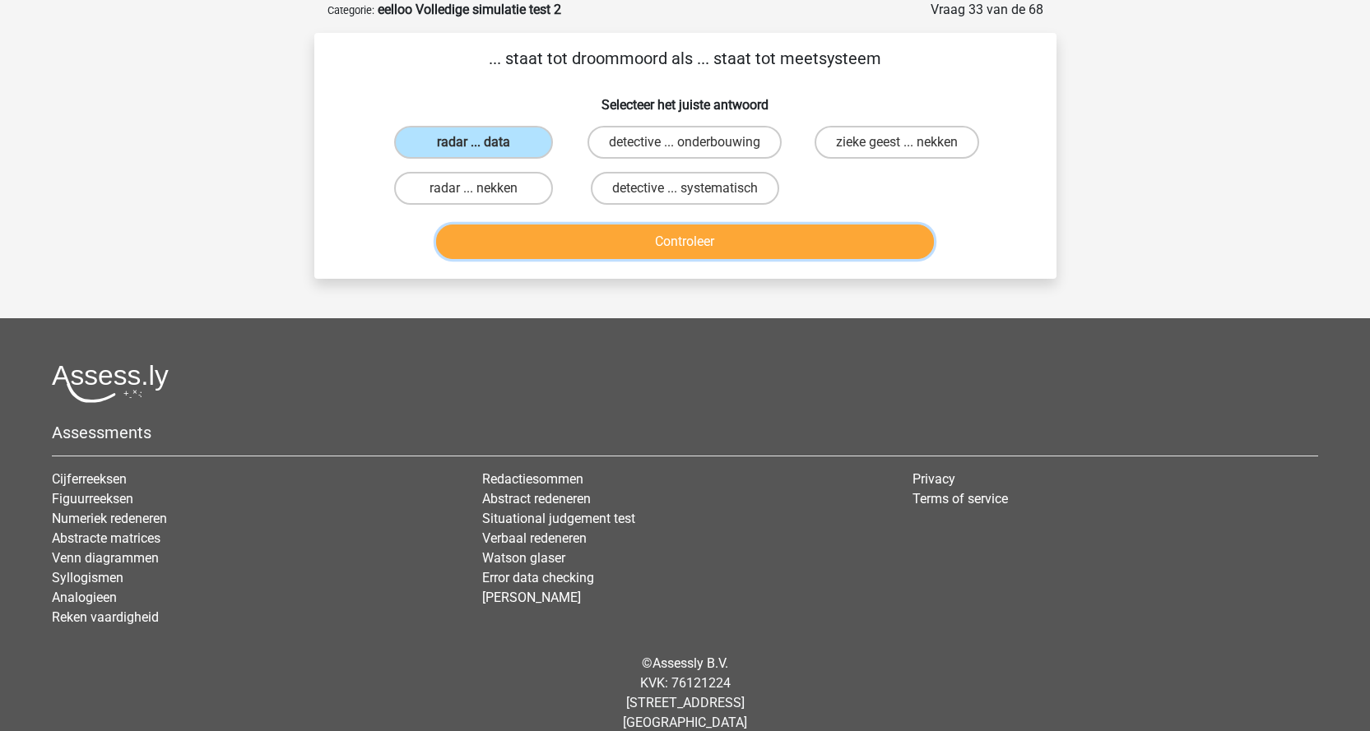
click at [567, 239] on button "Controleer" at bounding box center [685, 242] width 498 height 35
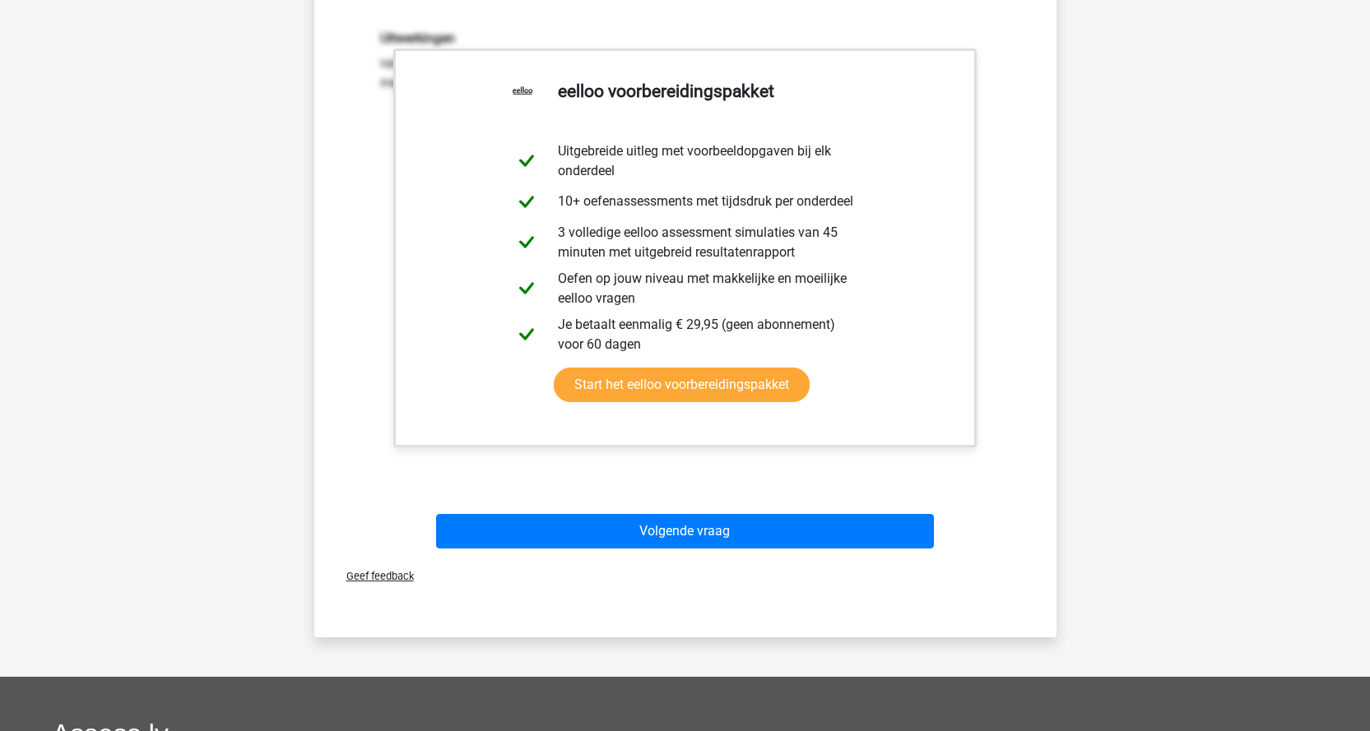
scroll to position [658, 0]
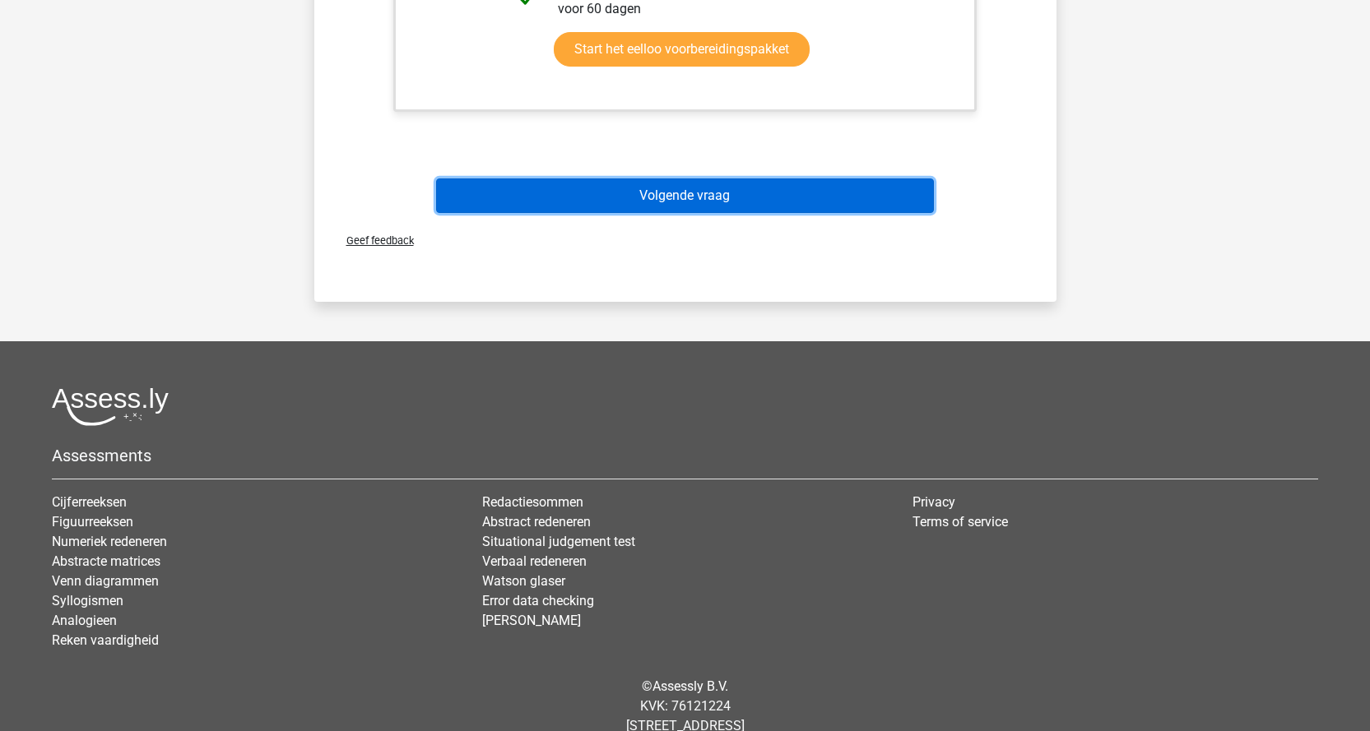
click at [682, 195] on button "Volgende vraag" at bounding box center [685, 196] width 498 height 35
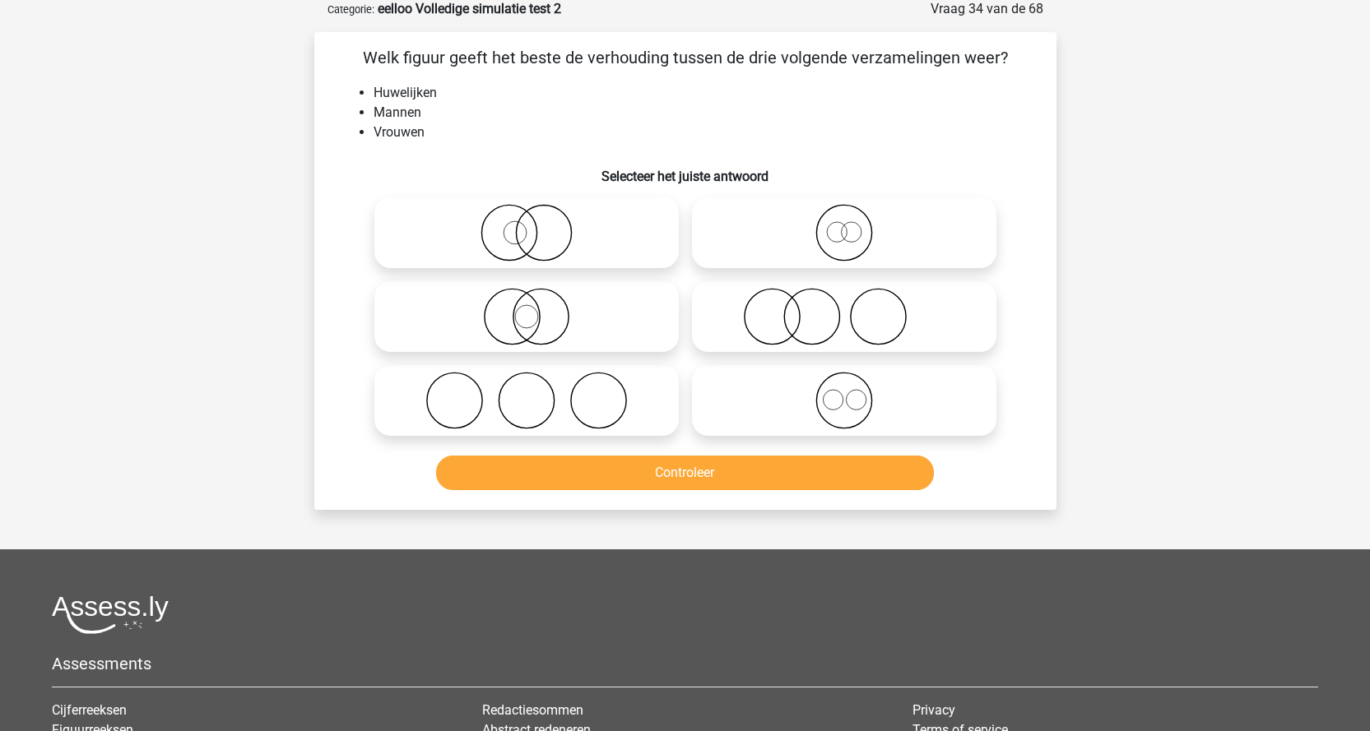
scroll to position [82, 0]
click at [582, 383] on icon at bounding box center [526, 402] width 291 height 58
click at [537, 383] on input "radio" at bounding box center [531, 388] width 11 height 11
radio input "true"
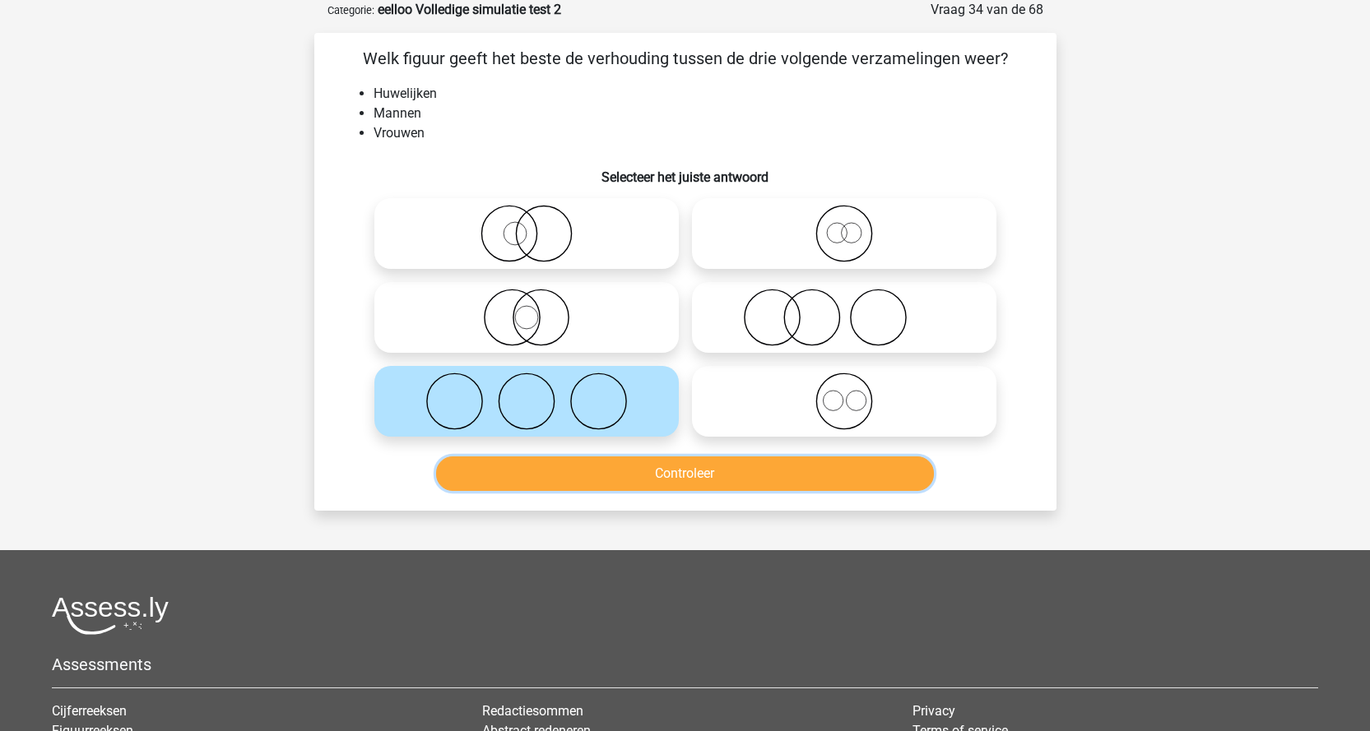
click at [599, 479] on button "Controleer" at bounding box center [685, 474] width 498 height 35
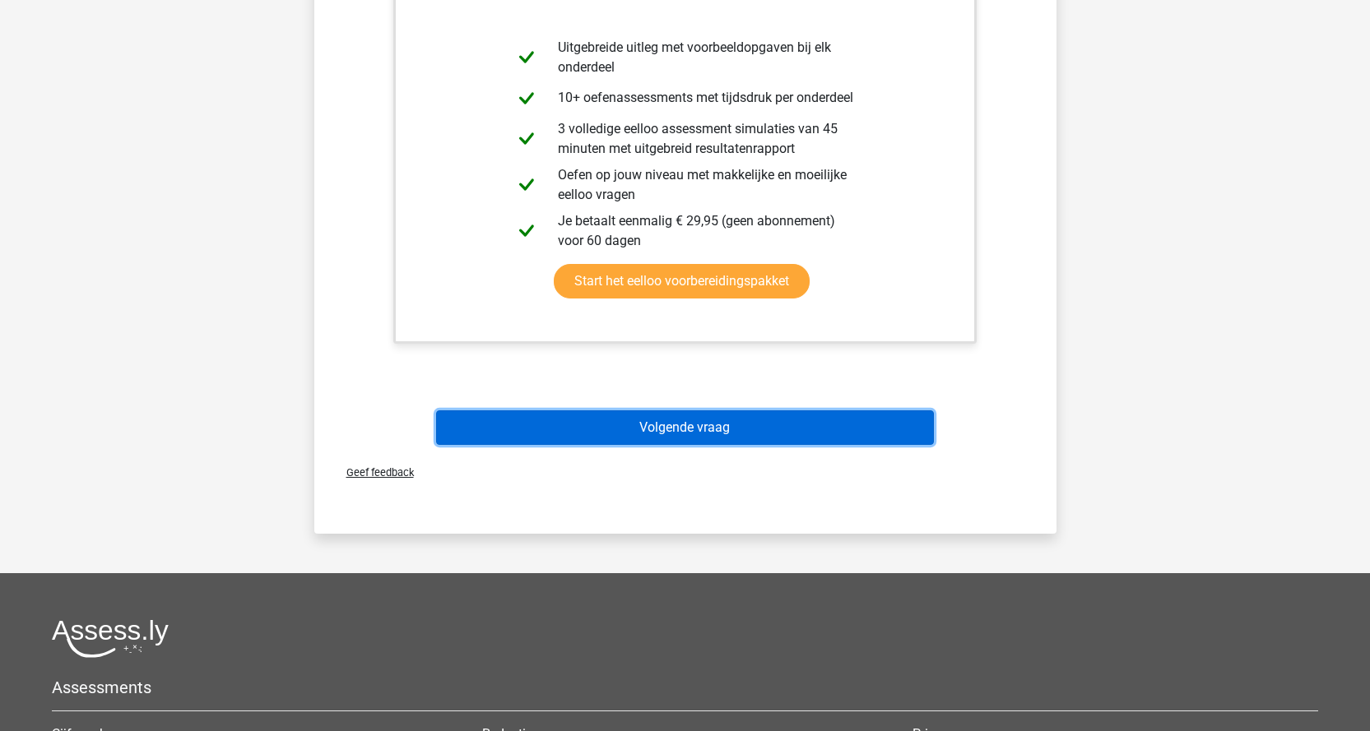
click at [743, 422] on button "Volgende vraag" at bounding box center [685, 427] width 498 height 35
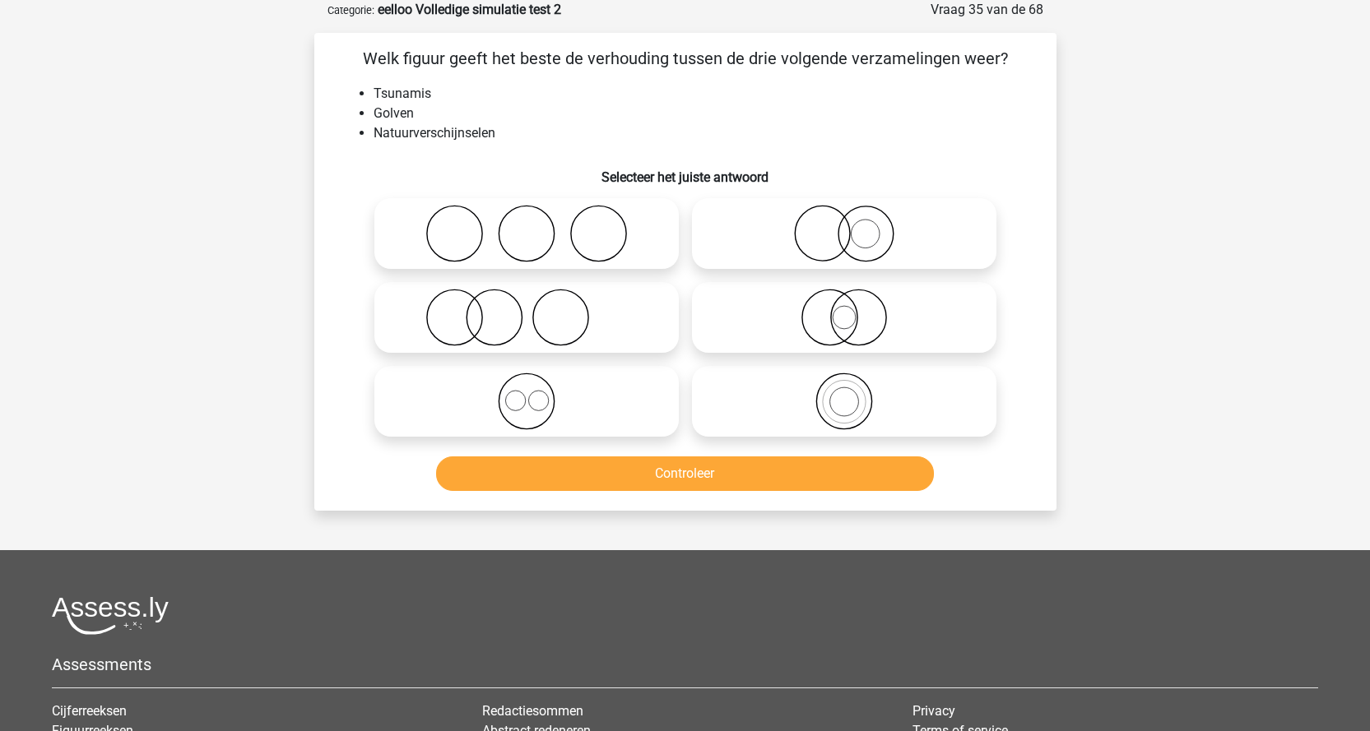
click at [830, 407] on circle at bounding box center [843, 402] width 29 height 29
click at [844, 393] on input "radio" at bounding box center [849, 388] width 11 height 11
radio input "true"
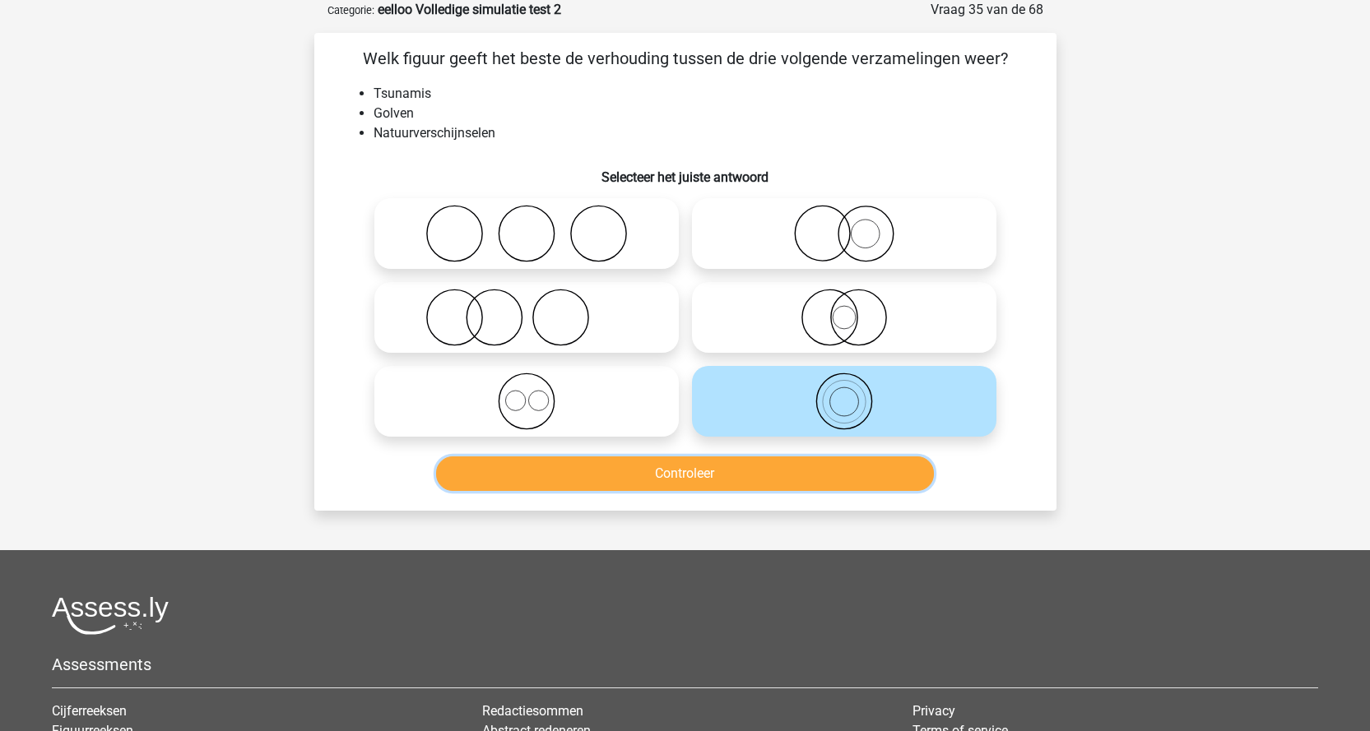
click at [800, 475] on button "Controleer" at bounding box center [685, 474] width 498 height 35
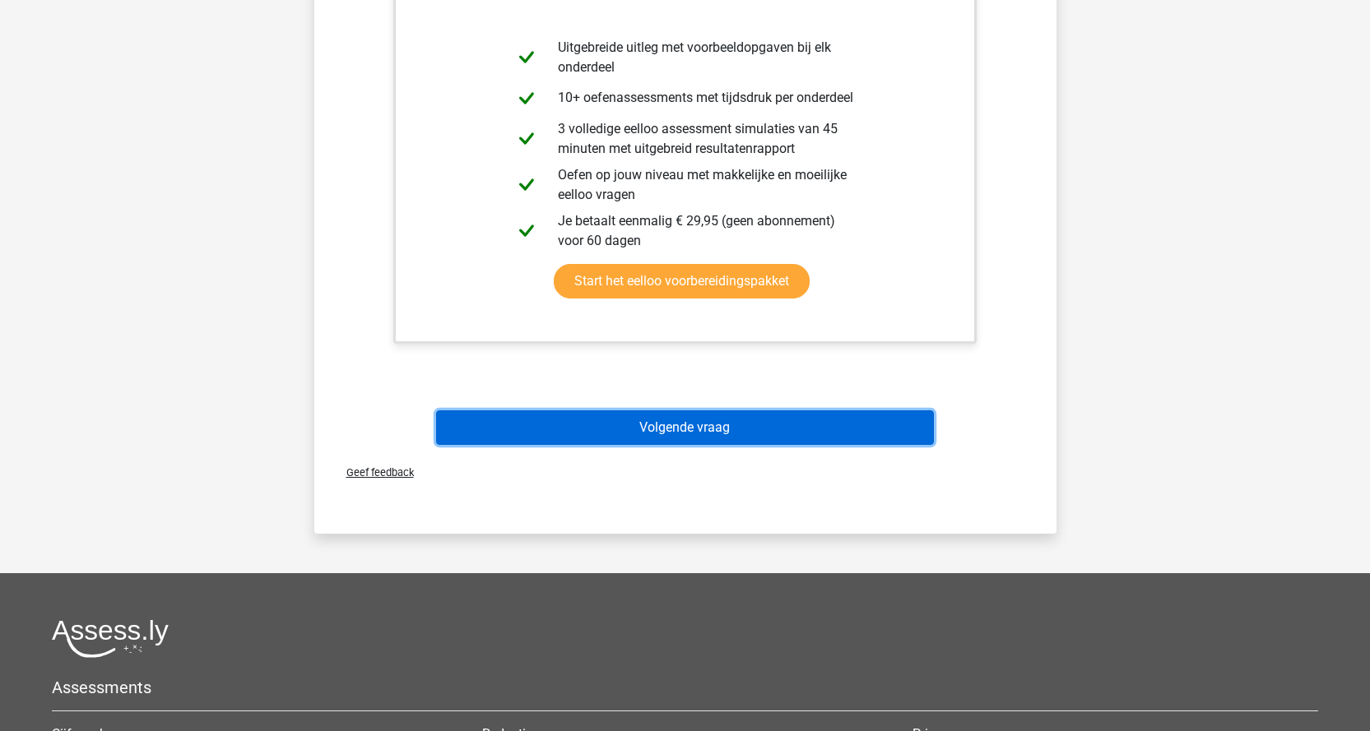
click at [752, 425] on button "Volgende vraag" at bounding box center [685, 427] width 498 height 35
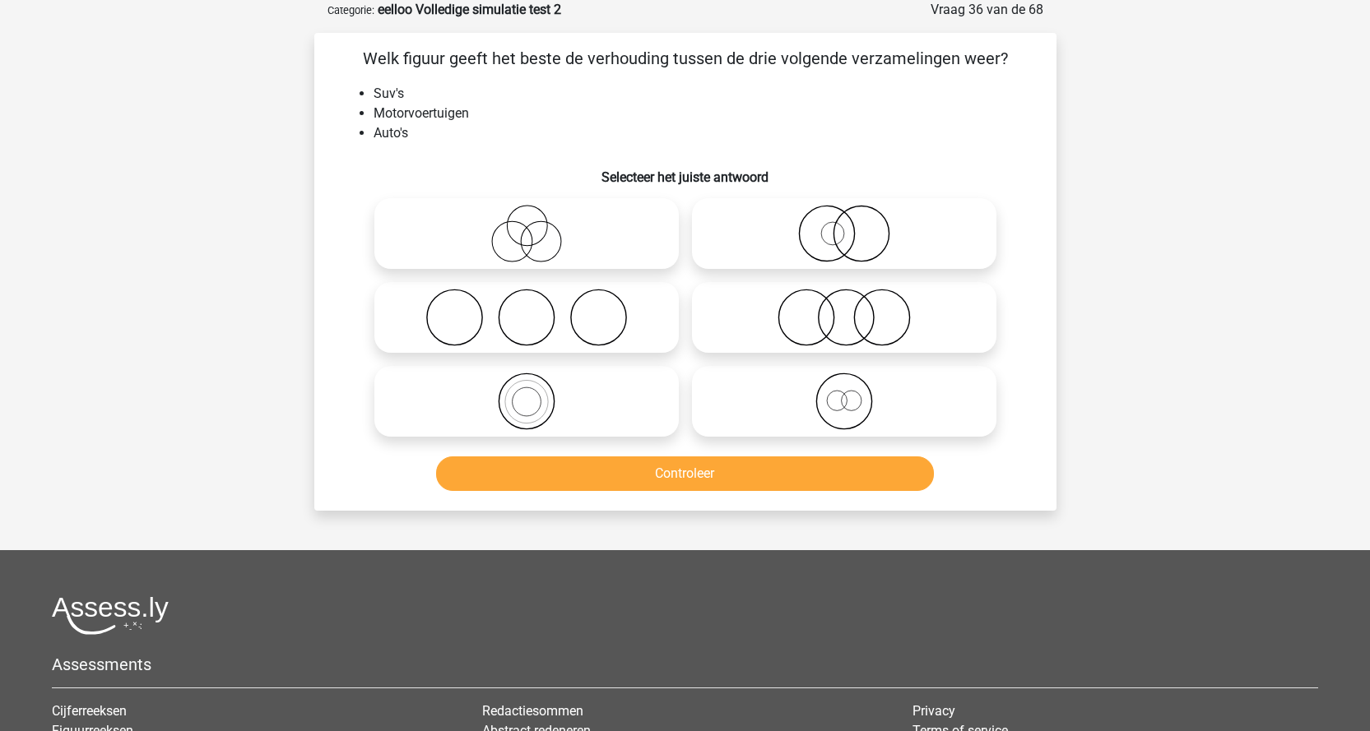
click at [564, 416] on icon at bounding box center [526, 402] width 291 height 58
click at [537, 393] on input "radio" at bounding box center [531, 388] width 11 height 11
radio input "true"
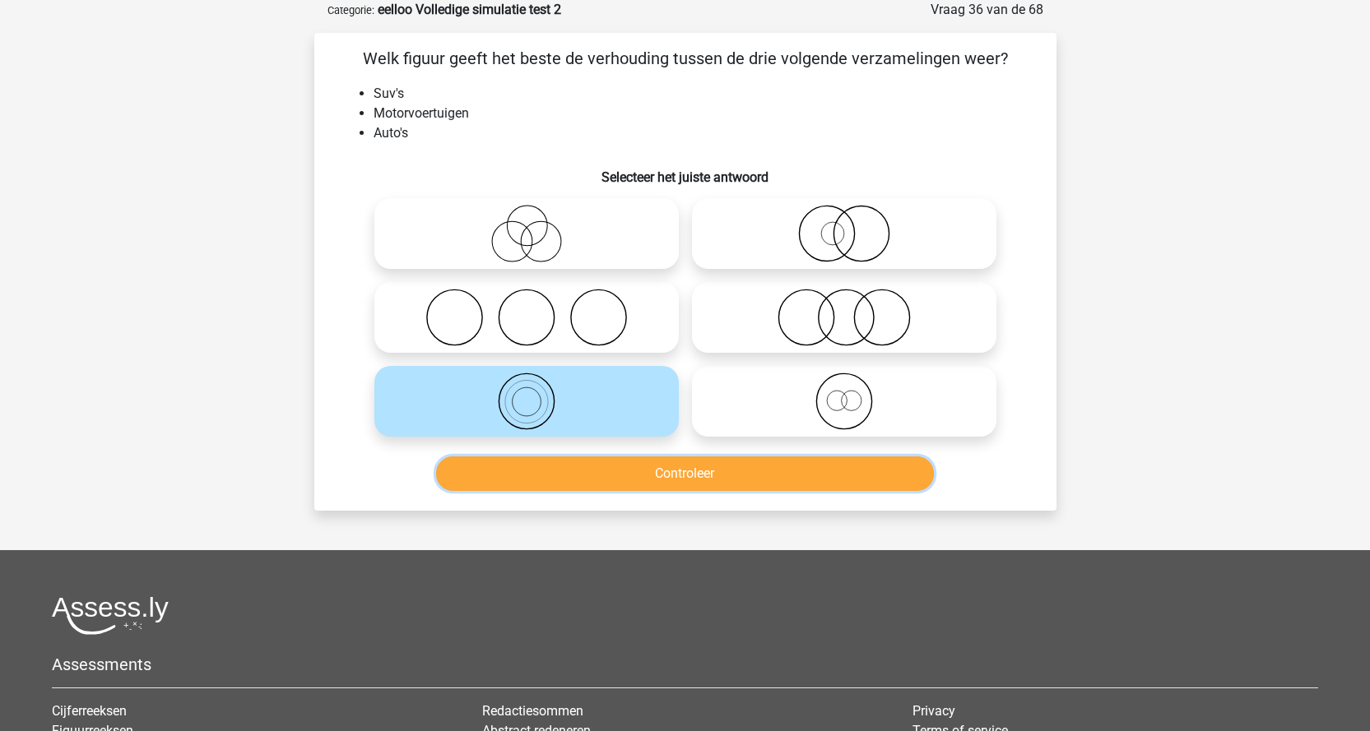
click at [591, 472] on button "Controleer" at bounding box center [685, 474] width 498 height 35
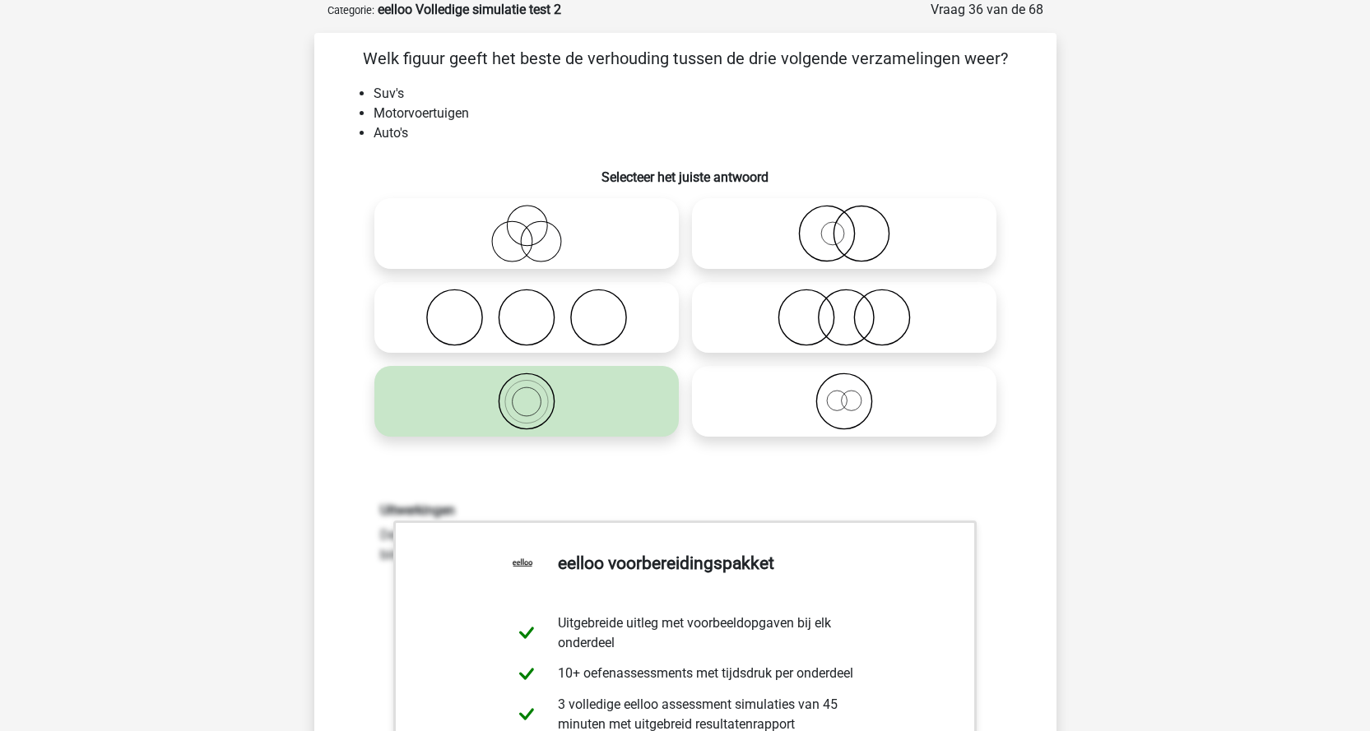
click at [591, 472] on div "Uitwerkingen De verzameling Suv's valt volledig binnen de verzameling Auto's; D…" at bounding box center [685, 718] width 689 height 510
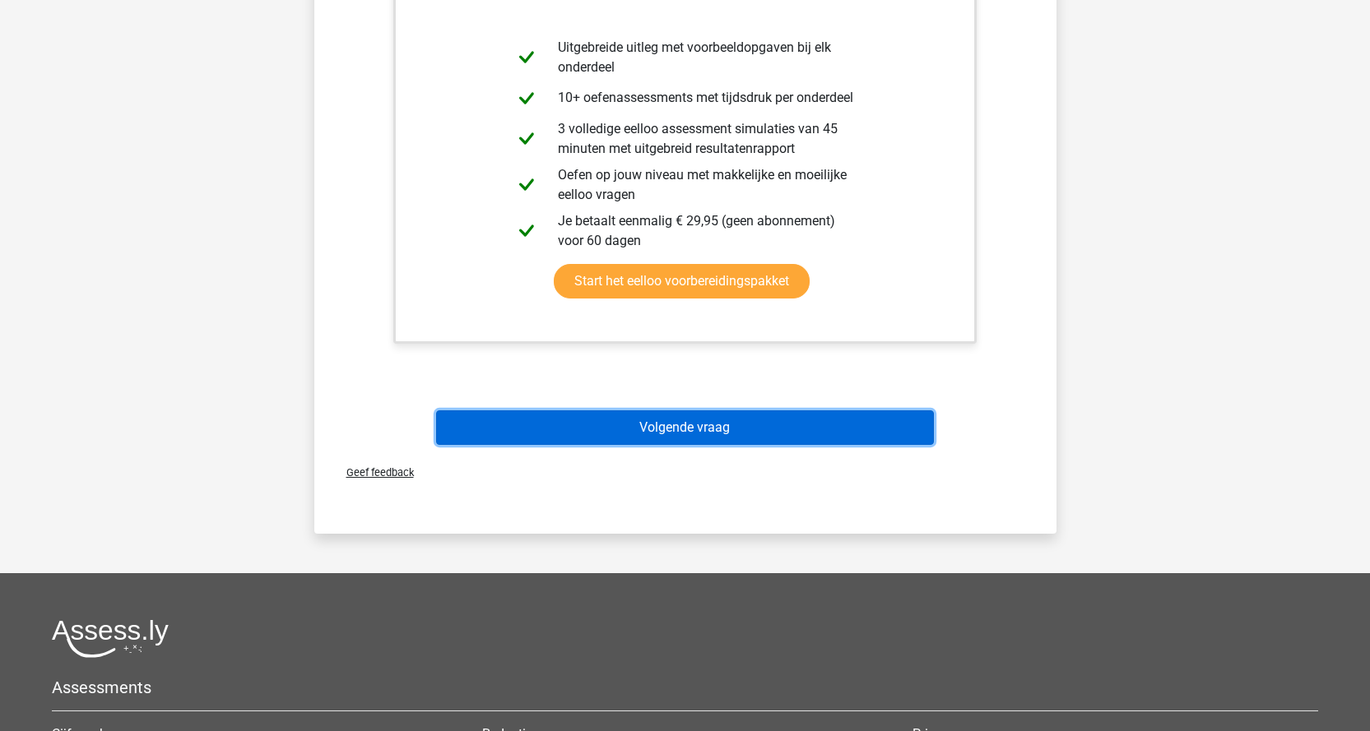
click at [688, 443] on button "Volgende vraag" at bounding box center [685, 427] width 498 height 35
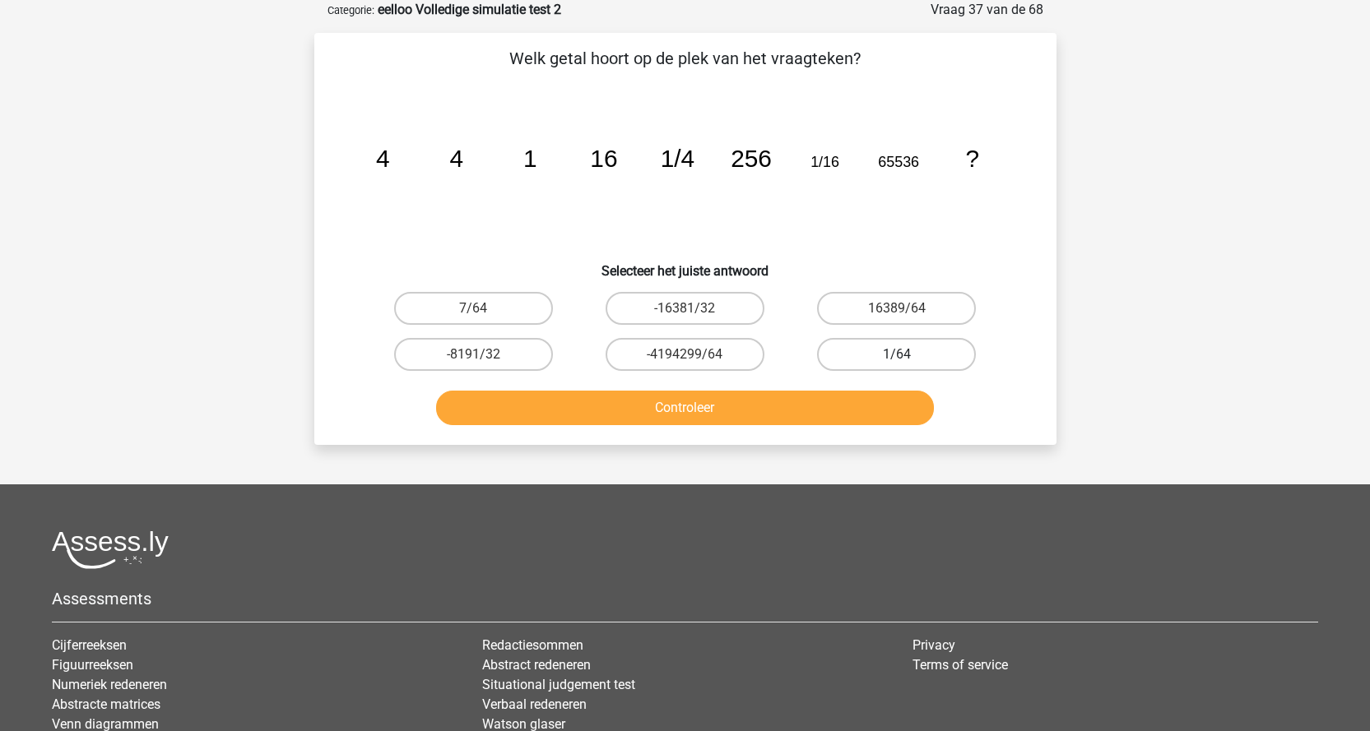
click at [907, 351] on label "1/64" at bounding box center [896, 354] width 159 height 33
click at [907, 355] on input "1/64" at bounding box center [902, 360] width 11 height 11
radio input "true"
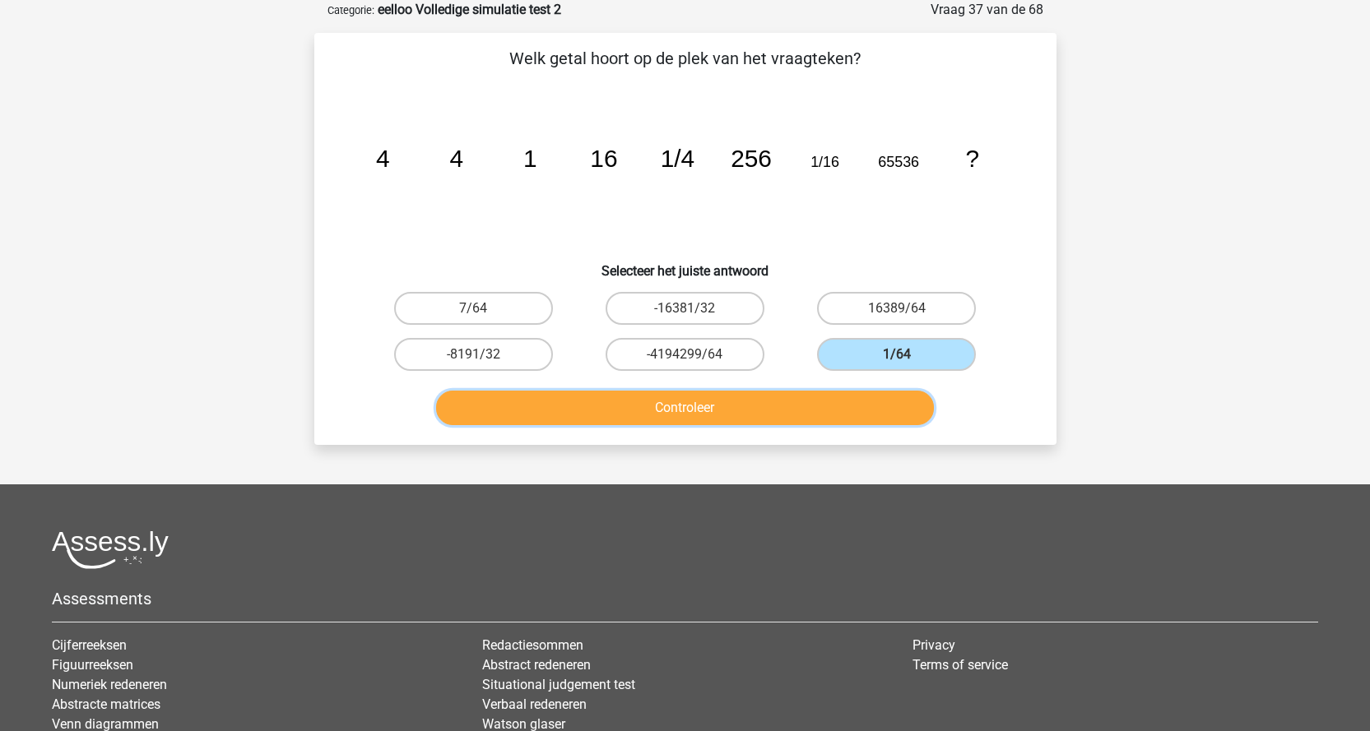
click at [889, 400] on button "Controleer" at bounding box center [685, 408] width 498 height 35
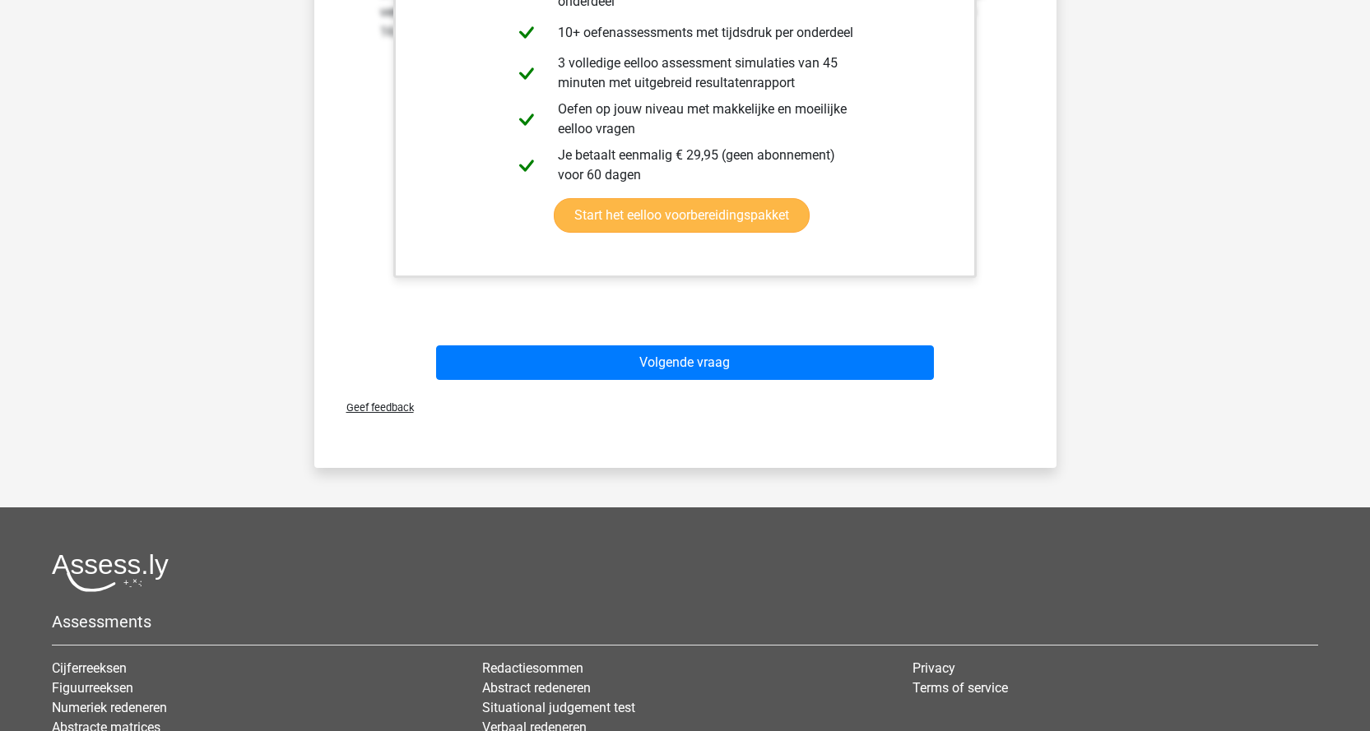
scroll to position [658, 0]
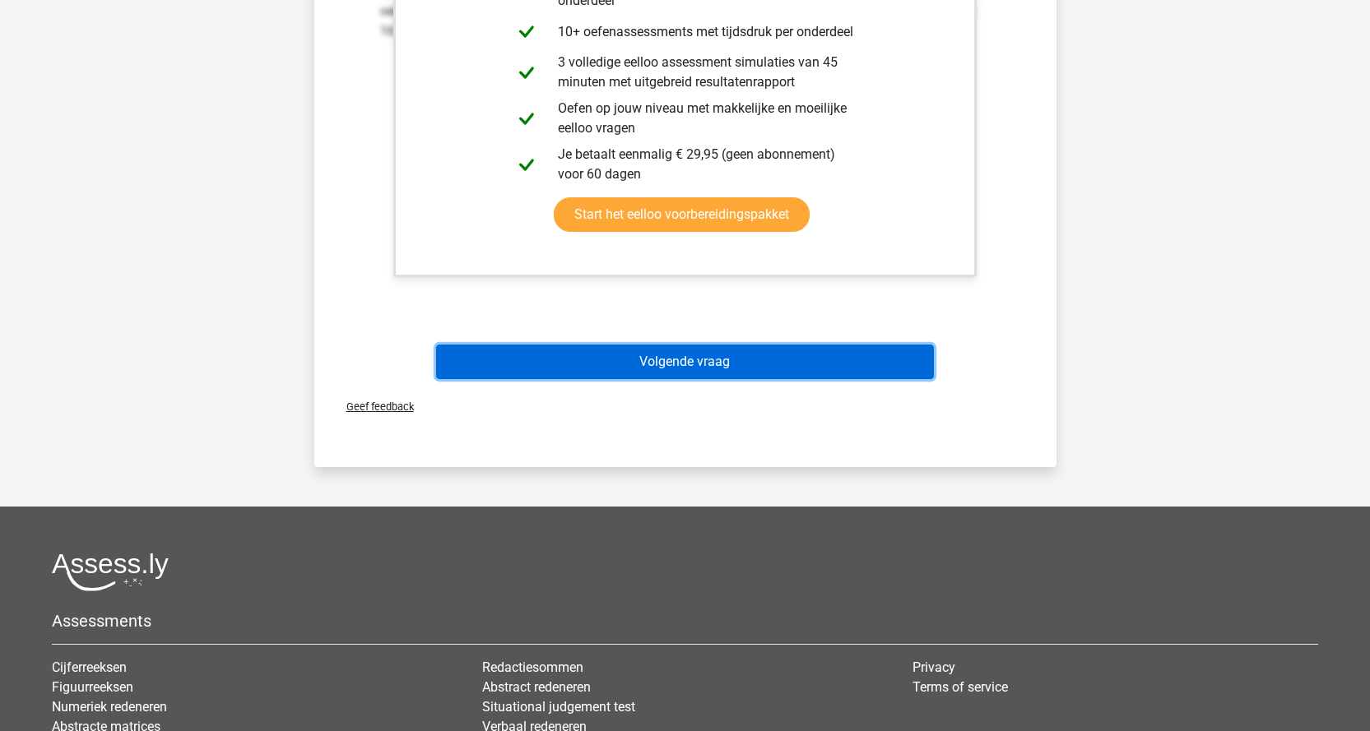
click at [783, 363] on button "Volgende vraag" at bounding box center [685, 362] width 498 height 35
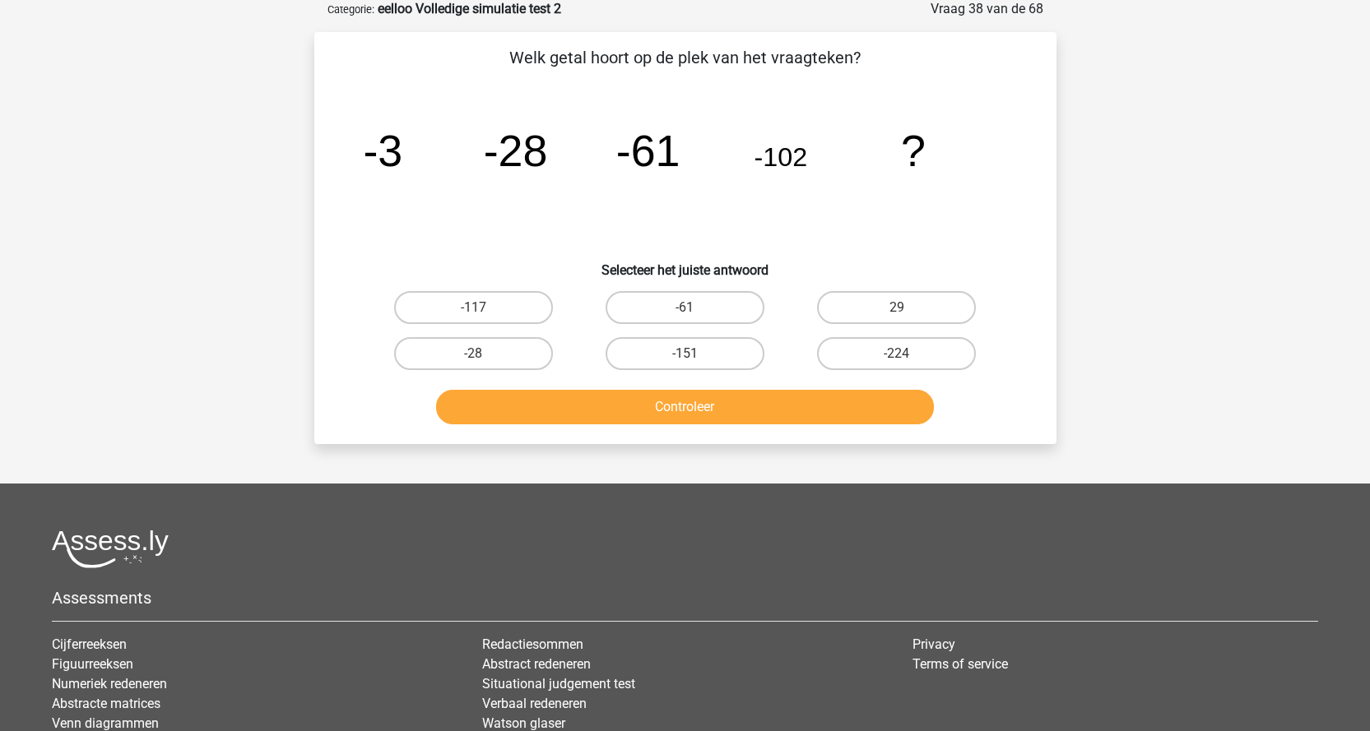
scroll to position [82, 0]
click at [668, 369] on label "-151" at bounding box center [684, 354] width 159 height 33
click at [684, 365] on input "-151" at bounding box center [689, 360] width 11 height 11
radio input "true"
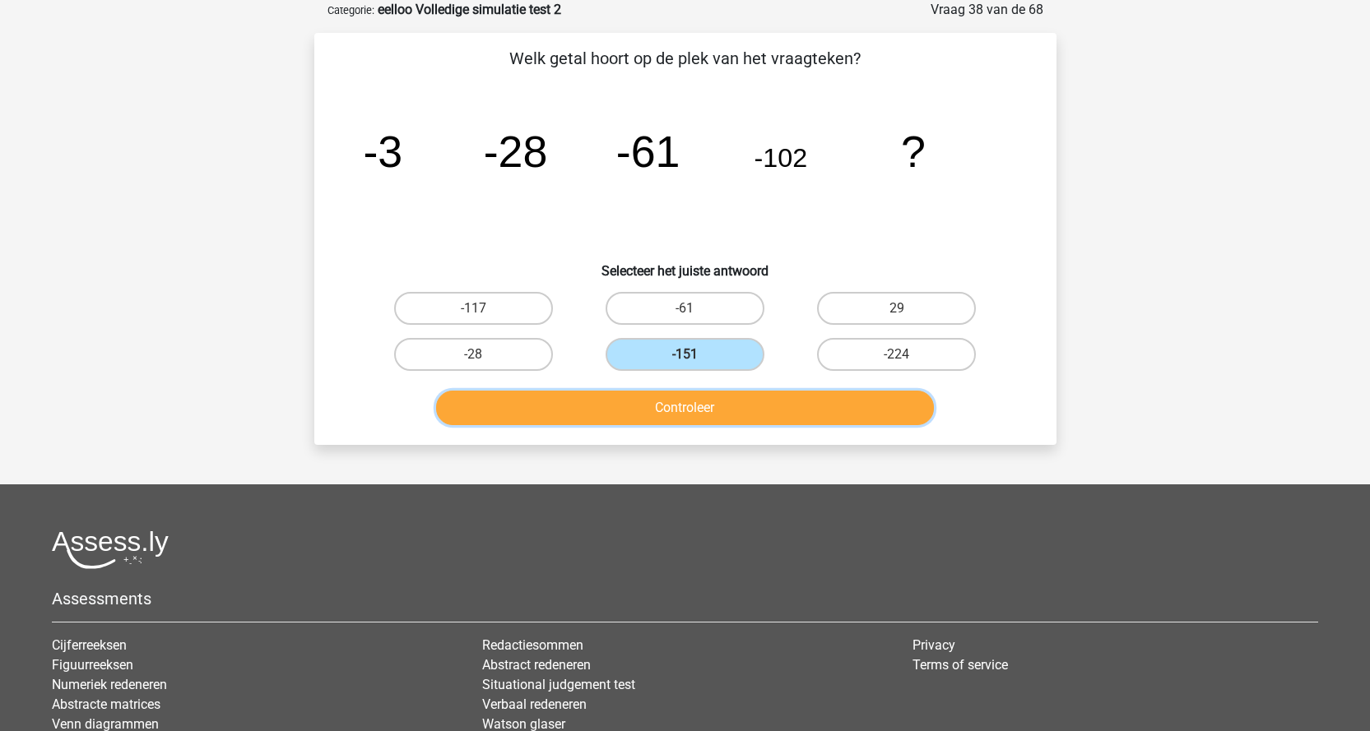
click at [679, 398] on button "Controleer" at bounding box center [685, 408] width 498 height 35
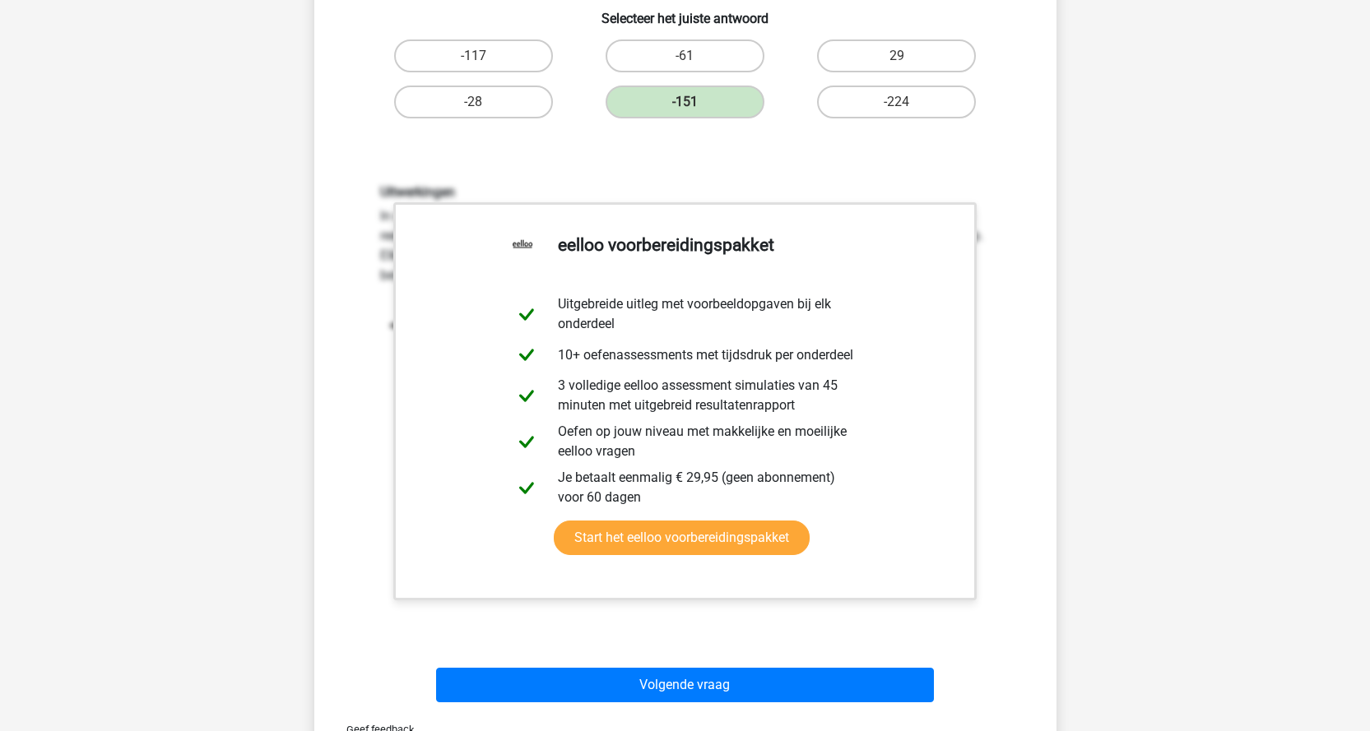
scroll to position [411, 0]
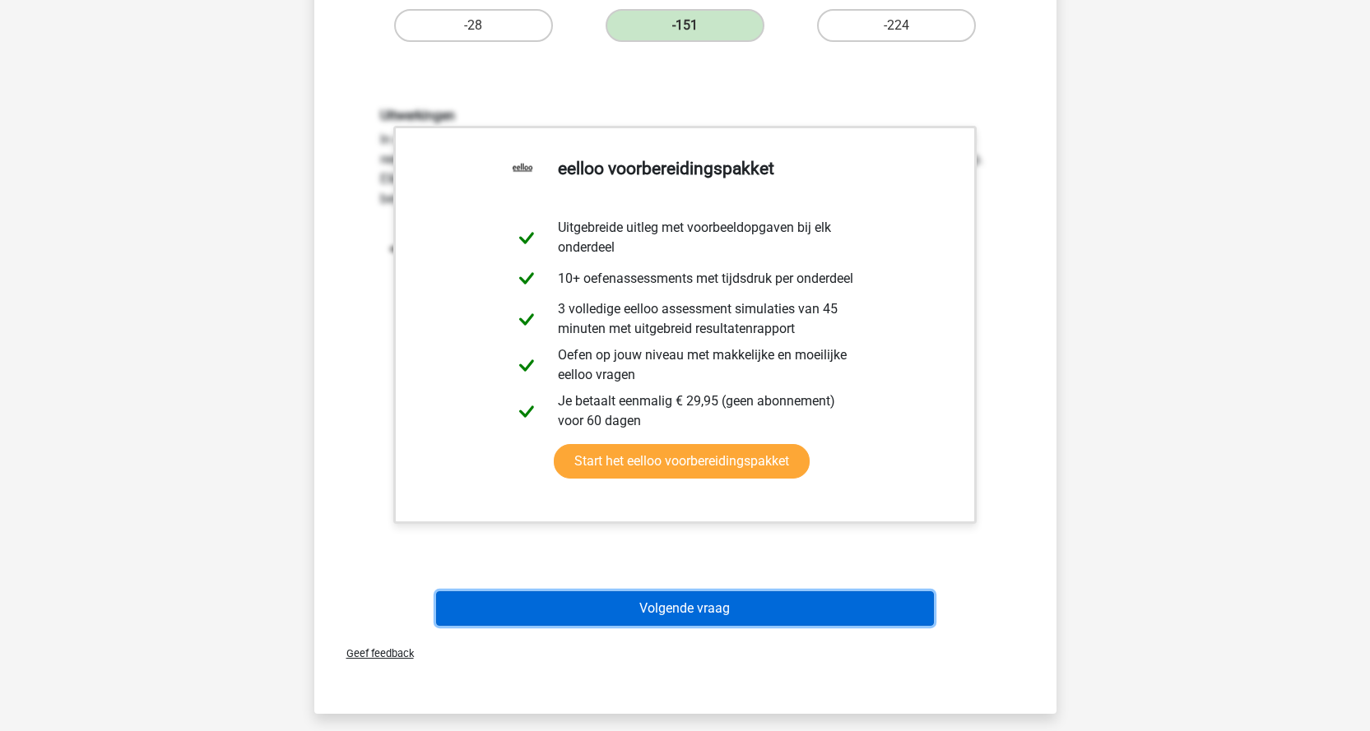
click at [916, 601] on button "Volgende vraag" at bounding box center [685, 608] width 498 height 35
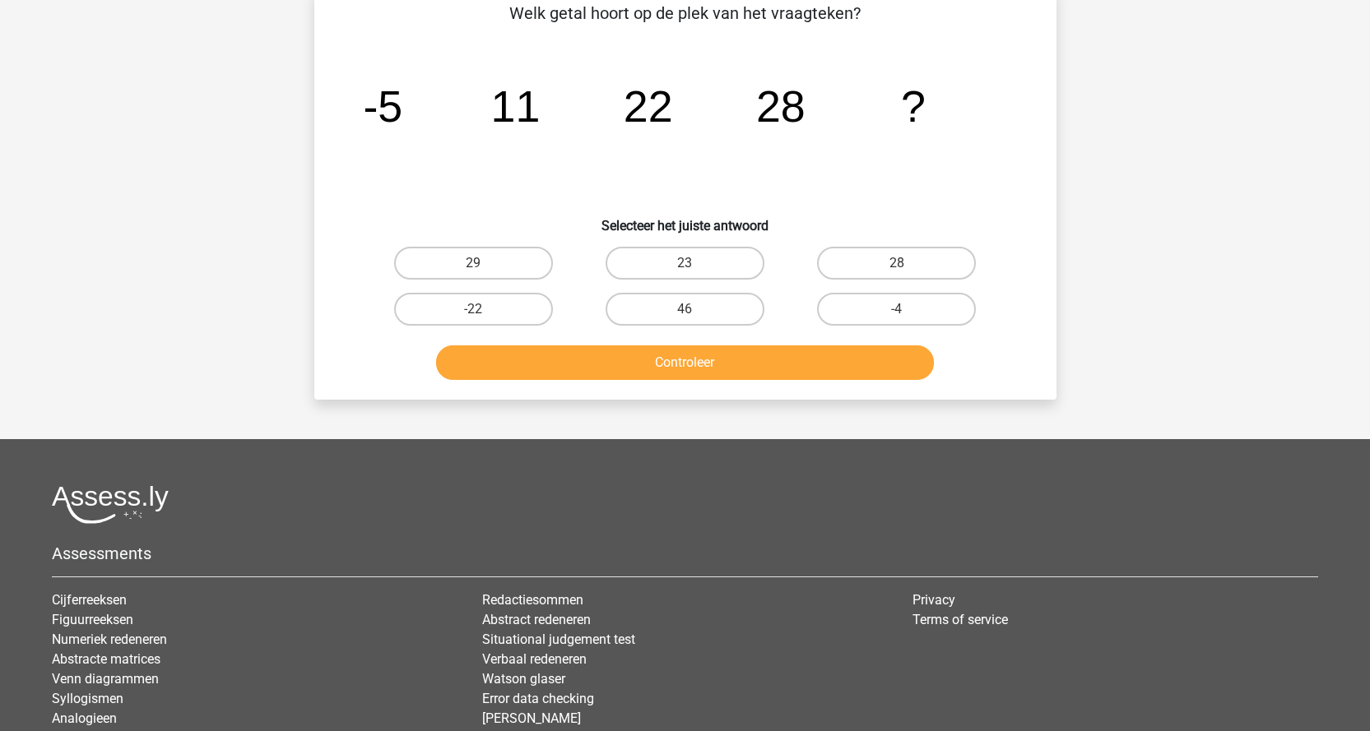
scroll to position [82, 0]
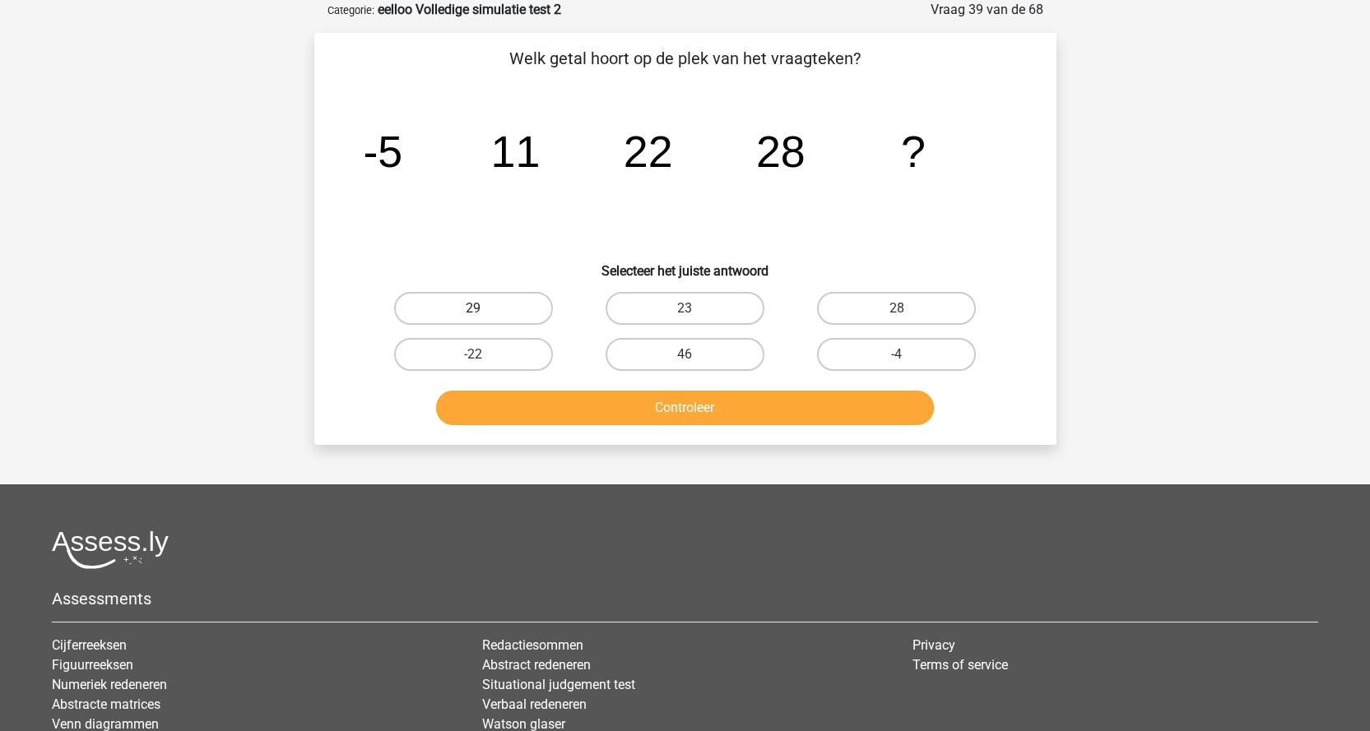
click at [504, 322] on label "29" at bounding box center [473, 308] width 159 height 33
click at [484, 319] on input "29" at bounding box center [478, 313] width 11 height 11
radio input "true"
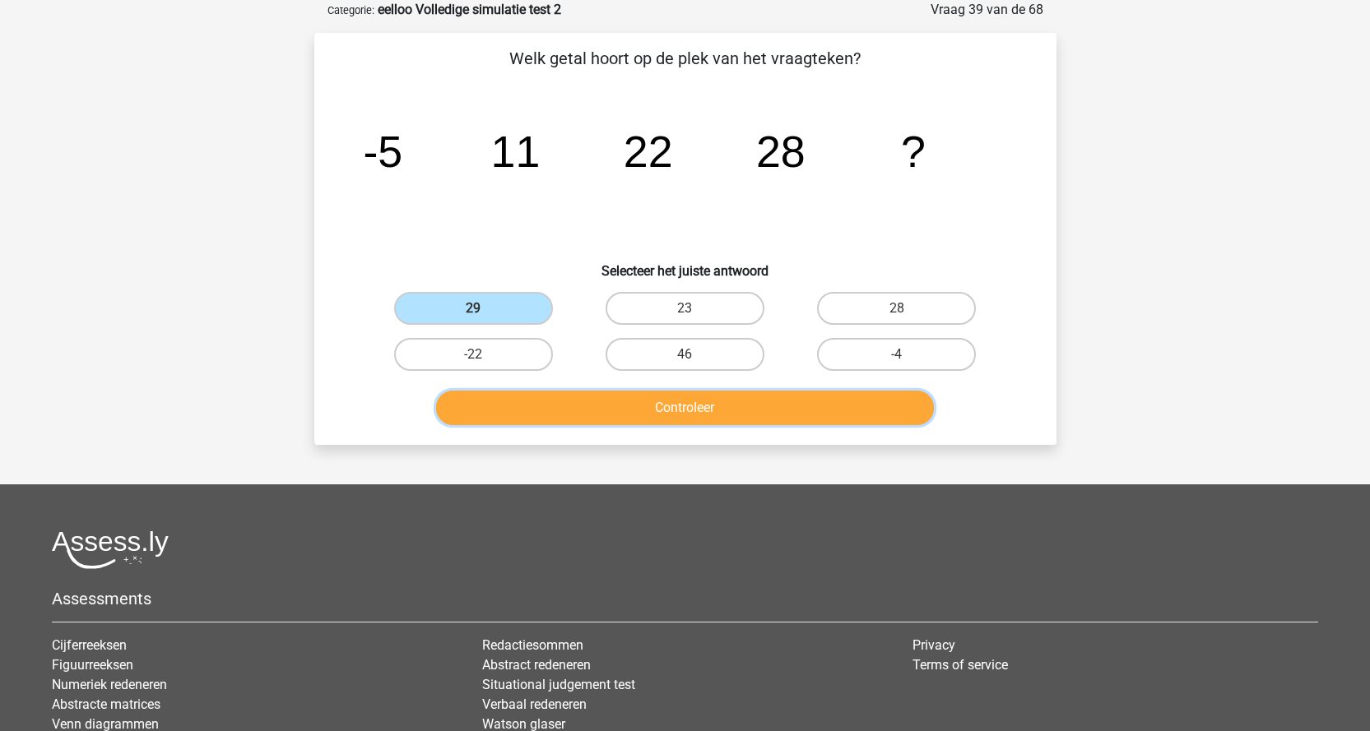
click at [619, 416] on button "Controleer" at bounding box center [685, 408] width 498 height 35
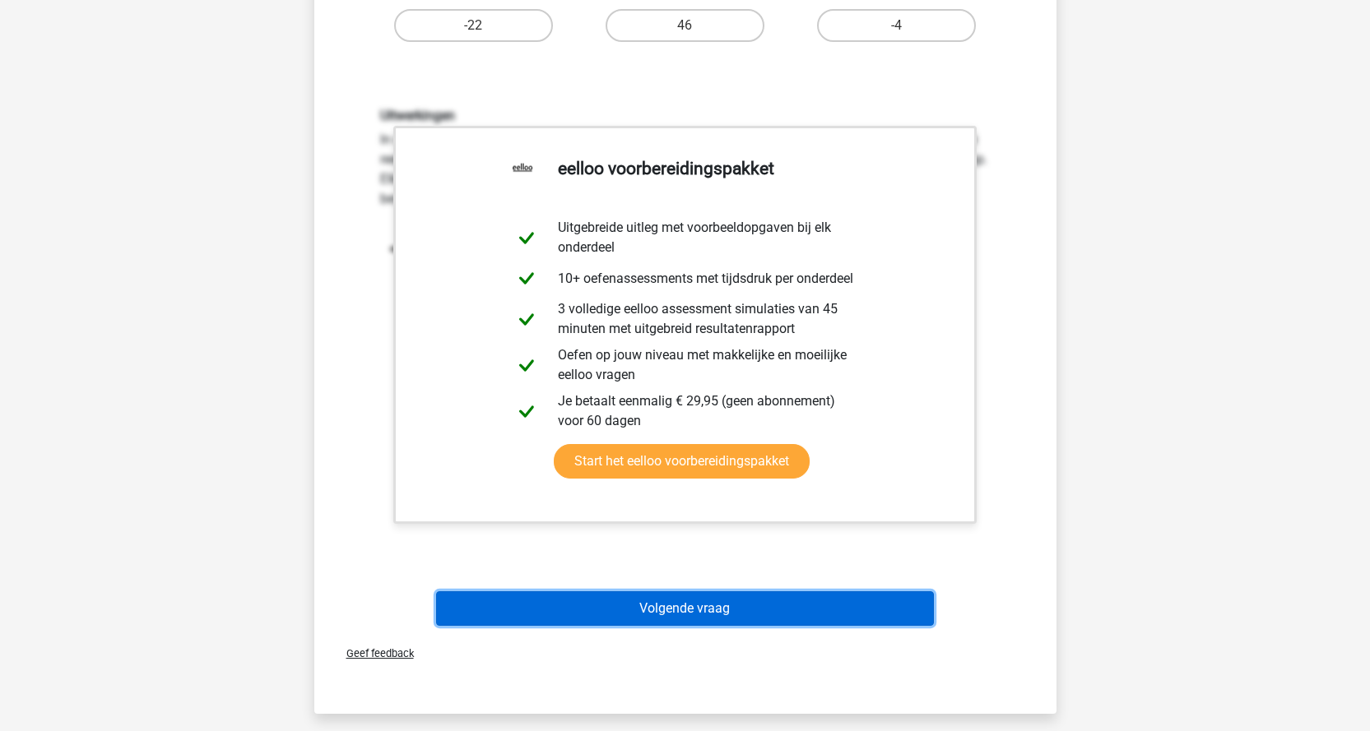
click at [892, 601] on button "Volgende vraag" at bounding box center [685, 608] width 498 height 35
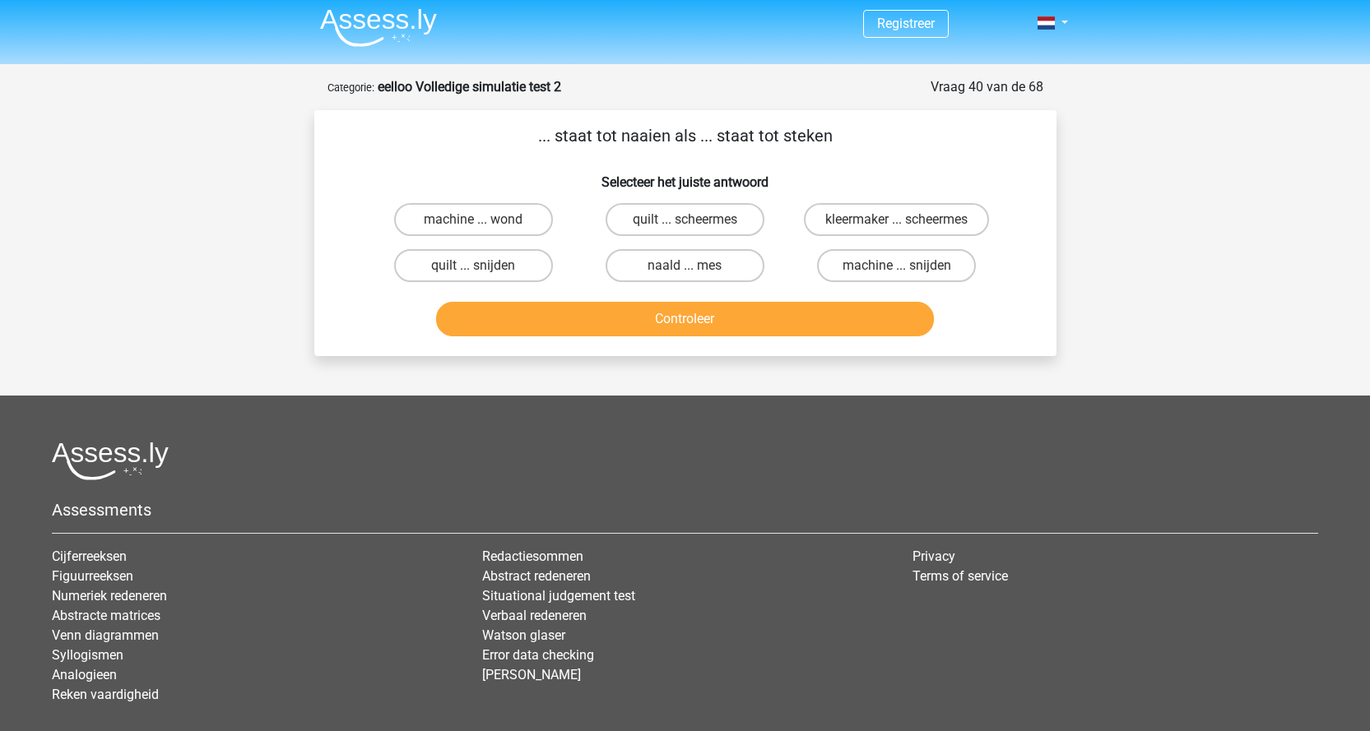
scroll to position [0, 0]
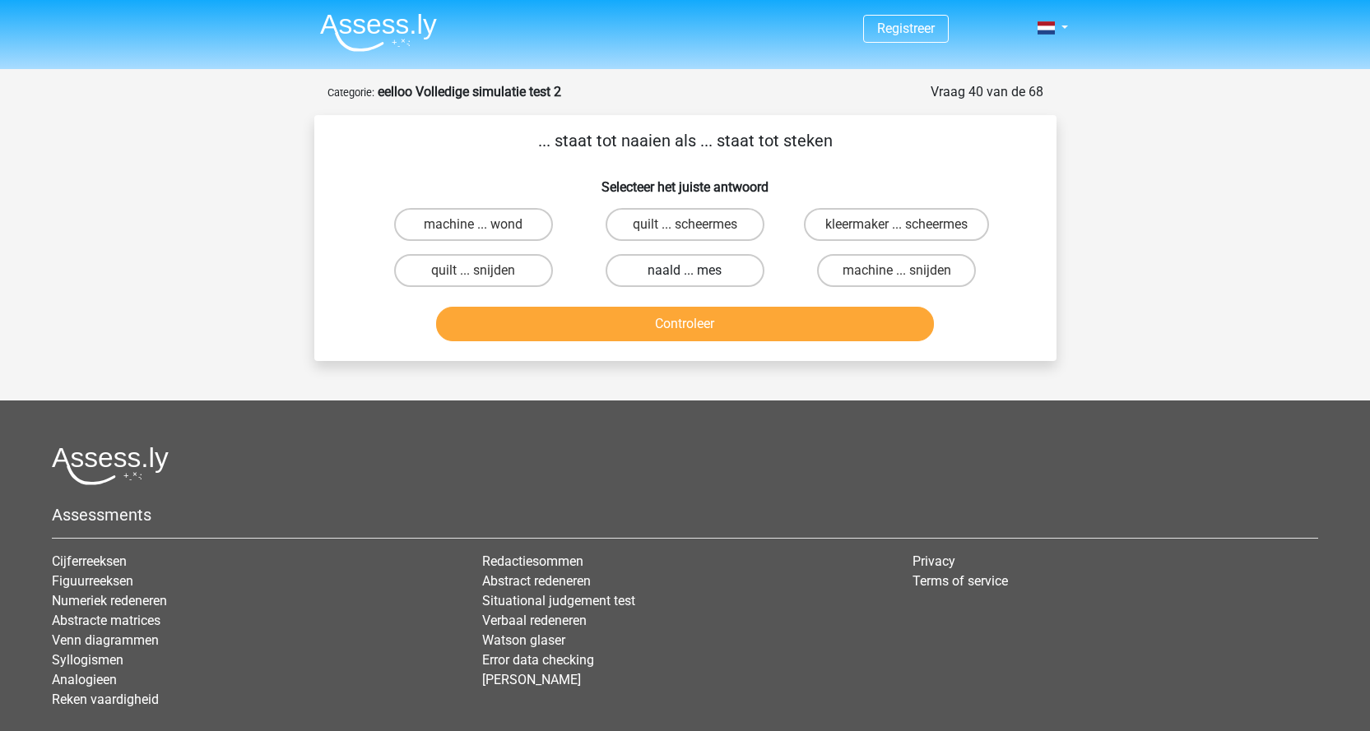
click at [721, 278] on label "naald ... mes" at bounding box center [684, 270] width 159 height 33
click at [695, 278] on input "naald ... mes" at bounding box center [689, 276] width 11 height 11
radio input "true"
click at [724, 324] on button "Controleer" at bounding box center [685, 324] width 498 height 35
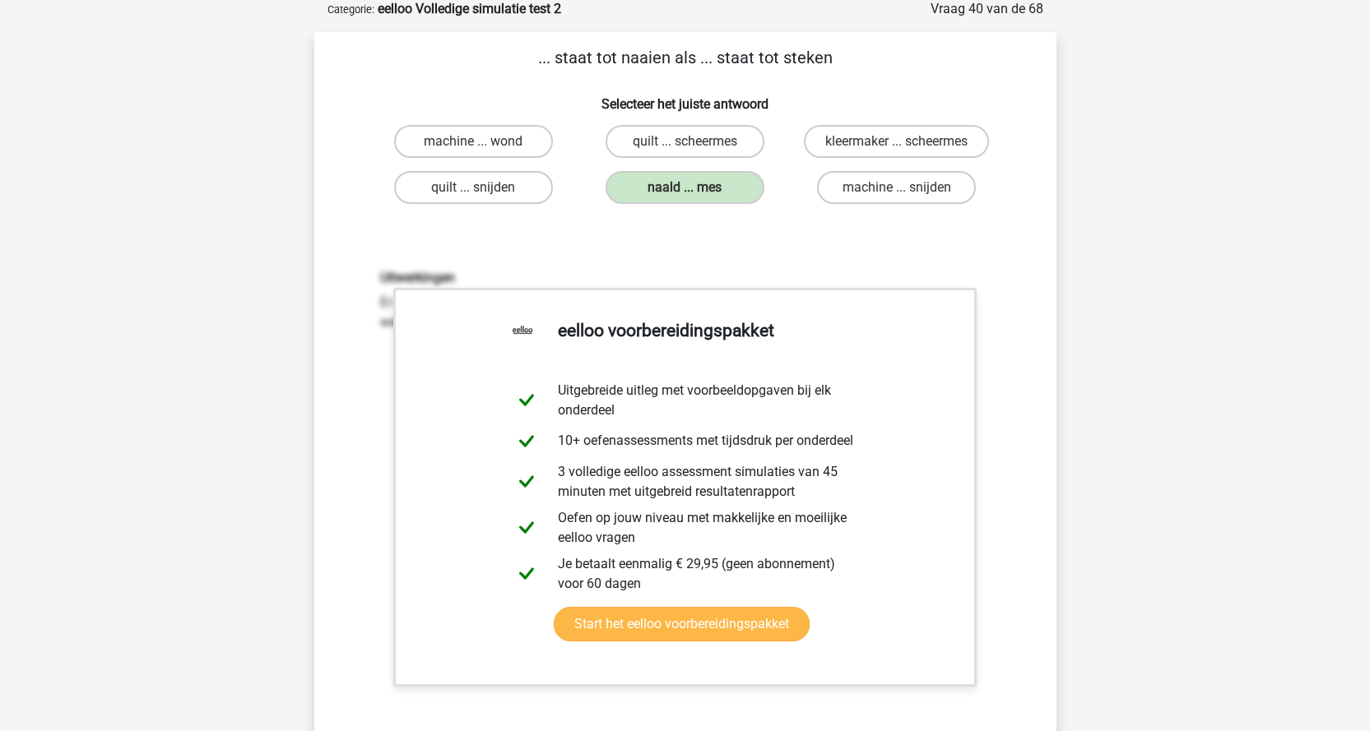
scroll to position [576, 0]
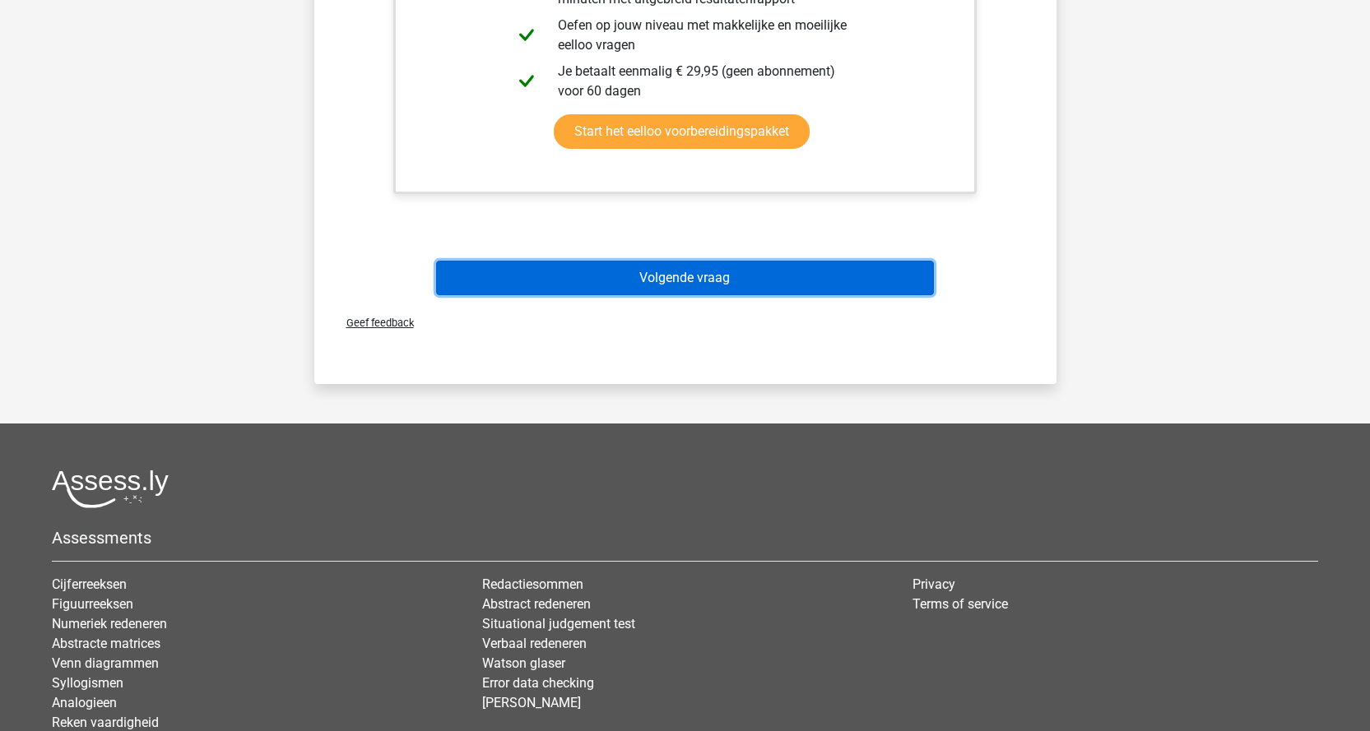
click at [732, 267] on button "Volgende vraag" at bounding box center [685, 278] width 498 height 35
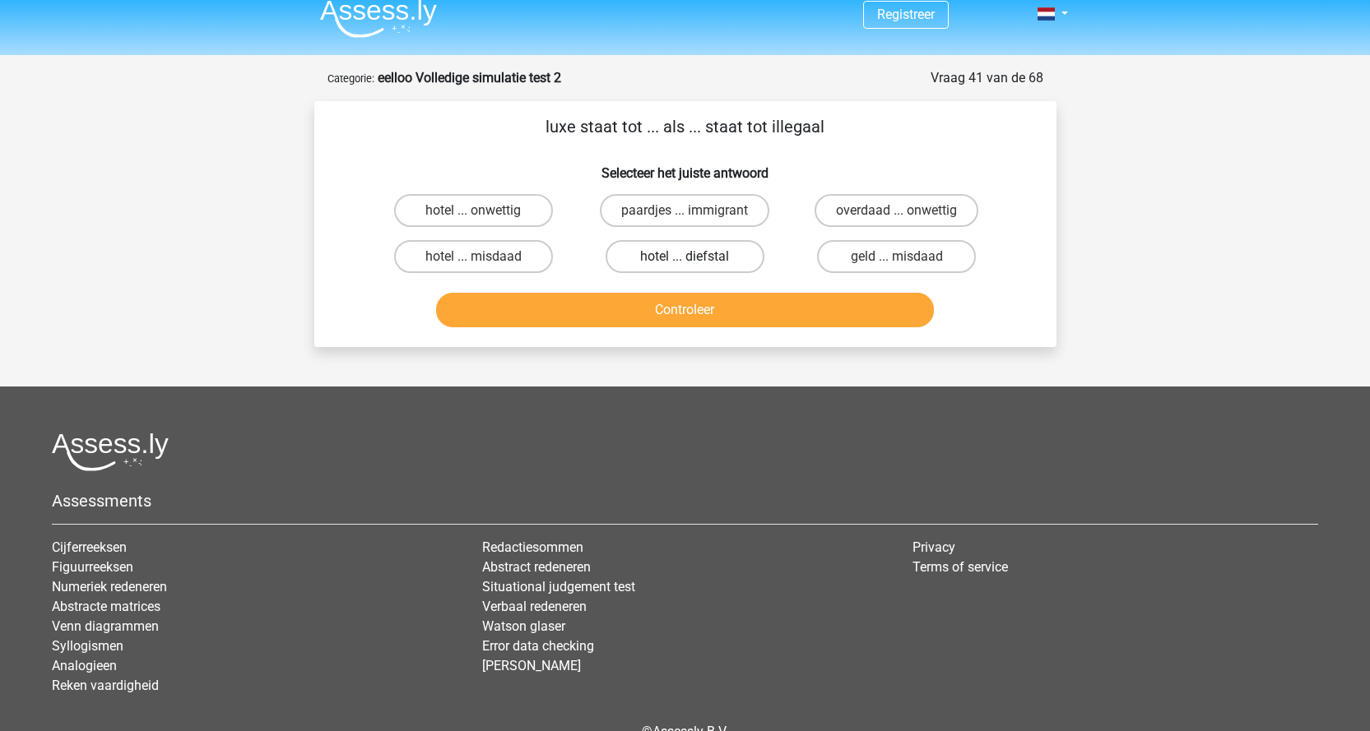
scroll to position [0, 0]
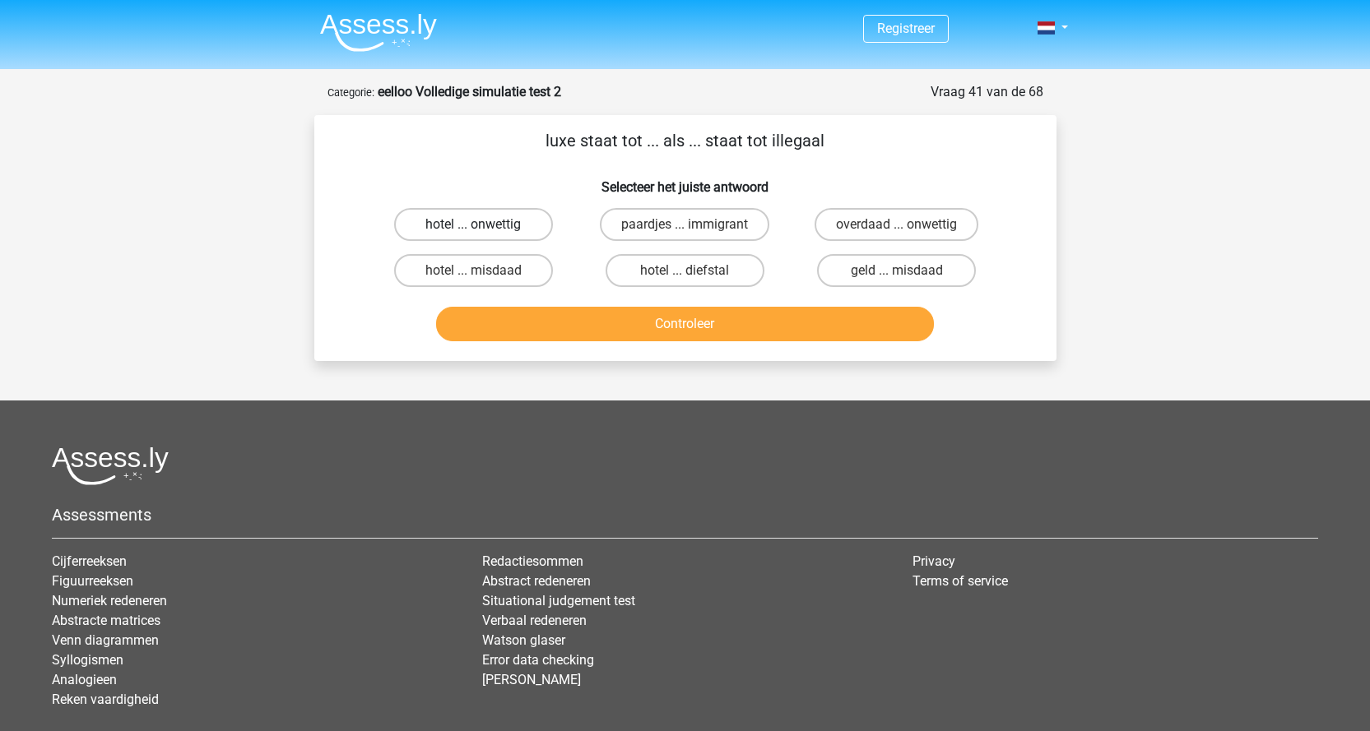
click at [534, 220] on label "hotel ... onwettig" at bounding box center [473, 224] width 159 height 33
click at [484, 225] on input "hotel ... onwettig" at bounding box center [478, 230] width 11 height 11
radio input "true"
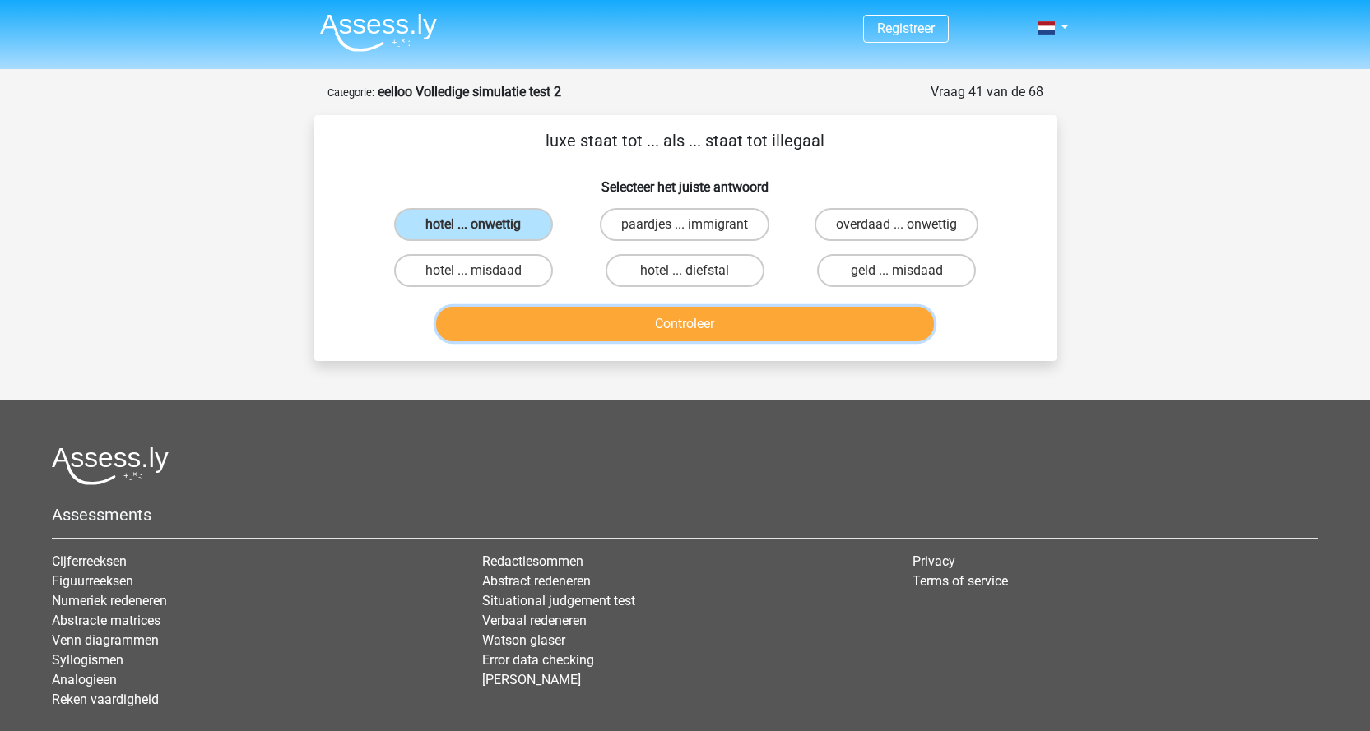
click at [571, 322] on button "Controleer" at bounding box center [685, 324] width 498 height 35
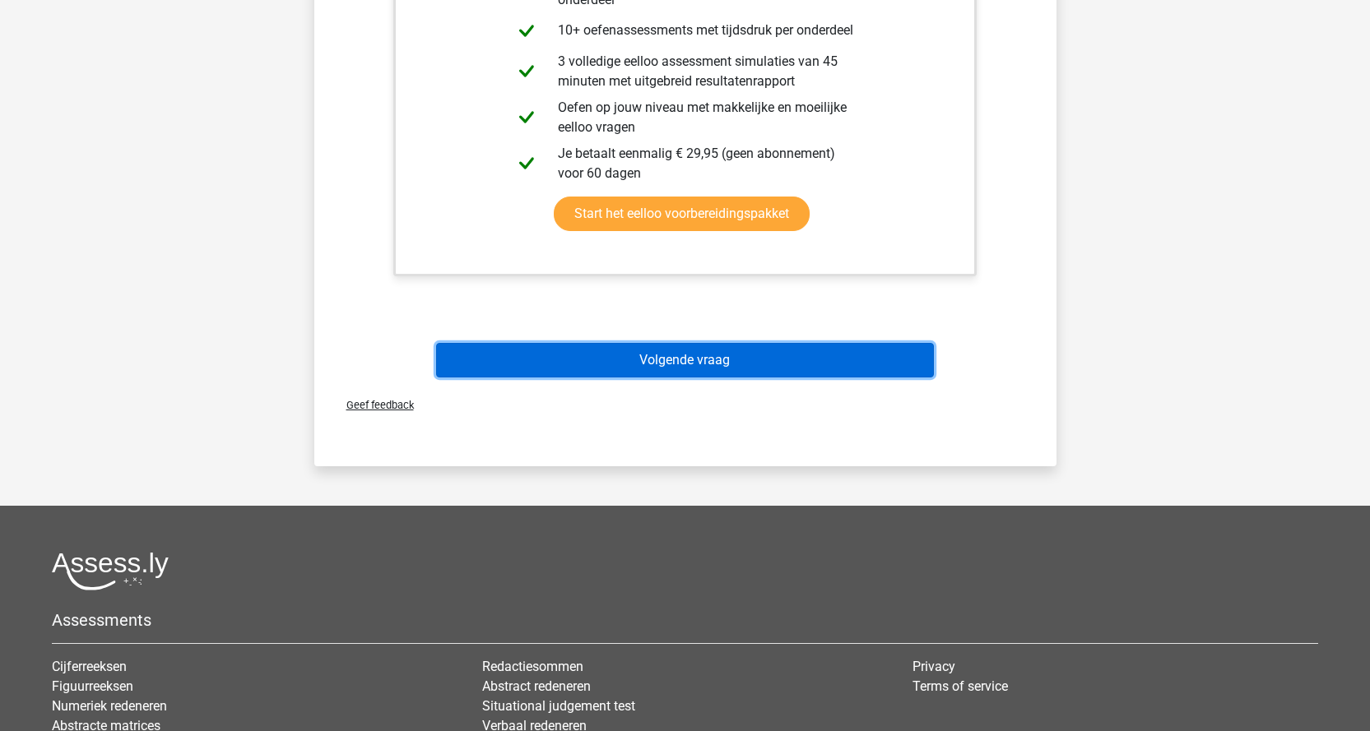
click at [840, 364] on button "Volgende vraag" at bounding box center [685, 360] width 498 height 35
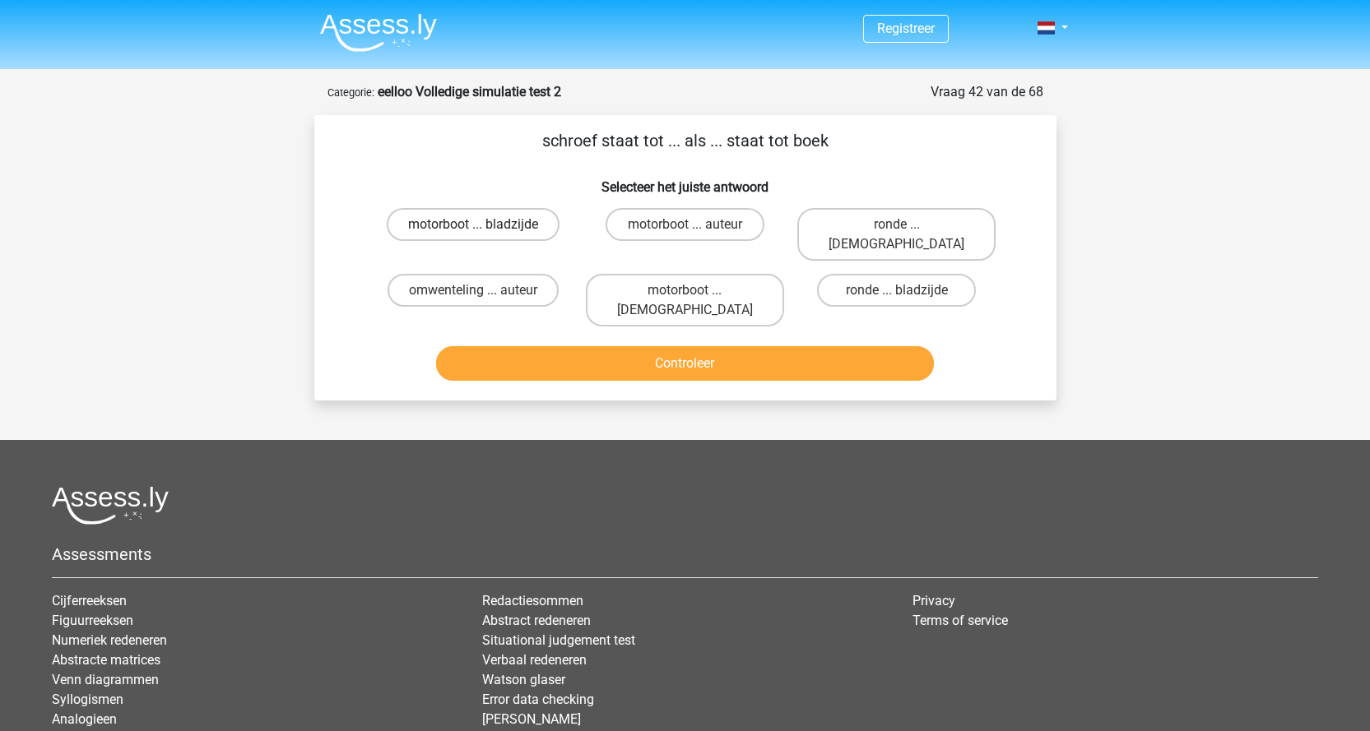
click at [513, 234] on label "motorboot ... bladzijde" at bounding box center [473, 224] width 173 height 33
click at [484, 234] on input "motorboot ... bladzijde" at bounding box center [478, 230] width 11 height 11
radio input "true"
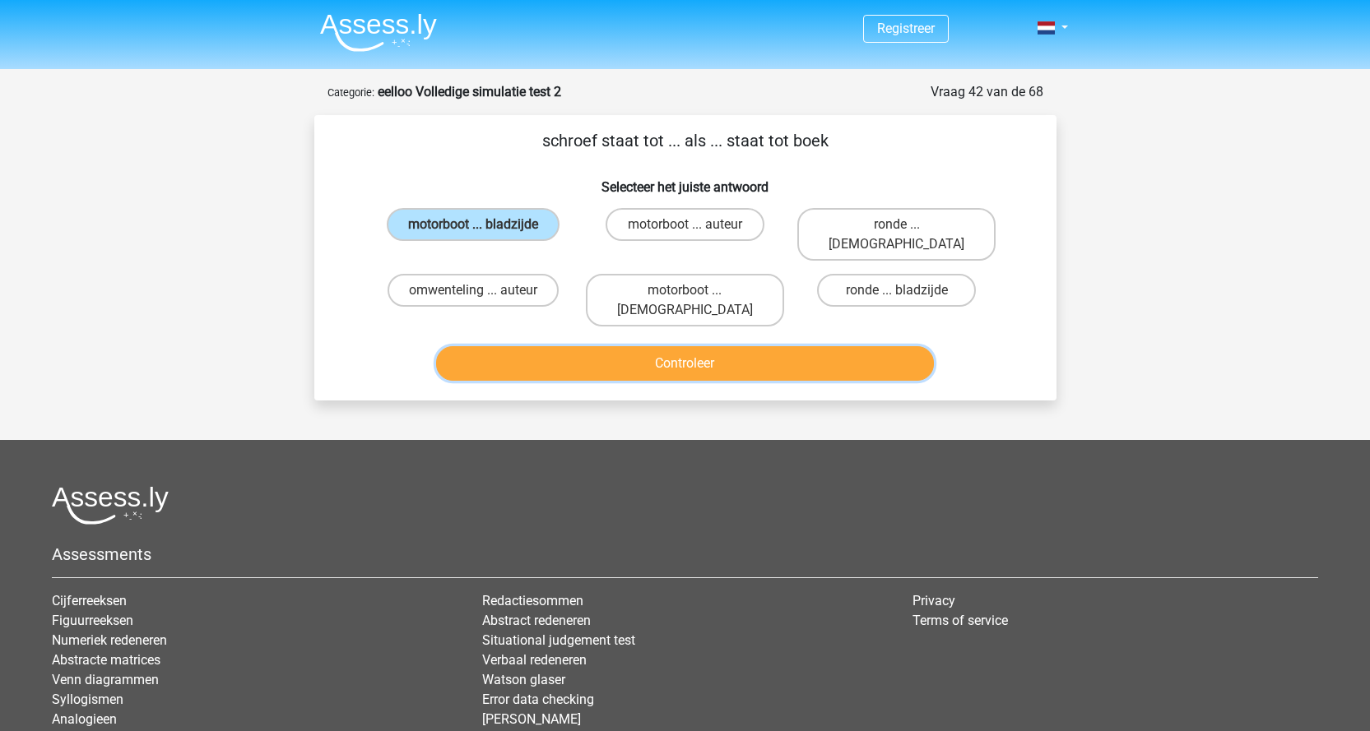
click at [660, 346] on button "Controleer" at bounding box center [685, 363] width 498 height 35
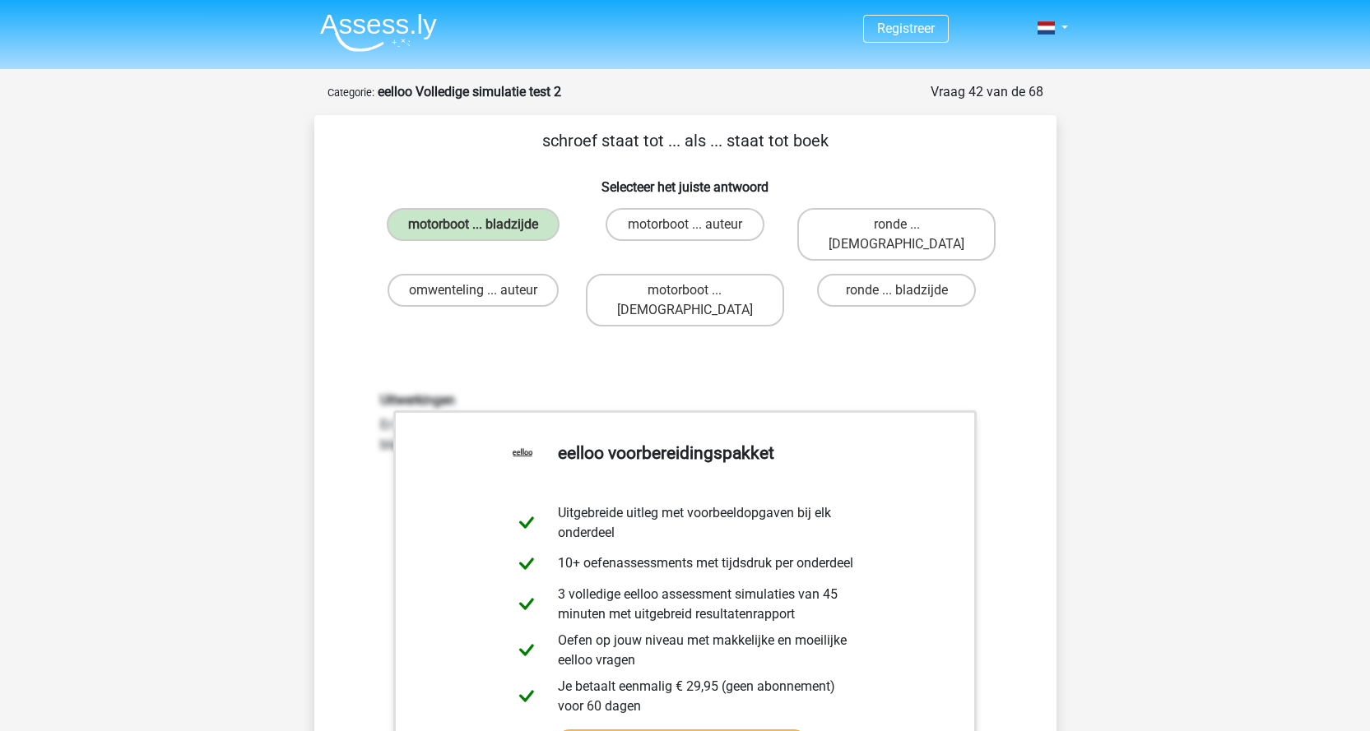
scroll to position [494, 0]
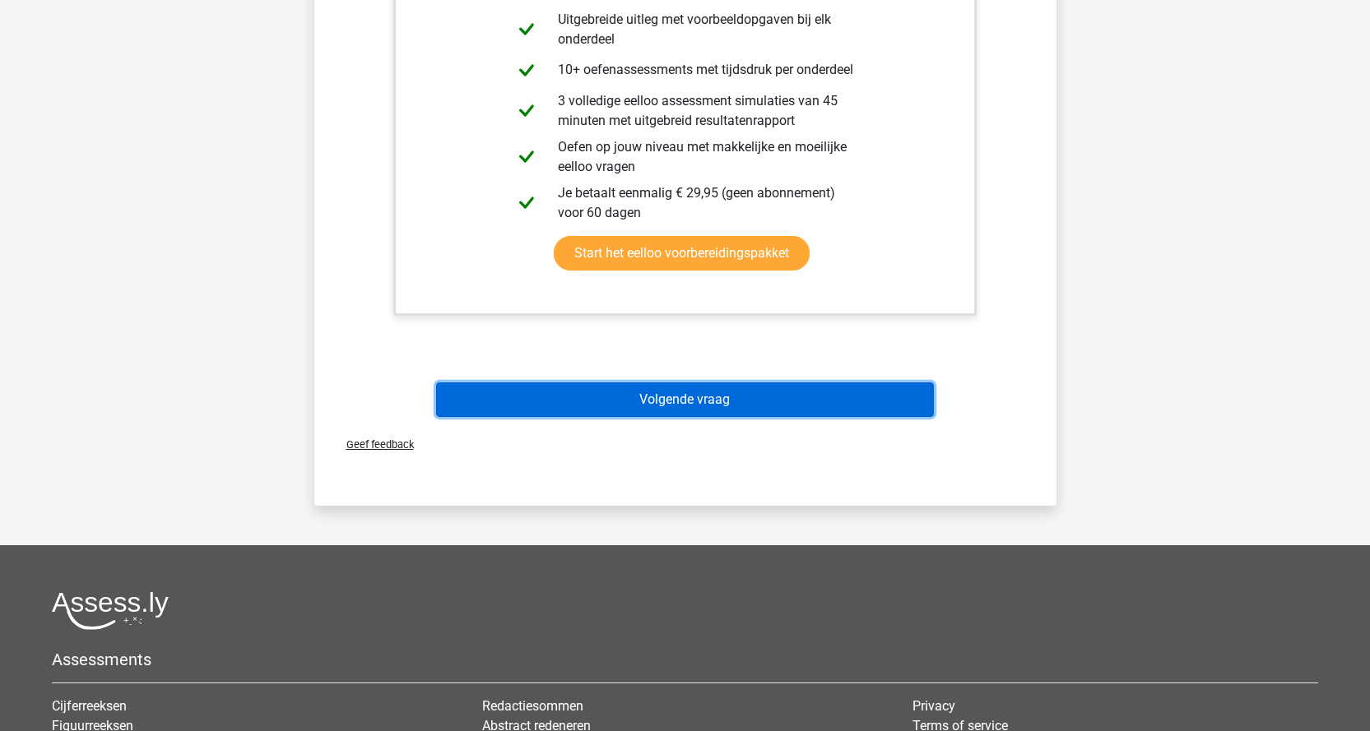
click at [704, 383] on button "Volgende vraag" at bounding box center [685, 400] width 498 height 35
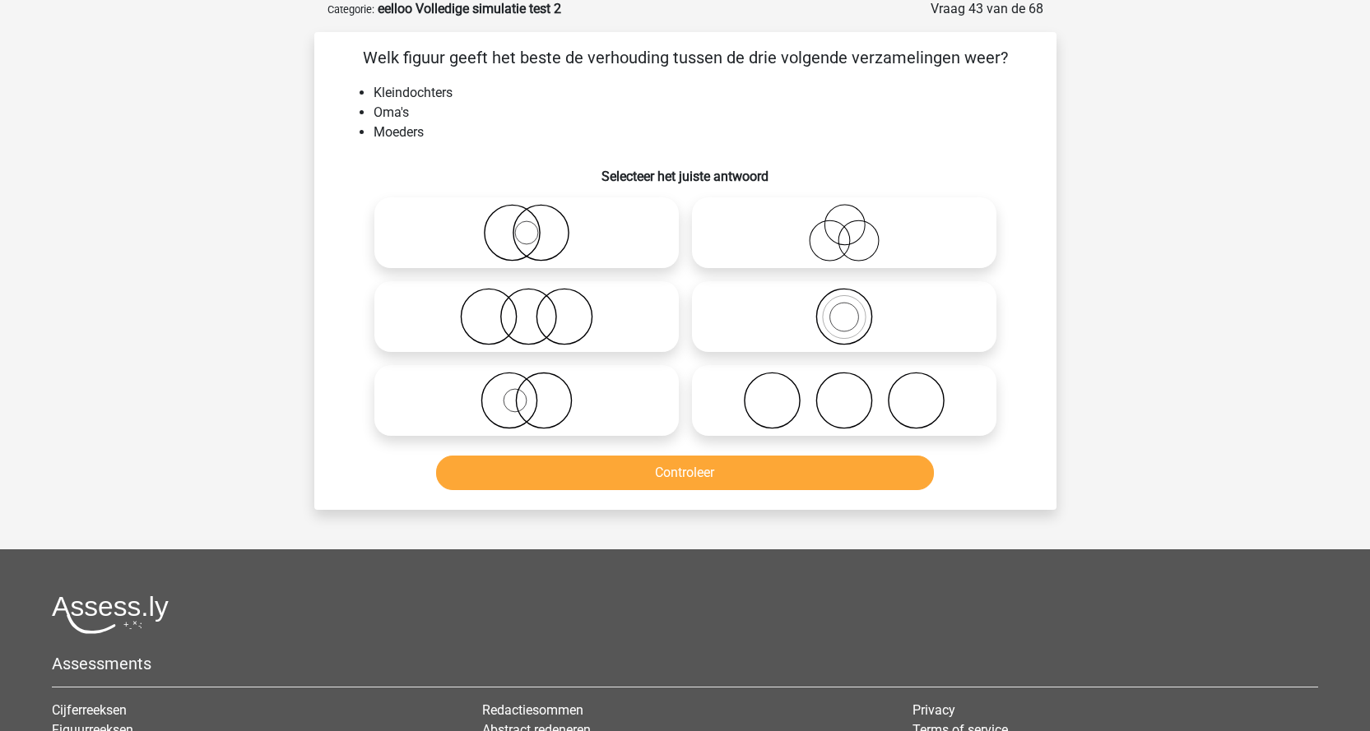
scroll to position [82, 0]
click at [829, 435] on label at bounding box center [844, 401] width 304 height 71
click at [844, 393] on input "radio" at bounding box center [849, 388] width 11 height 11
radio input "true"
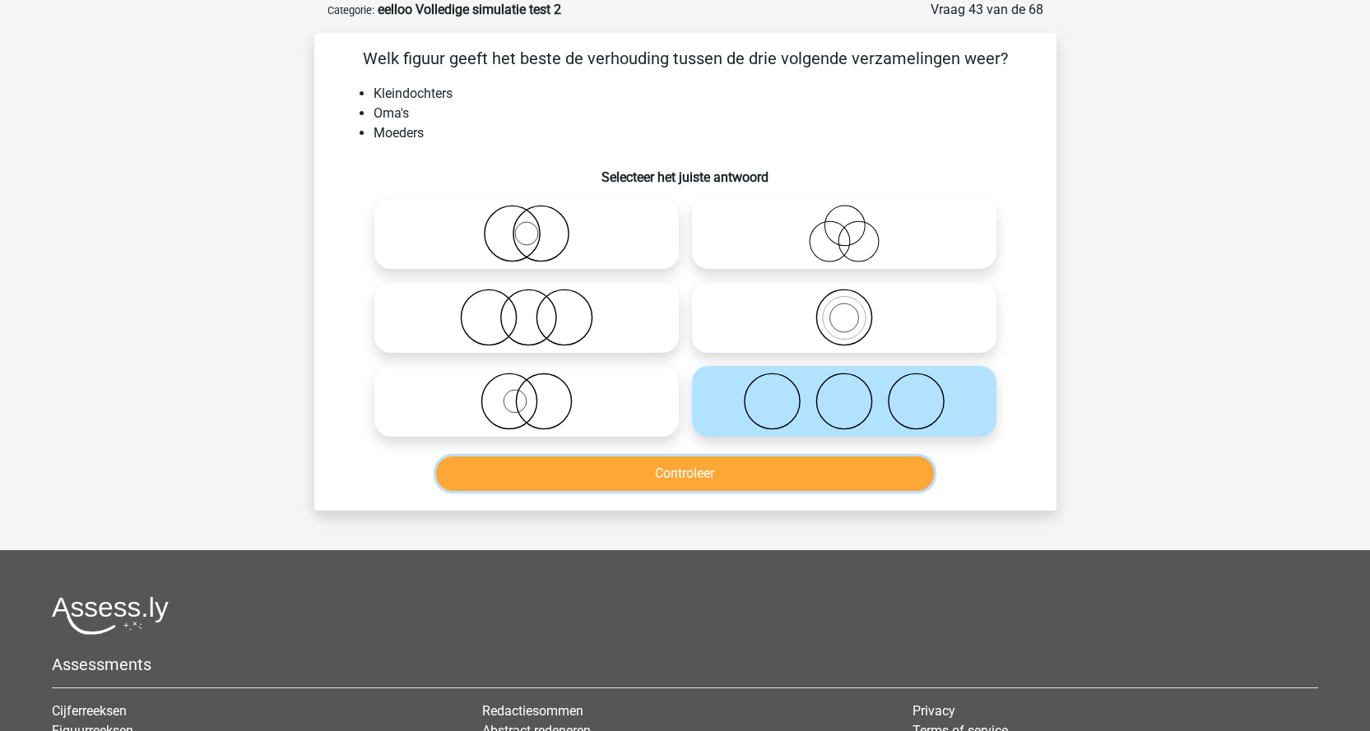
click at [830, 471] on button "Controleer" at bounding box center [685, 474] width 498 height 35
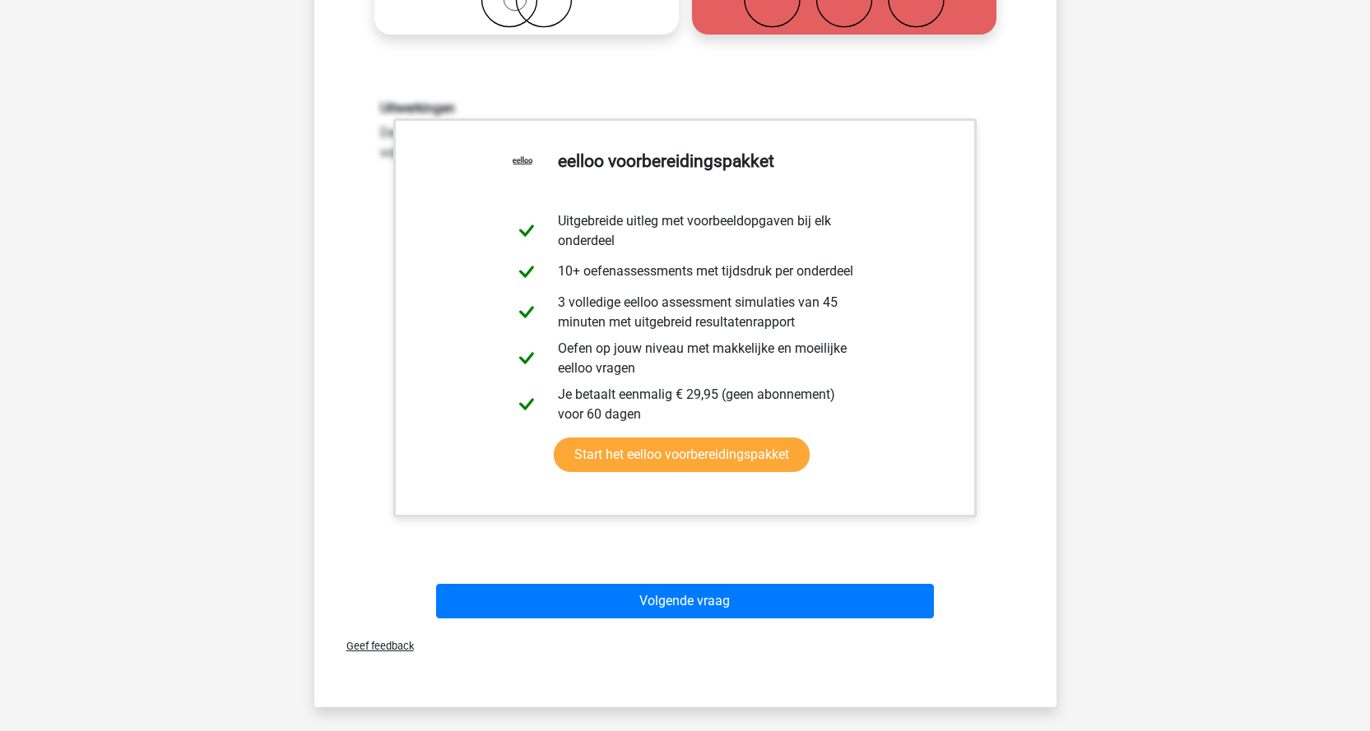
scroll to position [494, 0]
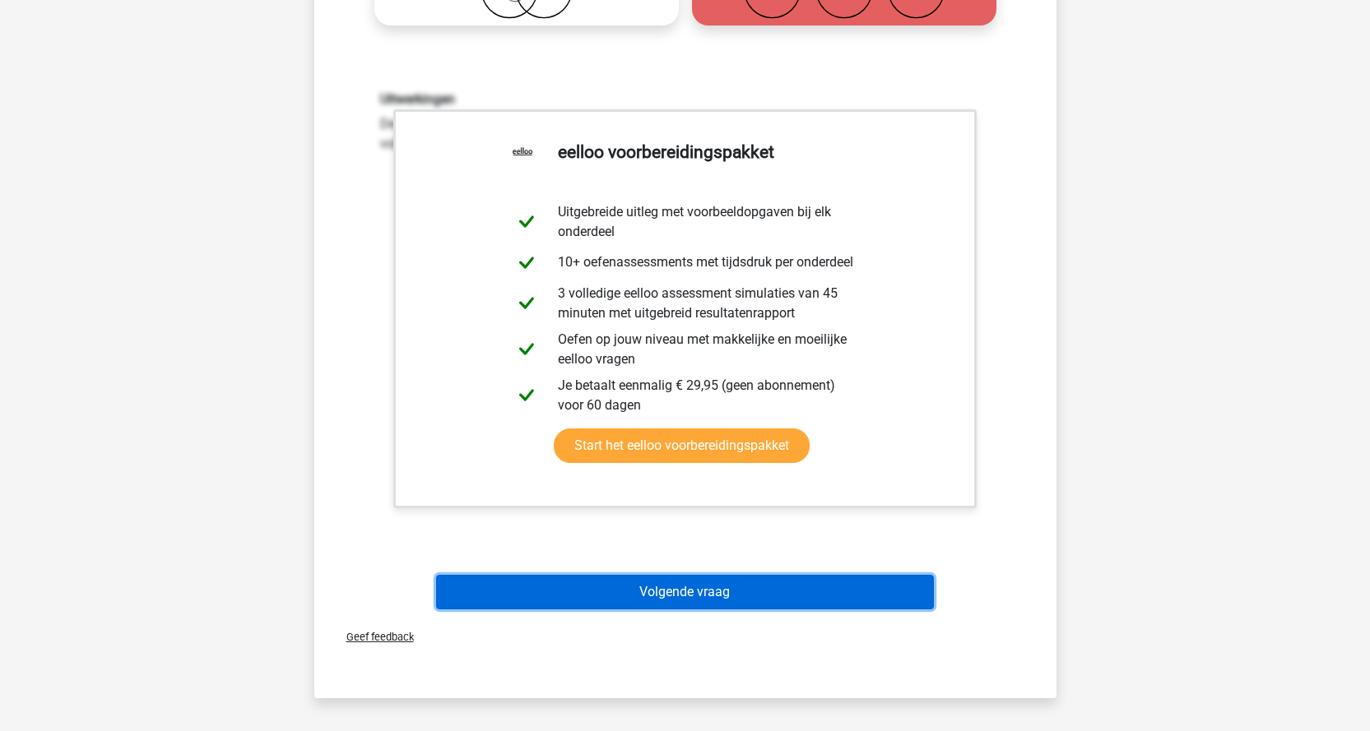
click at [773, 578] on button "Volgende vraag" at bounding box center [685, 592] width 498 height 35
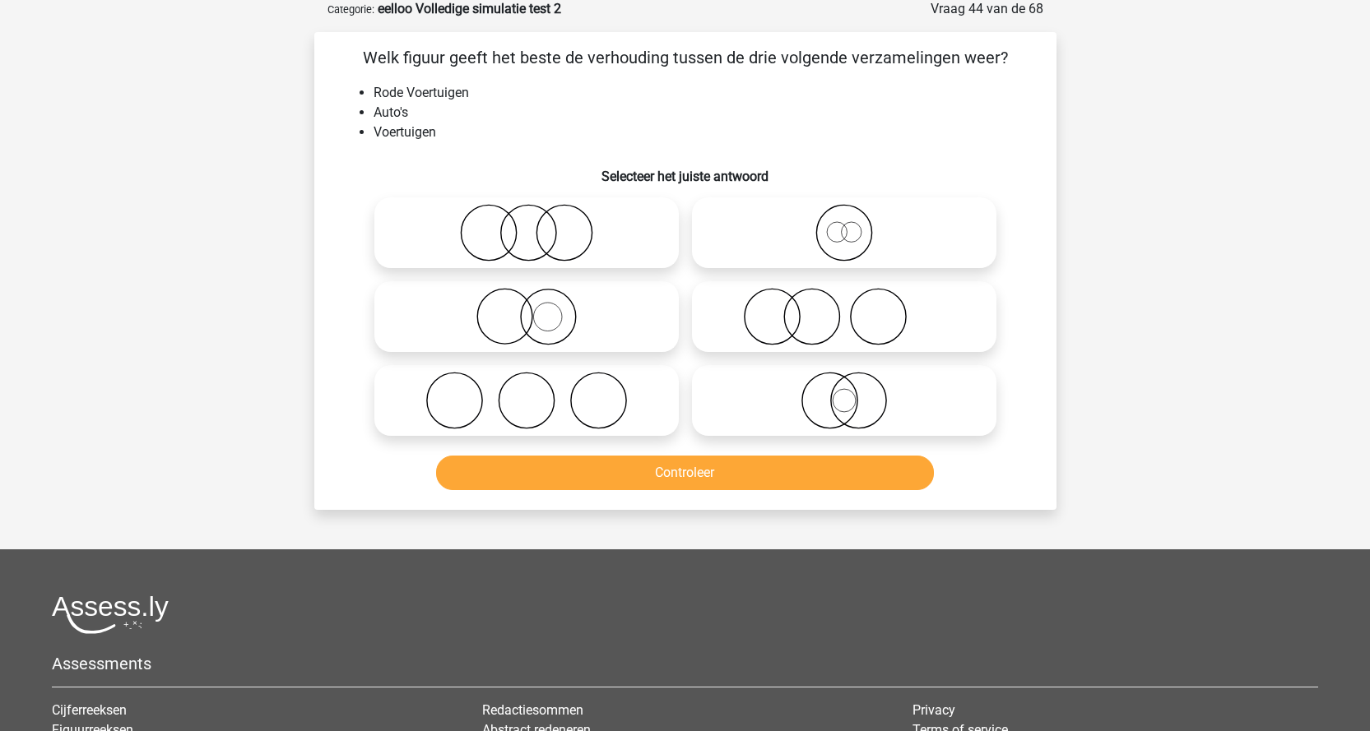
scroll to position [82, 0]
click at [531, 310] on icon at bounding box center [526, 318] width 291 height 58
click at [531, 309] on input "radio" at bounding box center [531, 304] width 11 height 11
radio input "true"
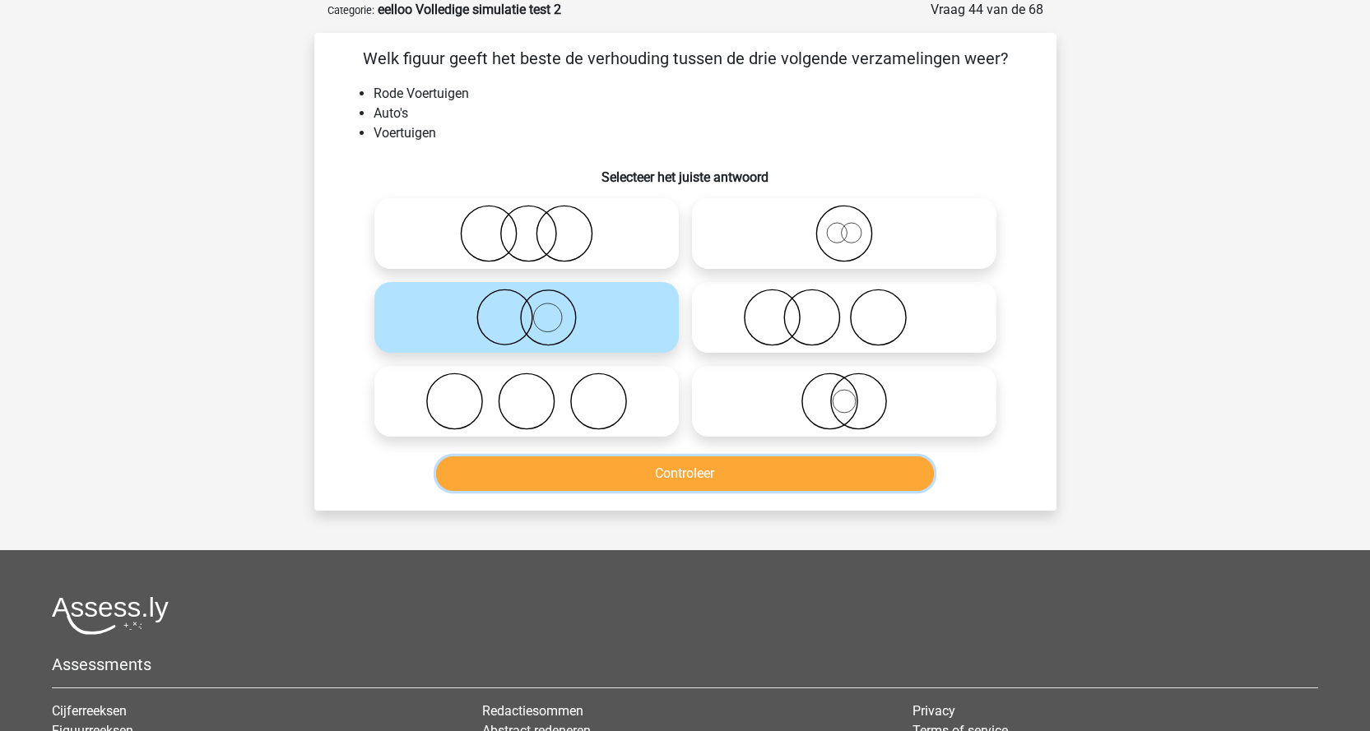
click at [647, 468] on button "Controleer" at bounding box center [685, 474] width 498 height 35
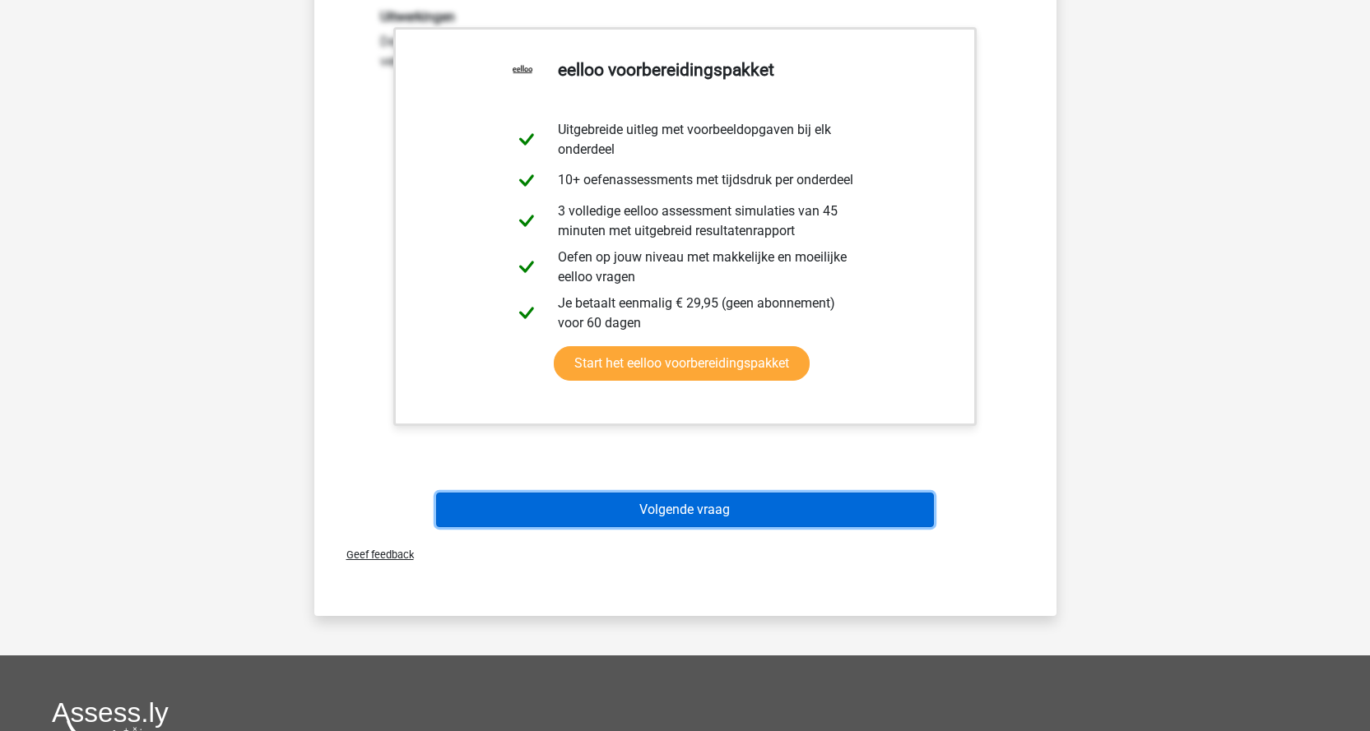
click at [714, 514] on button "Volgende vraag" at bounding box center [685, 510] width 498 height 35
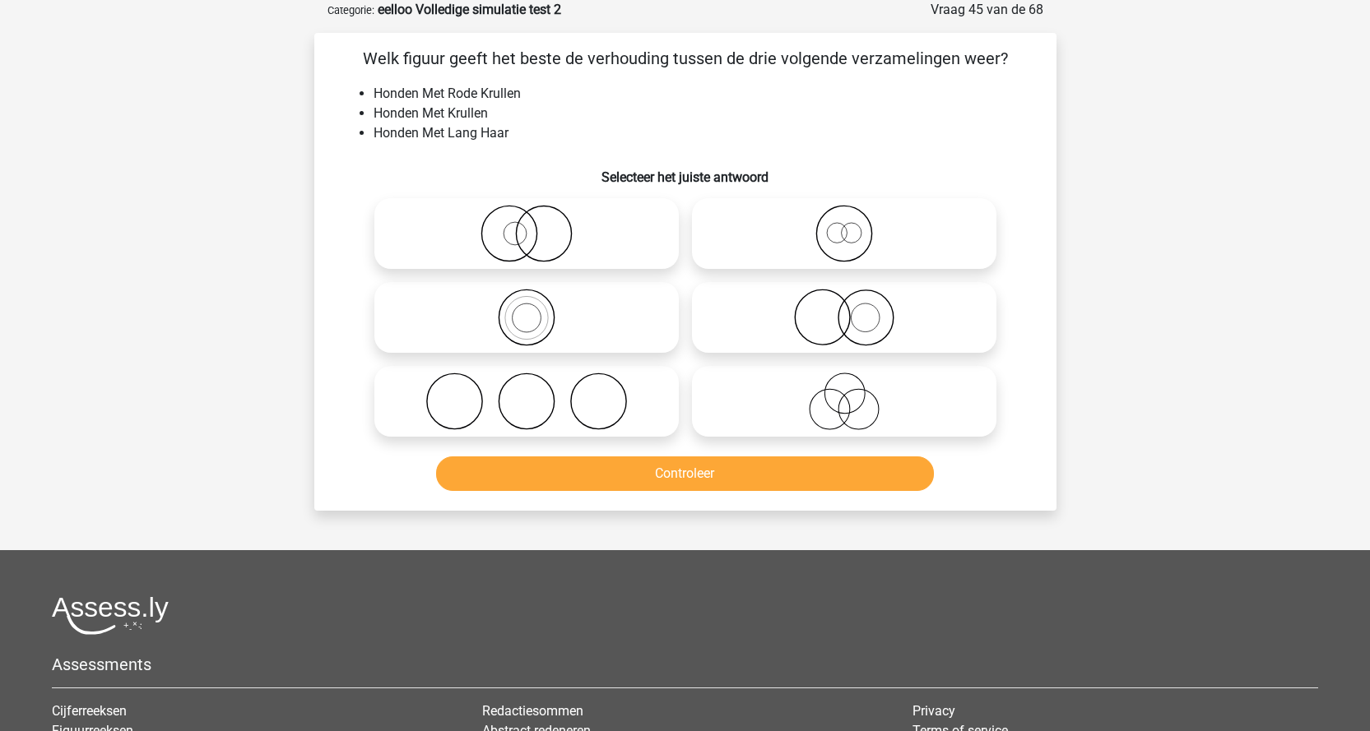
click at [882, 400] on icon at bounding box center [843, 402] width 291 height 58
click at [855, 393] on input "radio" at bounding box center [849, 388] width 11 height 11
radio input "true"
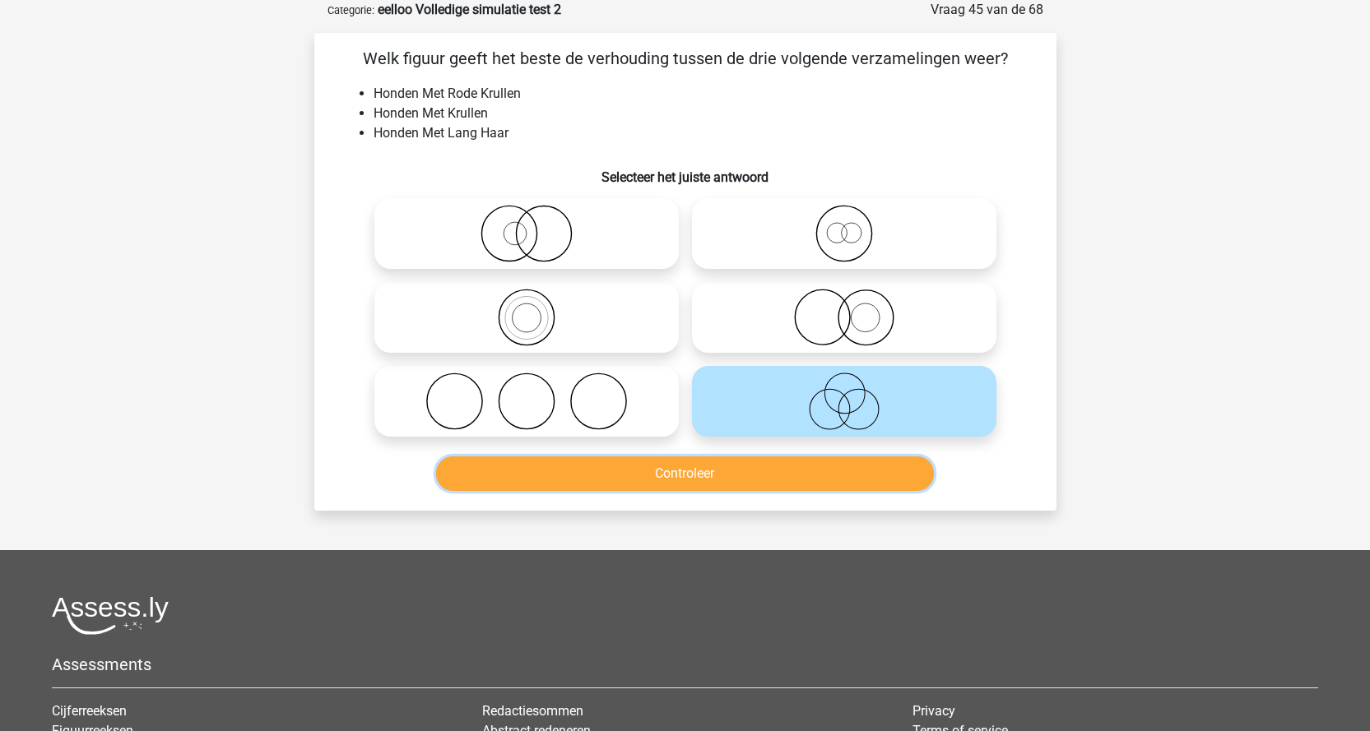
click at [740, 466] on button "Controleer" at bounding box center [685, 474] width 498 height 35
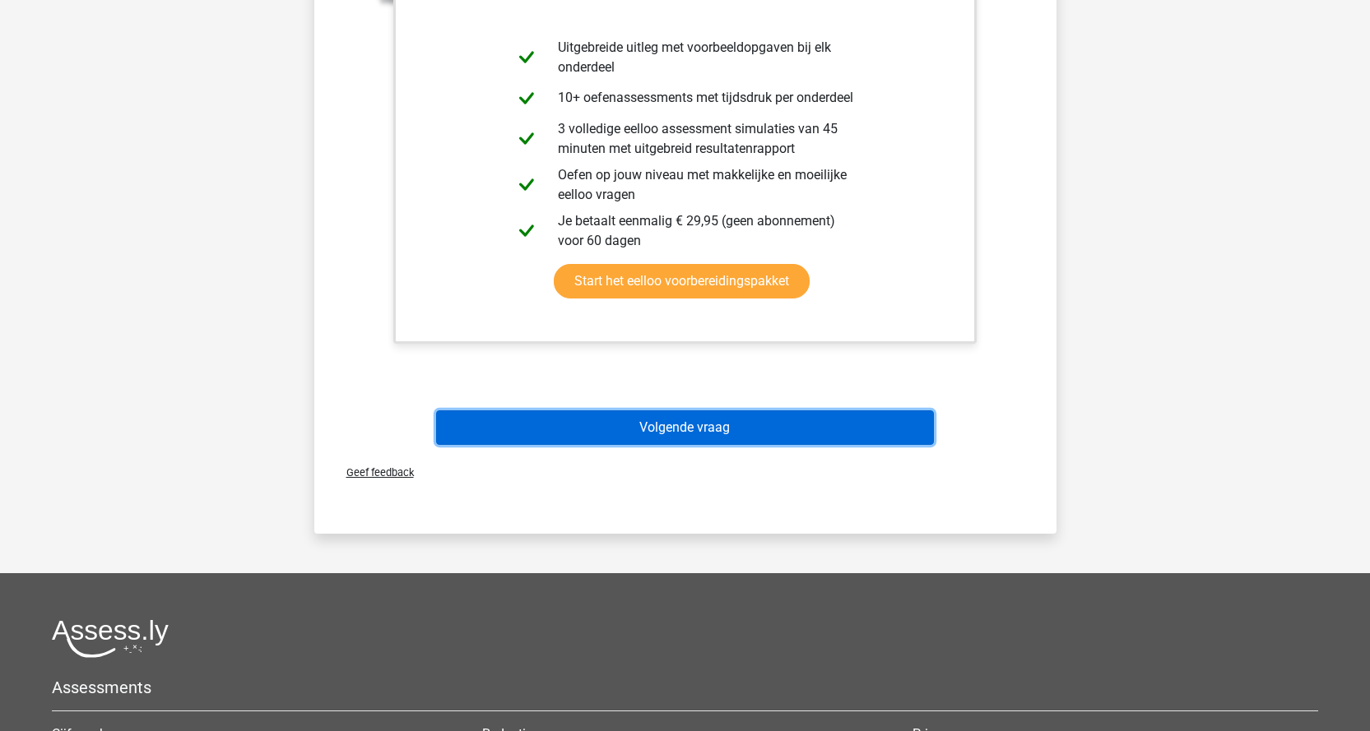
click at [751, 433] on button "Volgende vraag" at bounding box center [685, 427] width 498 height 35
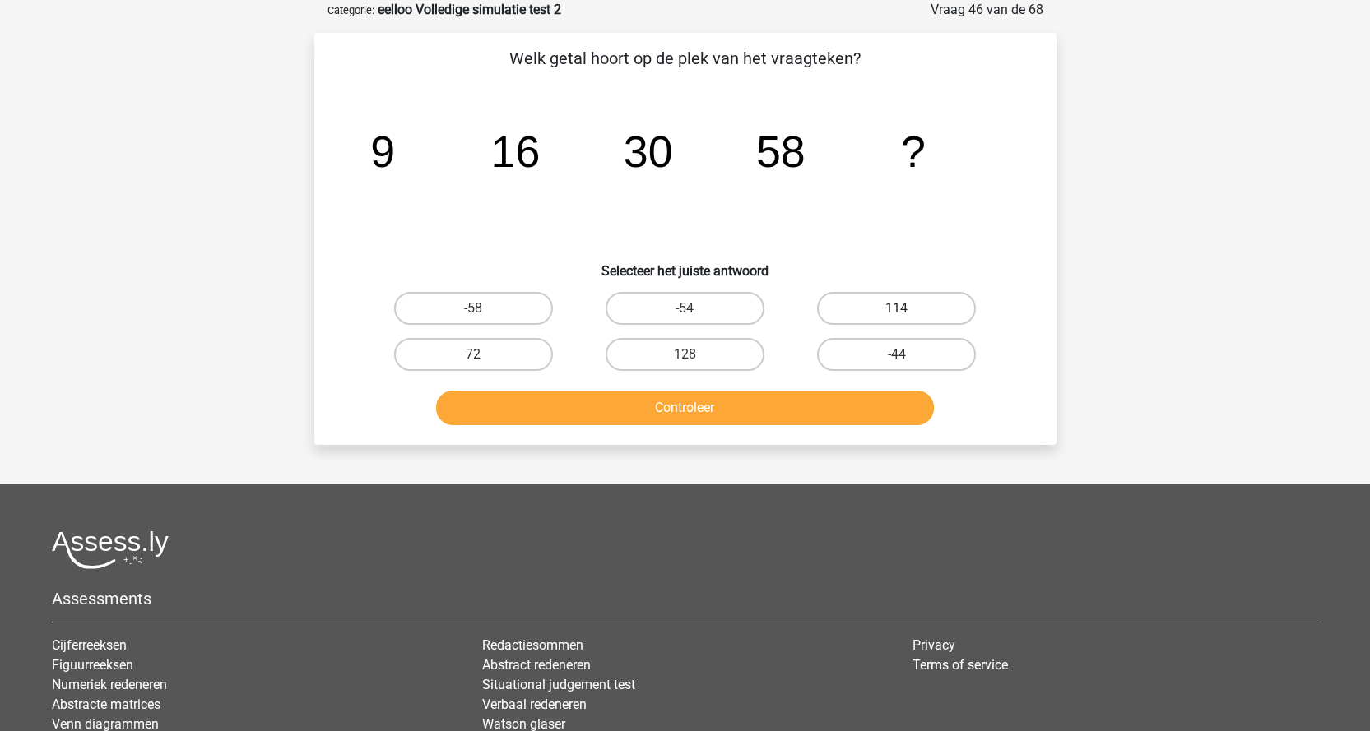
click at [935, 314] on label "114" at bounding box center [896, 308] width 159 height 33
click at [907, 314] on input "114" at bounding box center [902, 313] width 11 height 11
radio input "true"
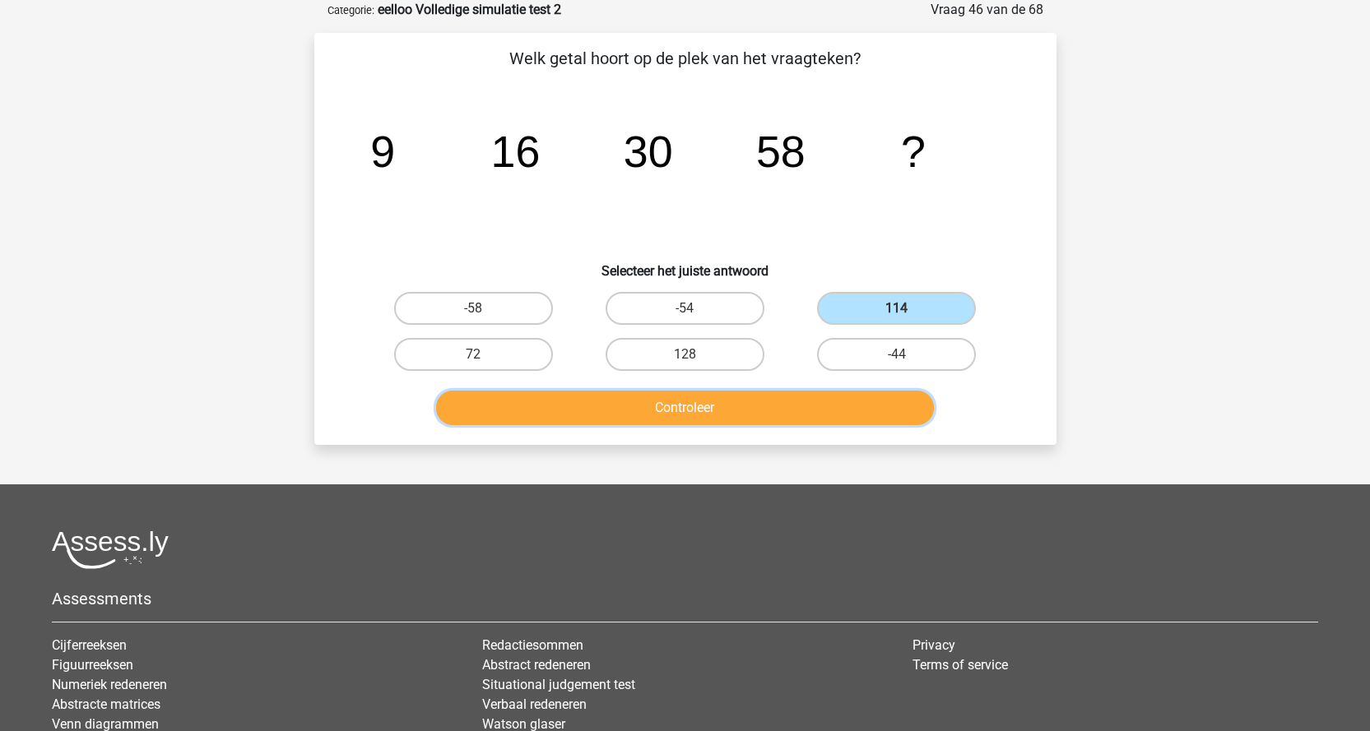
click at [837, 418] on button "Controleer" at bounding box center [685, 408] width 498 height 35
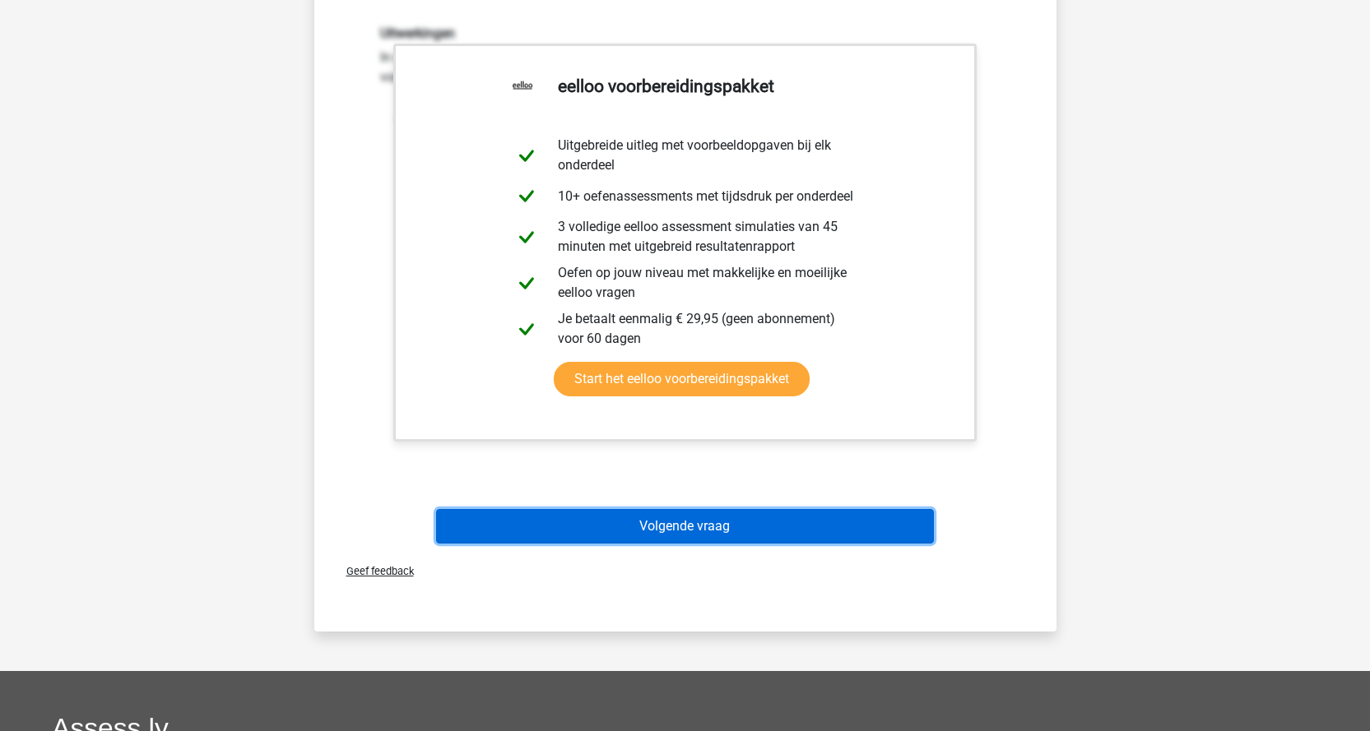
click at [810, 535] on button "Volgende vraag" at bounding box center [685, 526] width 498 height 35
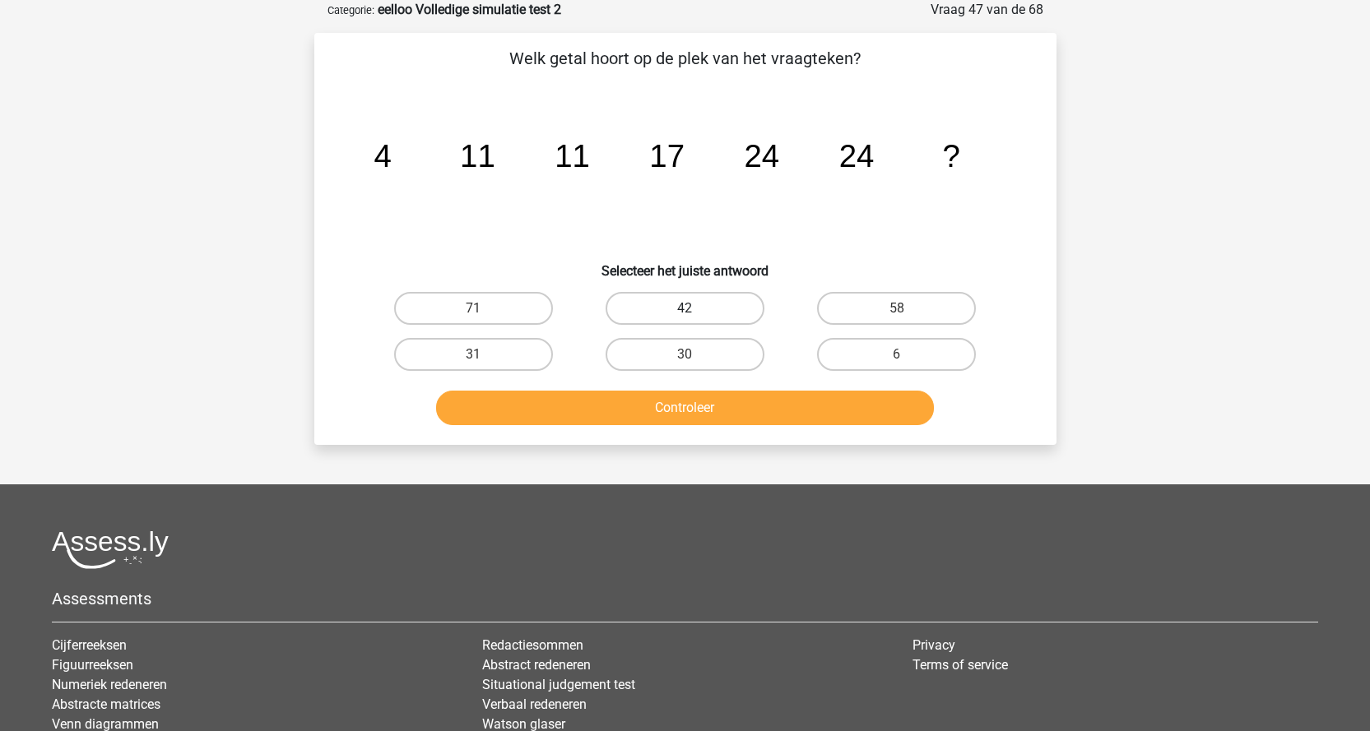
click at [720, 318] on label "42" at bounding box center [684, 308] width 159 height 33
click at [695, 318] on input "42" at bounding box center [689, 313] width 11 height 11
radio input "true"
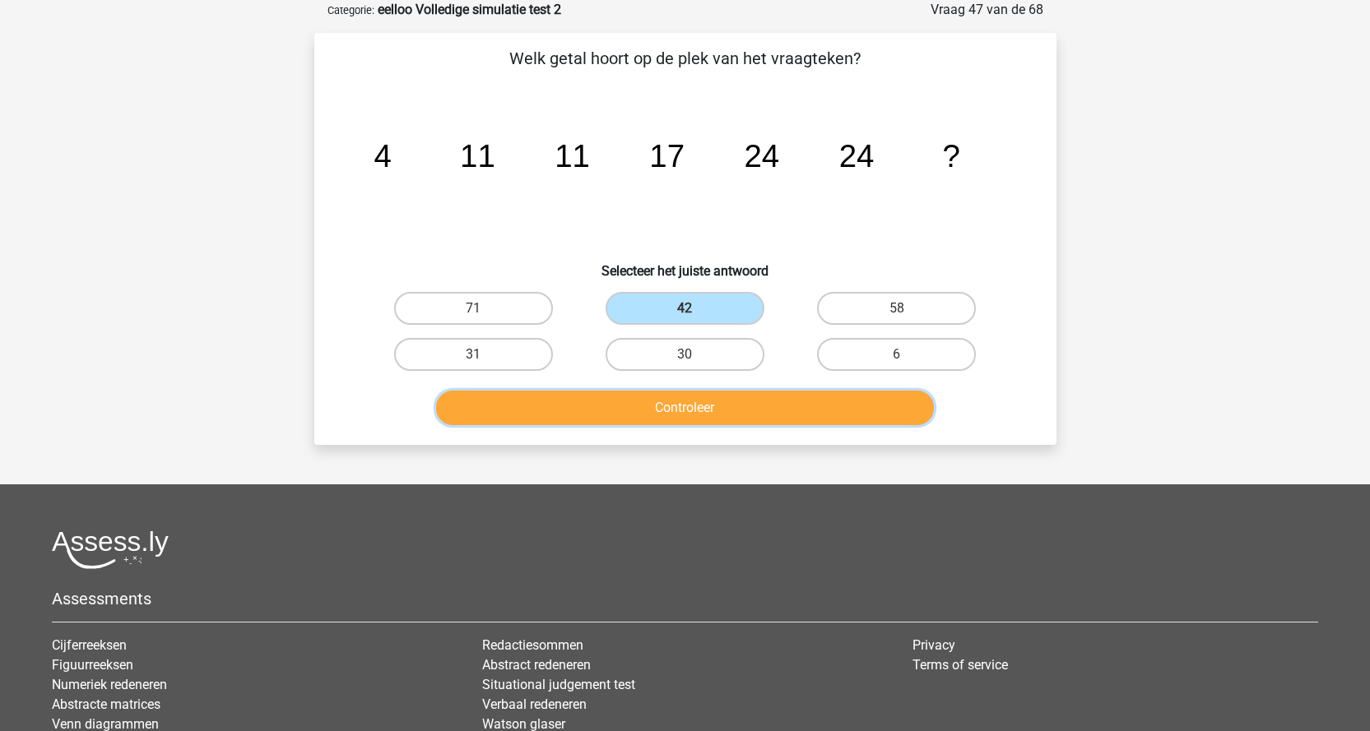
click at [696, 405] on button "Controleer" at bounding box center [685, 408] width 498 height 35
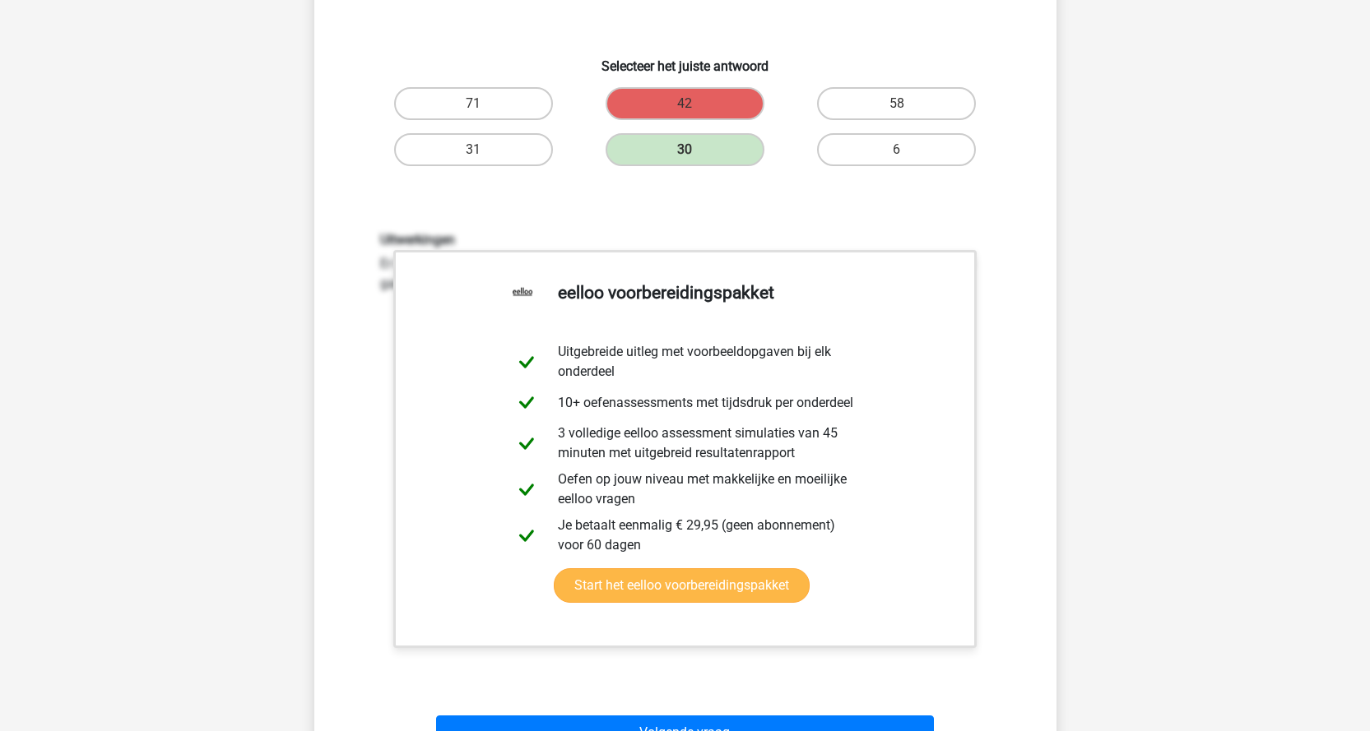
scroll to position [329, 0]
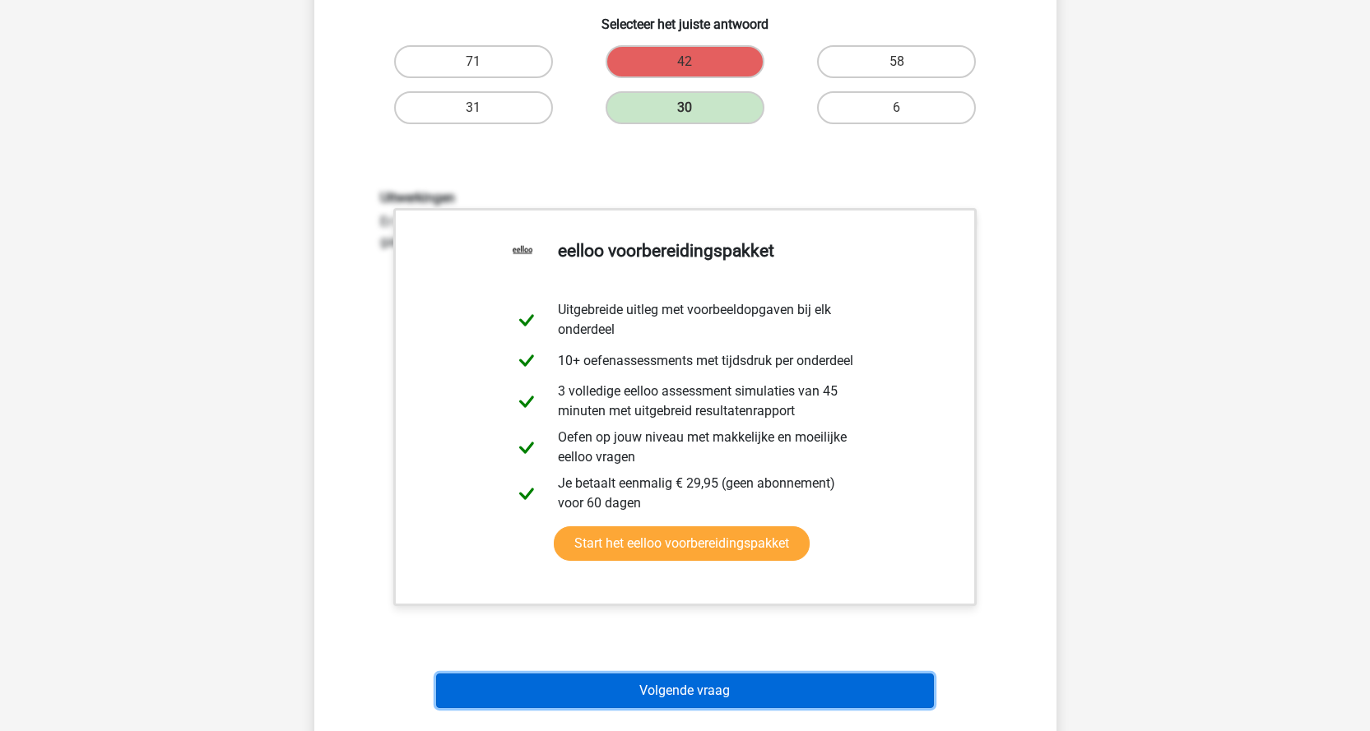
click at [823, 703] on button "Volgende vraag" at bounding box center [685, 691] width 498 height 35
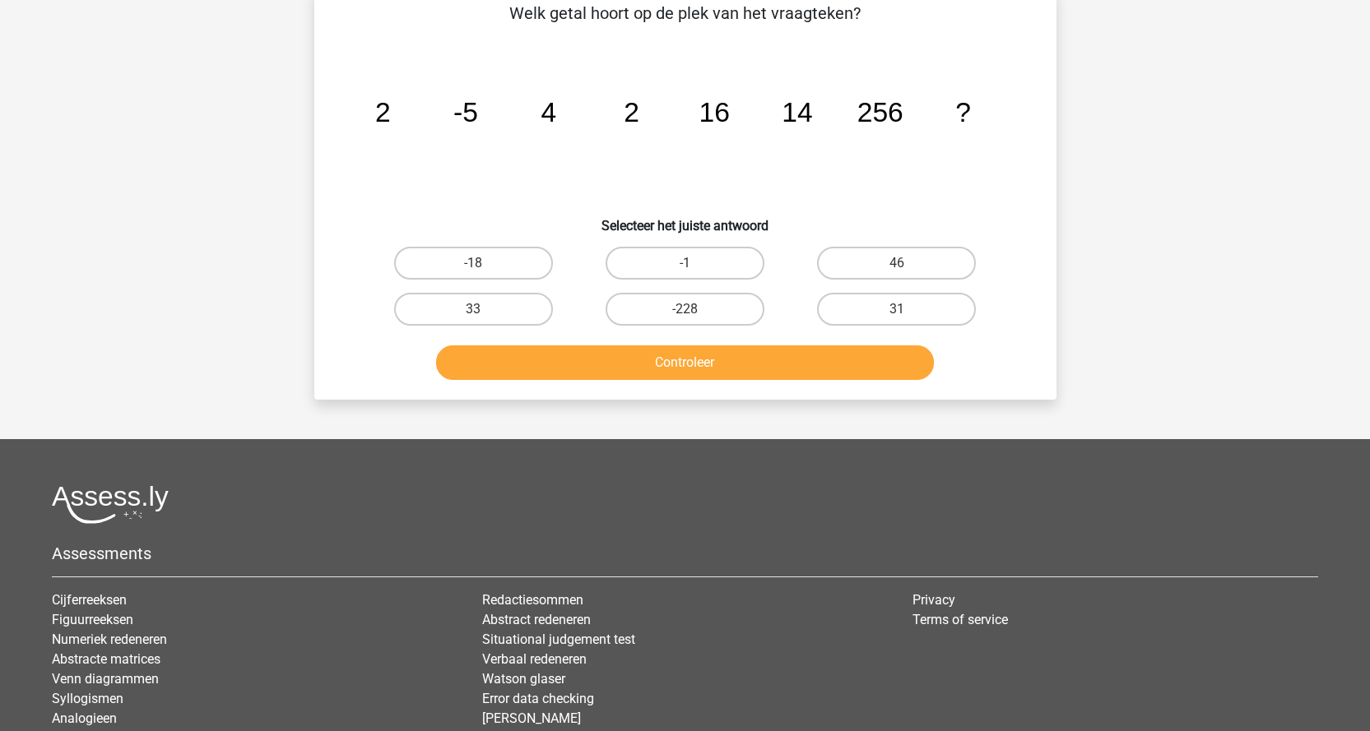
scroll to position [82, 0]
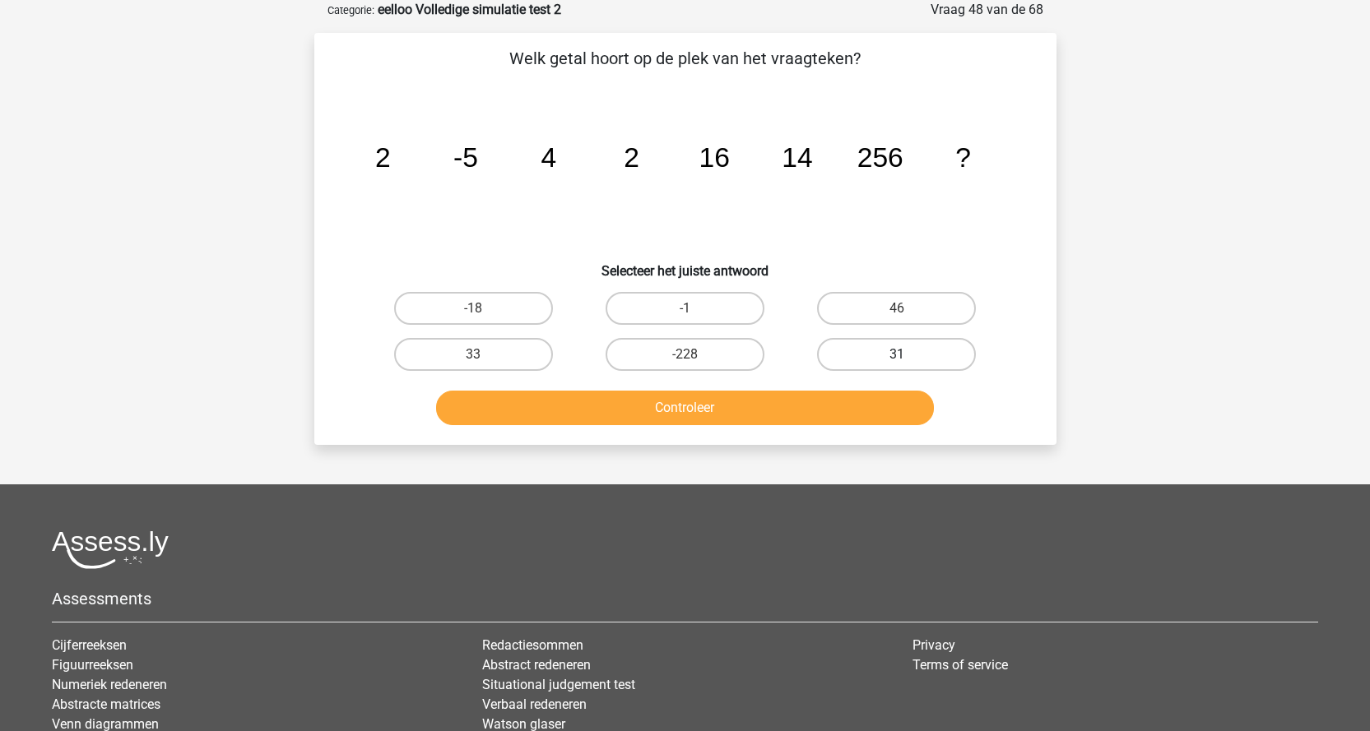
click at [931, 343] on label "31" at bounding box center [896, 354] width 159 height 33
click at [907, 355] on input "31" at bounding box center [902, 360] width 11 height 11
radio input "true"
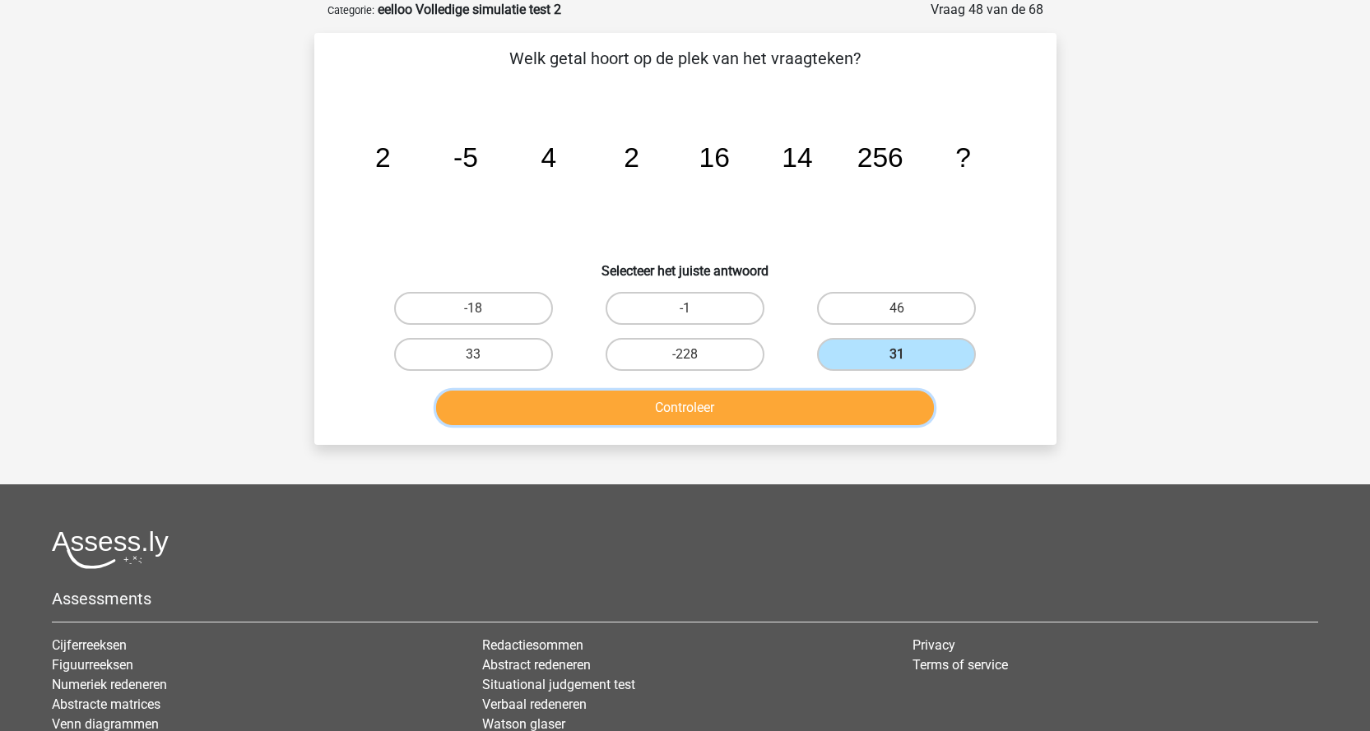
click at [890, 394] on button "Controleer" at bounding box center [685, 408] width 498 height 35
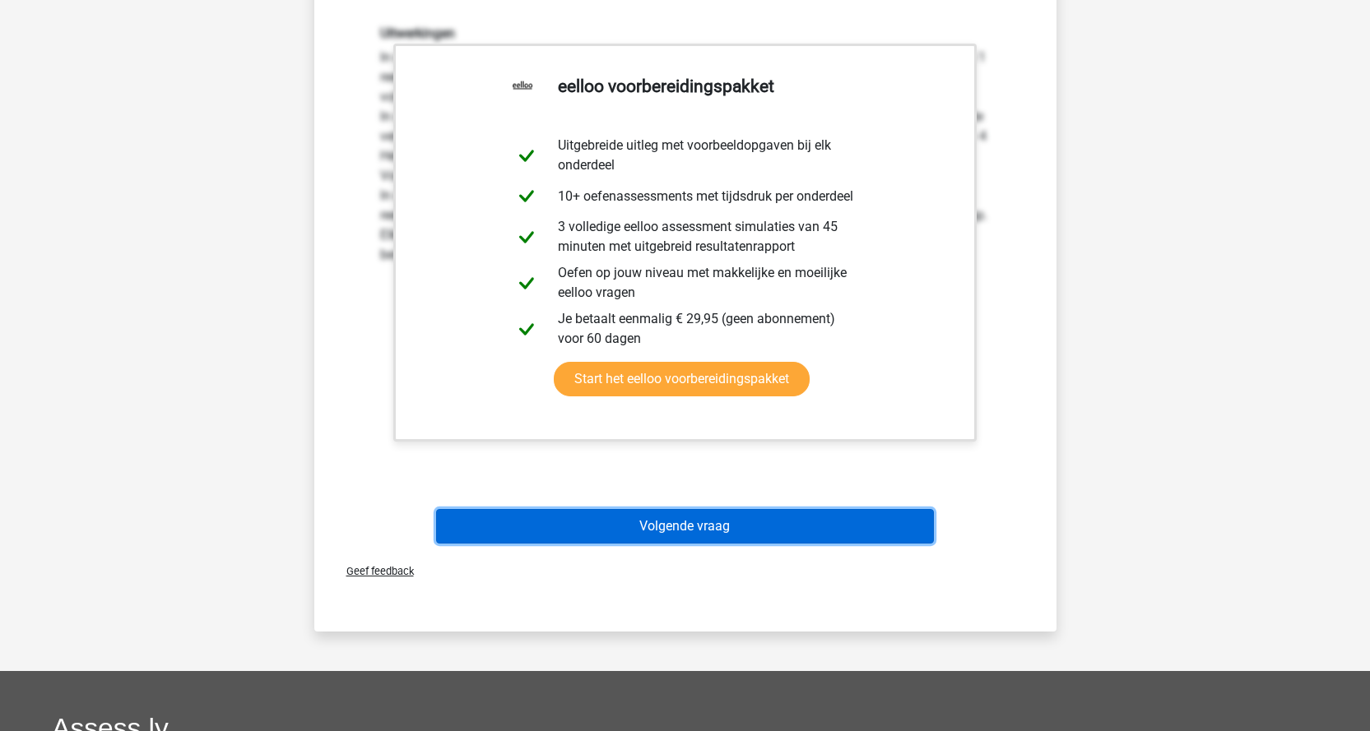
click at [753, 527] on button "Volgende vraag" at bounding box center [685, 526] width 498 height 35
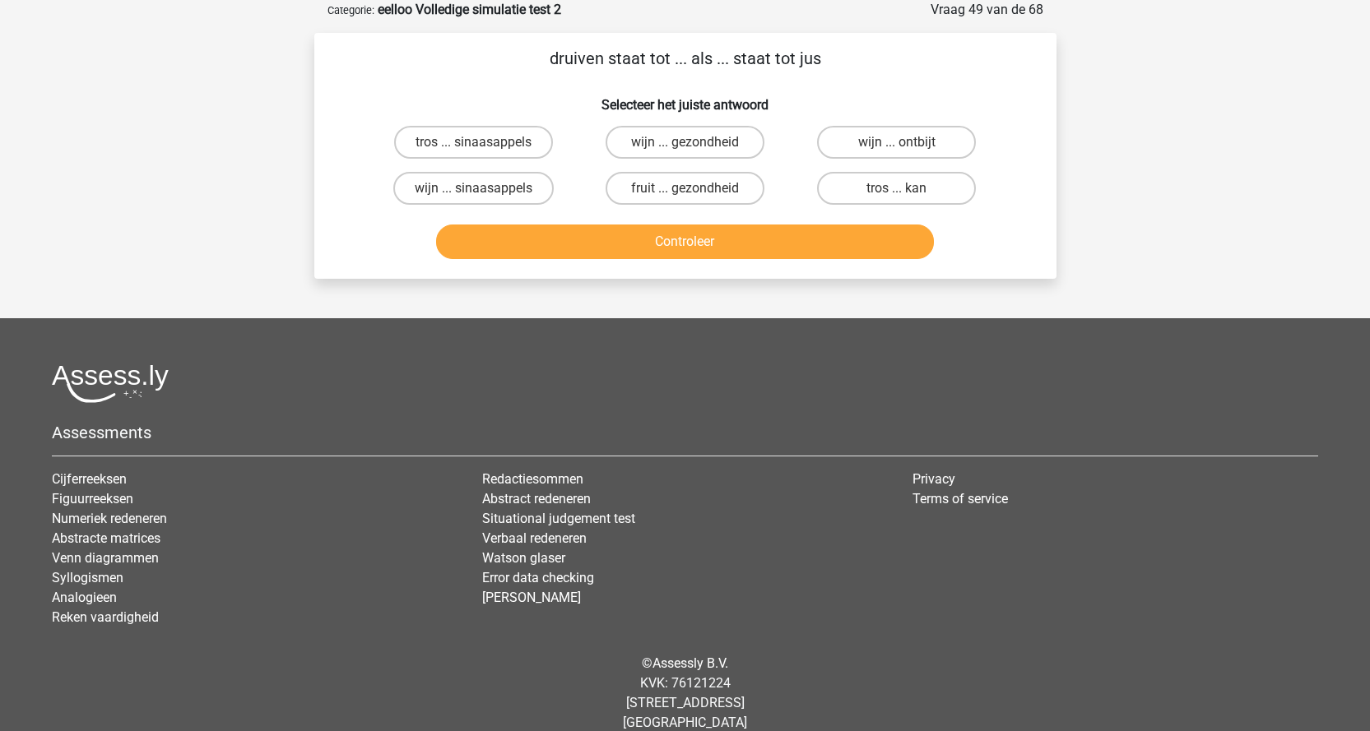
click at [482, 188] on label "wijn ... sinaasappels" at bounding box center [473, 188] width 160 height 33
click at [482, 188] on input "wijn ... sinaasappels" at bounding box center [478, 193] width 11 height 11
radio input "true"
click at [586, 245] on button "Controleer" at bounding box center [685, 242] width 498 height 35
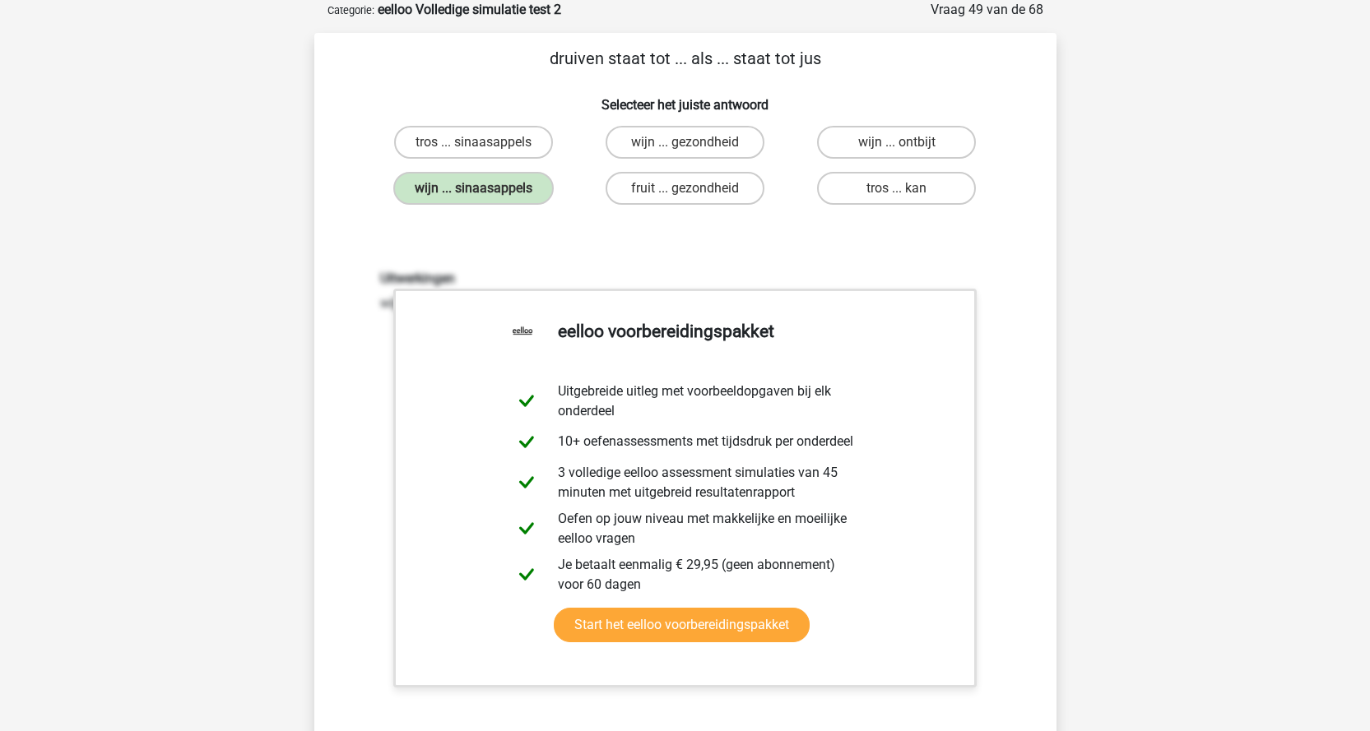
scroll to position [576, 0]
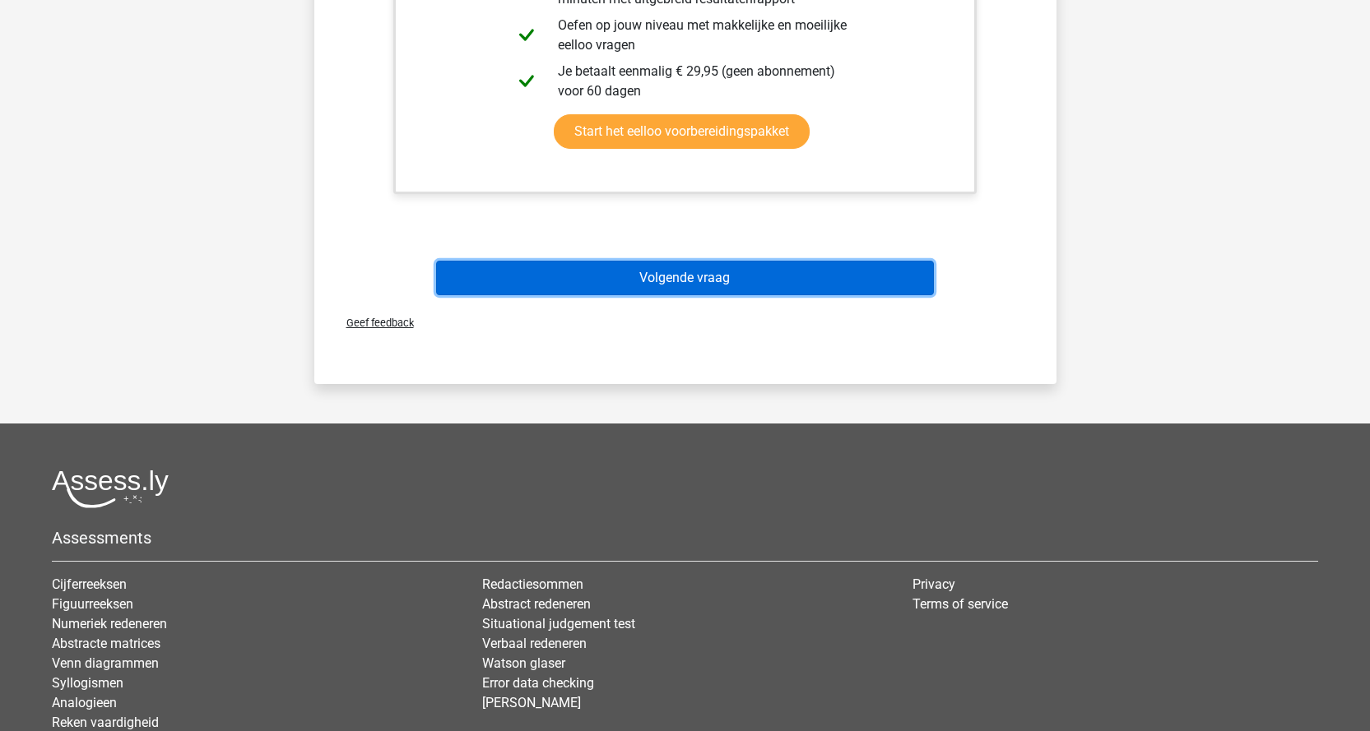
click at [721, 267] on button "Volgende vraag" at bounding box center [685, 278] width 498 height 35
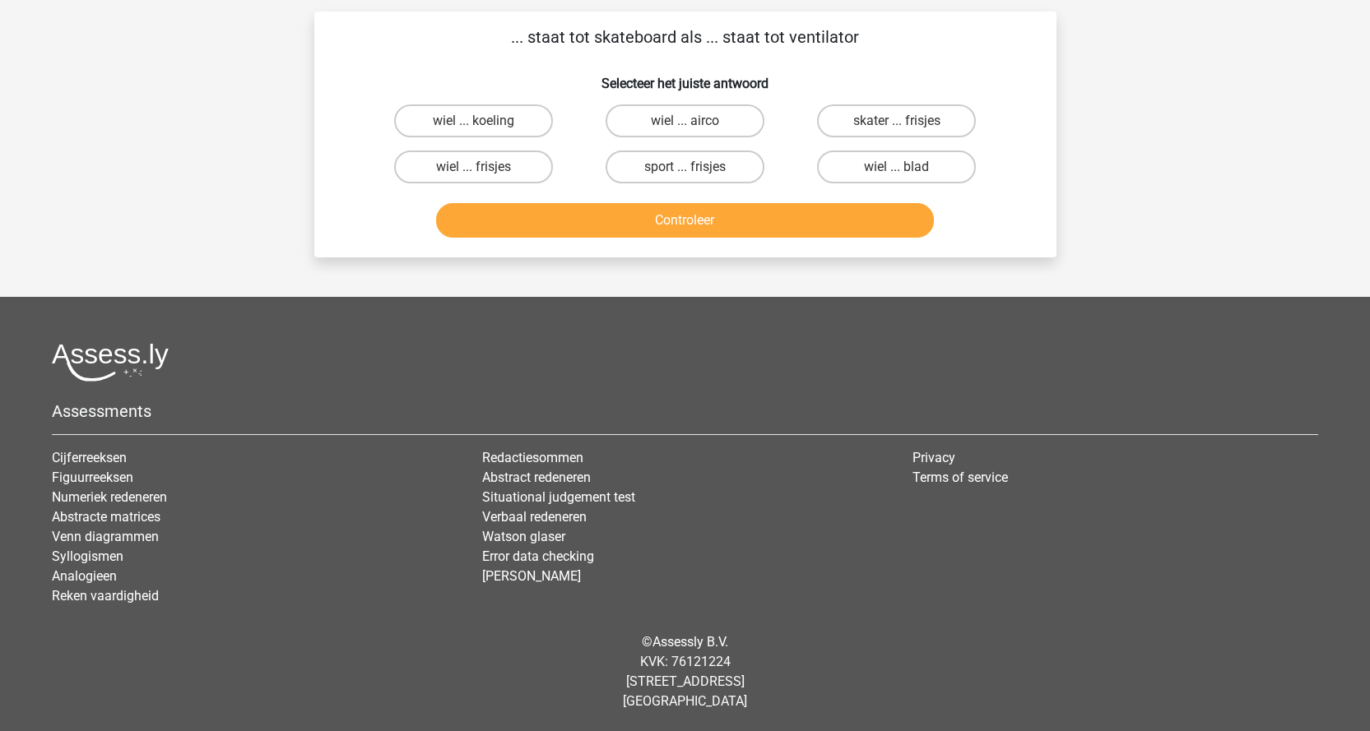
scroll to position [82, 0]
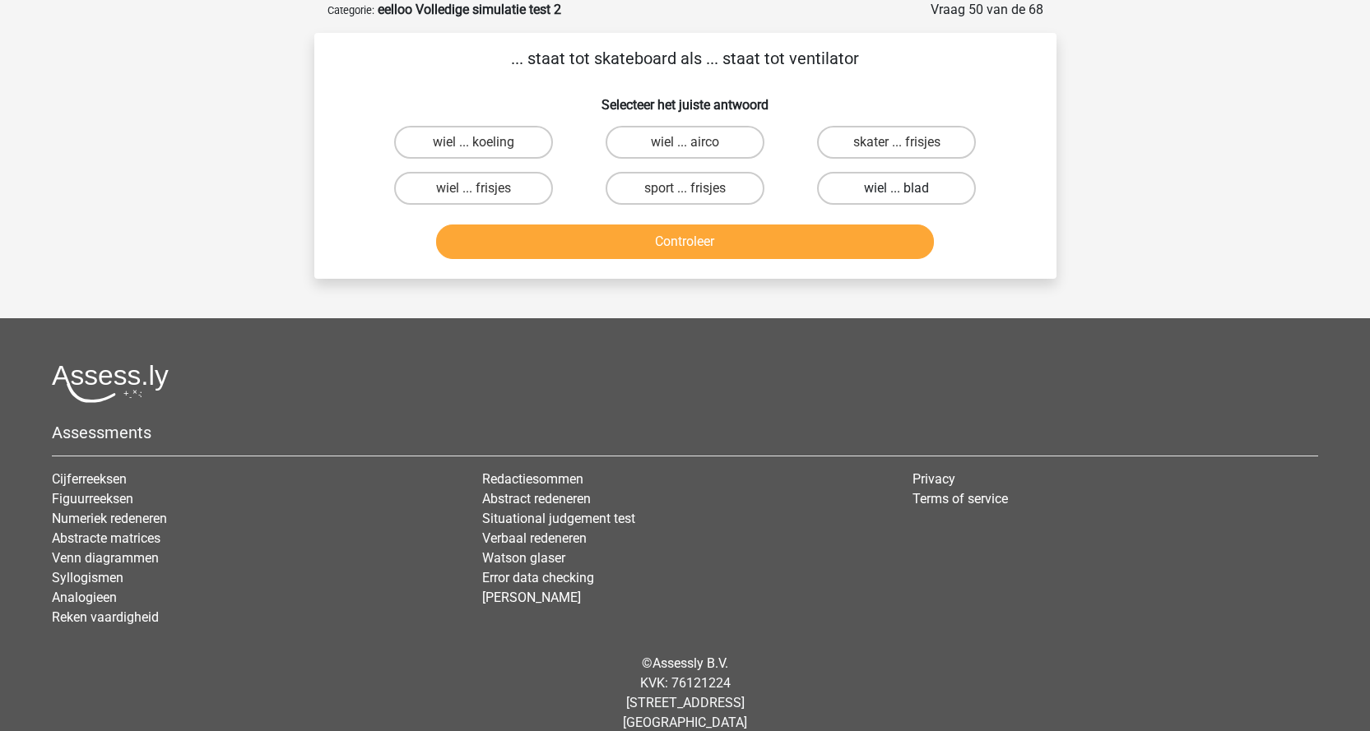
click at [888, 196] on label "wiel ... blad" at bounding box center [896, 188] width 159 height 33
click at [897, 196] on input "wiel ... blad" at bounding box center [902, 193] width 11 height 11
radio input "true"
click at [861, 253] on button "Controleer" at bounding box center [685, 242] width 498 height 35
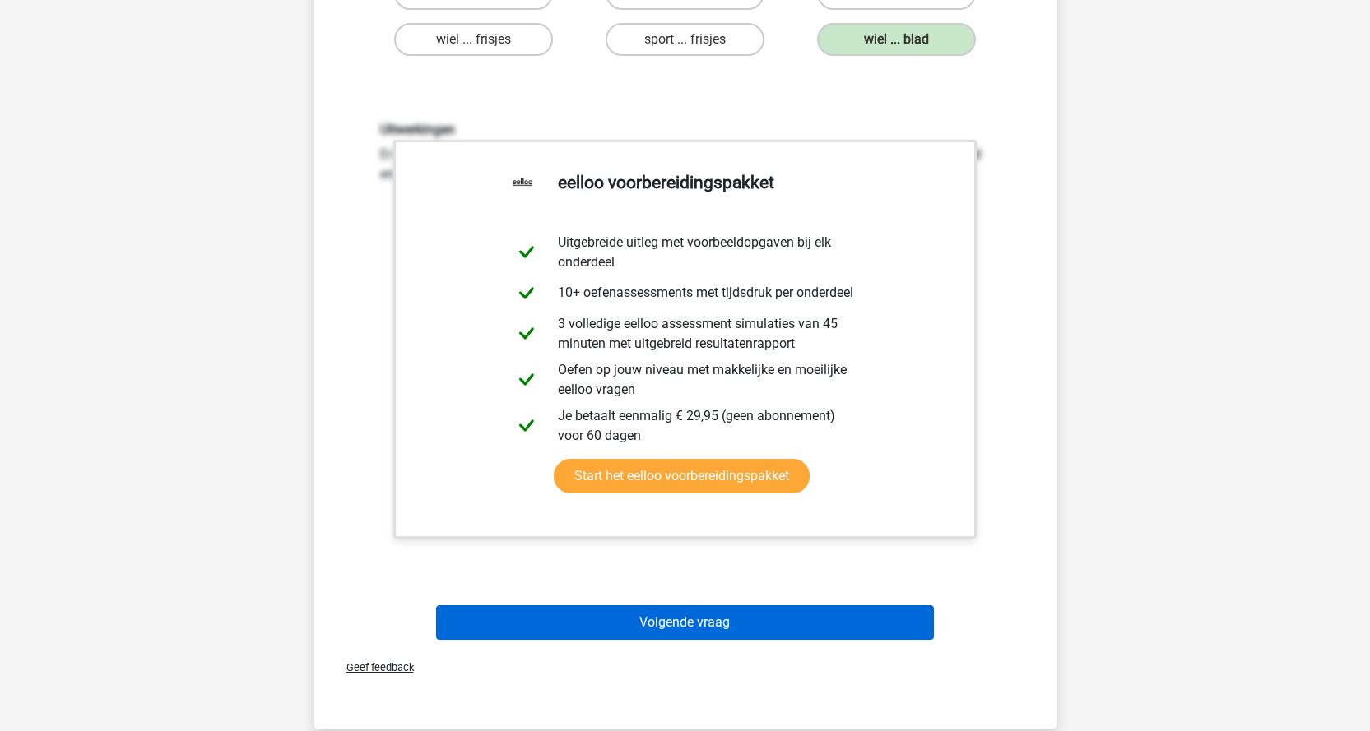
scroll to position [576, 0]
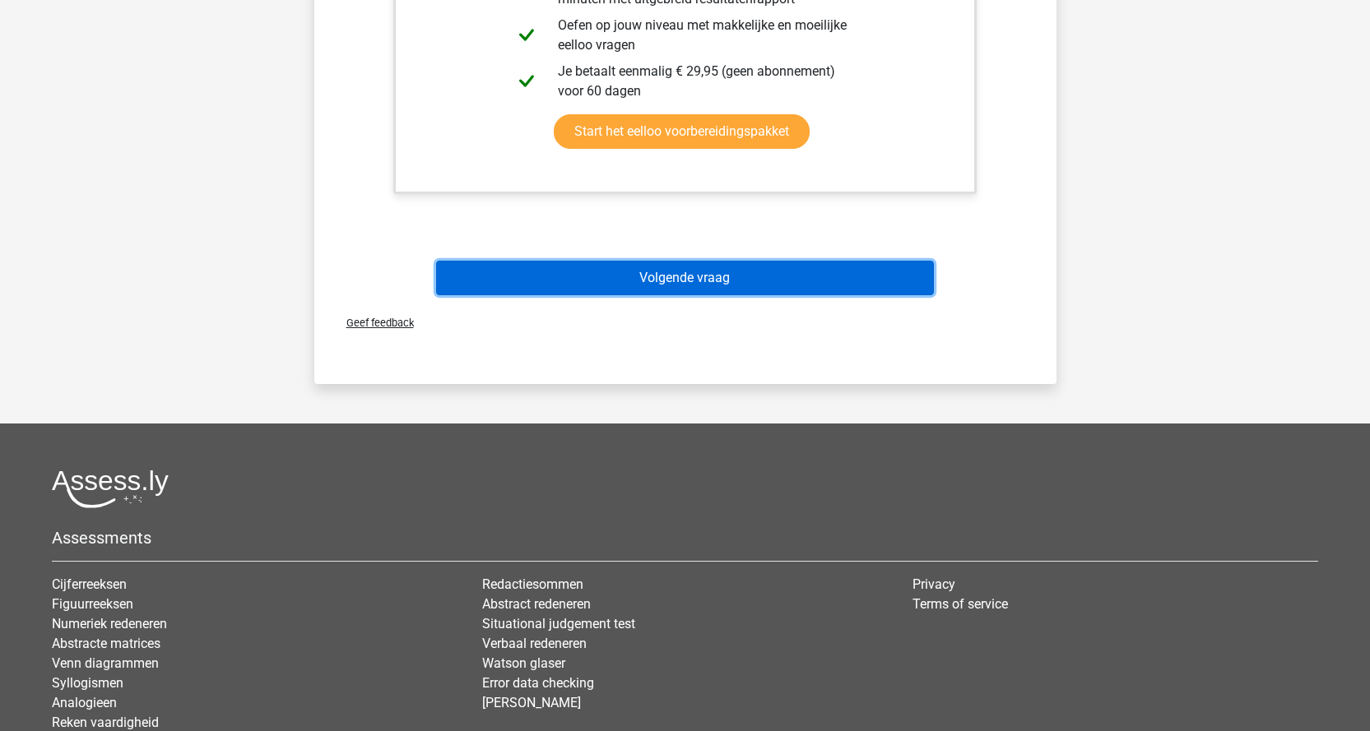
click at [778, 272] on button "Volgende vraag" at bounding box center [685, 278] width 498 height 35
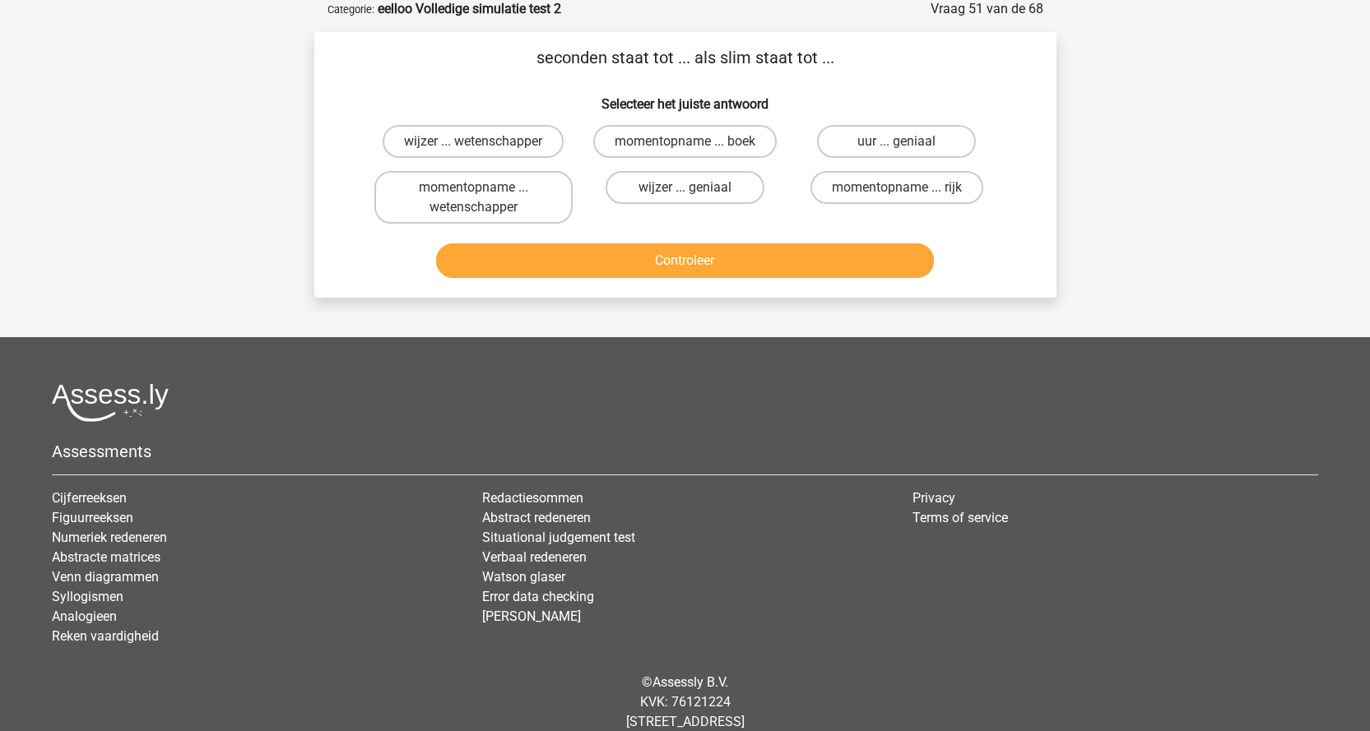
scroll to position [82, 0]
click at [540, 187] on label "momentopname ... wetenschapper" at bounding box center [473, 198] width 198 height 53
click at [484, 188] on input "momentopname ... wetenschapper" at bounding box center [478, 193] width 11 height 11
radio input "true"
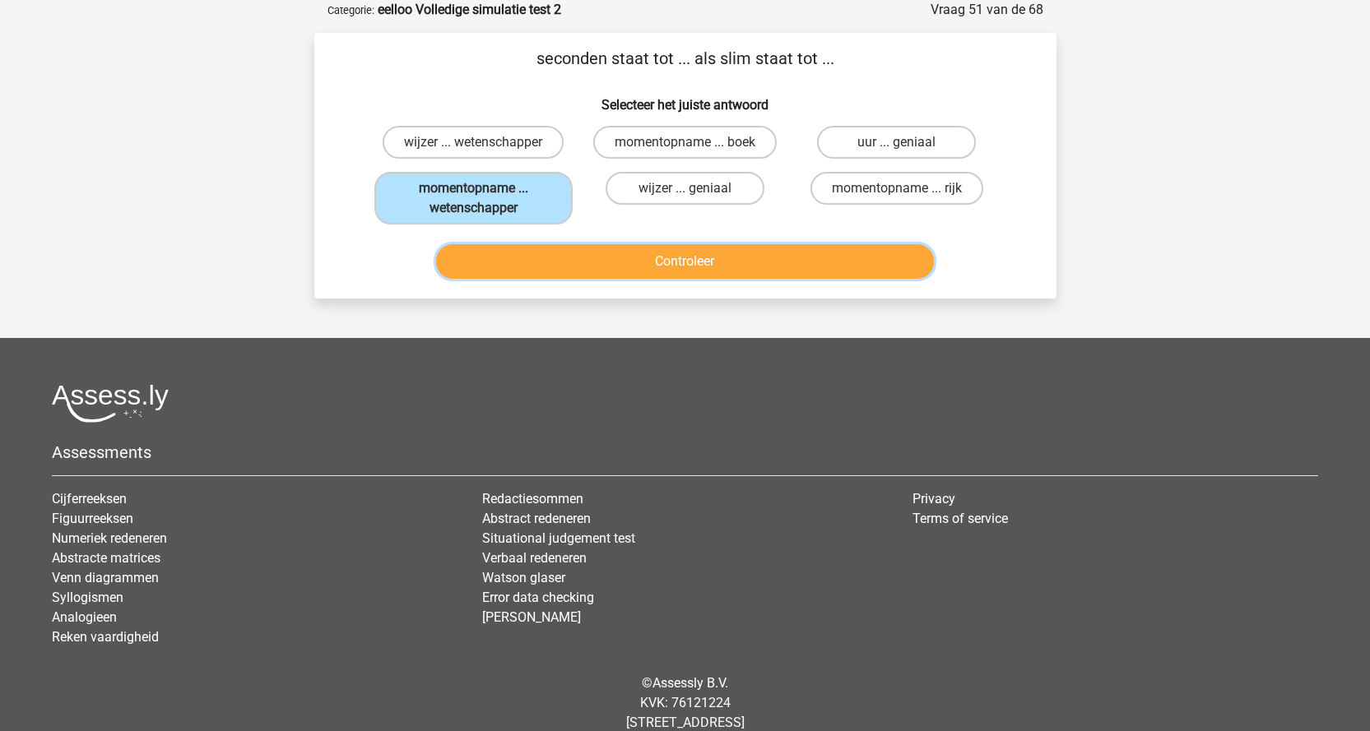
click at [873, 257] on button "Controleer" at bounding box center [685, 261] width 498 height 35
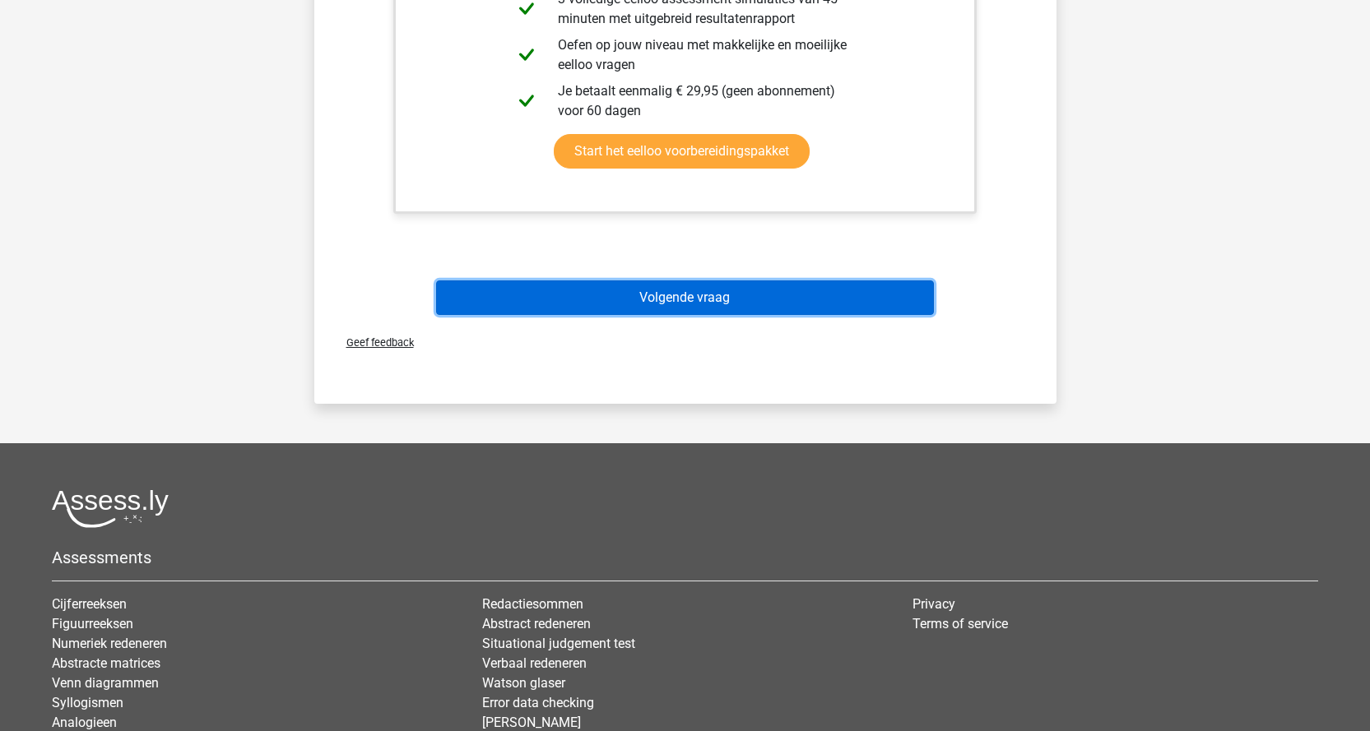
click at [709, 287] on button "Volgende vraag" at bounding box center [685, 298] width 498 height 35
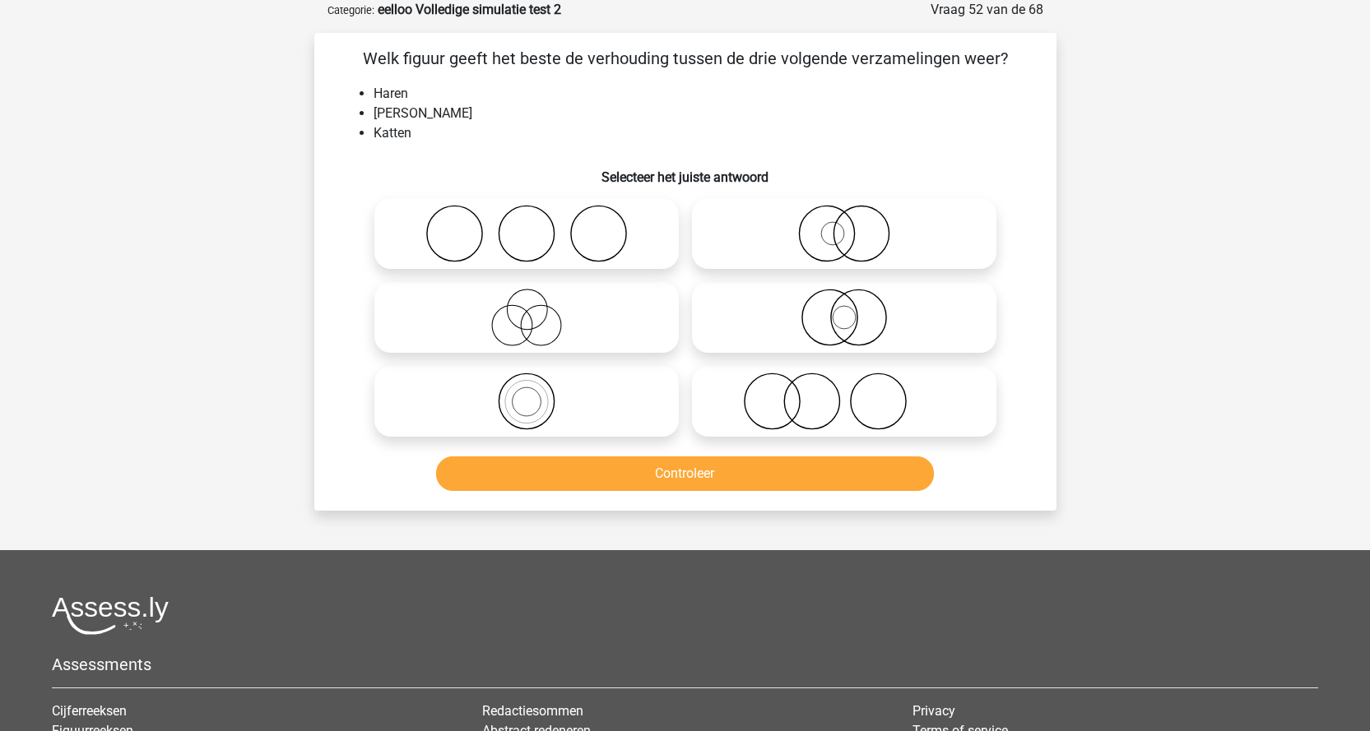
click at [887, 400] on icon at bounding box center [843, 402] width 291 height 58
click at [855, 393] on input "radio" at bounding box center [849, 388] width 11 height 11
radio input "true"
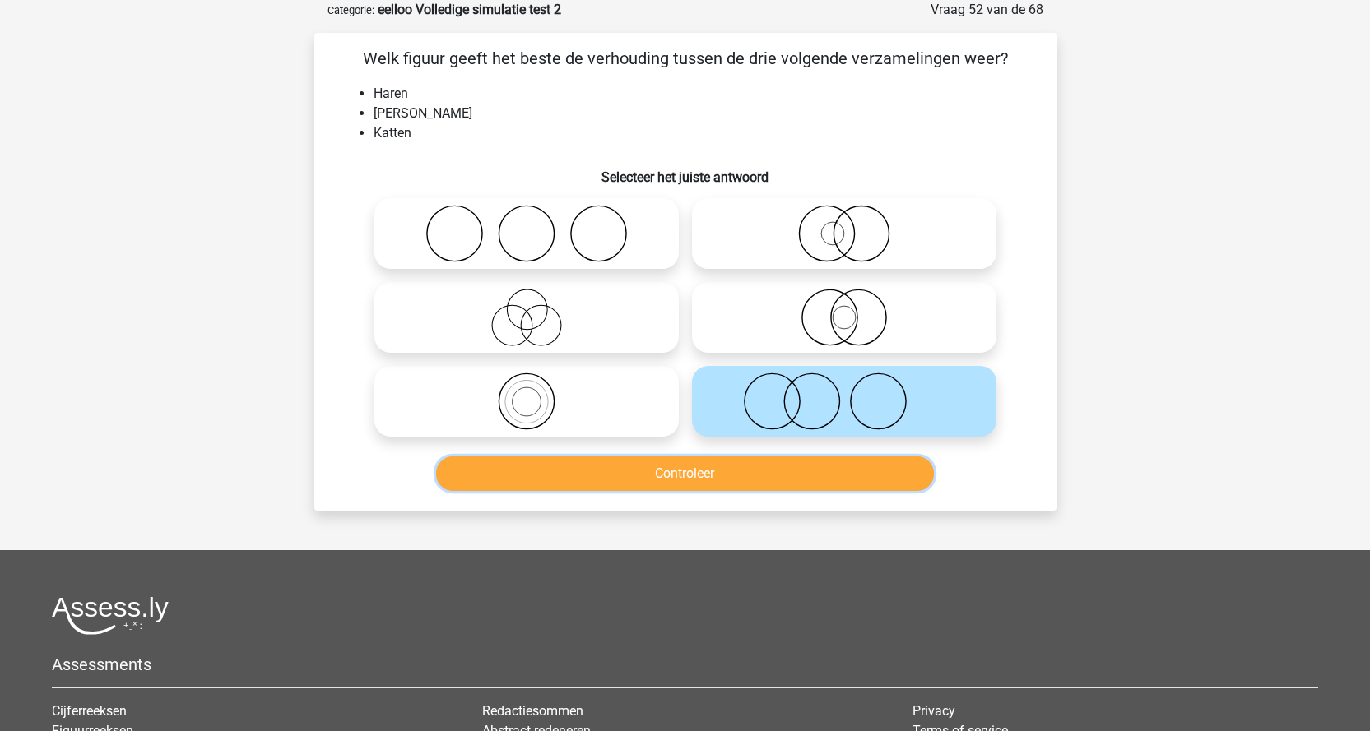
click at [866, 476] on button "Controleer" at bounding box center [685, 474] width 498 height 35
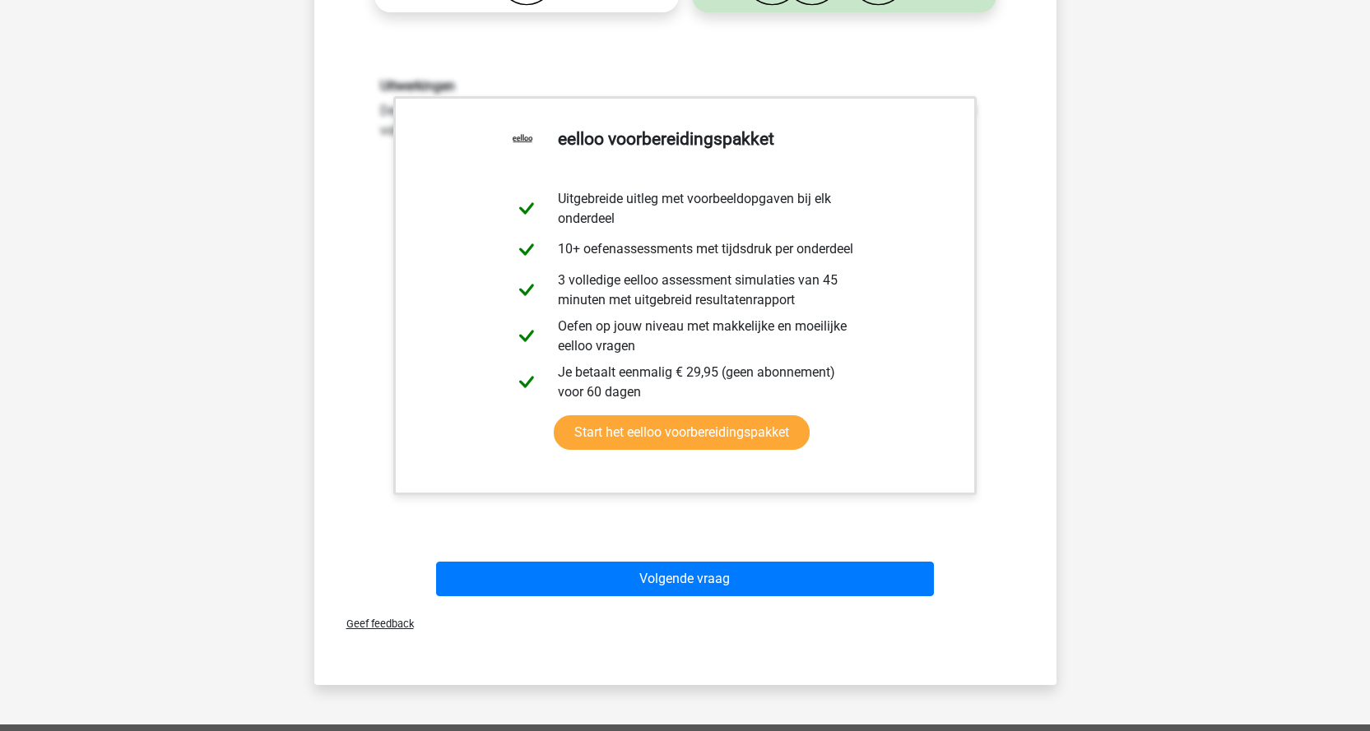
scroll to position [576, 0]
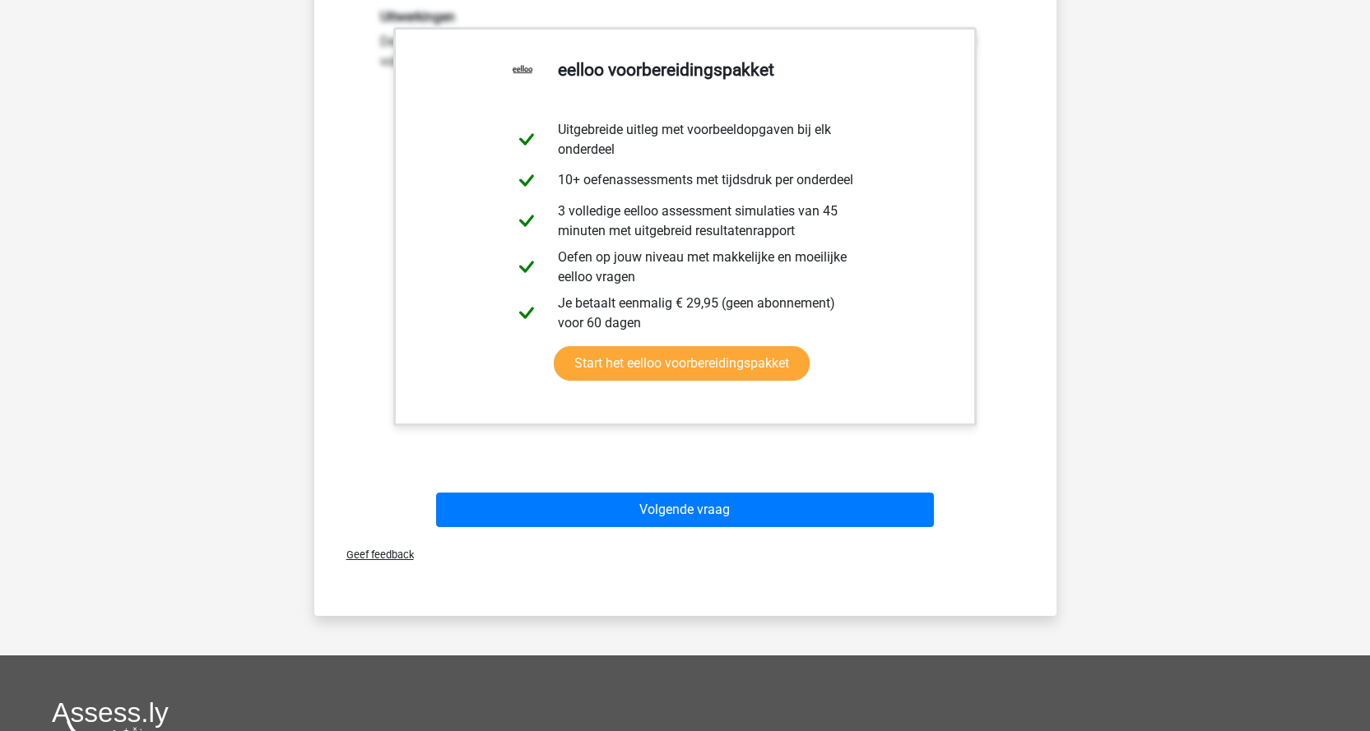
click at [722, 491] on div "Volgende vraag" at bounding box center [685, 507] width 689 height 54
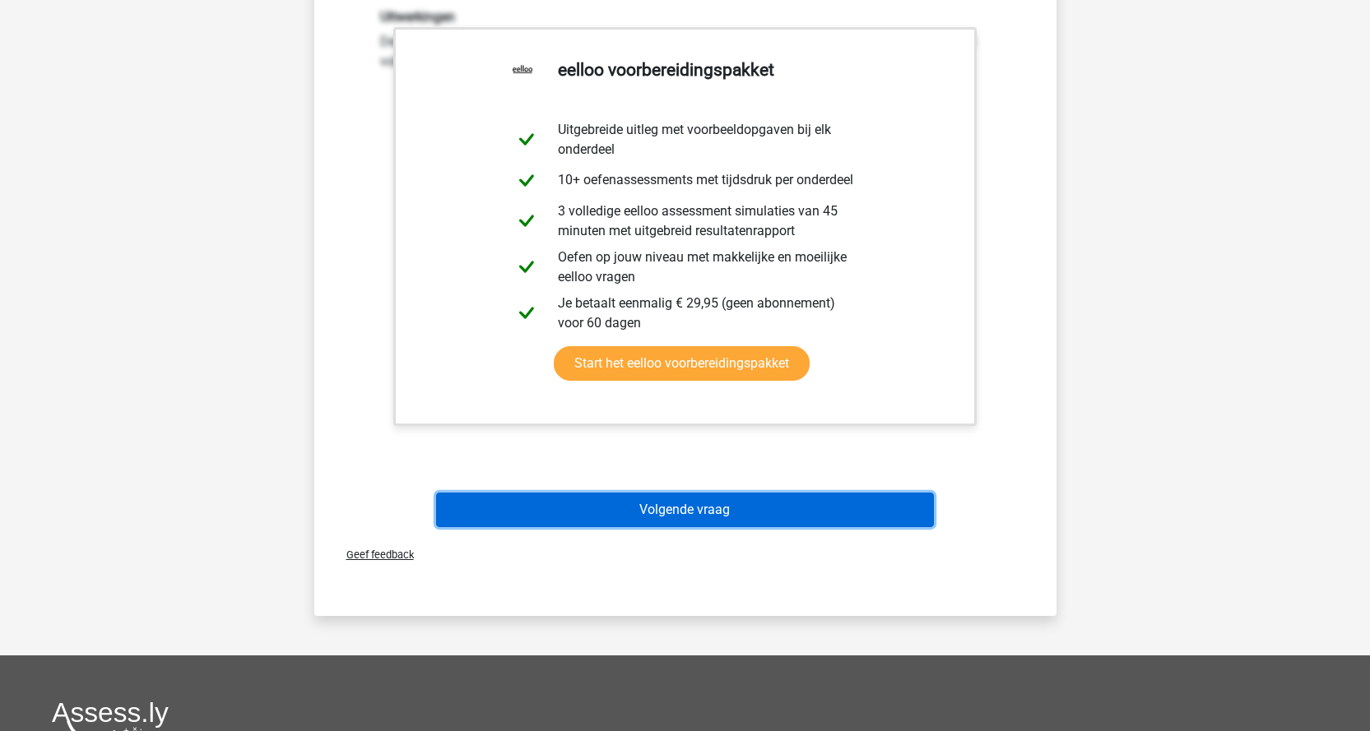
click at [722, 499] on button "Volgende vraag" at bounding box center [685, 510] width 498 height 35
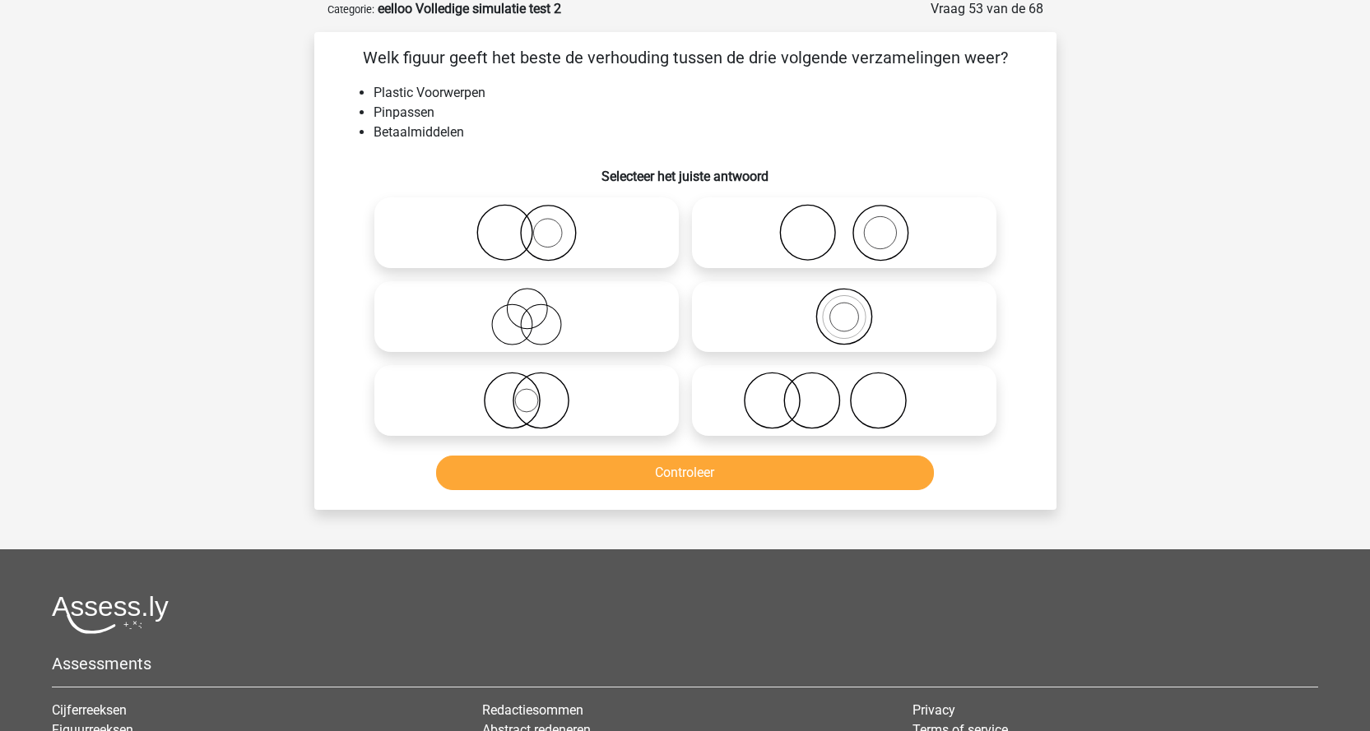
scroll to position [82, 0]
click at [588, 249] on icon at bounding box center [526, 234] width 291 height 58
click at [537, 225] on input "radio" at bounding box center [531, 220] width 11 height 11
radio input "true"
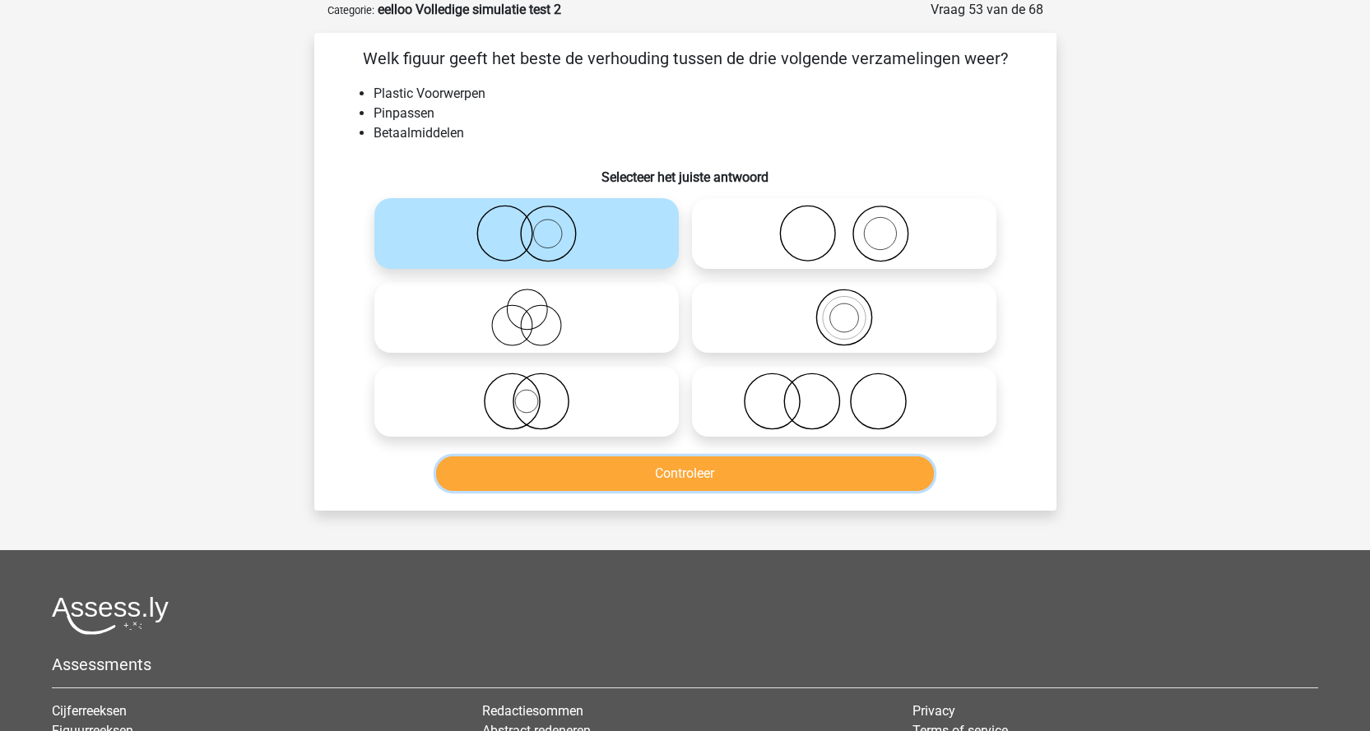
click at [728, 480] on button "Controleer" at bounding box center [685, 474] width 498 height 35
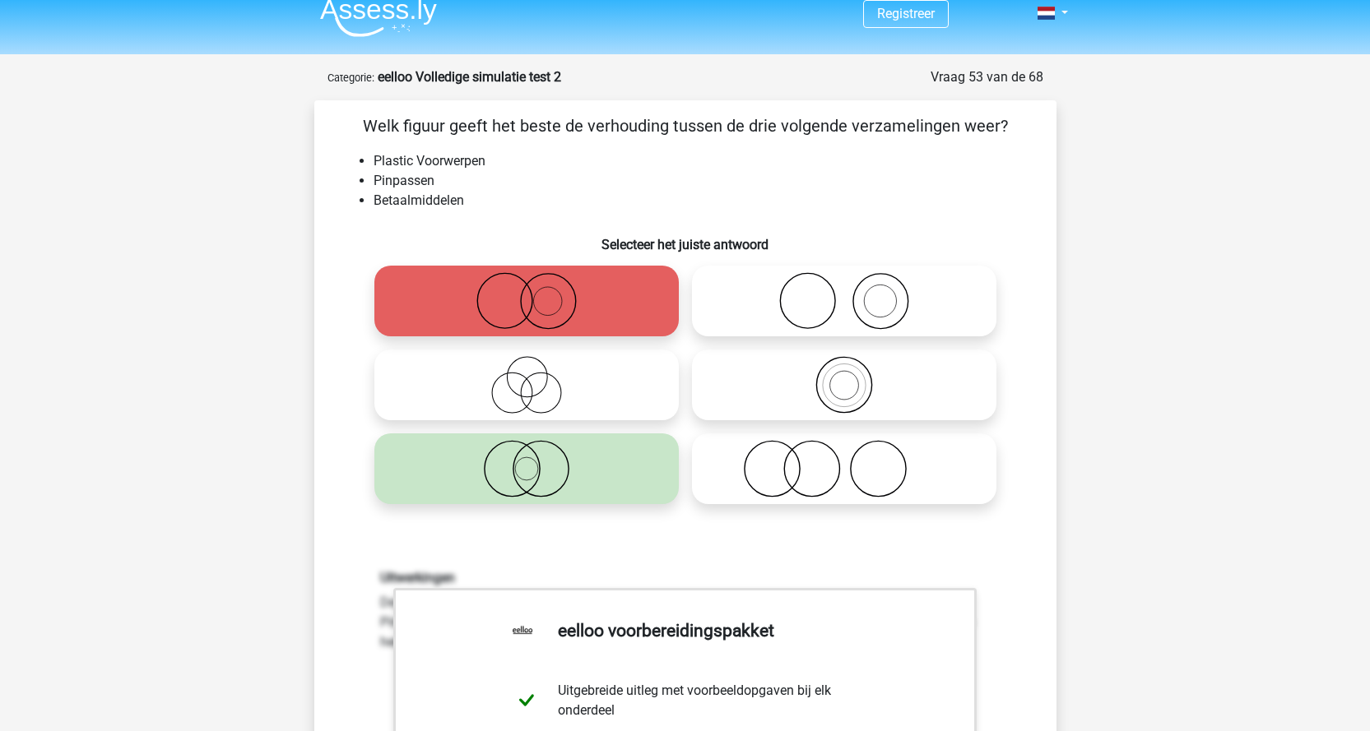
scroll to position [0, 0]
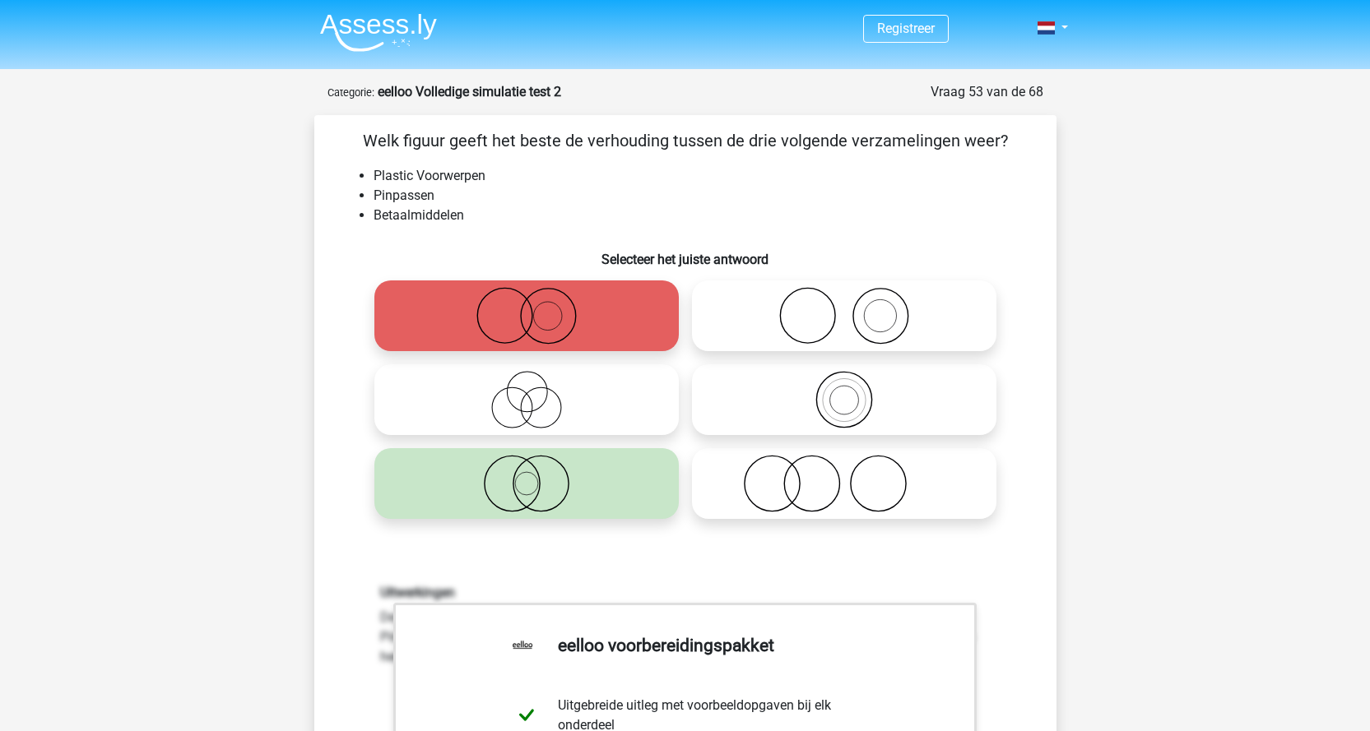
drag, startPoint x: 720, startPoint y: 477, endPoint x: 1244, endPoint y: 472, distance: 524.0
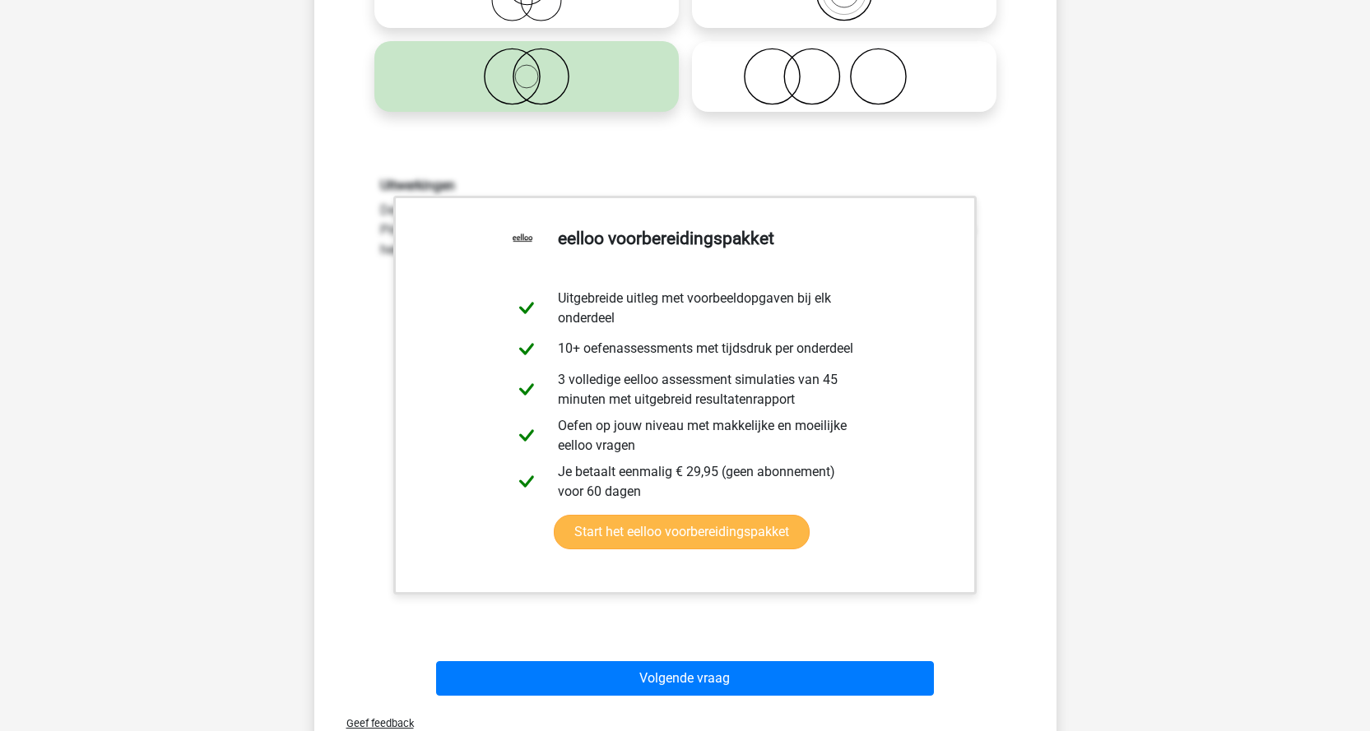
scroll to position [411, 0]
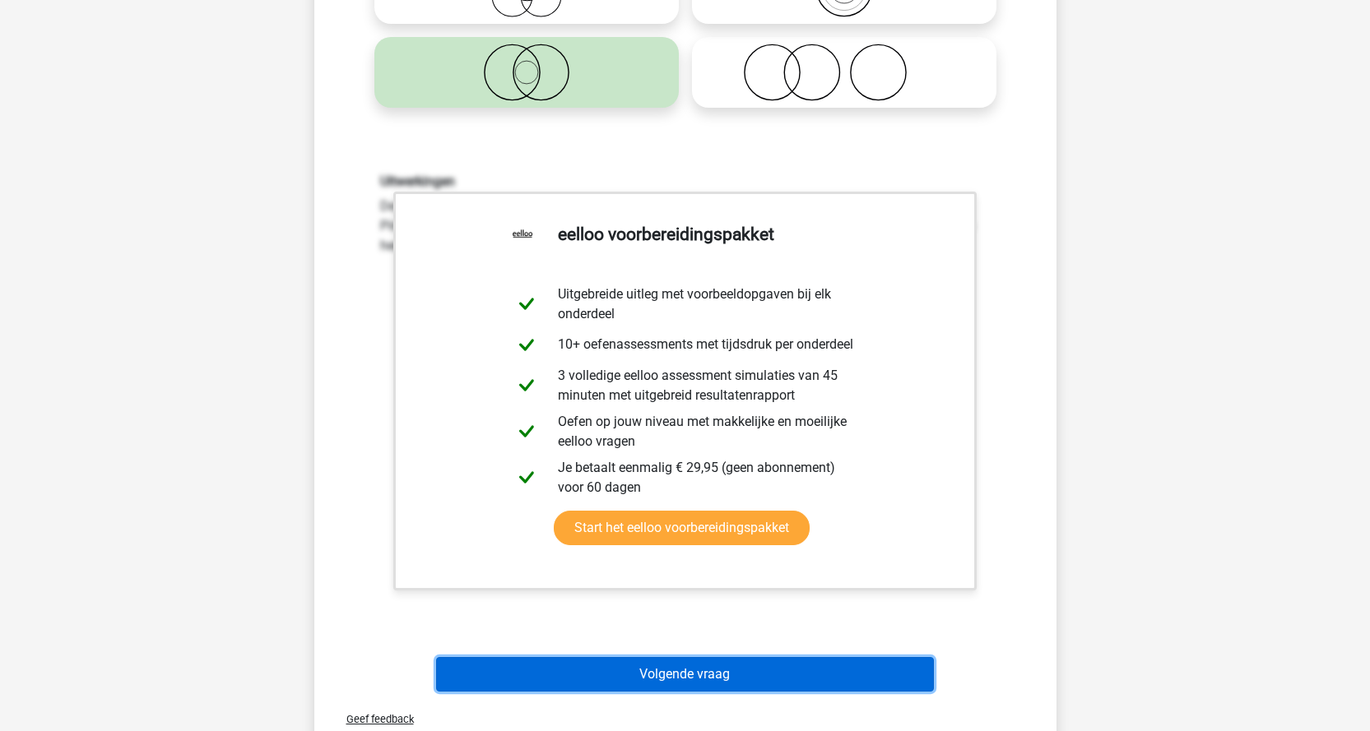
click at [741, 684] on button "Volgende vraag" at bounding box center [685, 674] width 498 height 35
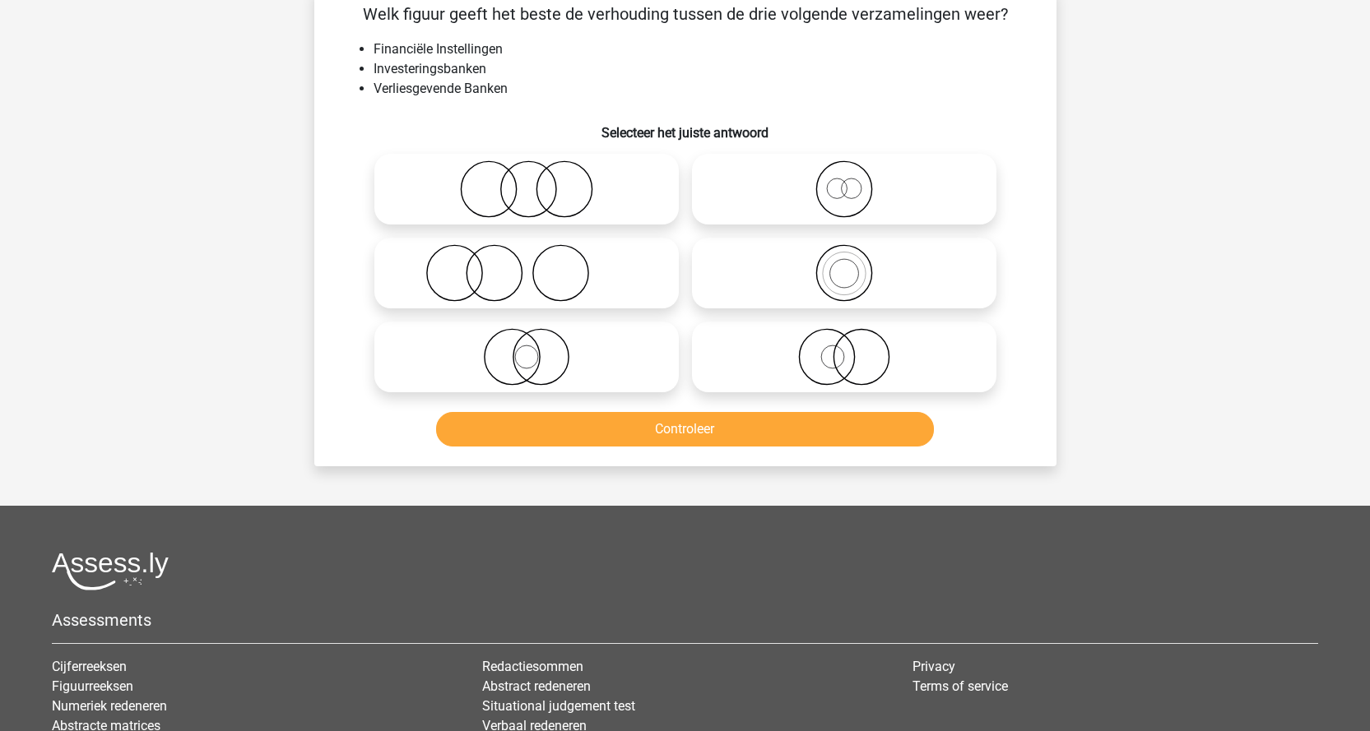
scroll to position [82, 0]
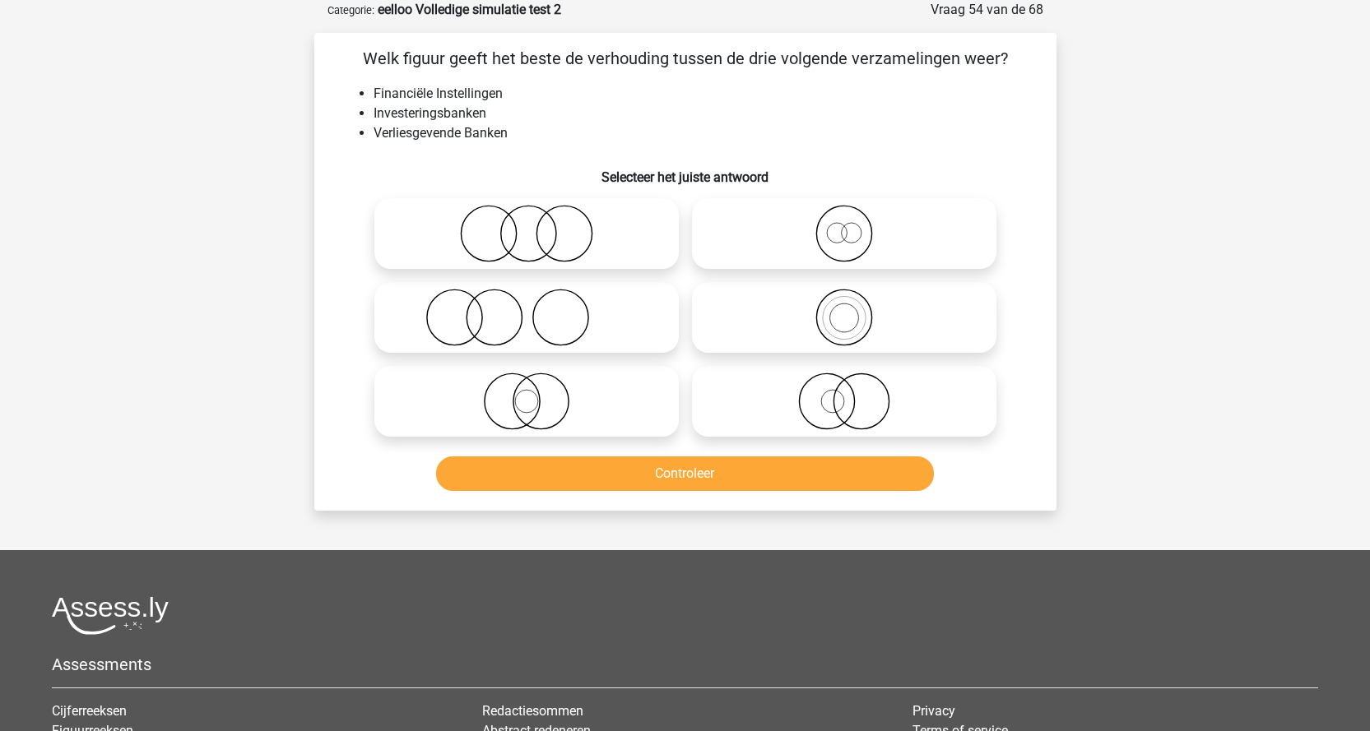
click at [893, 225] on icon at bounding box center [843, 234] width 291 height 58
click at [855, 225] on input "radio" at bounding box center [849, 220] width 11 height 11
radio input "true"
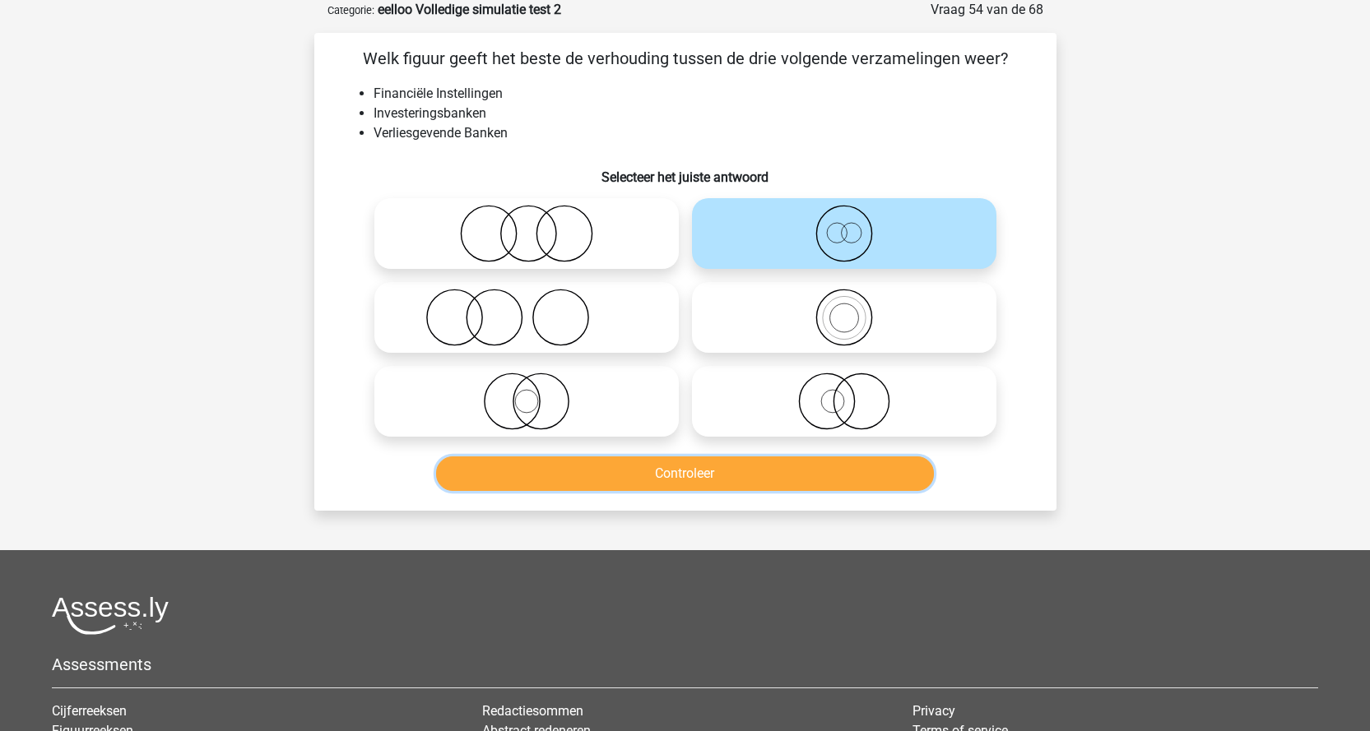
click at [786, 477] on button "Controleer" at bounding box center [685, 474] width 498 height 35
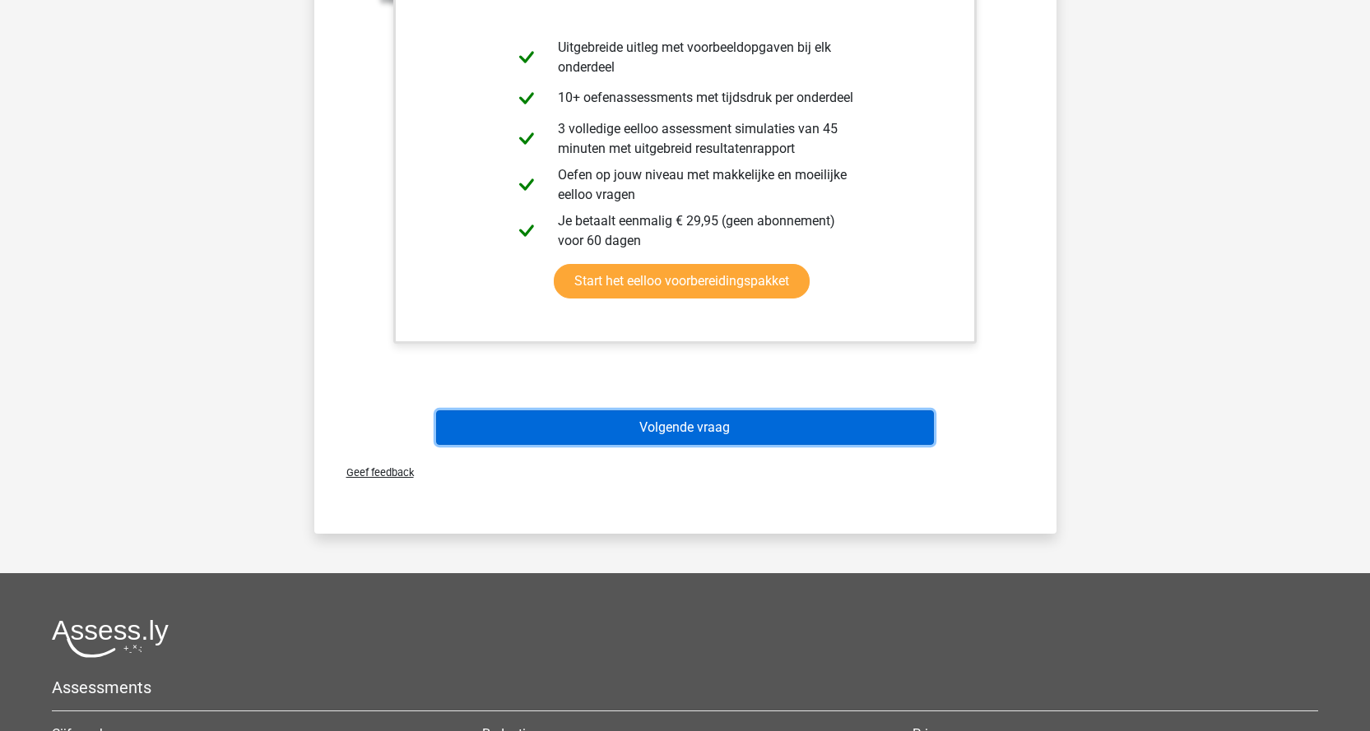
click at [755, 432] on button "Volgende vraag" at bounding box center [685, 427] width 498 height 35
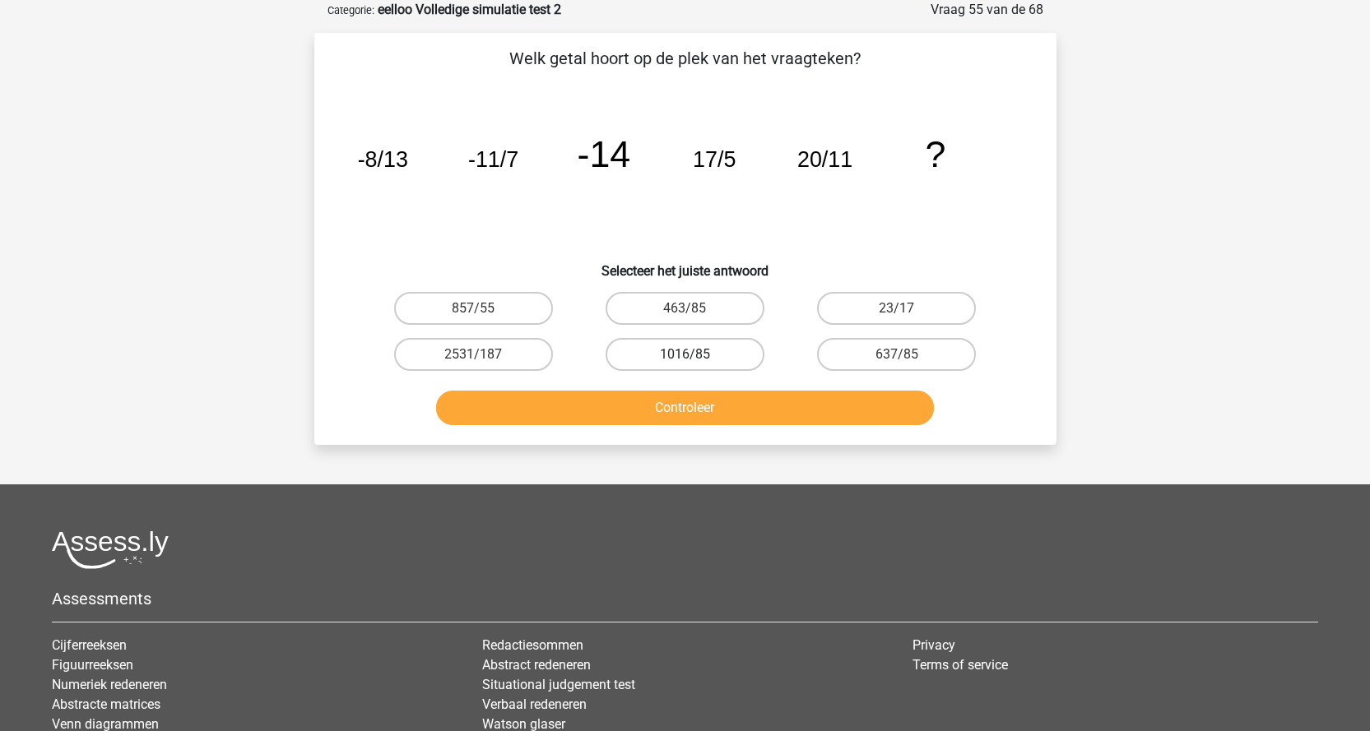
click at [715, 359] on label "1016/85" at bounding box center [684, 354] width 159 height 33
click at [695, 359] on input "1016/85" at bounding box center [689, 360] width 11 height 11
radio input "true"
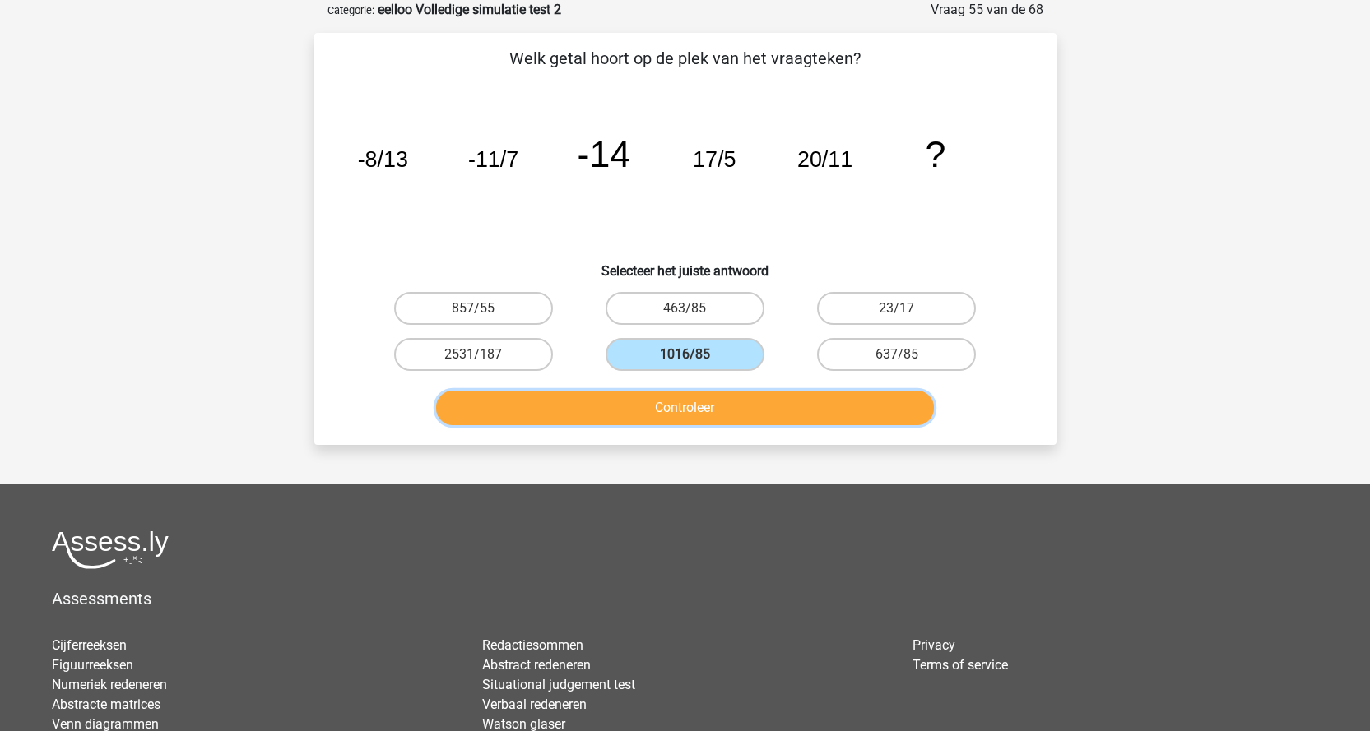
click at [714, 401] on button "Controleer" at bounding box center [685, 408] width 498 height 35
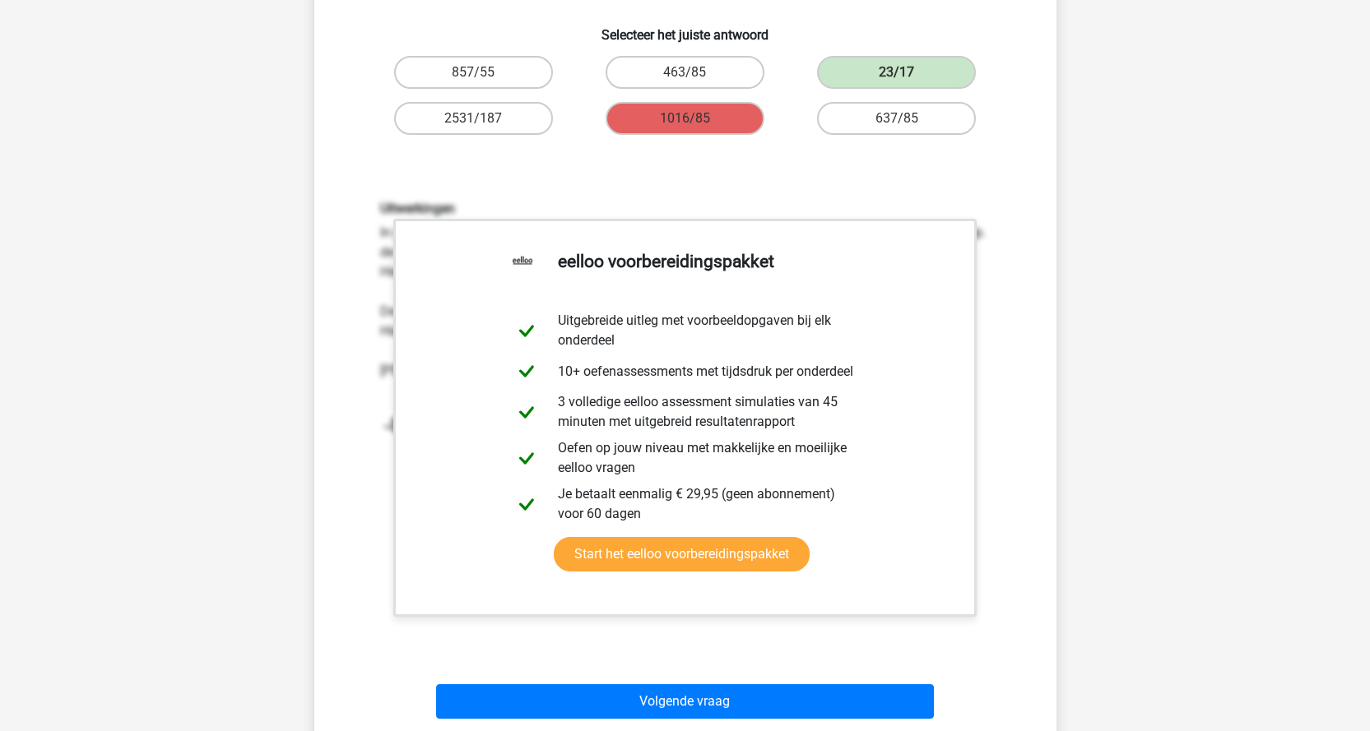
scroll to position [494, 0]
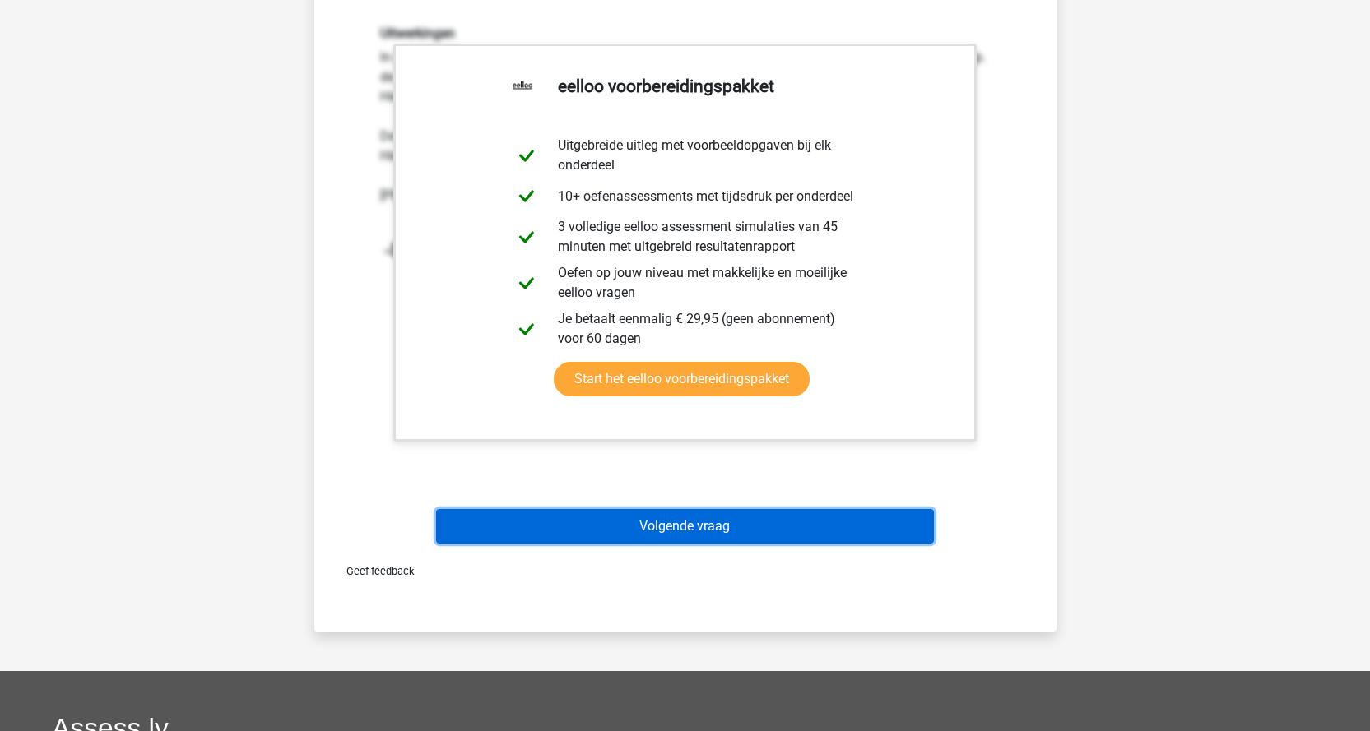
click at [840, 535] on button "Volgende vraag" at bounding box center [685, 526] width 498 height 35
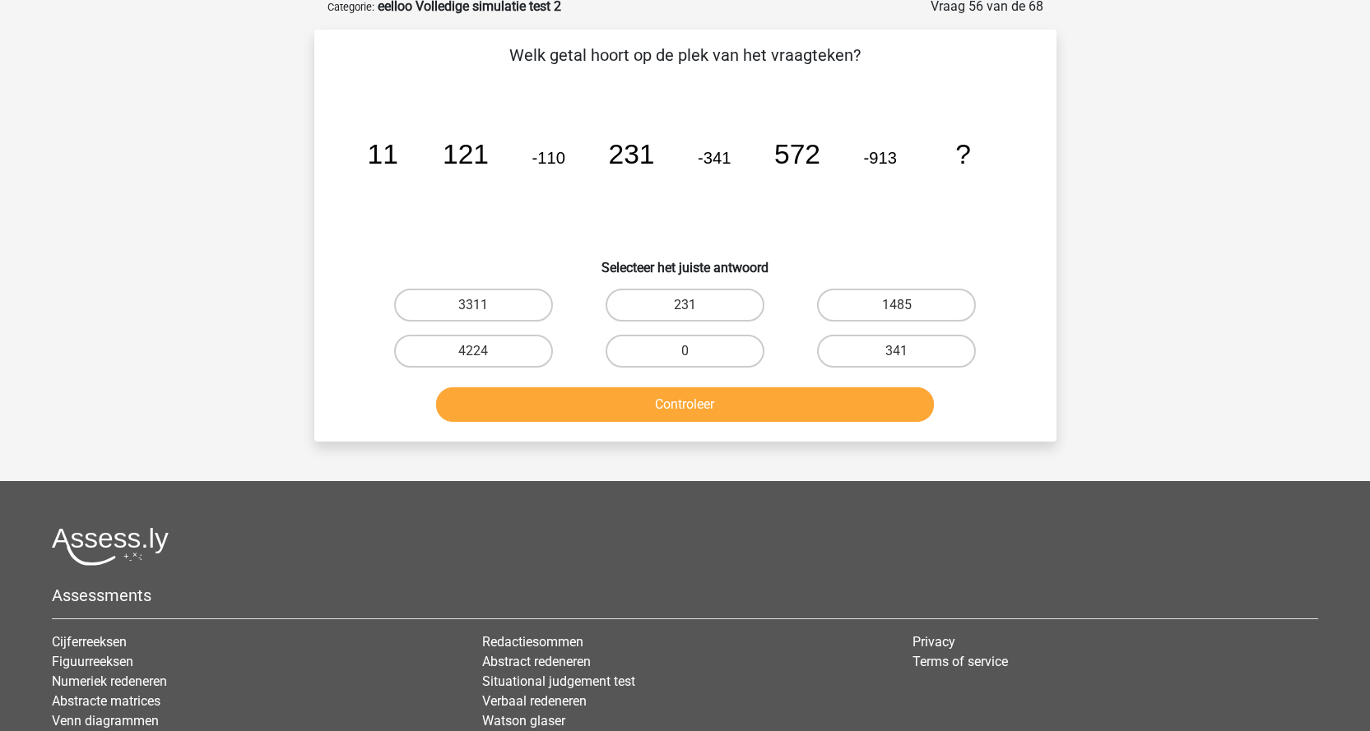
scroll to position [82, 0]
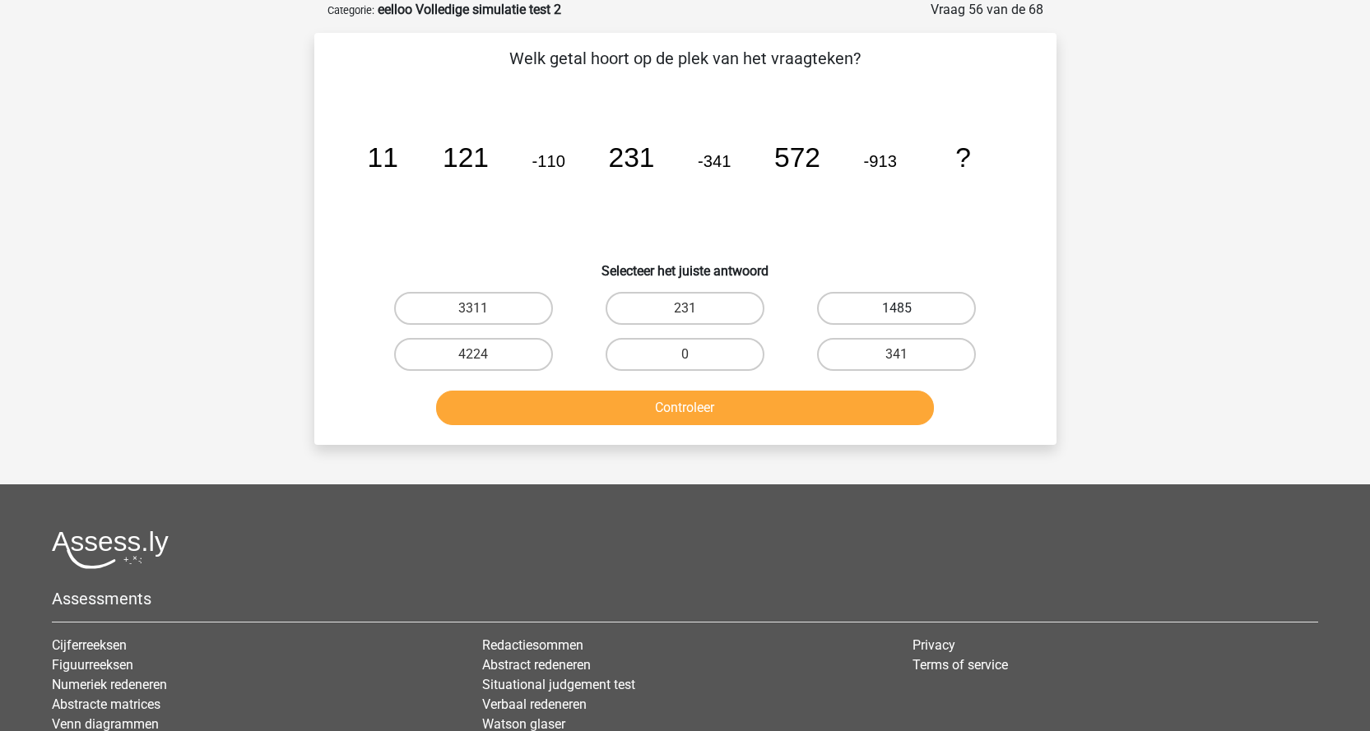
click at [939, 301] on label "1485" at bounding box center [896, 308] width 159 height 33
click at [907, 308] on input "1485" at bounding box center [902, 313] width 11 height 11
radio input "true"
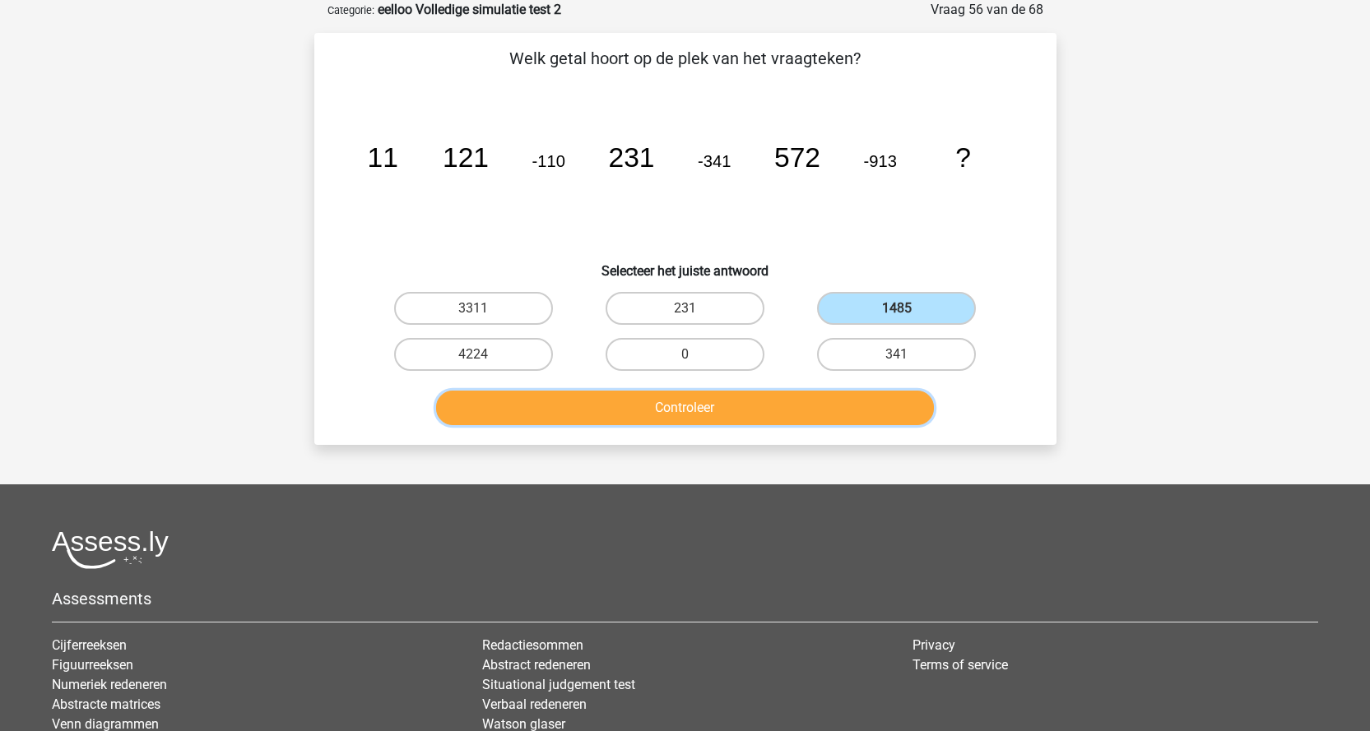
click at [856, 404] on button "Controleer" at bounding box center [685, 408] width 498 height 35
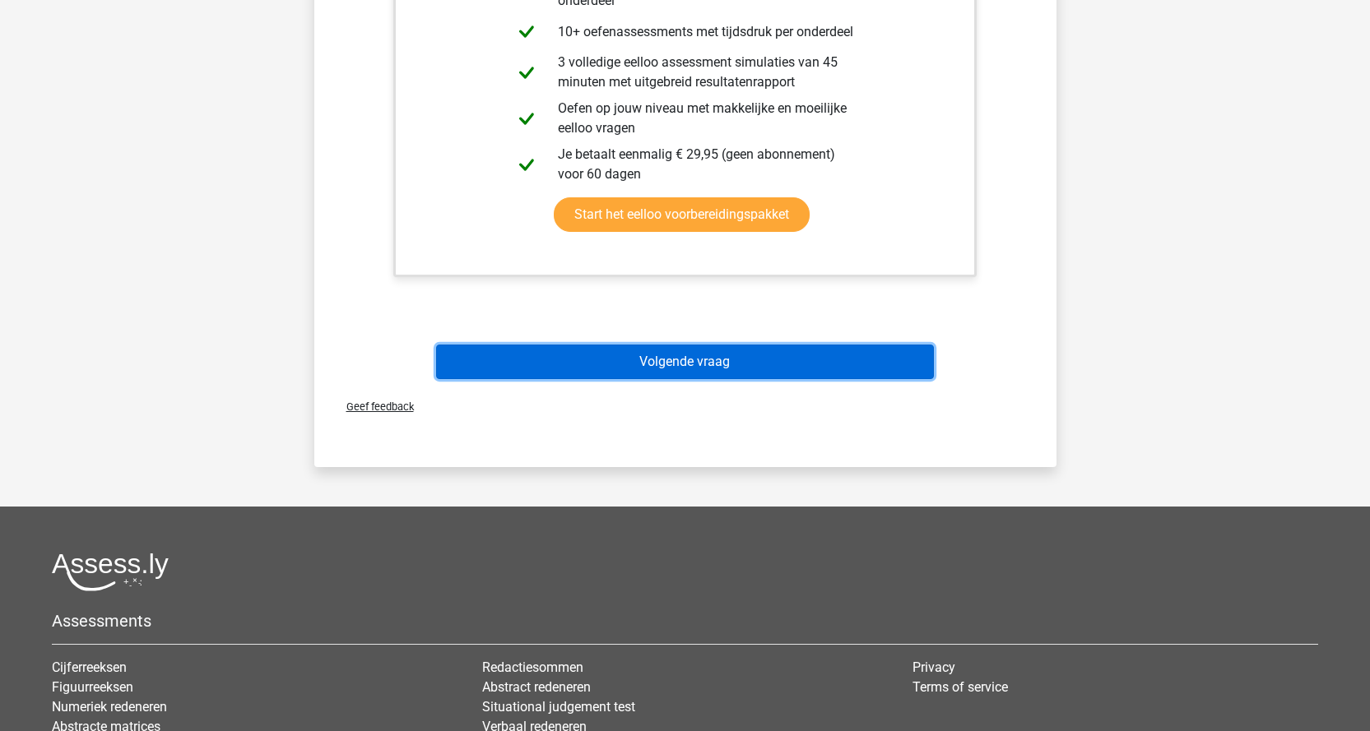
click at [864, 364] on button "Volgende vraag" at bounding box center [685, 362] width 498 height 35
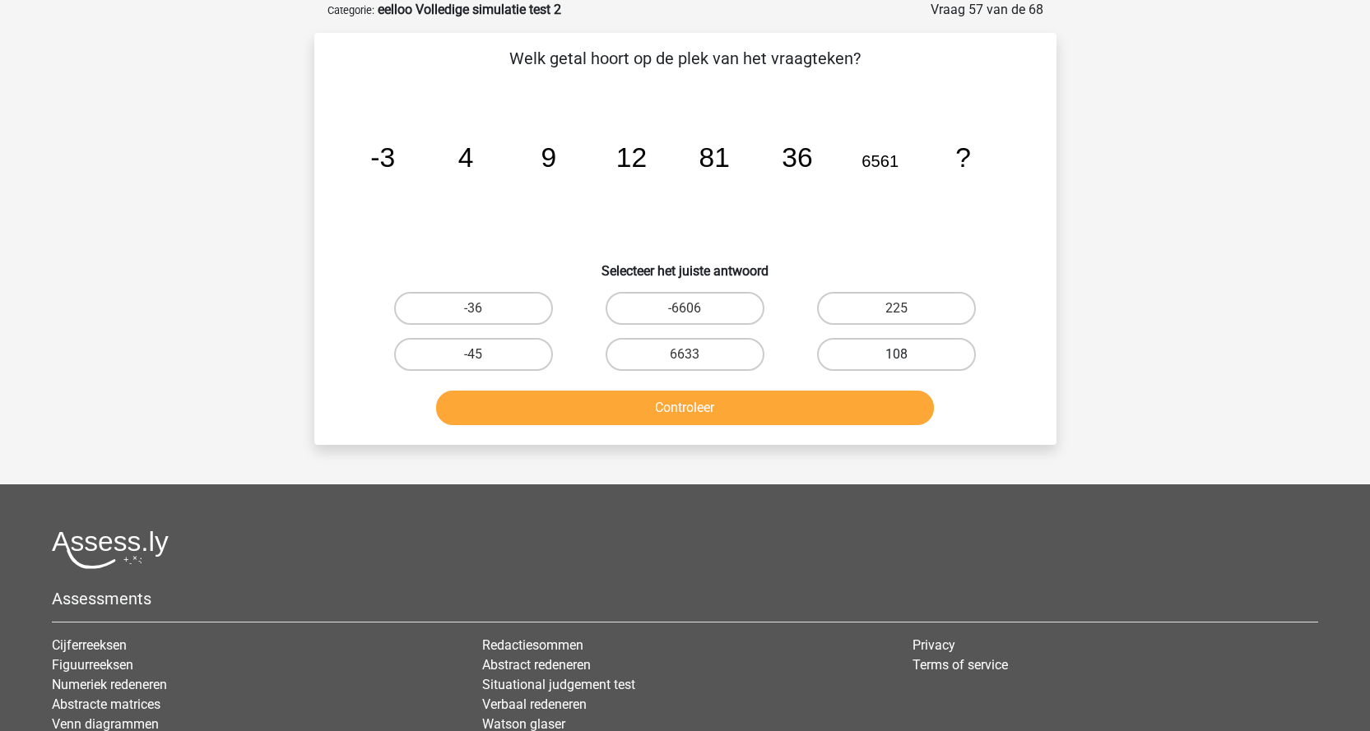
click at [870, 346] on label "108" at bounding box center [896, 354] width 159 height 33
click at [897, 355] on input "108" at bounding box center [902, 360] width 11 height 11
radio input "true"
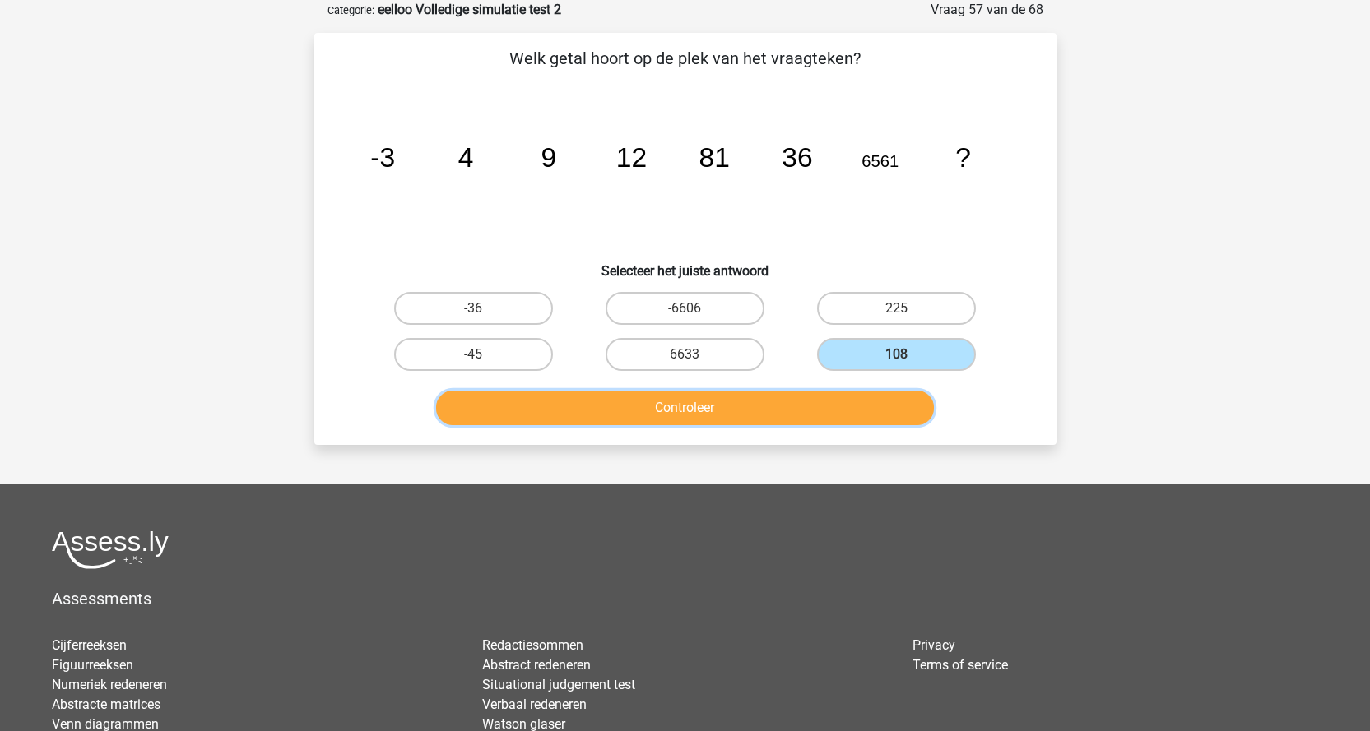
click at [850, 392] on button "Controleer" at bounding box center [685, 408] width 498 height 35
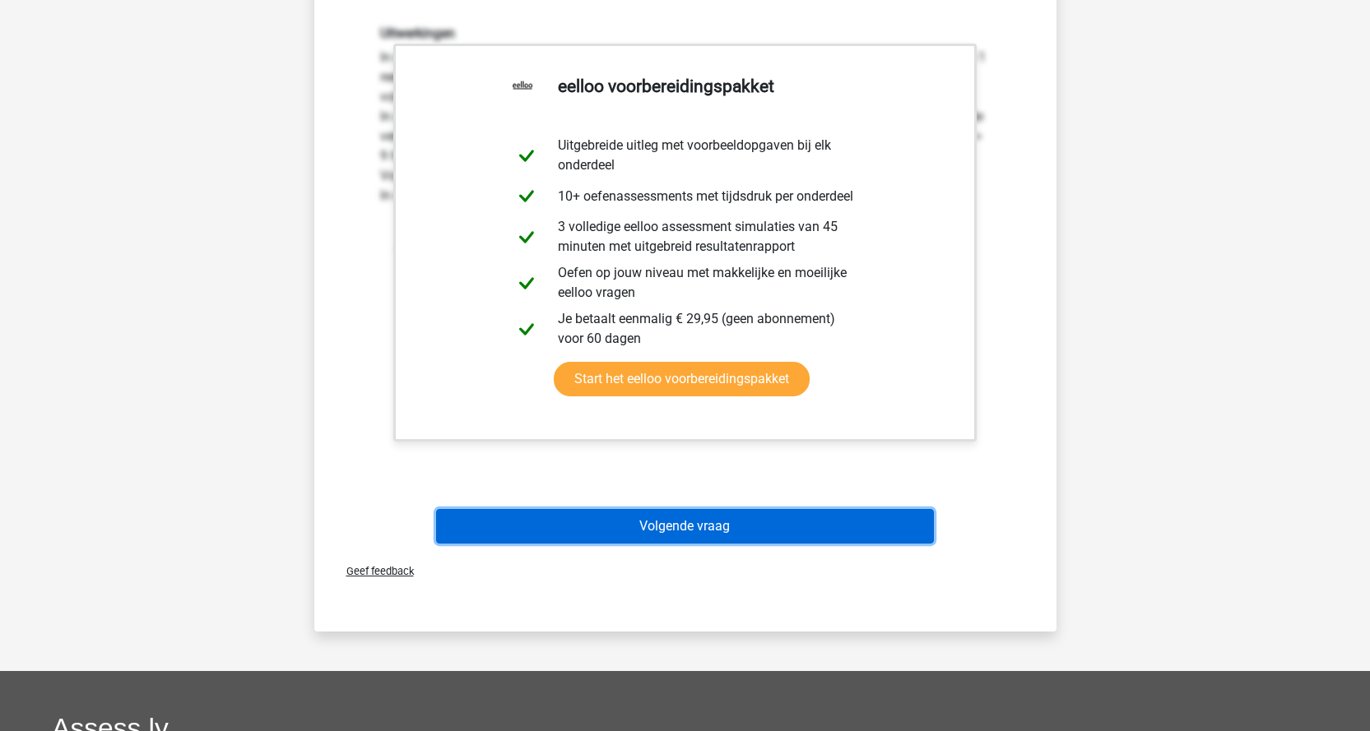
click at [744, 518] on button "Volgende vraag" at bounding box center [685, 526] width 498 height 35
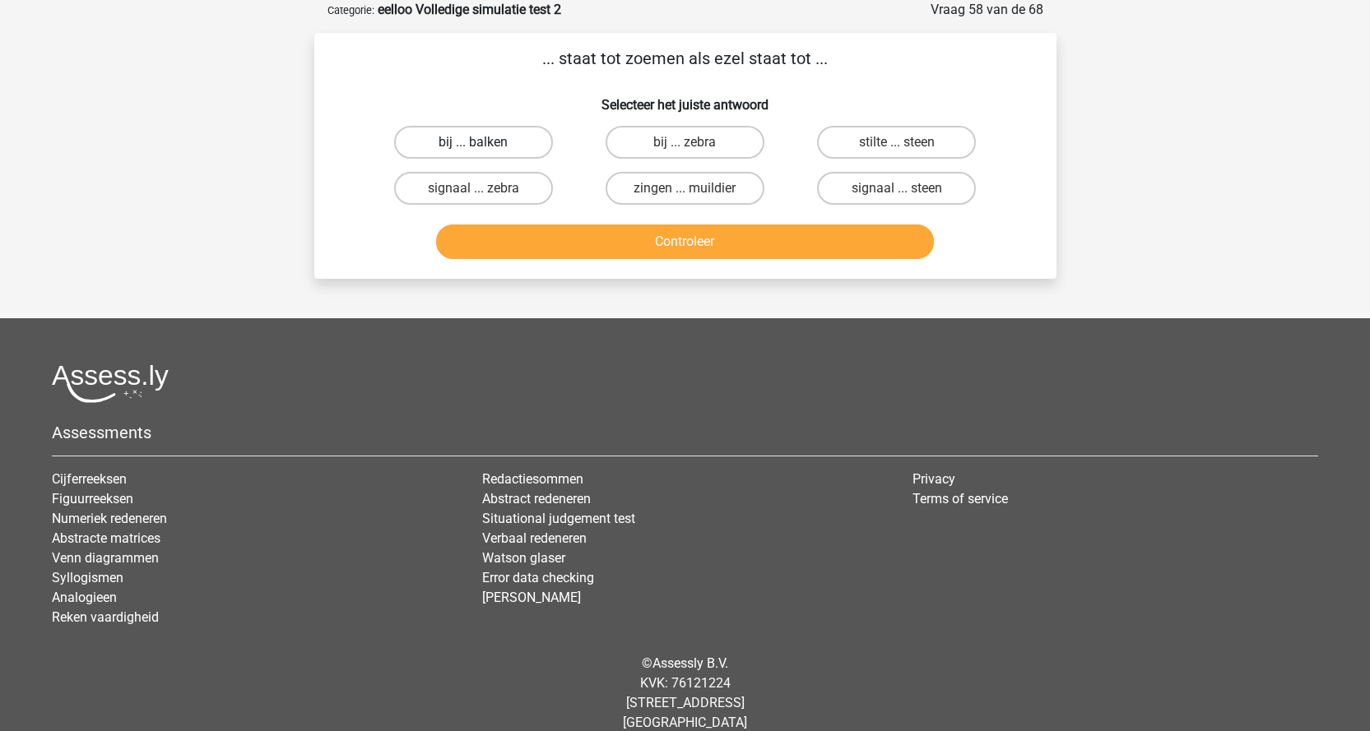
click at [477, 140] on label "bij ... balken" at bounding box center [473, 142] width 159 height 33
click at [477, 142] on input "bij ... balken" at bounding box center [478, 147] width 11 height 11
radio input "true"
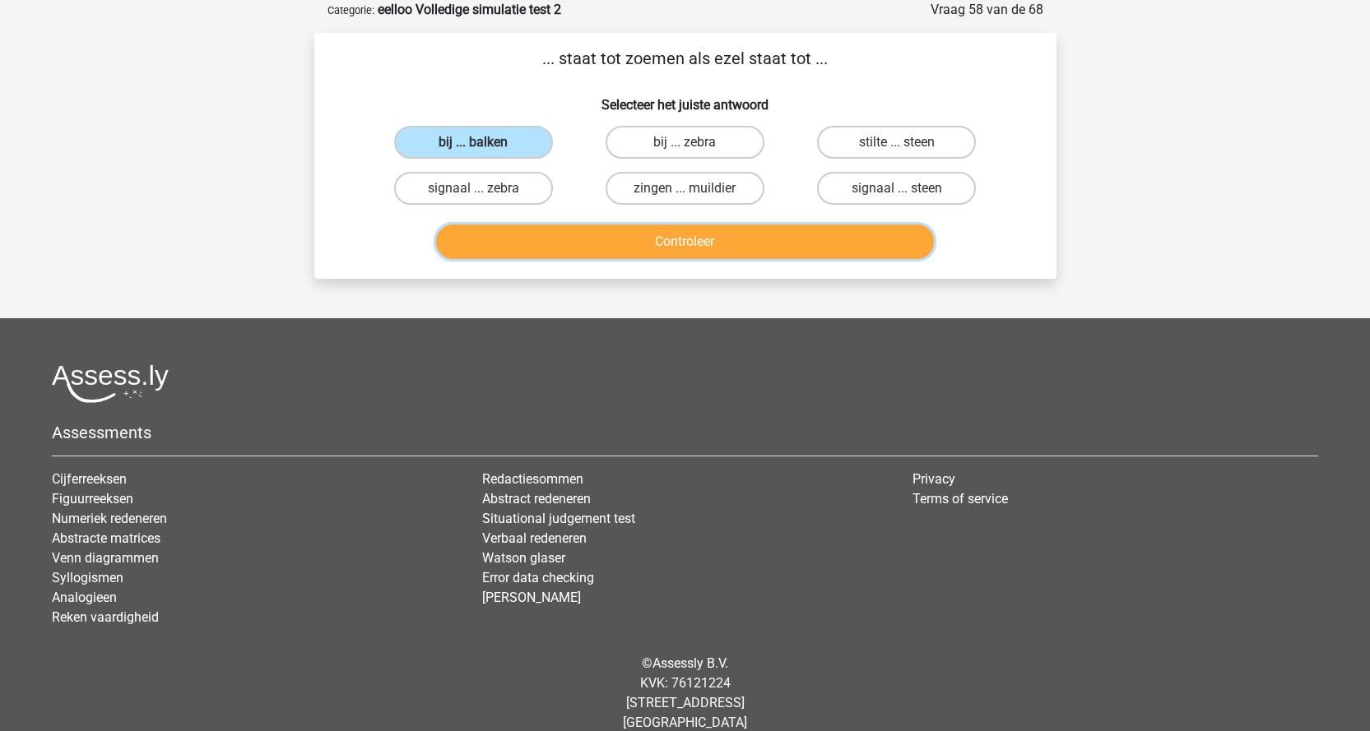
click at [721, 234] on button "Controleer" at bounding box center [685, 242] width 498 height 35
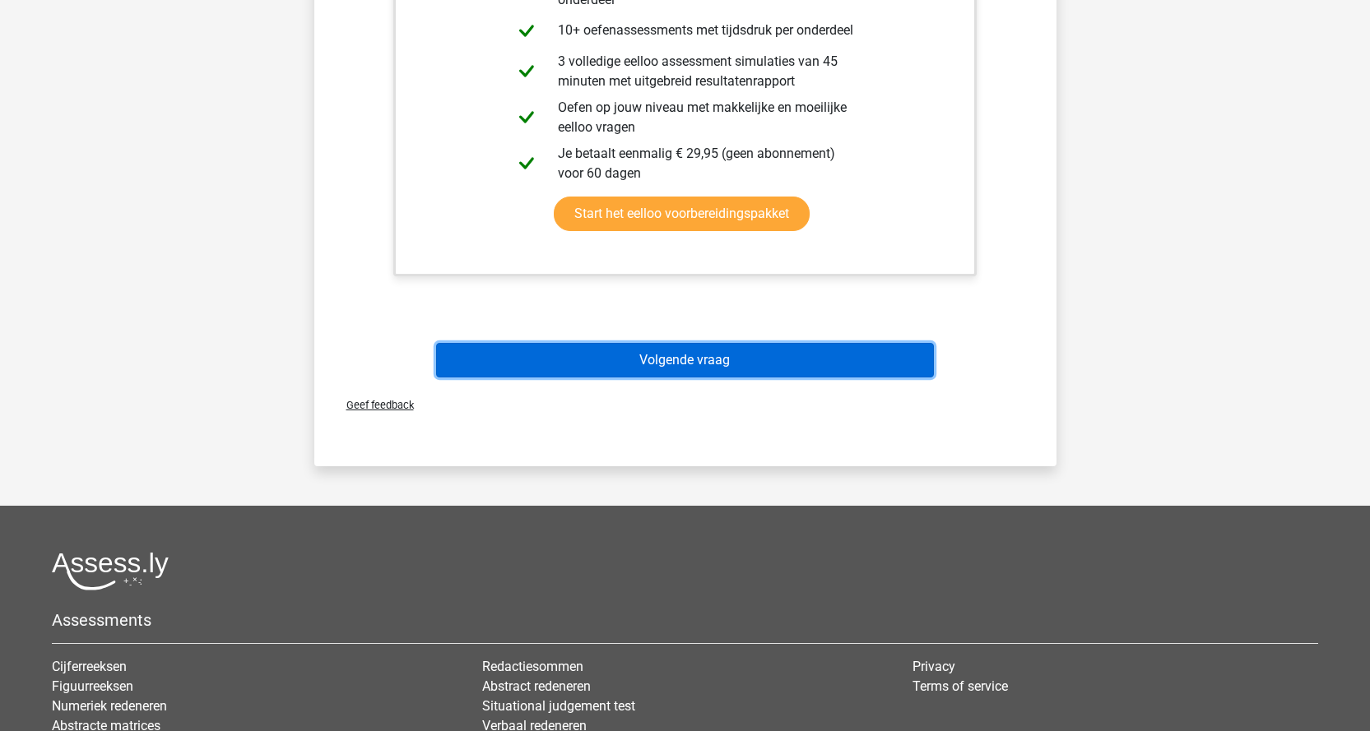
click at [744, 356] on button "Volgende vraag" at bounding box center [685, 360] width 498 height 35
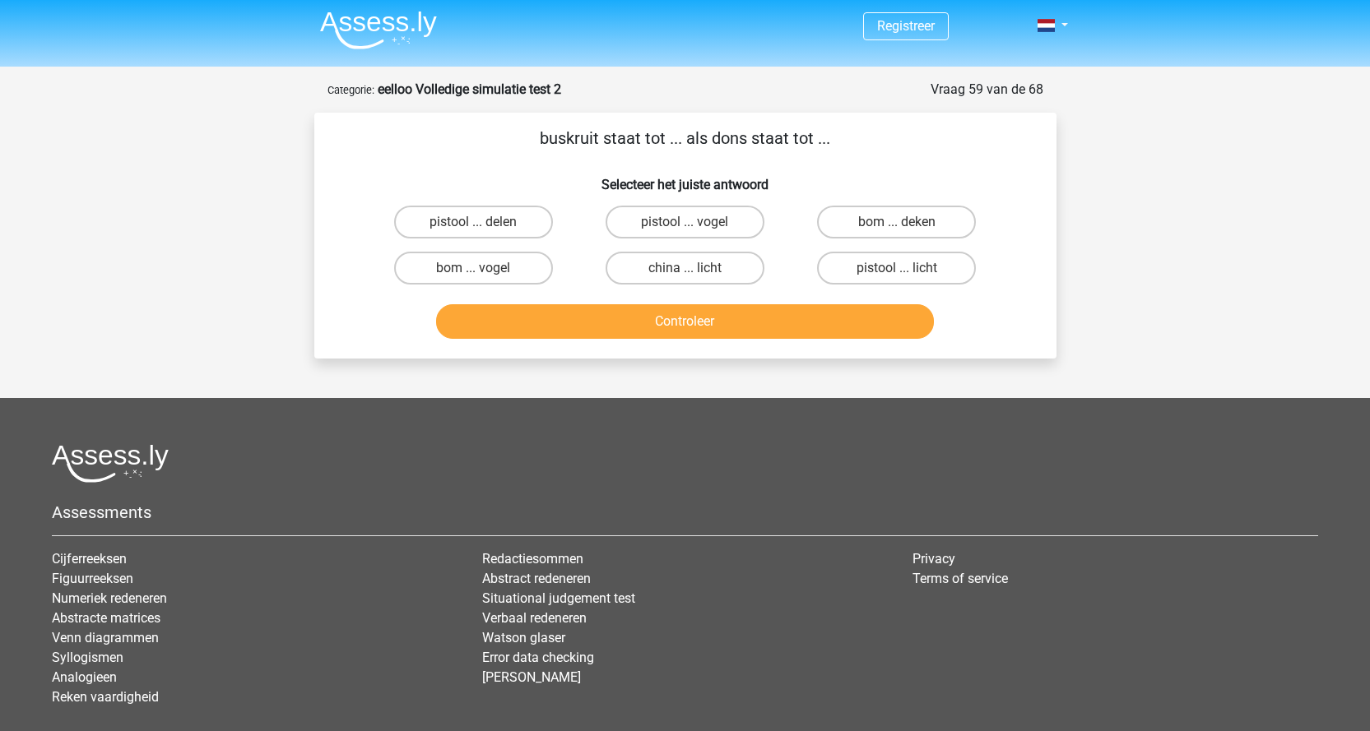
scroll to position [0, 0]
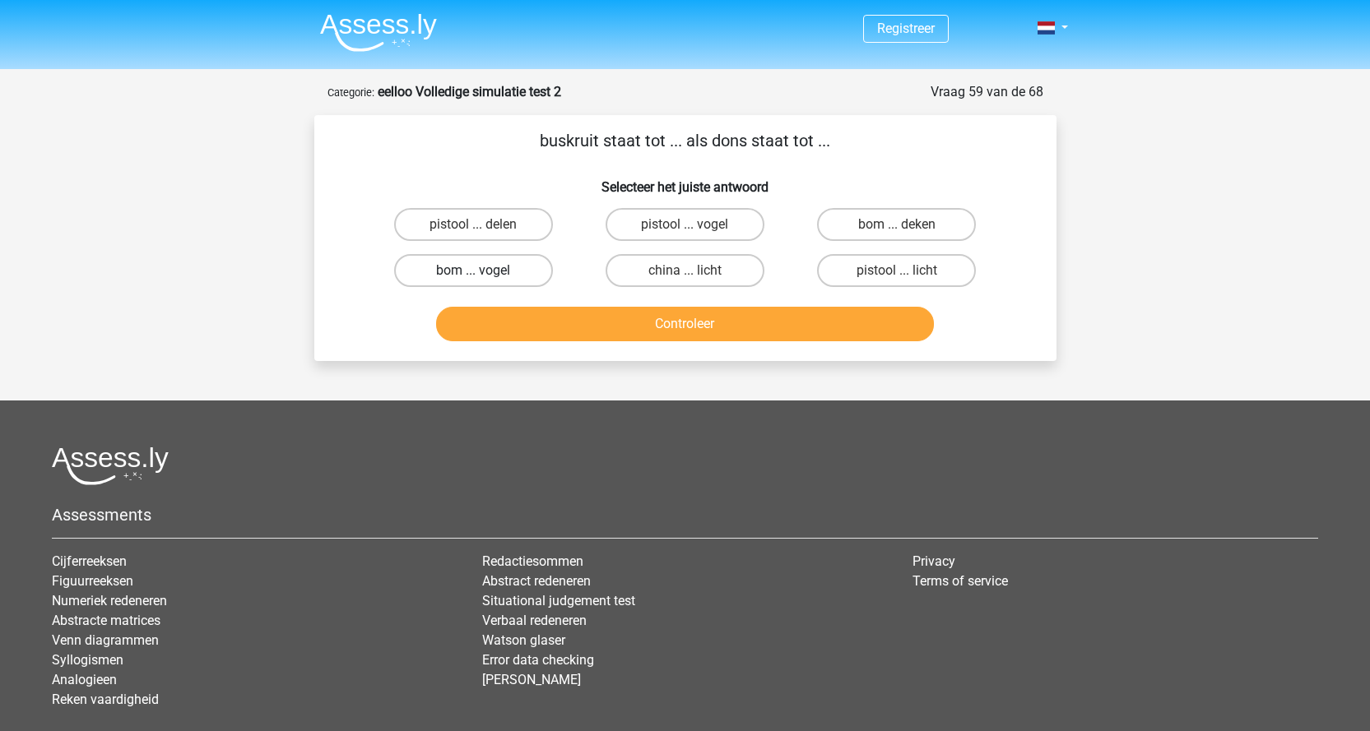
click at [535, 267] on label "bom ... vogel" at bounding box center [473, 270] width 159 height 33
click at [484, 271] on input "bom ... vogel" at bounding box center [478, 276] width 11 height 11
radio input "true"
click at [622, 314] on button "Controleer" at bounding box center [685, 324] width 498 height 35
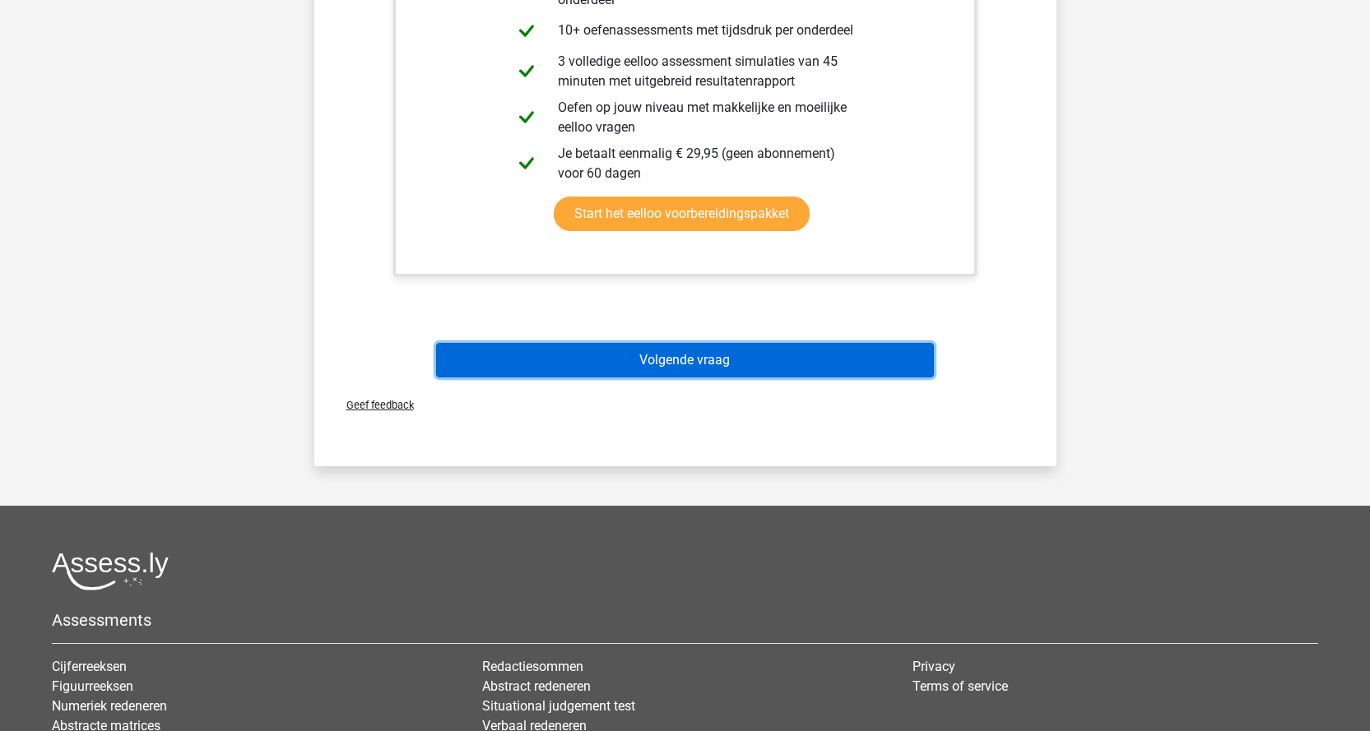
click at [704, 349] on button "Volgende vraag" at bounding box center [685, 360] width 498 height 35
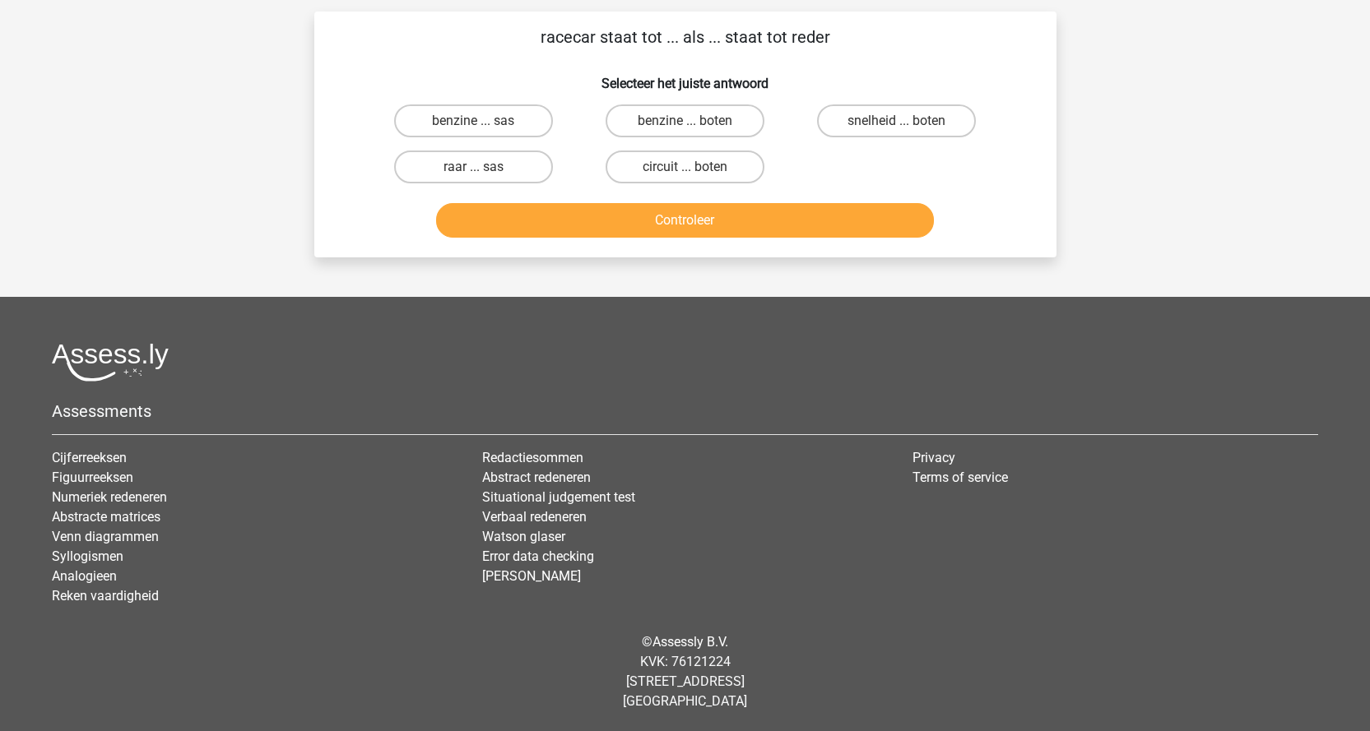
scroll to position [82, 0]
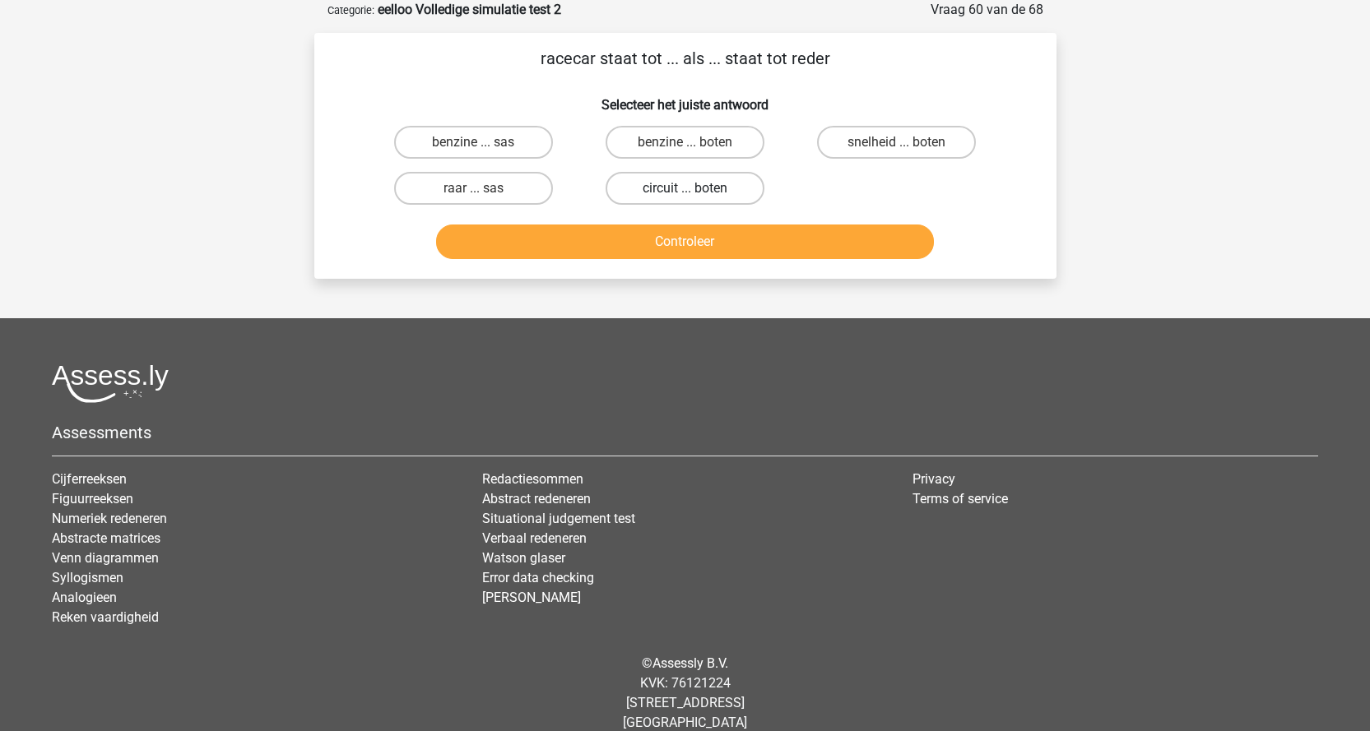
click at [725, 192] on label "circuit ... boten" at bounding box center [684, 188] width 159 height 33
click at [695, 192] on input "circuit ... boten" at bounding box center [689, 193] width 11 height 11
radio input "true"
click at [750, 240] on button "Controleer" at bounding box center [685, 242] width 498 height 35
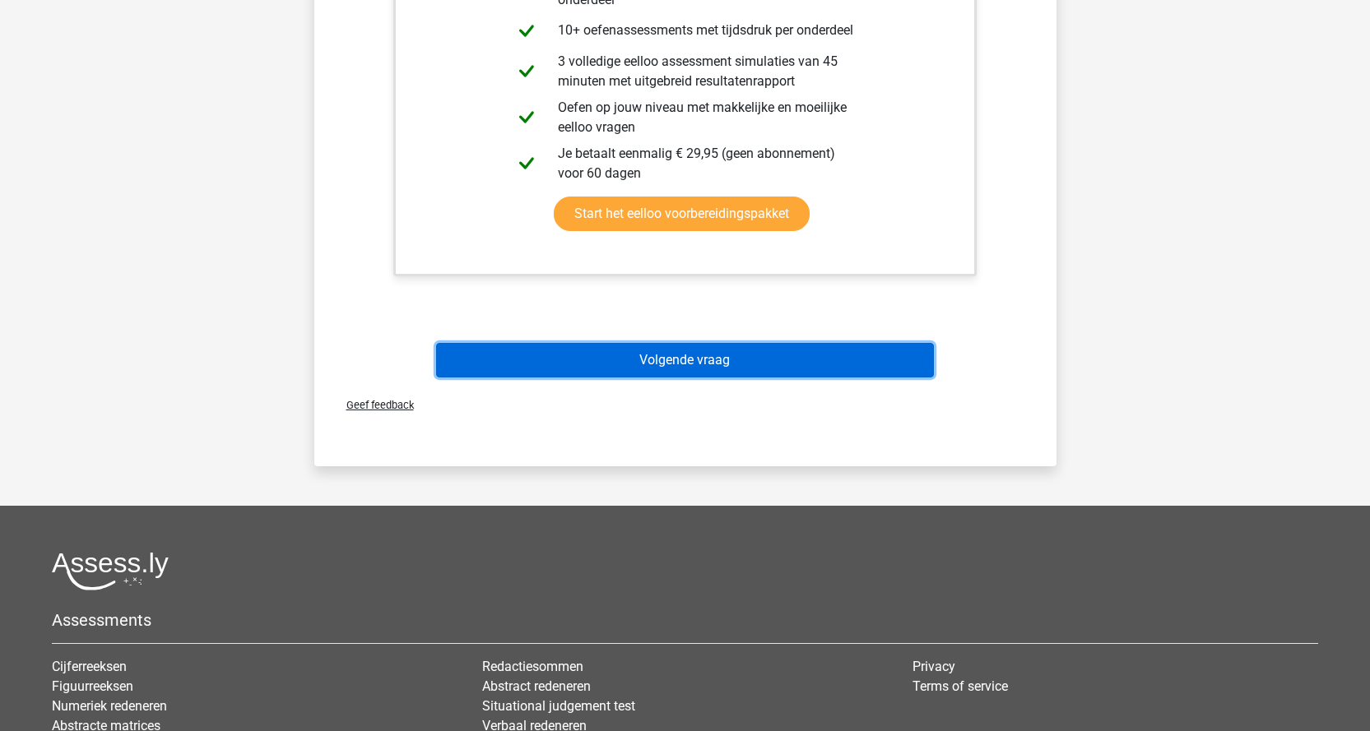
click at [746, 355] on button "Volgende vraag" at bounding box center [685, 360] width 498 height 35
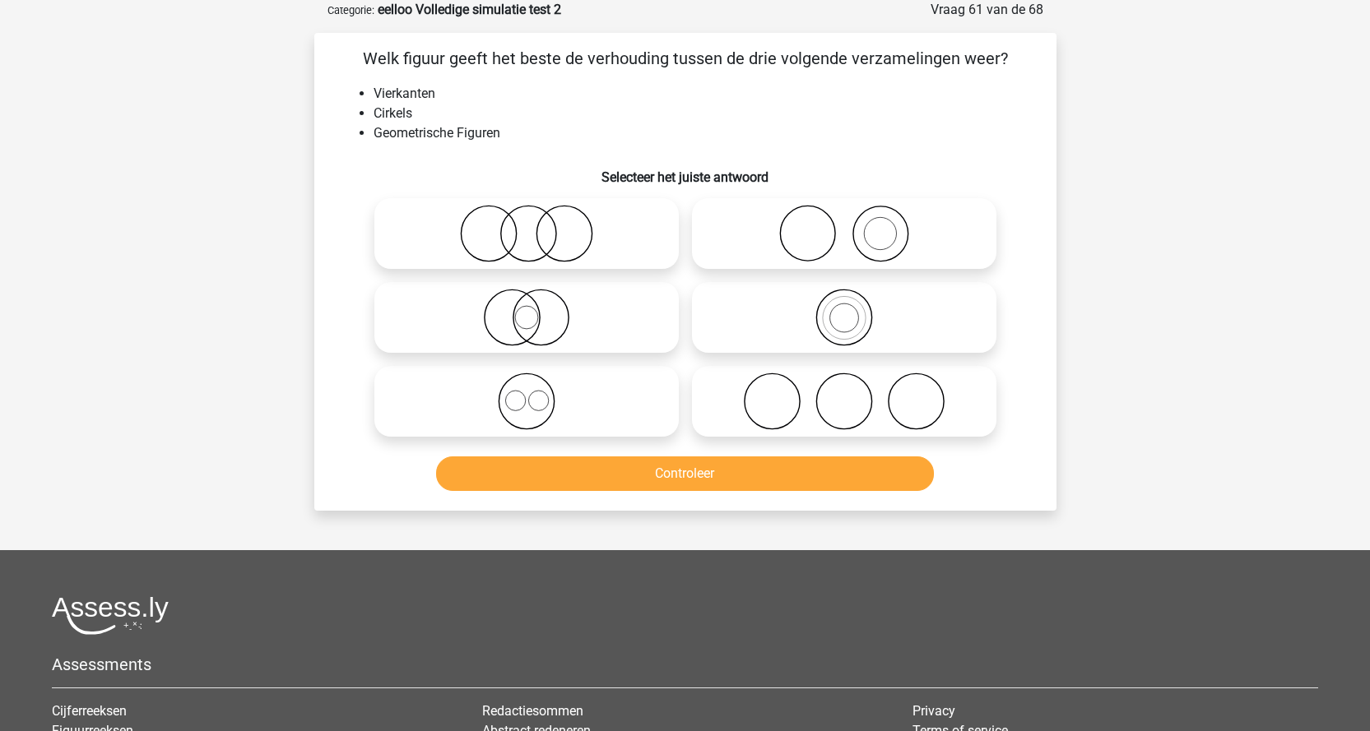
click at [867, 223] on icon at bounding box center [843, 234] width 291 height 58
click at [855, 223] on input "radio" at bounding box center [849, 220] width 11 height 11
radio input "true"
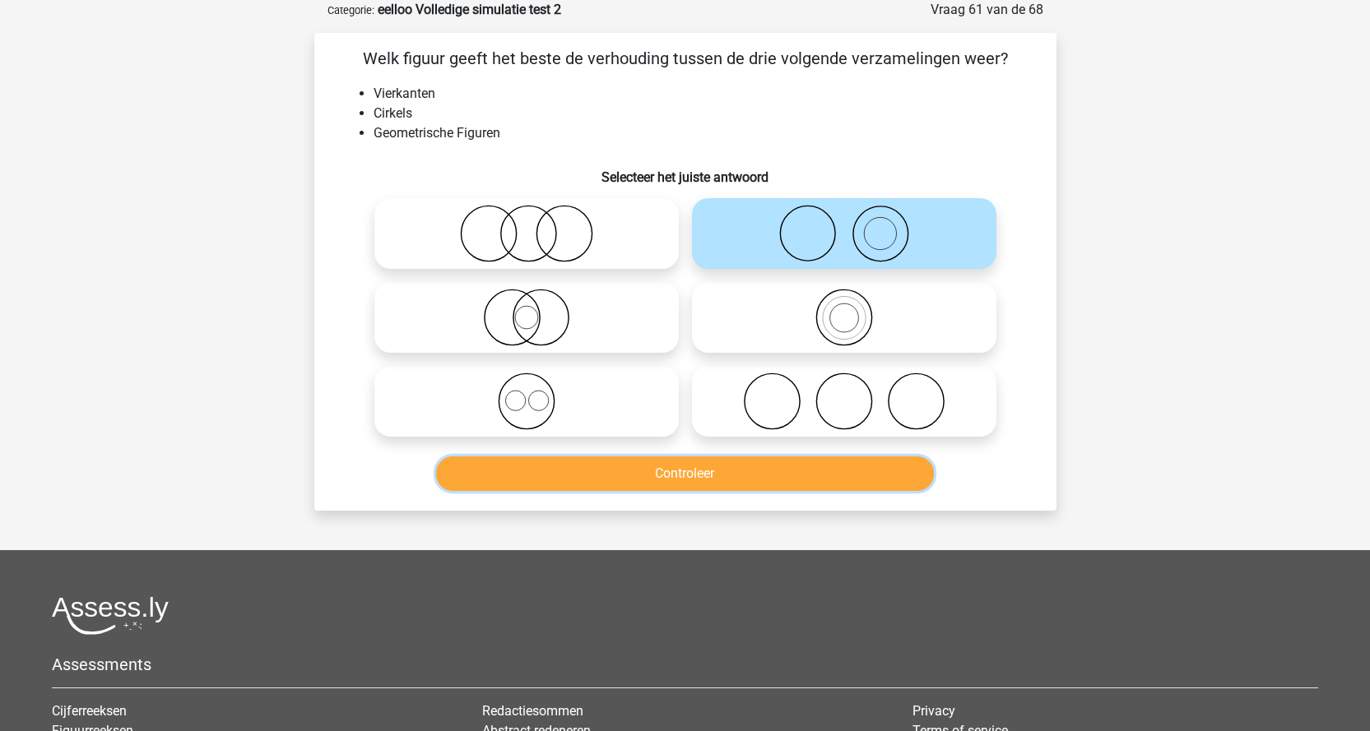
click at [745, 478] on button "Controleer" at bounding box center [685, 474] width 498 height 35
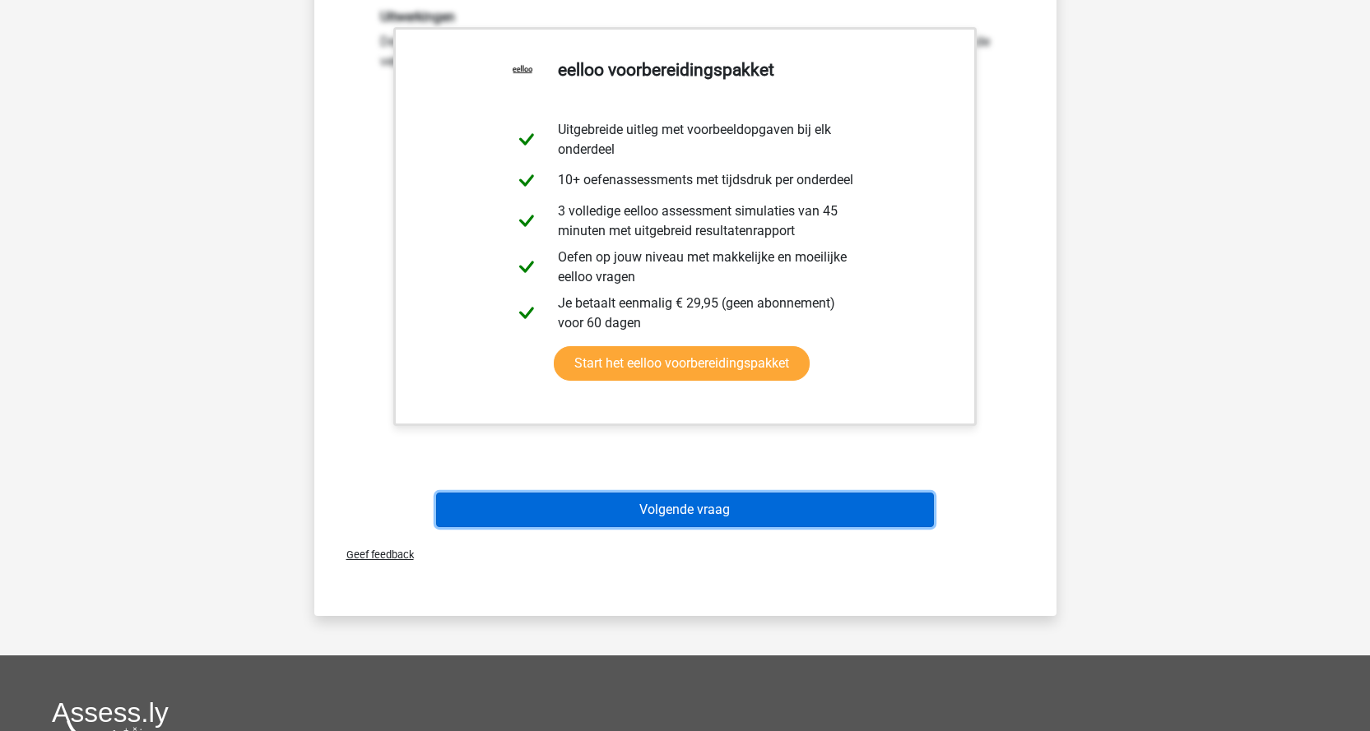
click at [751, 501] on button "Volgende vraag" at bounding box center [685, 510] width 498 height 35
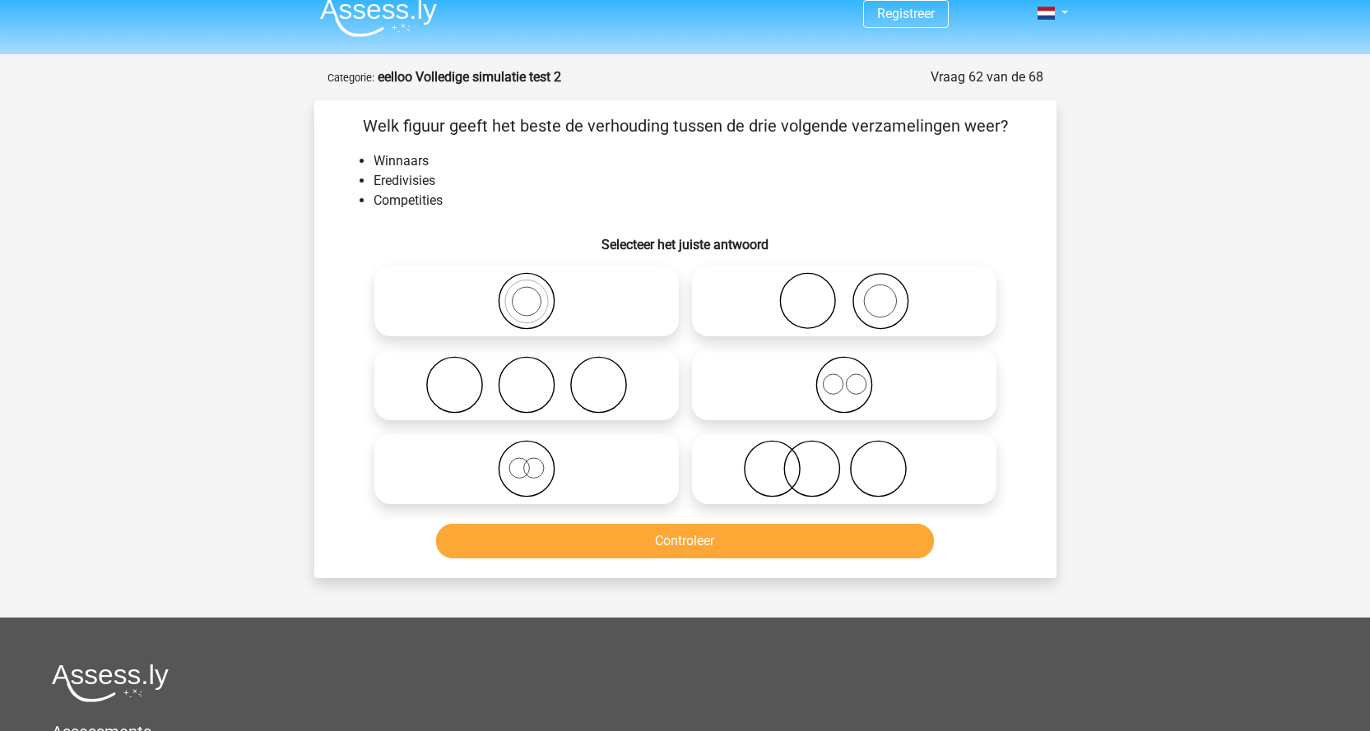
scroll to position [0, 0]
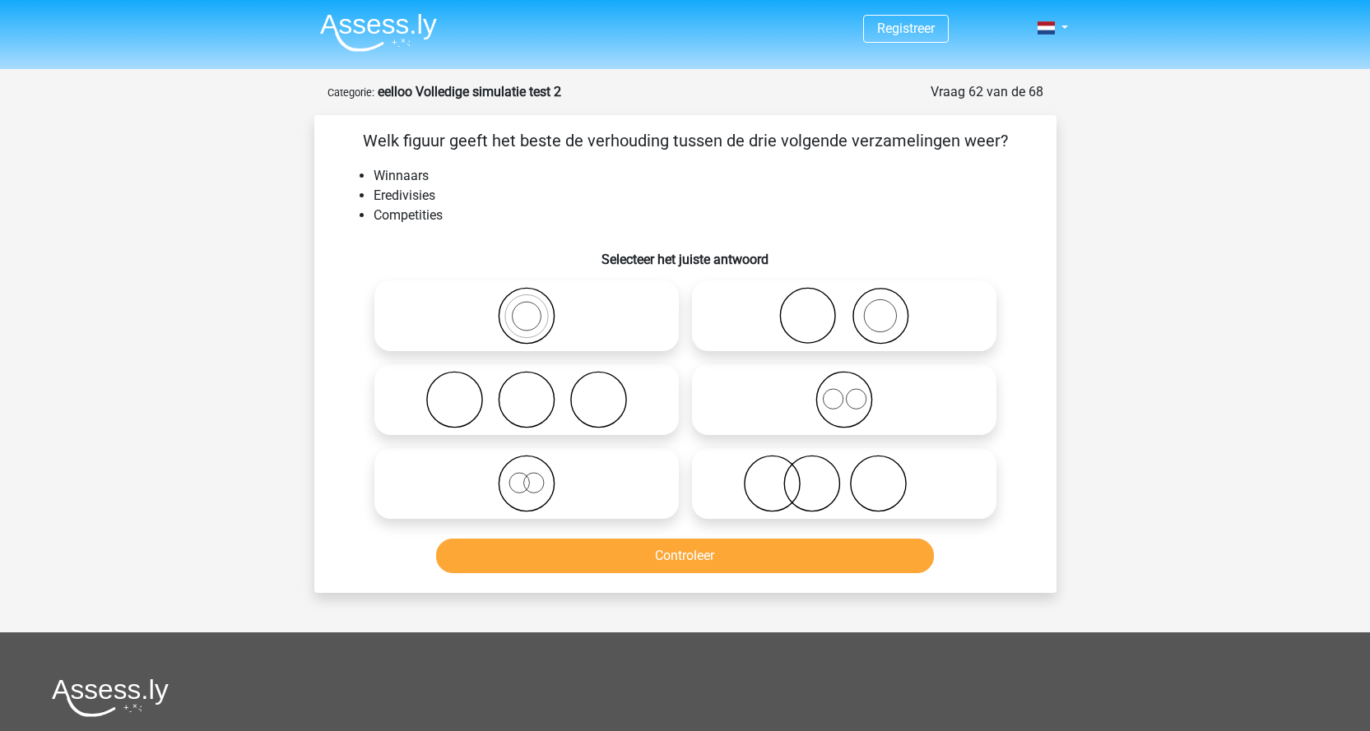
click at [906, 328] on icon at bounding box center [843, 316] width 291 height 58
click at [855, 308] on input "radio" at bounding box center [849, 302] width 11 height 11
radio input "true"
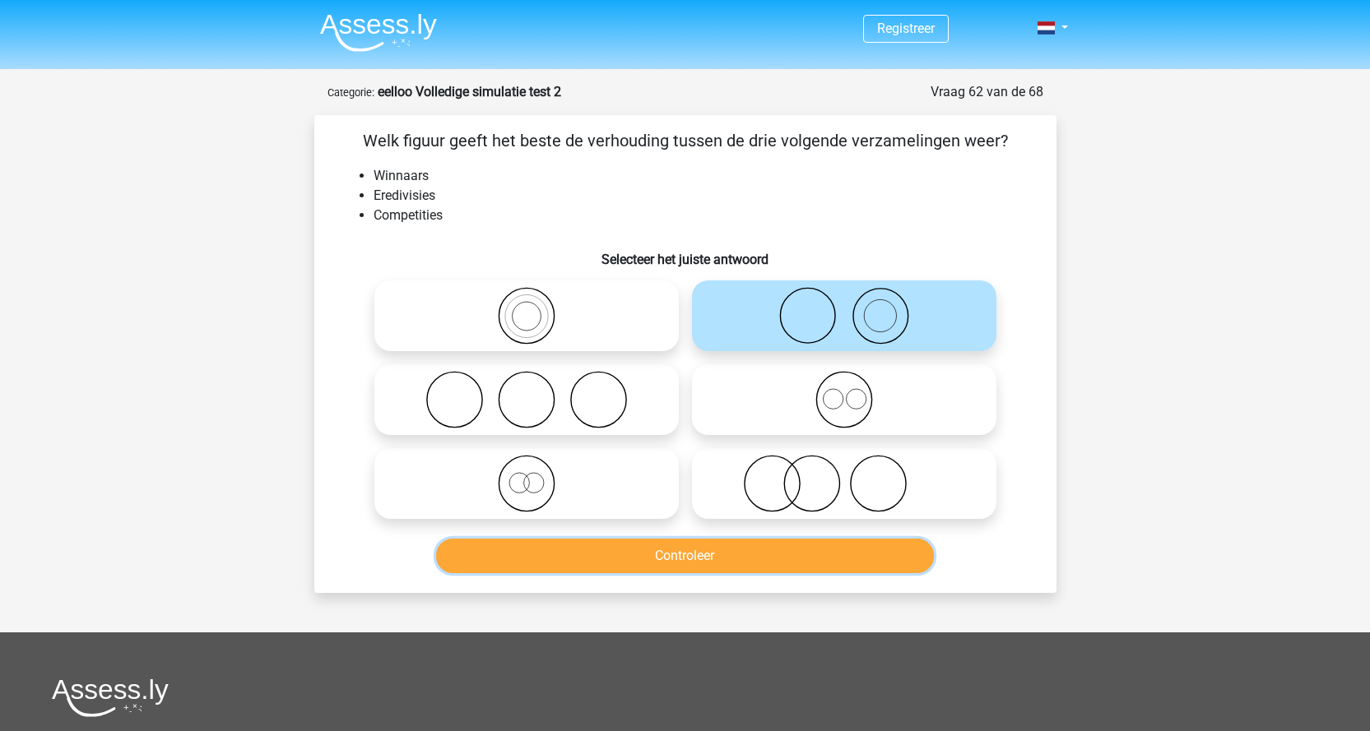
click at [850, 540] on button "Controleer" at bounding box center [685, 556] width 498 height 35
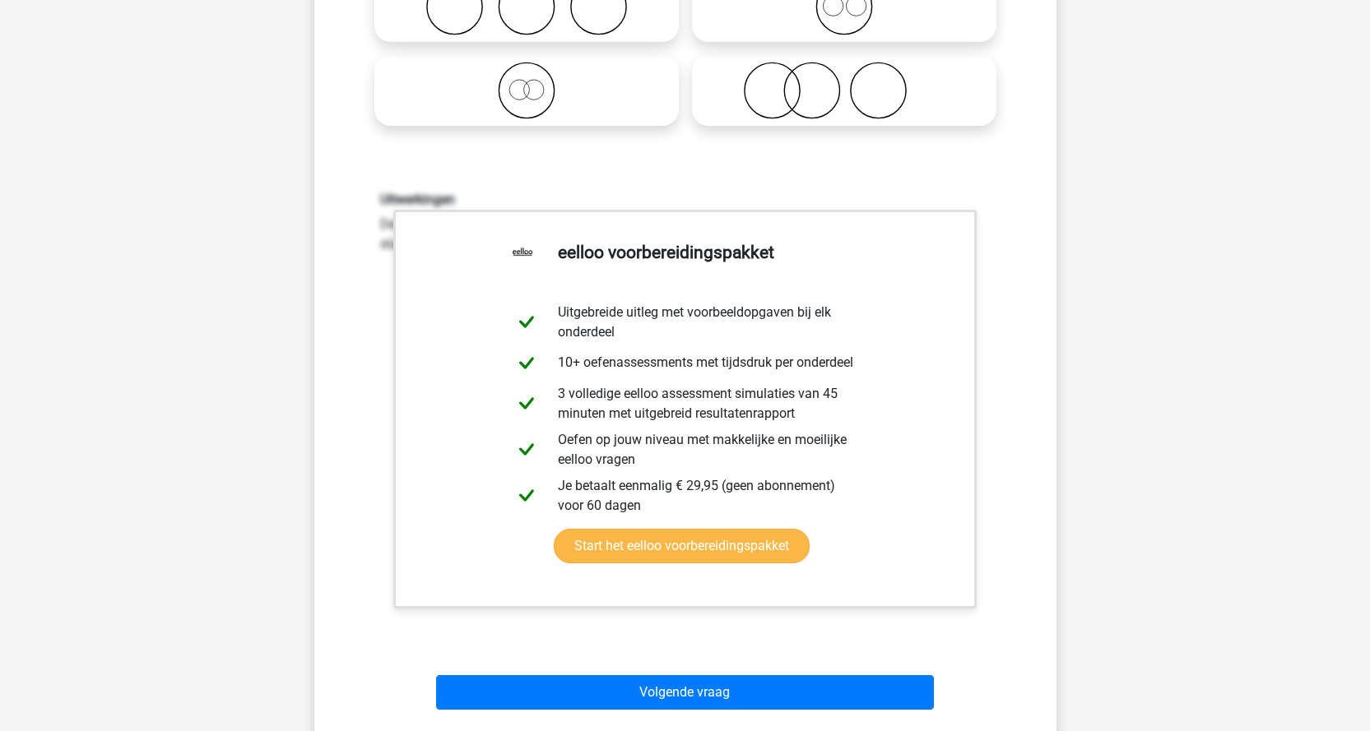
scroll to position [411, 0]
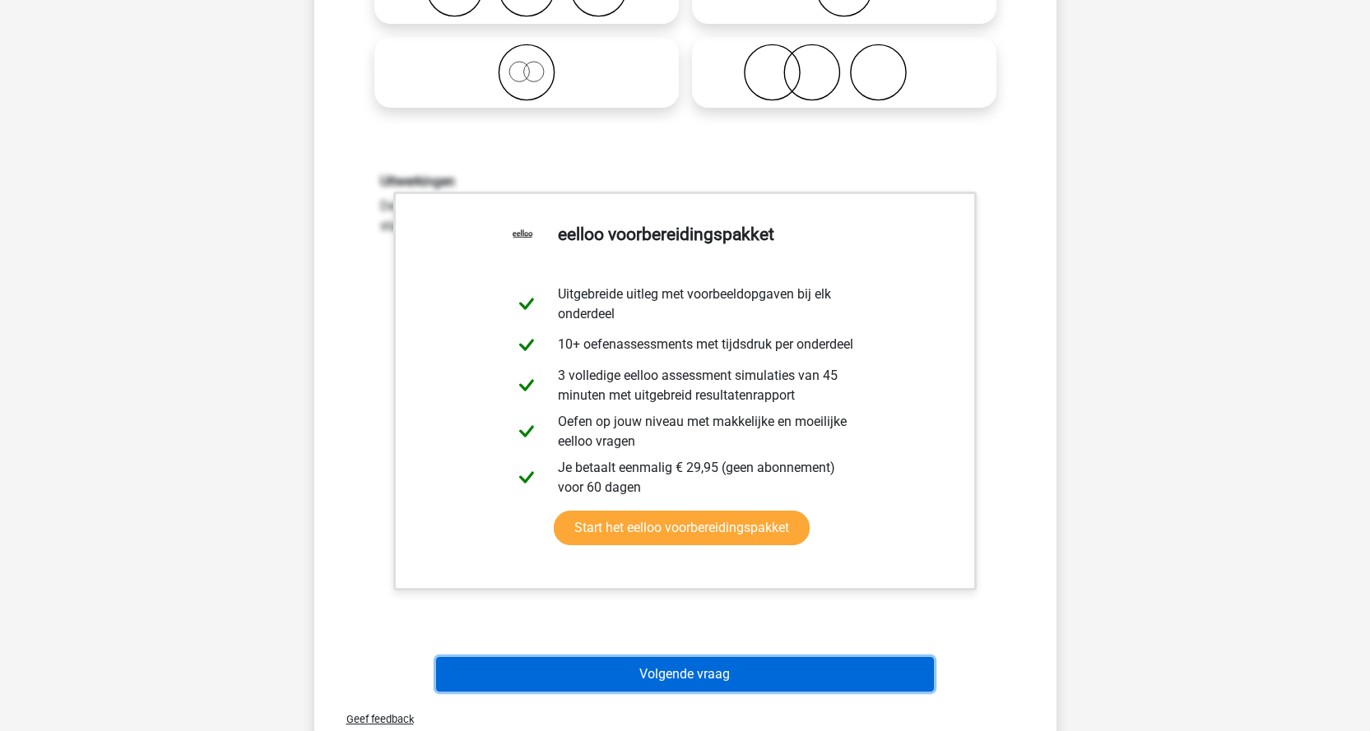
click at [783, 667] on button "Volgende vraag" at bounding box center [685, 674] width 498 height 35
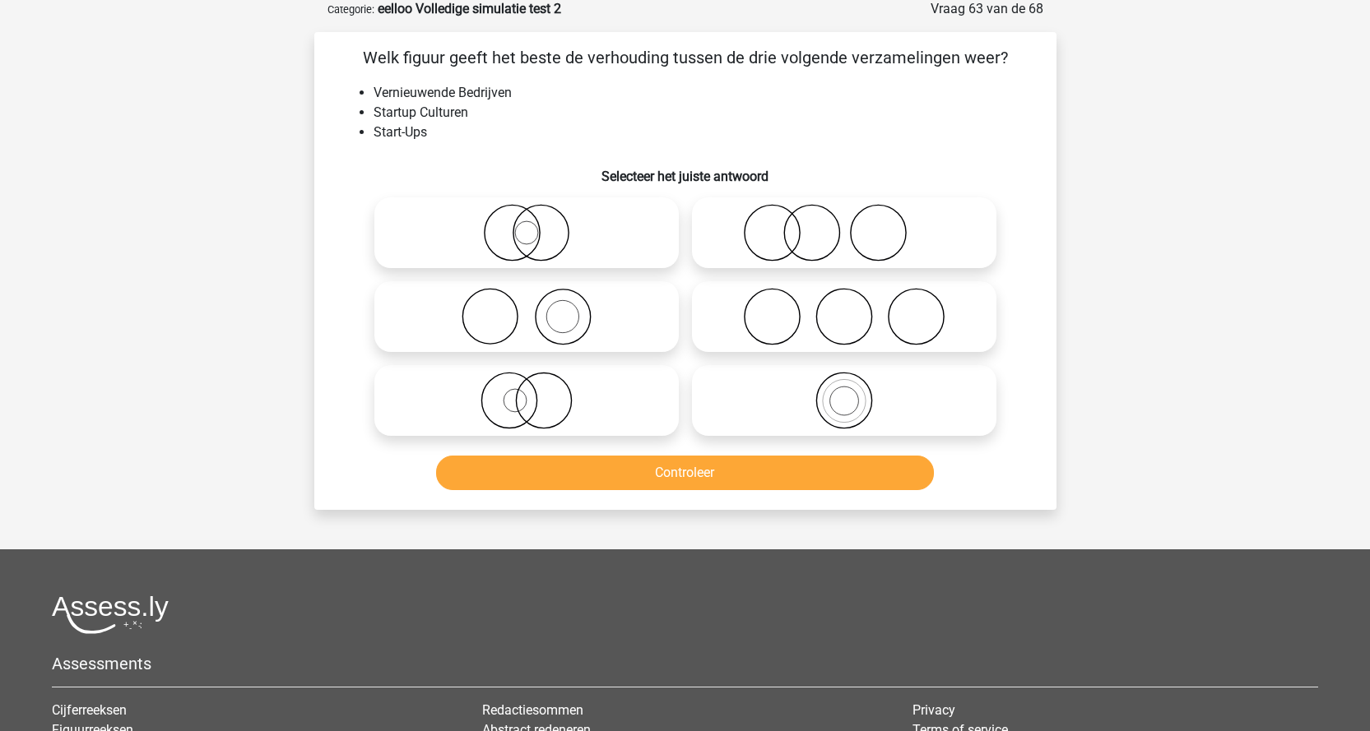
scroll to position [82, 0]
click at [848, 322] on icon at bounding box center [843, 318] width 291 height 58
click at [848, 309] on input "radio" at bounding box center [849, 304] width 11 height 11
radio input "true"
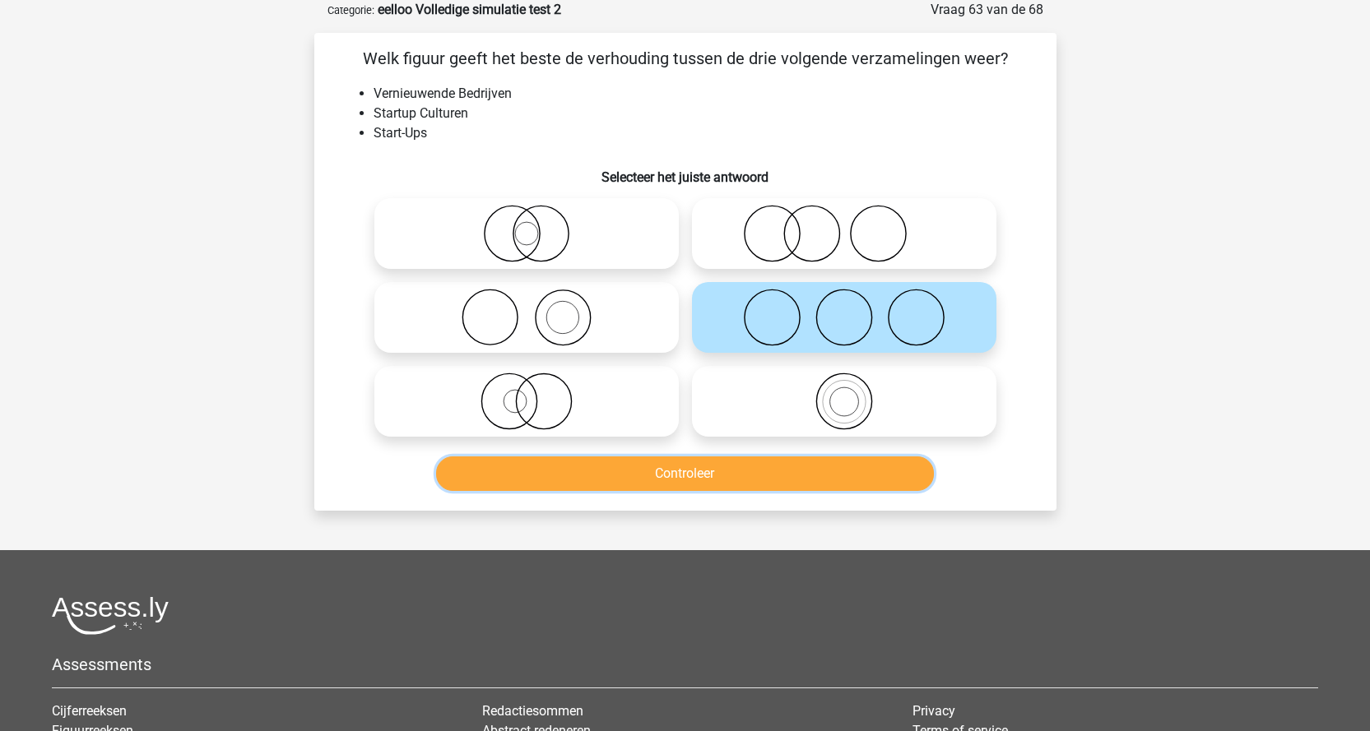
click at [790, 480] on button "Controleer" at bounding box center [685, 474] width 498 height 35
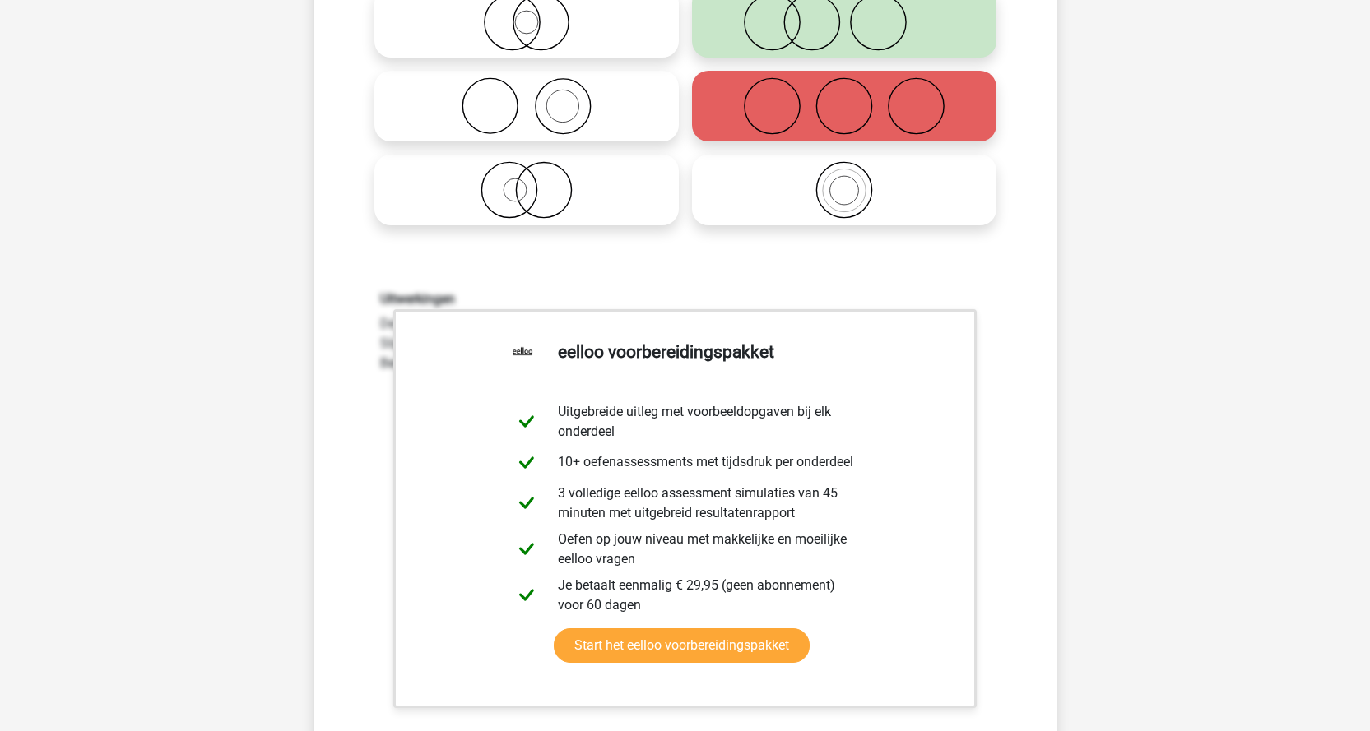
scroll to position [494, 0]
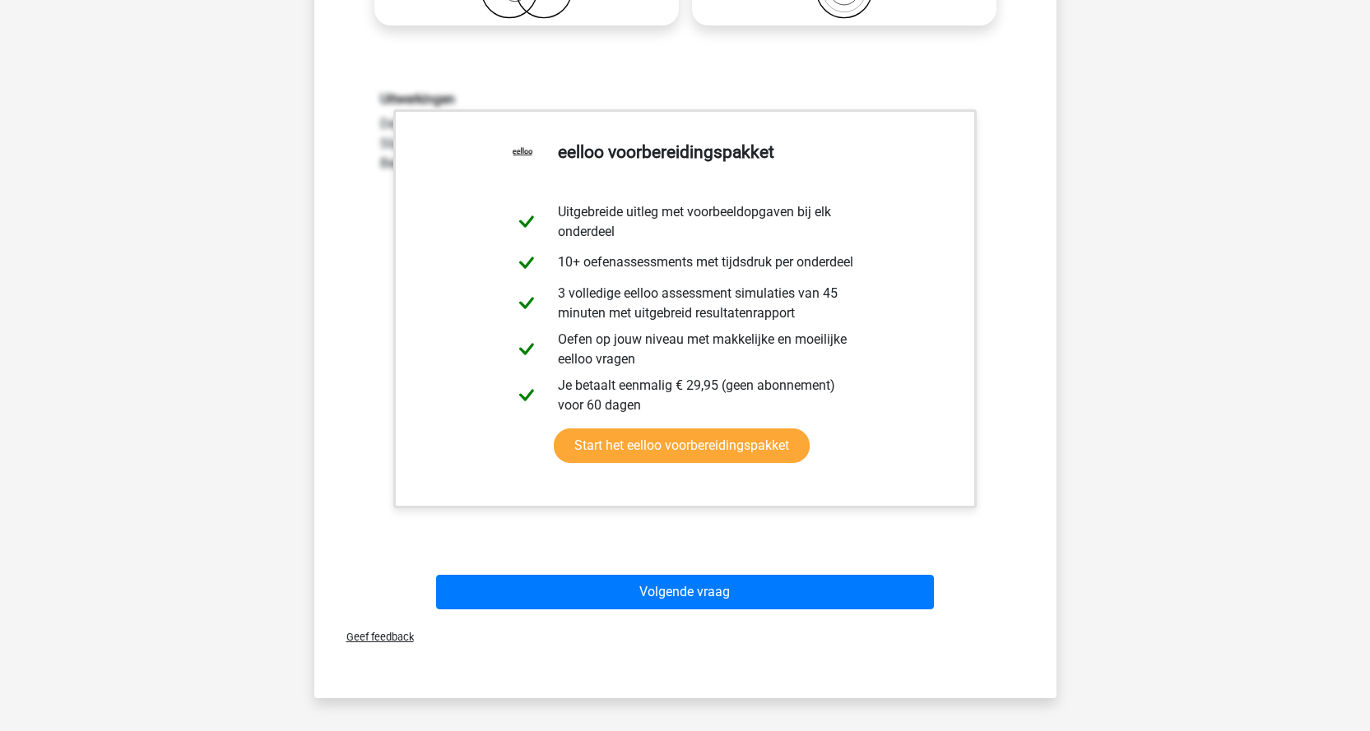
click at [802, 617] on div "Geef feedback" at bounding box center [685, 637] width 729 height 42
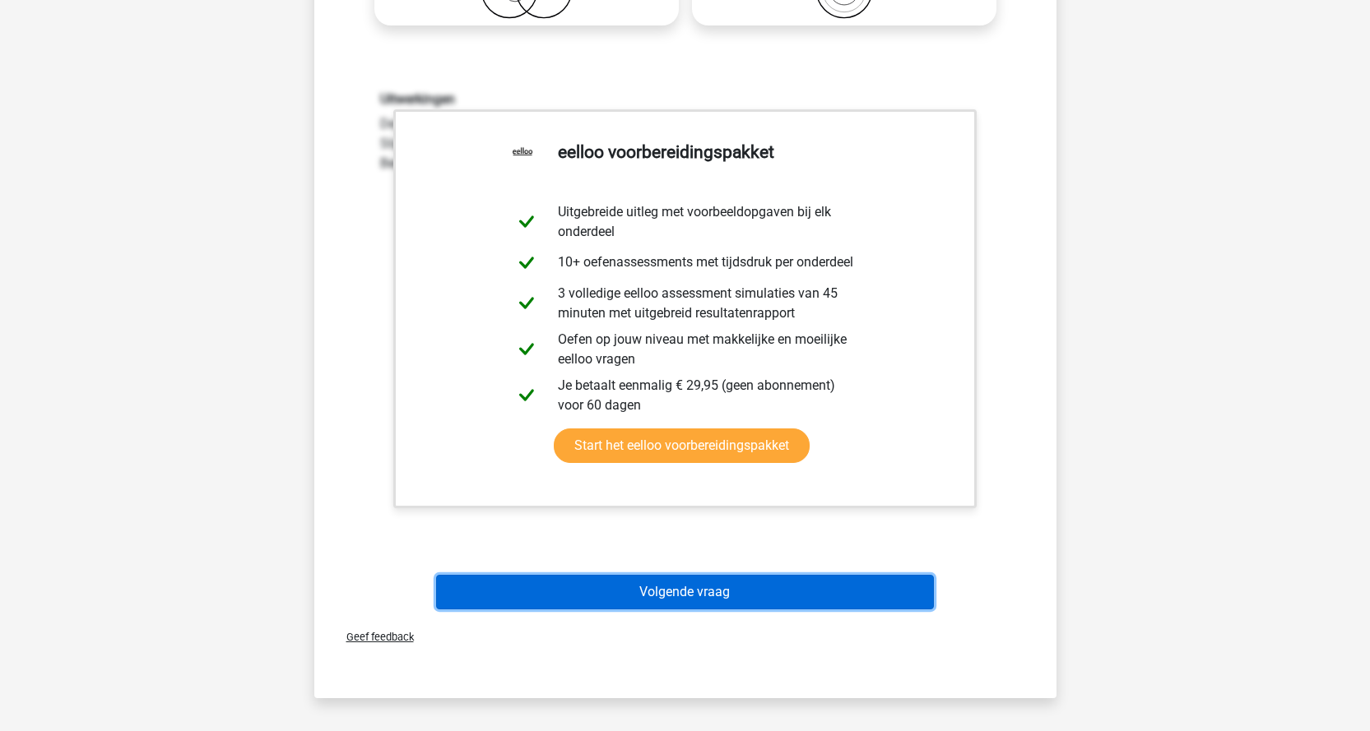
click at [803, 601] on button "Volgende vraag" at bounding box center [685, 592] width 498 height 35
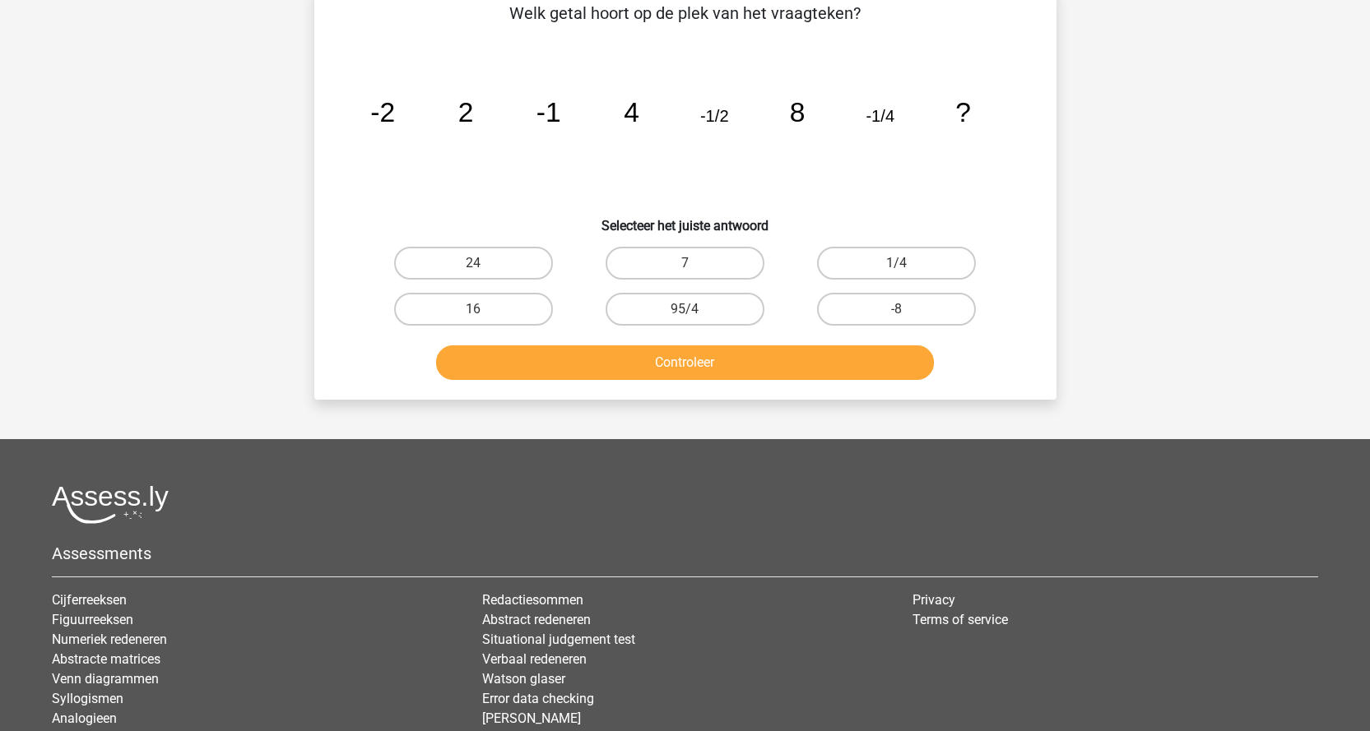
scroll to position [82, 0]
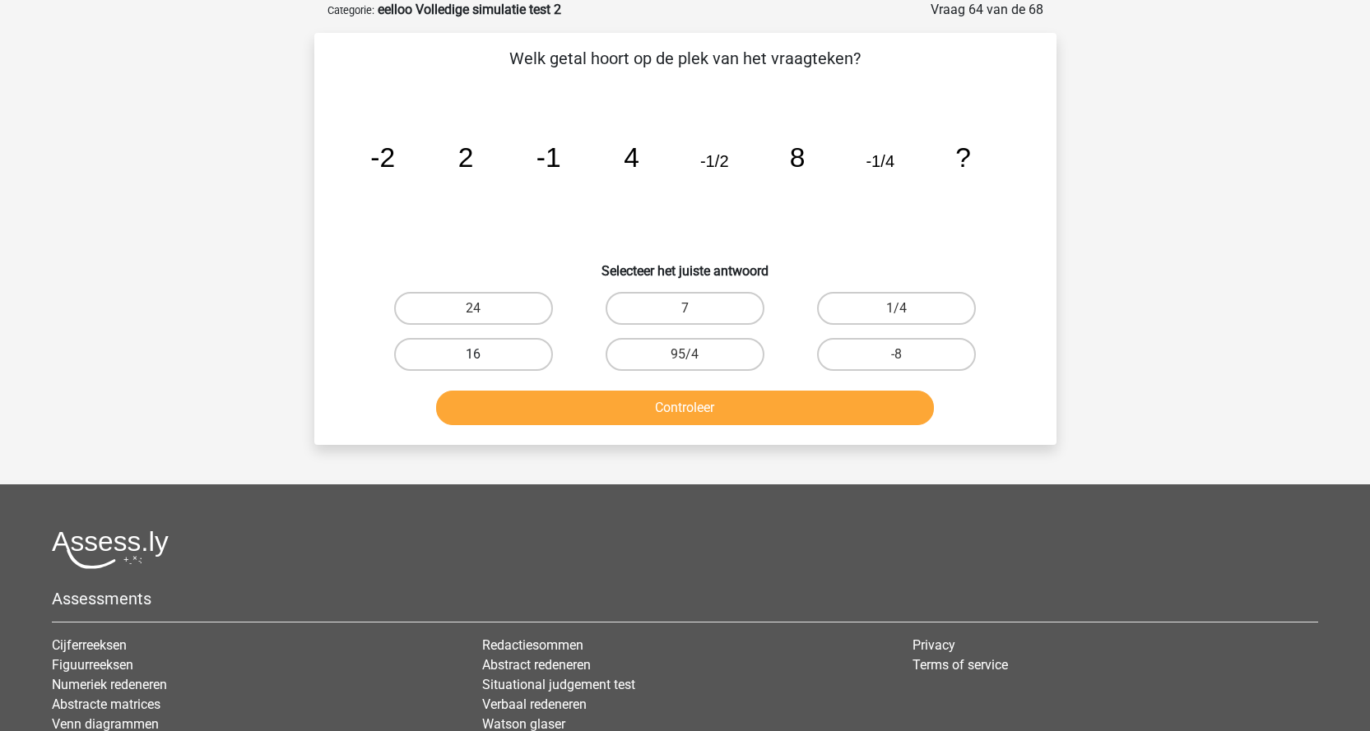
click at [523, 349] on label "16" at bounding box center [473, 354] width 159 height 33
click at [484, 355] on input "16" at bounding box center [478, 360] width 11 height 11
radio input "true"
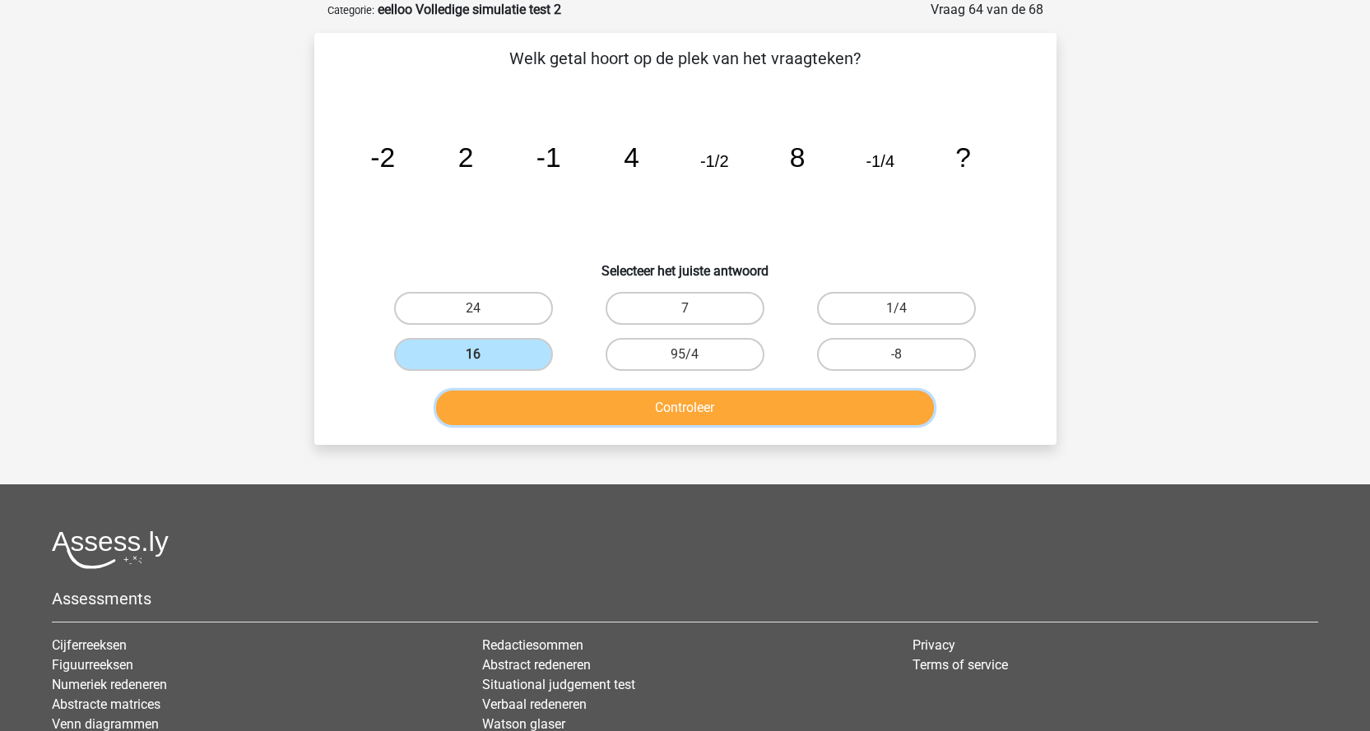
click at [533, 407] on button "Controleer" at bounding box center [685, 408] width 498 height 35
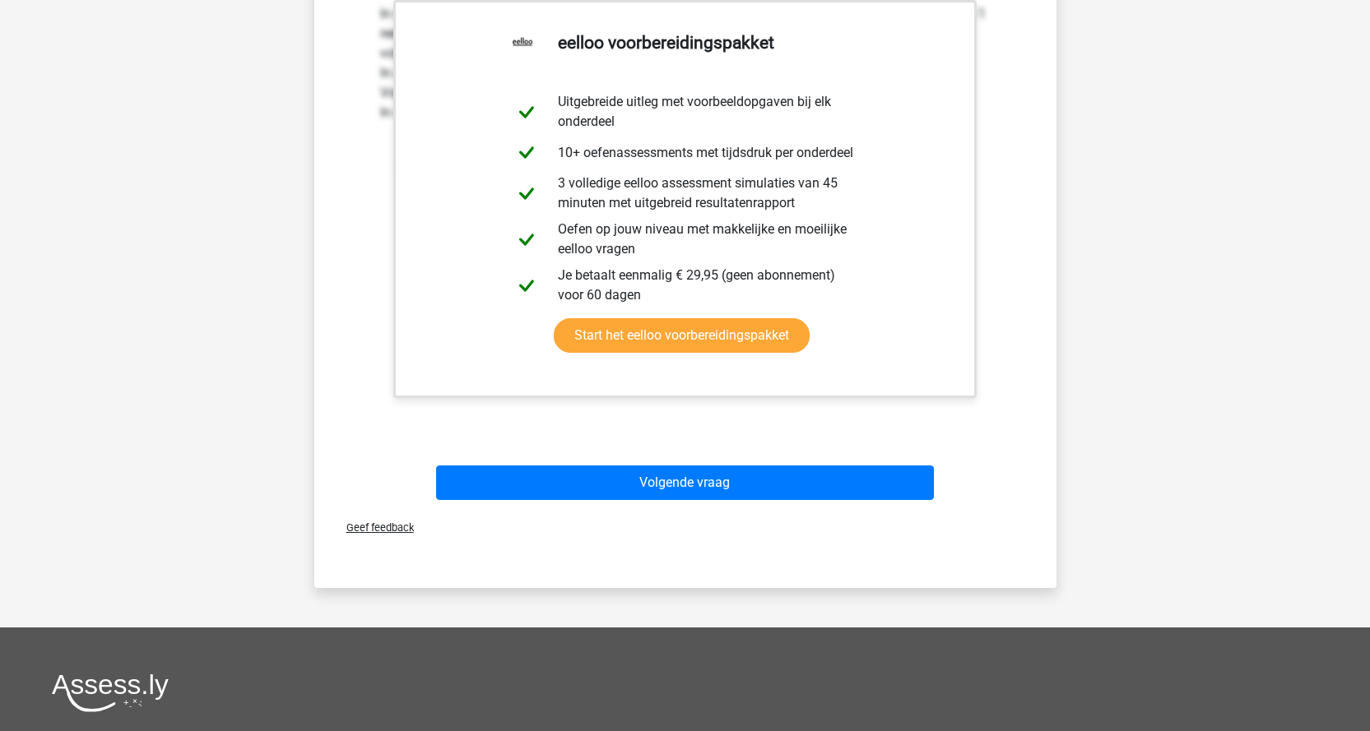
scroll to position [576, 0]
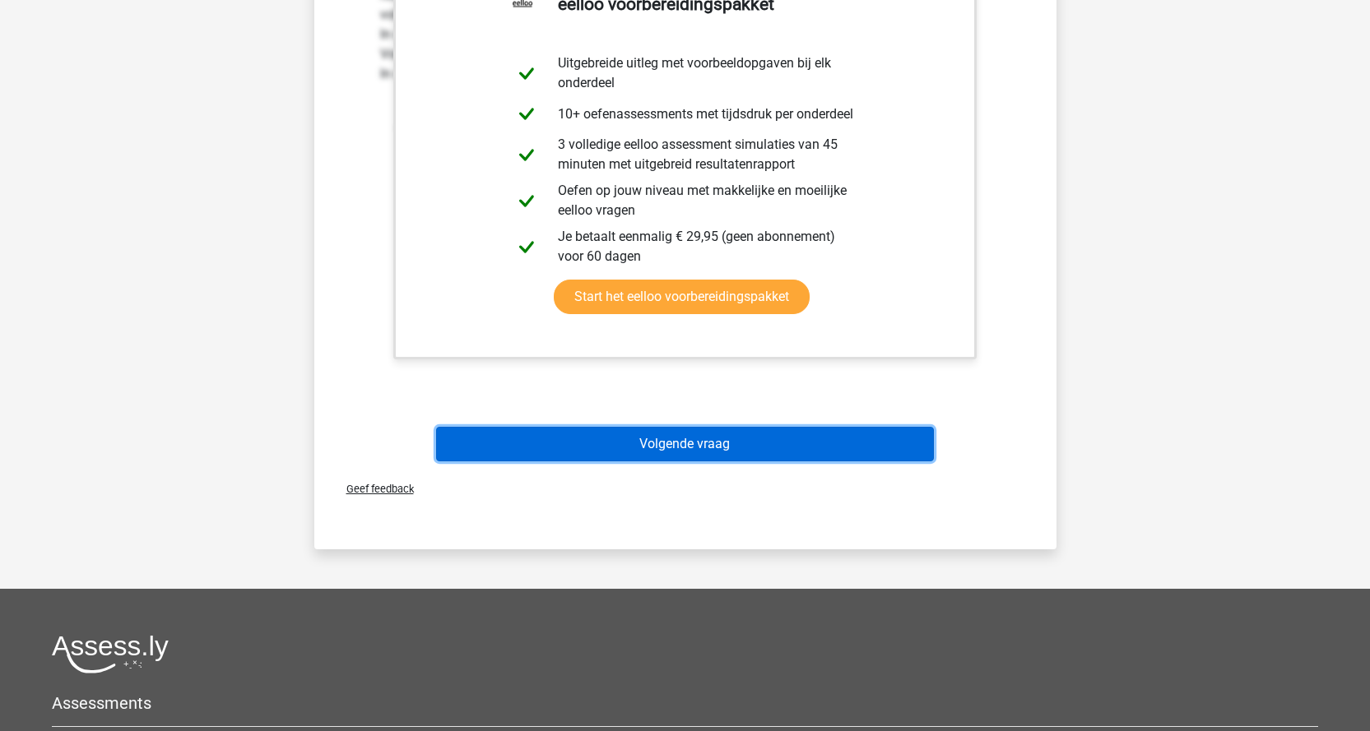
click at [777, 456] on button "Volgende vraag" at bounding box center [685, 444] width 498 height 35
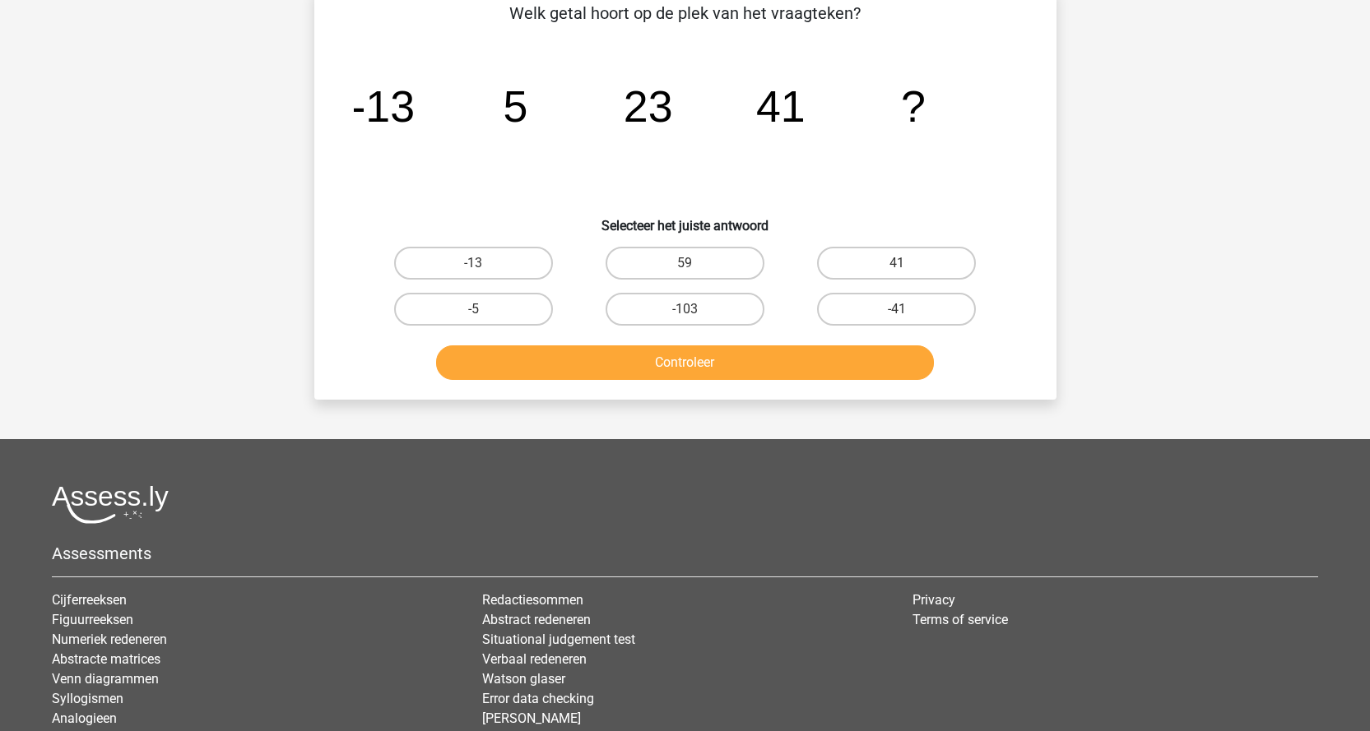
scroll to position [82, 0]
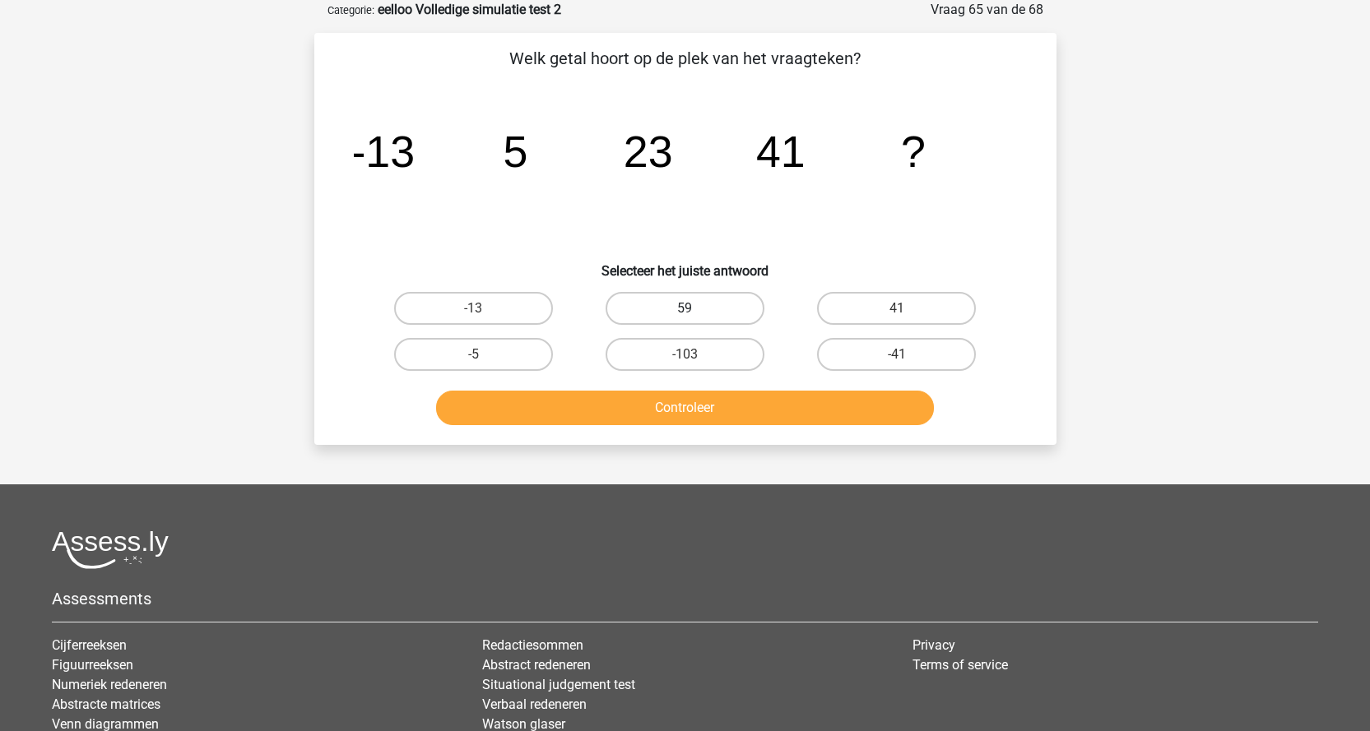
click at [709, 307] on label "59" at bounding box center [684, 308] width 159 height 33
click at [695, 308] on input "59" at bounding box center [689, 313] width 11 height 11
radio input "true"
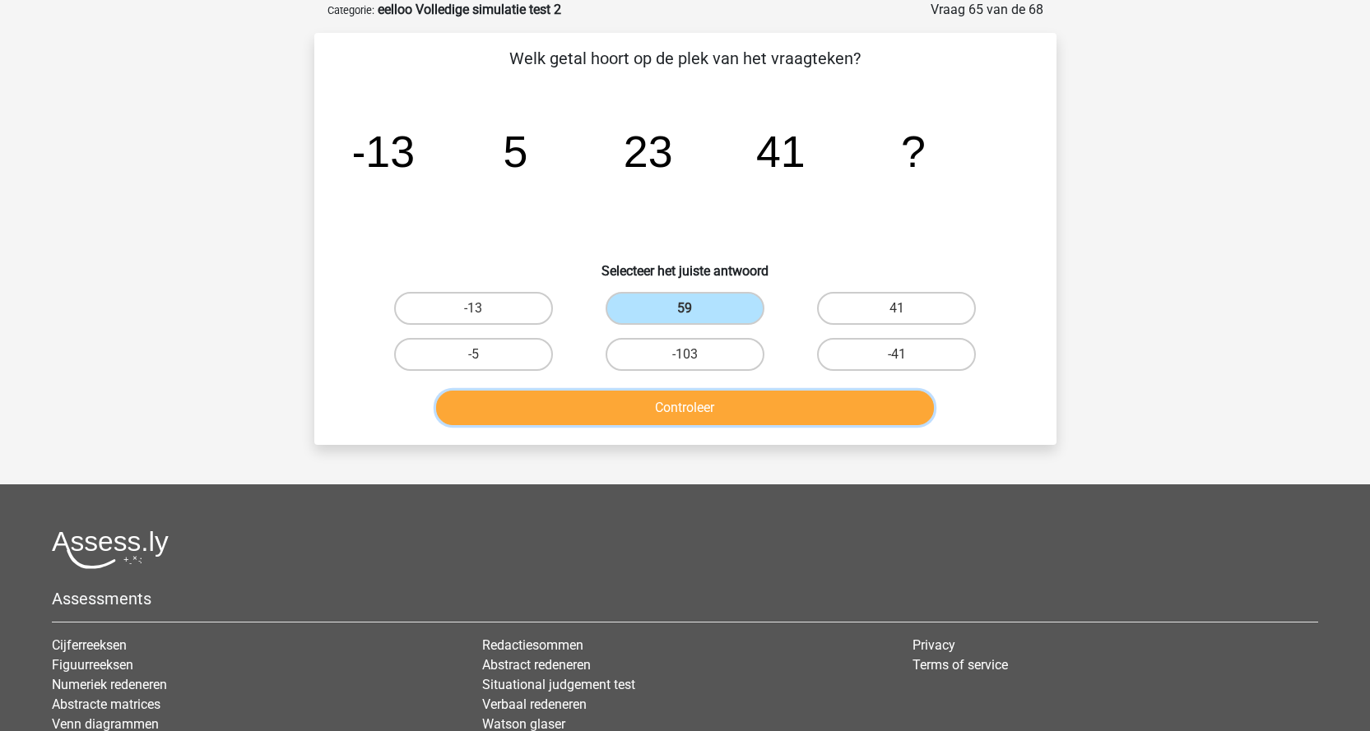
click at [717, 412] on button "Controleer" at bounding box center [685, 408] width 498 height 35
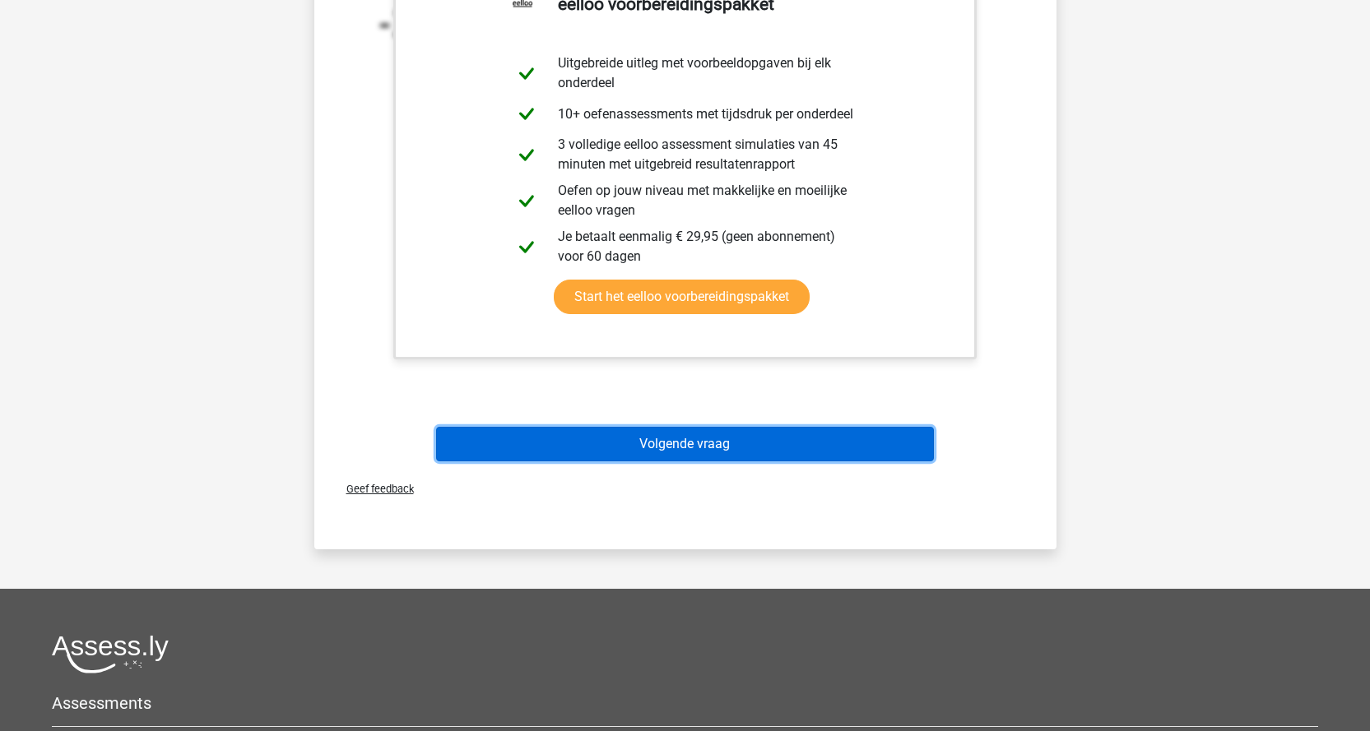
click at [763, 446] on button "Volgende vraag" at bounding box center [685, 444] width 498 height 35
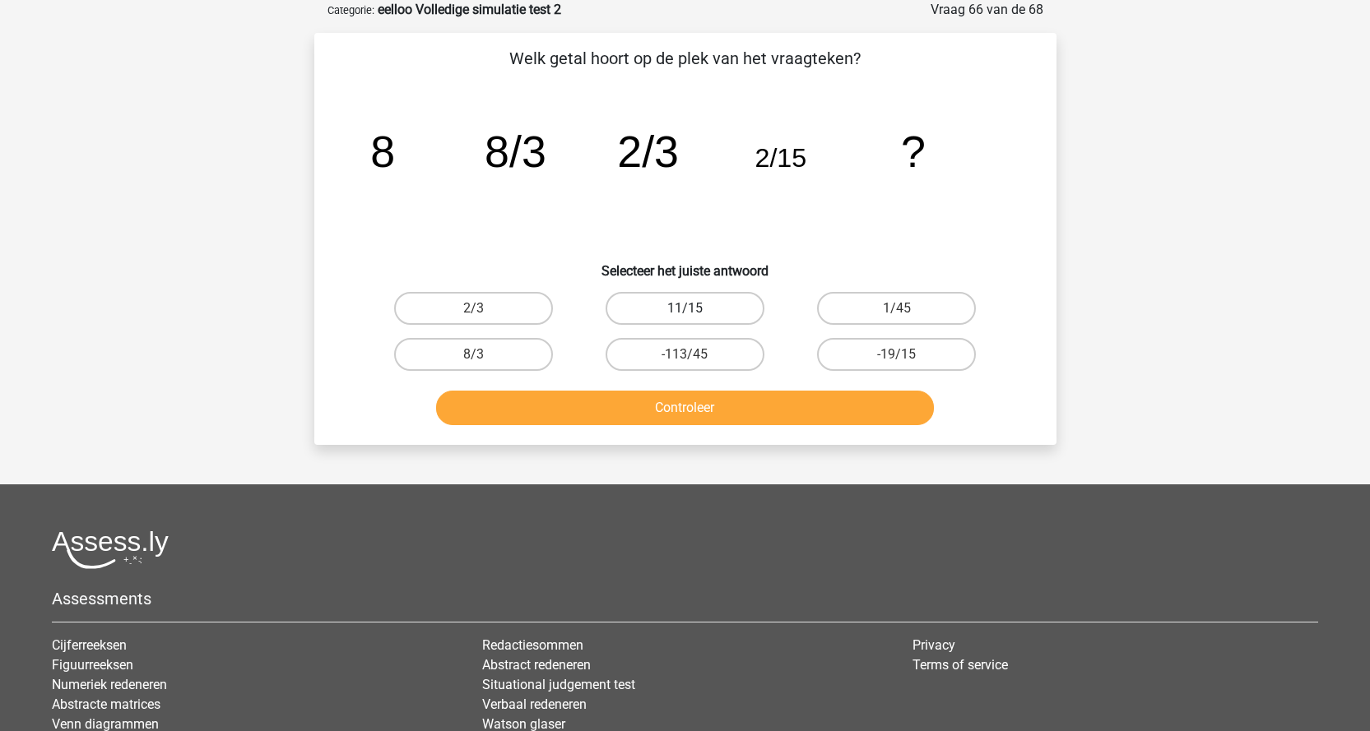
click at [676, 317] on label "11/15" at bounding box center [684, 308] width 159 height 33
click at [684, 317] on input "11/15" at bounding box center [689, 313] width 11 height 11
radio input "true"
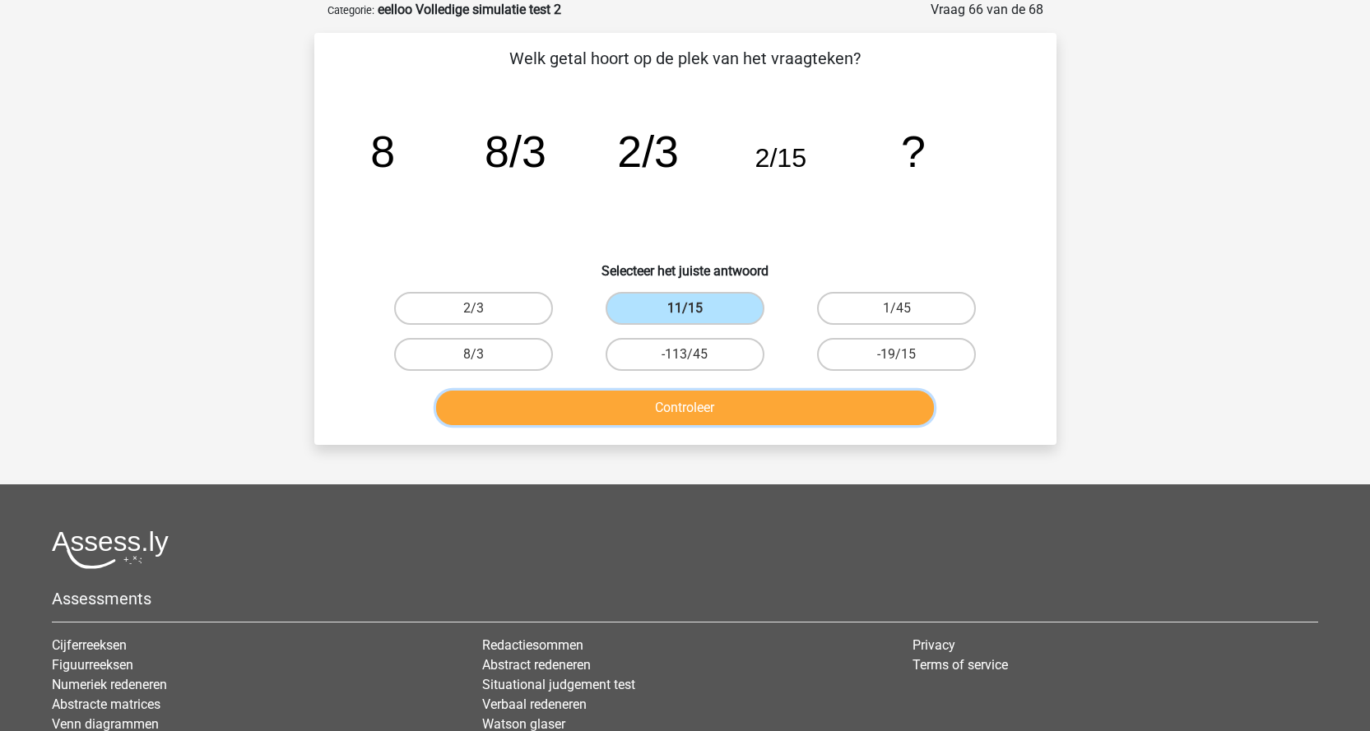
click at [721, 396] on button "Controleer" at bounding box center [685, 408] width 498 height 35
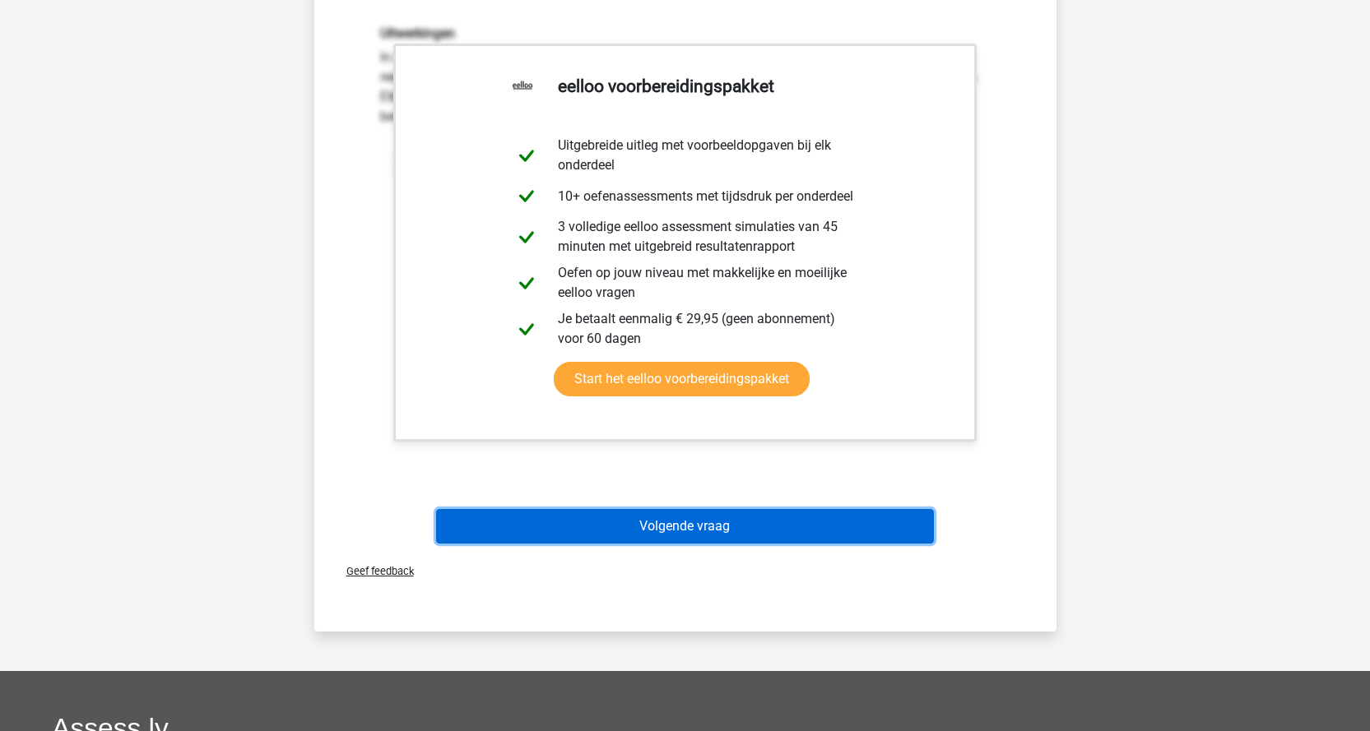
click at [776, 513] on button "Volgende vraag" at bounding box center [685, 526] width 498 height 35
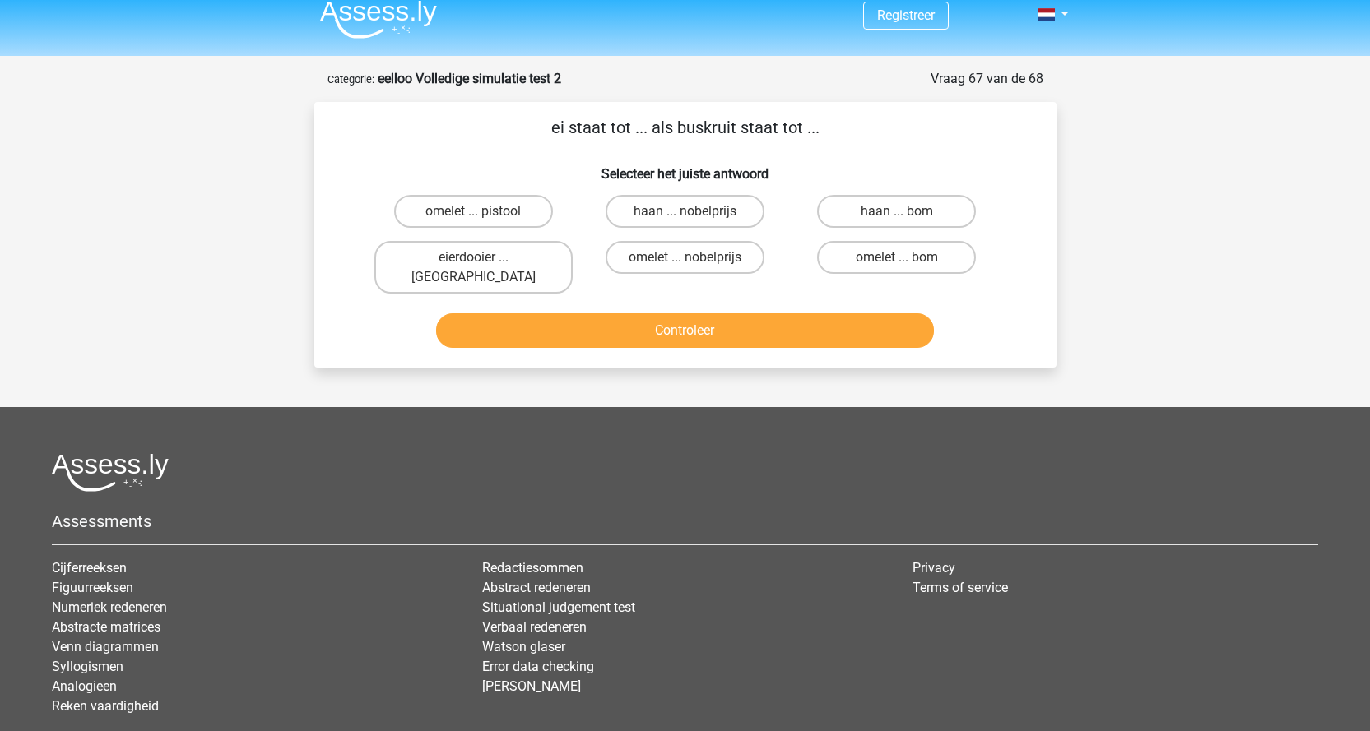
scroll to position [0, 0]
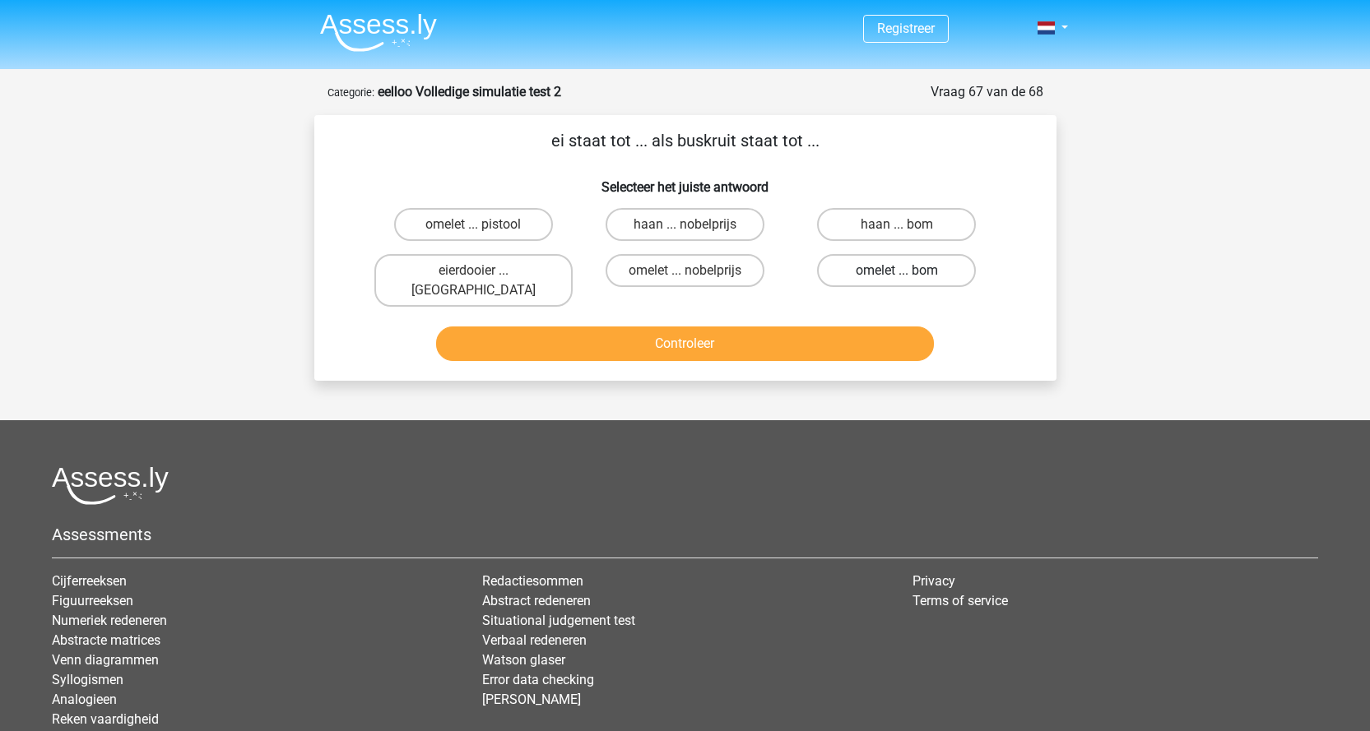
click at [949, 281] on label "omelet ... bom" at bounding box center [896, 270] width 159 height 33
click at [907, 281] on input "omelet ... bom" at bounding box center [902, 276] width 11 height 11
radio input "true"
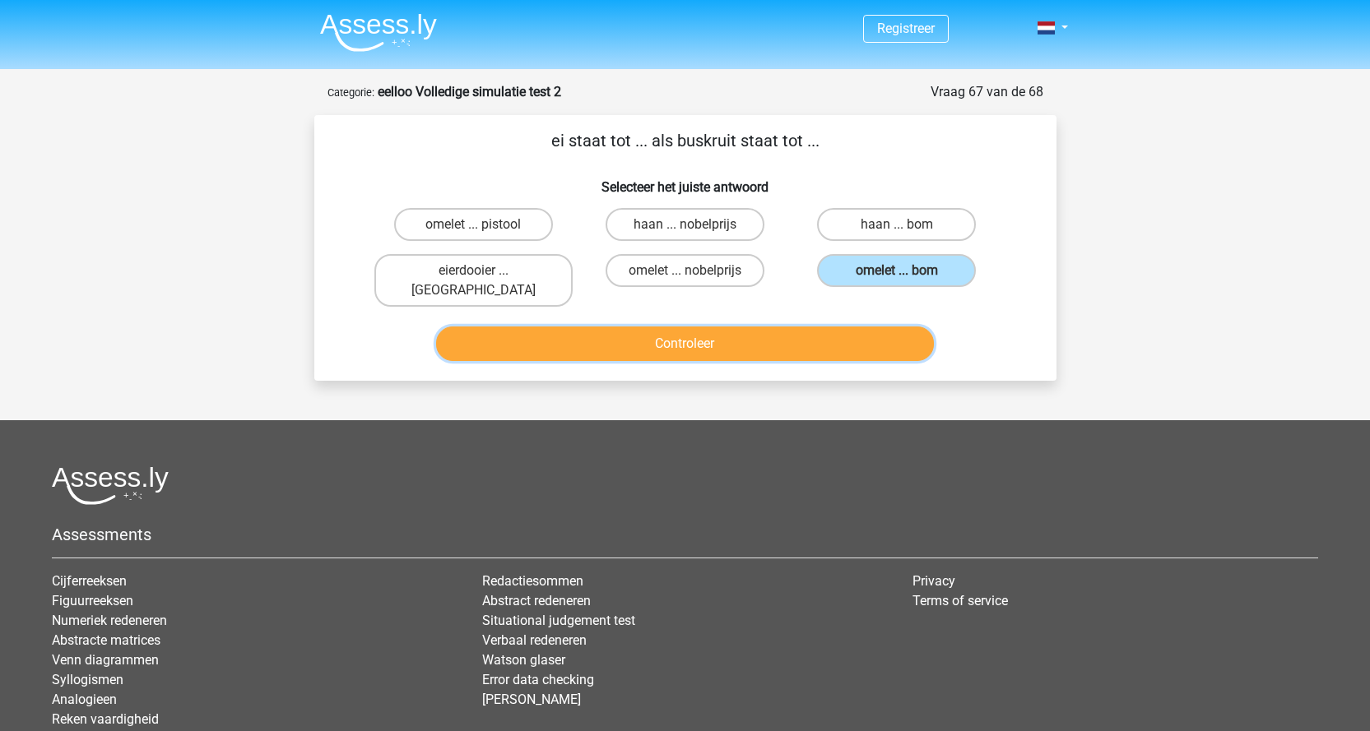
click at [907, 327] on button "Controleer" at bounding box center [685, 344] width 498 height 35
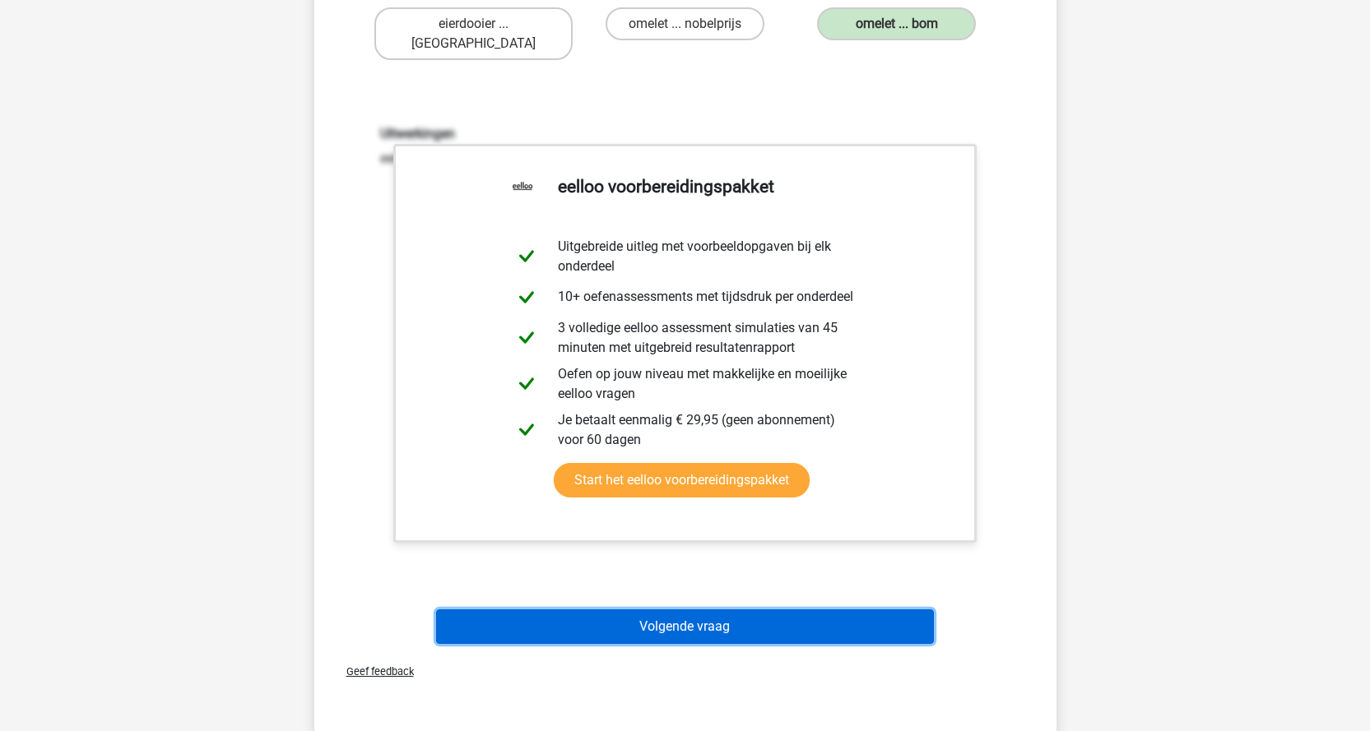
click at [813, 610] on button "Volgende vraag" at bounding box center [685, 627] width 498 height 35
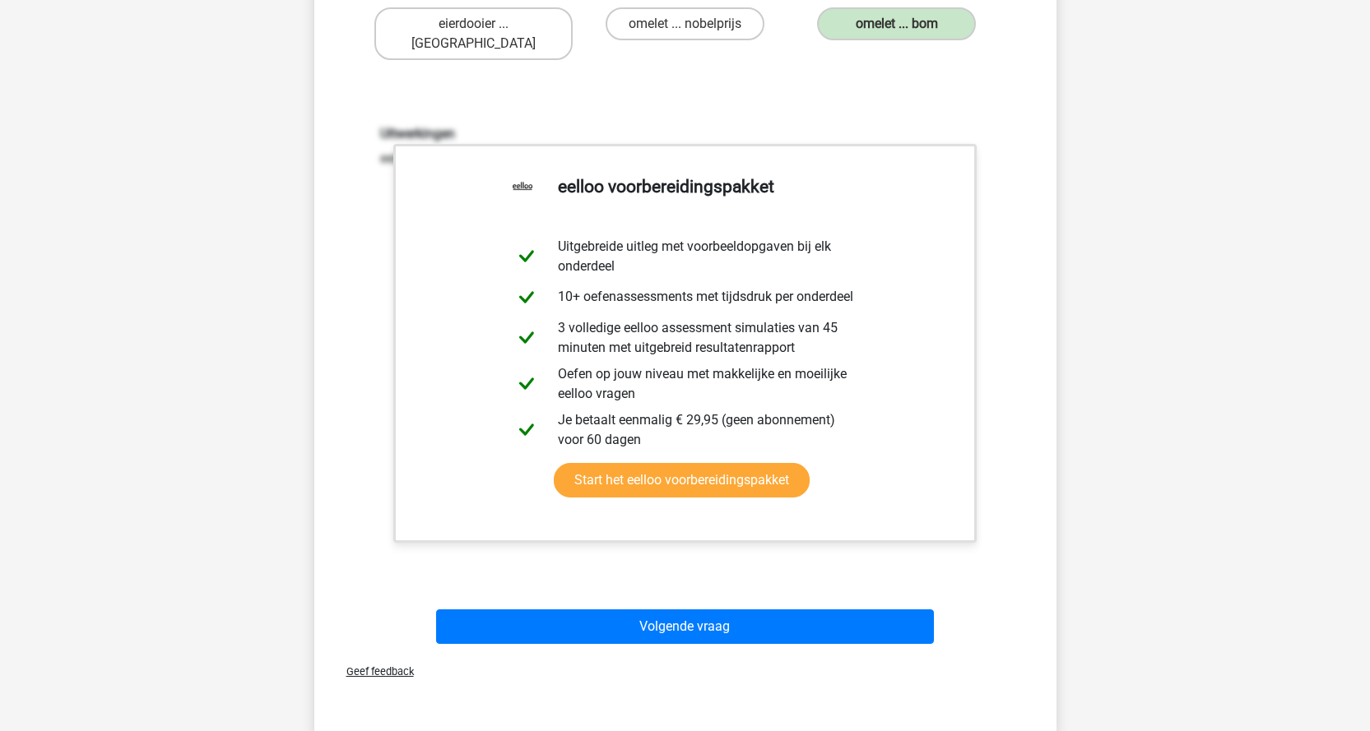
scroll to position [82, 0]
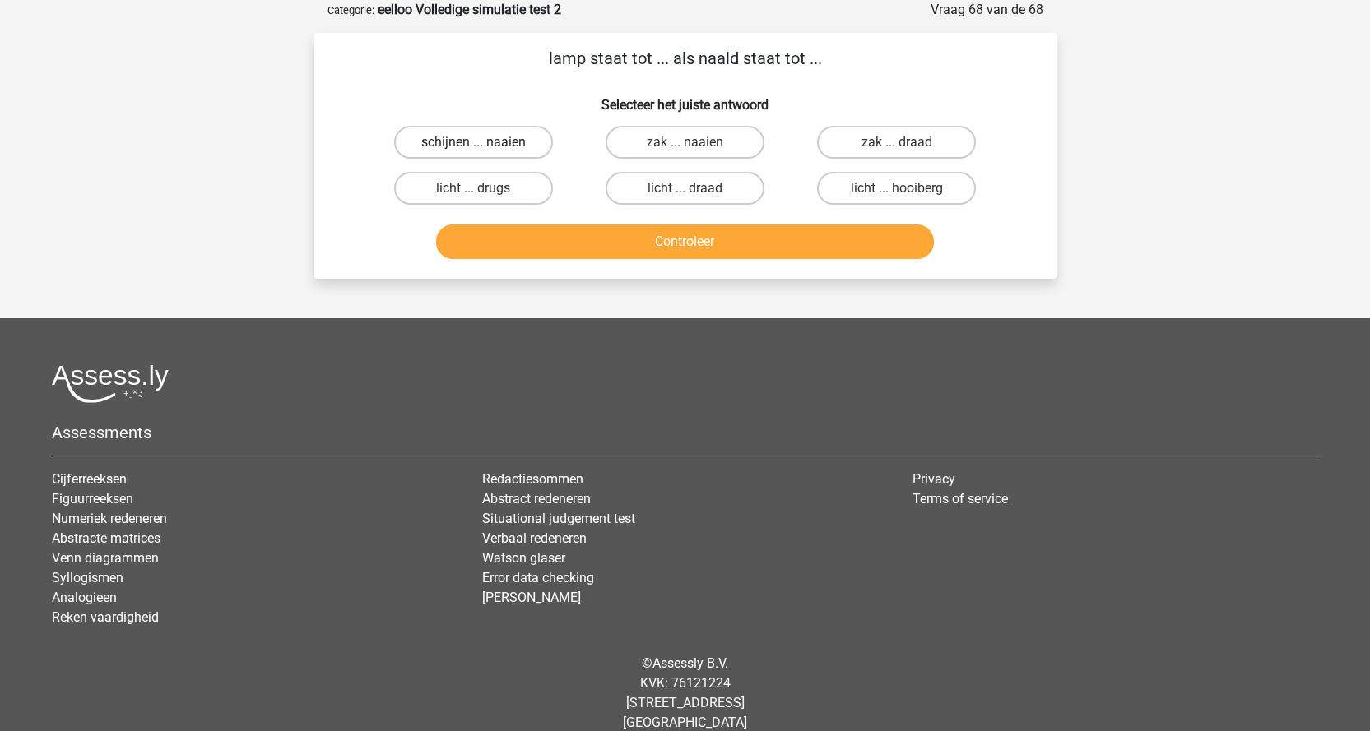
click at [541, 144] on label "schijnen ... naaien" at bounding box center [473, 142] width 159 height 33
click at [484, 144] on input "schijnen ... naaien" at bounding box center [478, 147] width 11 height 11
radio input "true"
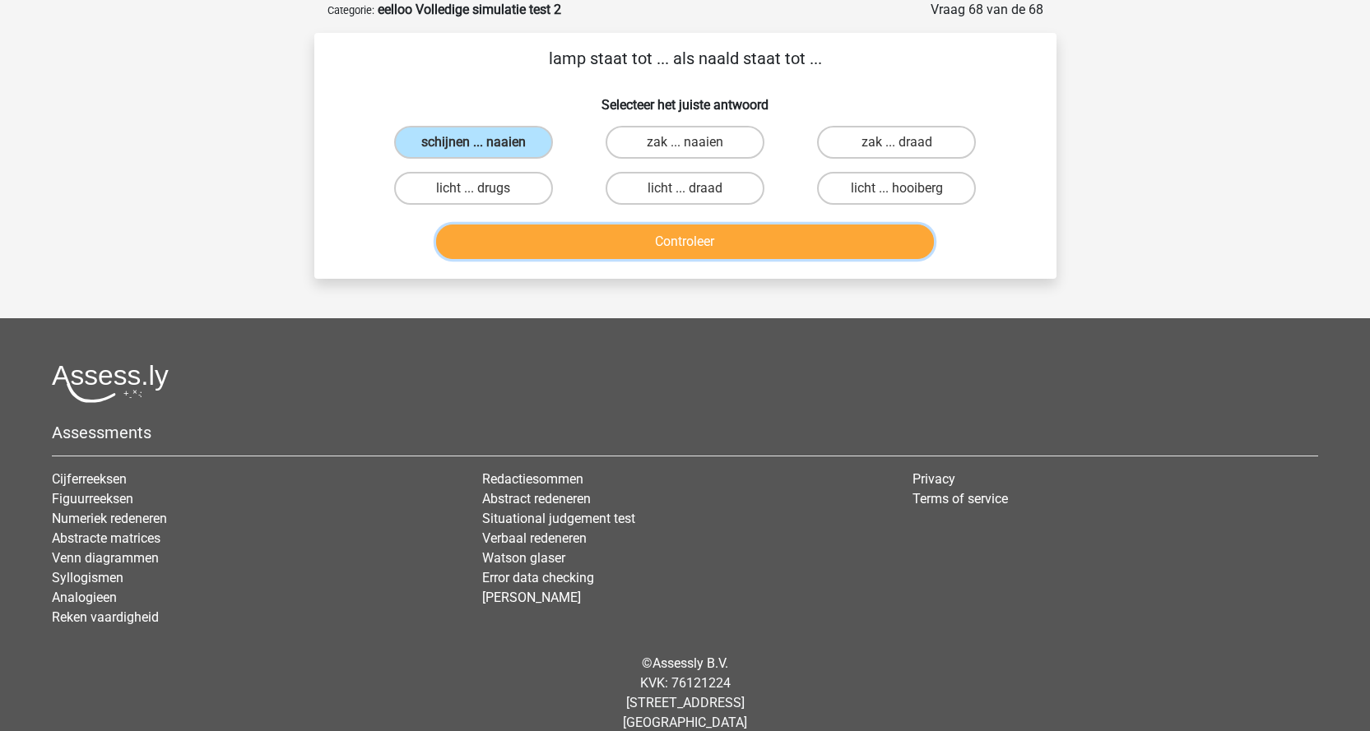
click at [615, 252] on button "Controleer" at bounding box center [685, 242] width 498 height 35
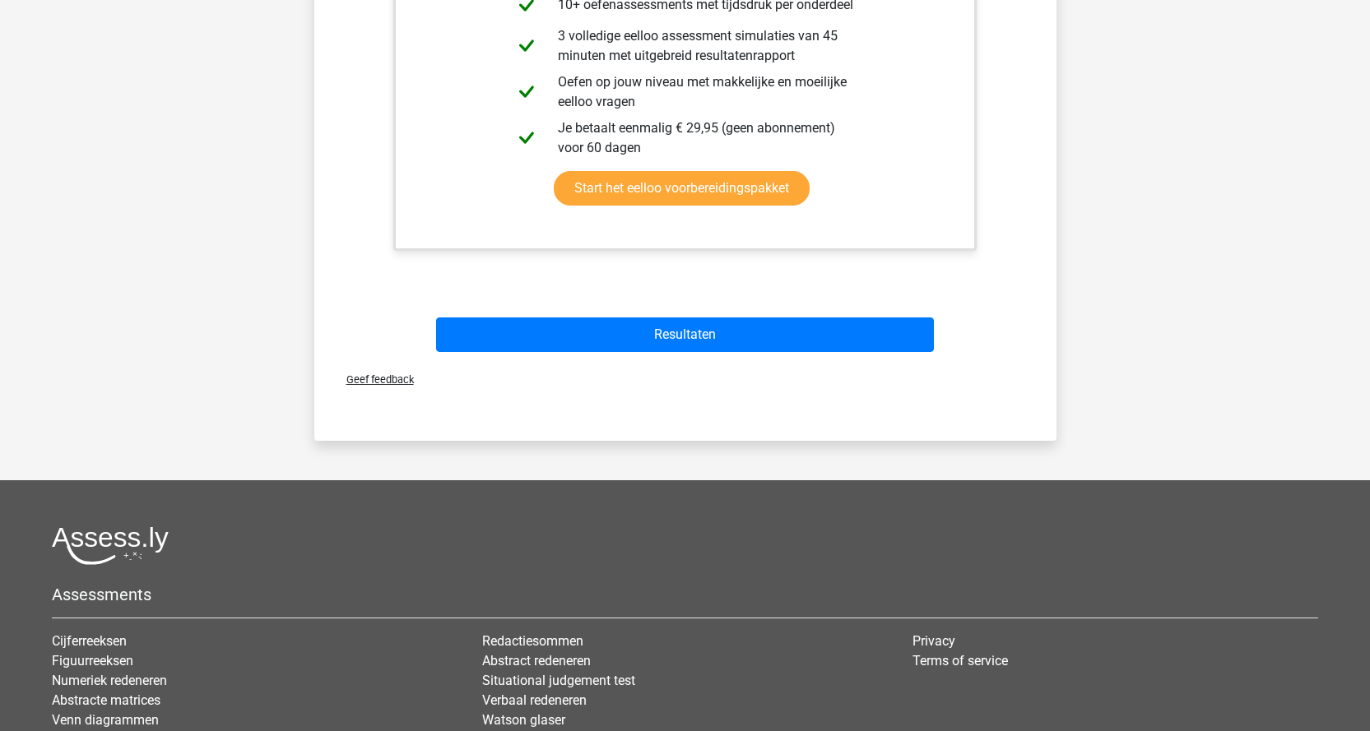
scroll to position [576, 0]
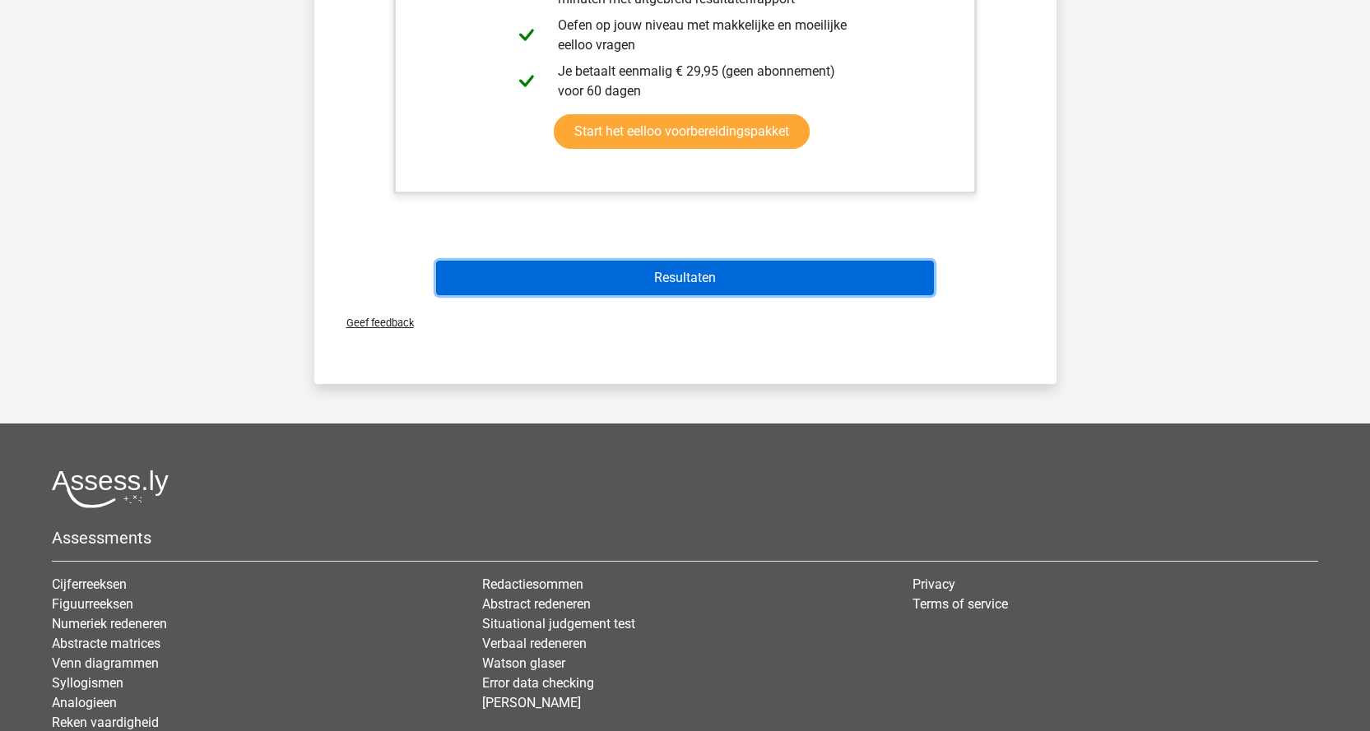
click at [741, 278] on button "Resultaten" at bounding box center [685, 278] width 498 height 35
